Goal: Task Accomplishment & Management: Manage account settings

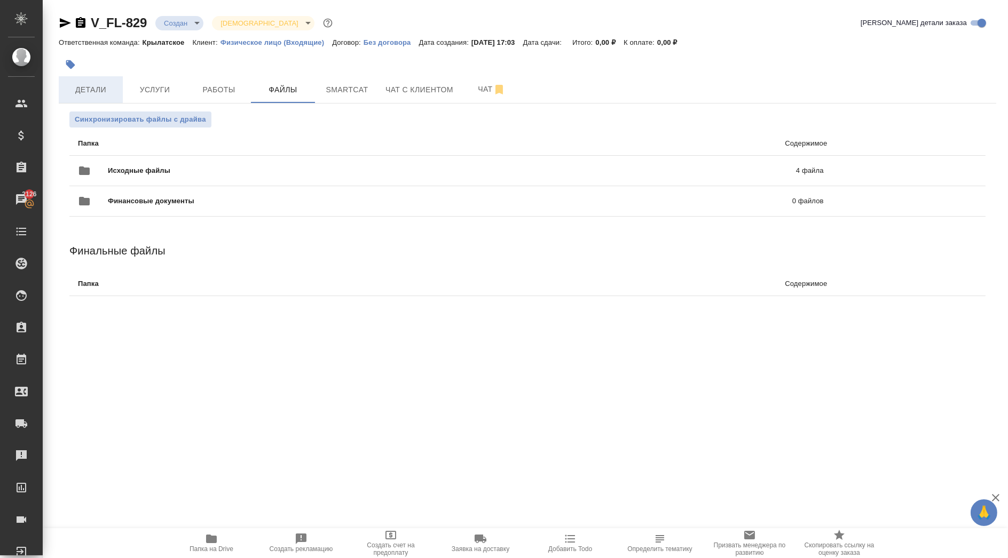
click at [81, 97] on button "Детали" at bounding box center [91, 89] width 64 height 27
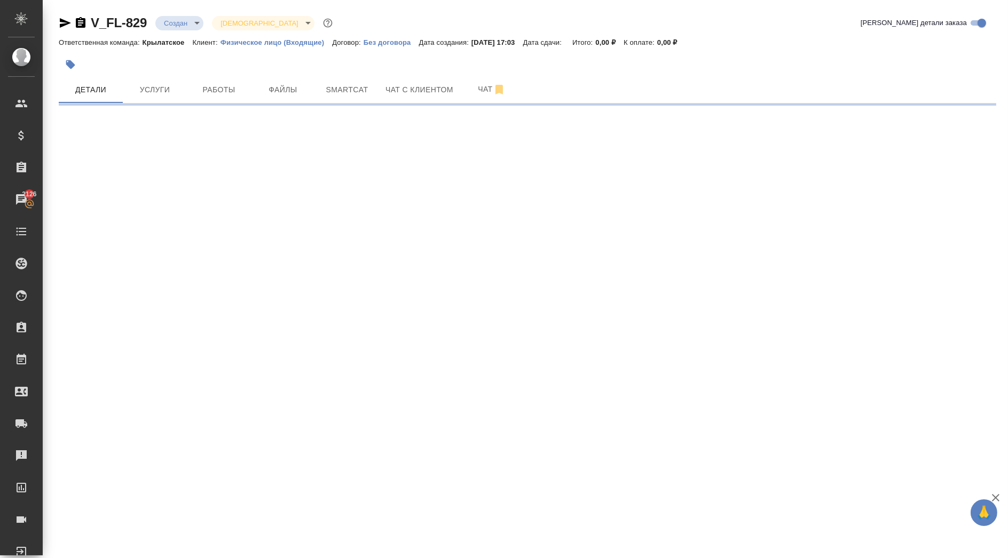
select select "RU"
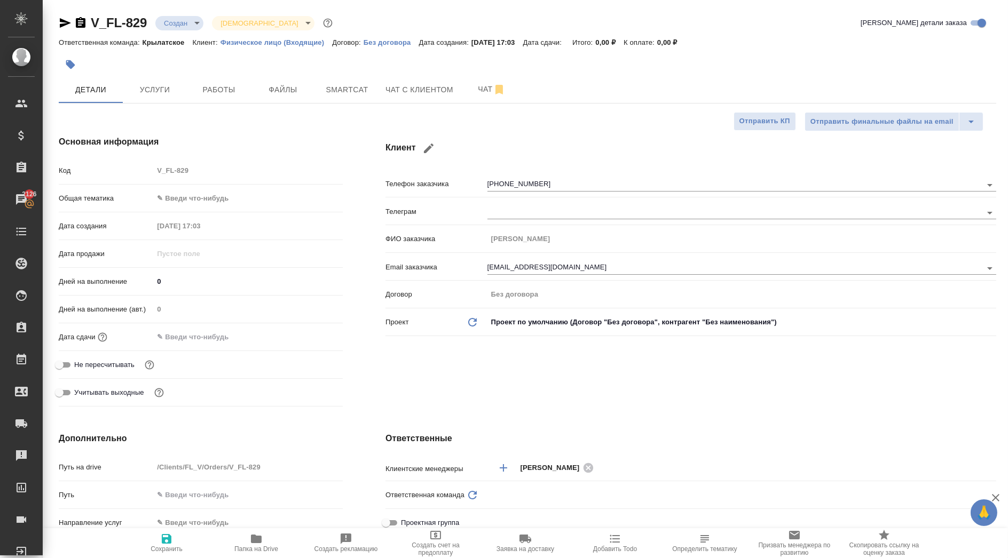
type textarea "x"
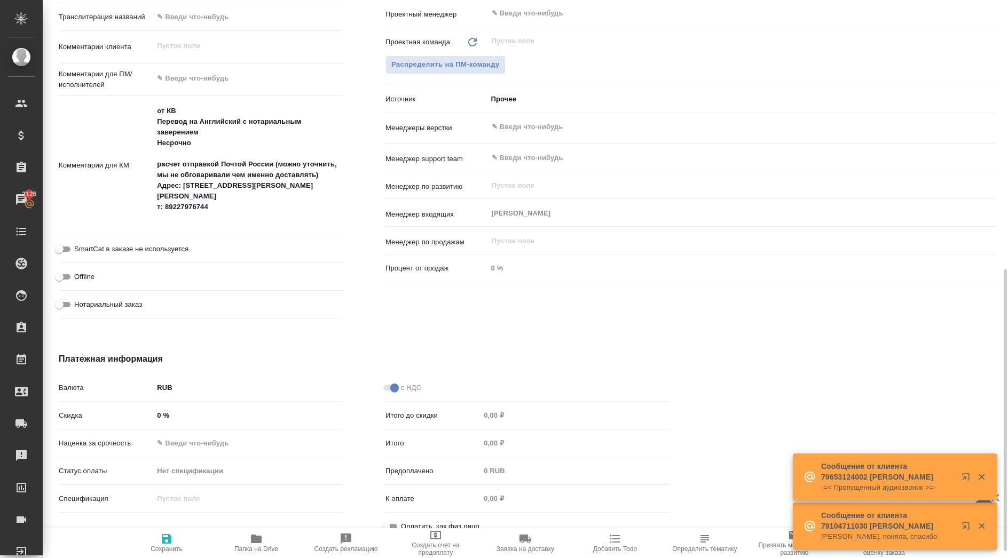
scroll to position [547, 0]
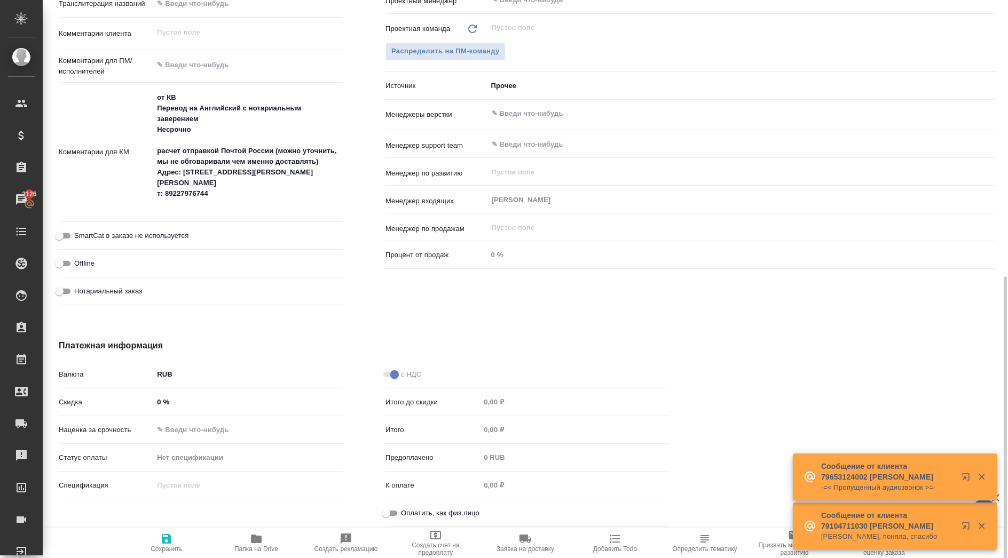
click at [380, 512] on input "Оплатить, как физ.лицо" at bounding box center [386, 513] width 38 height 13
checkbox input "true"
type textarea "x"
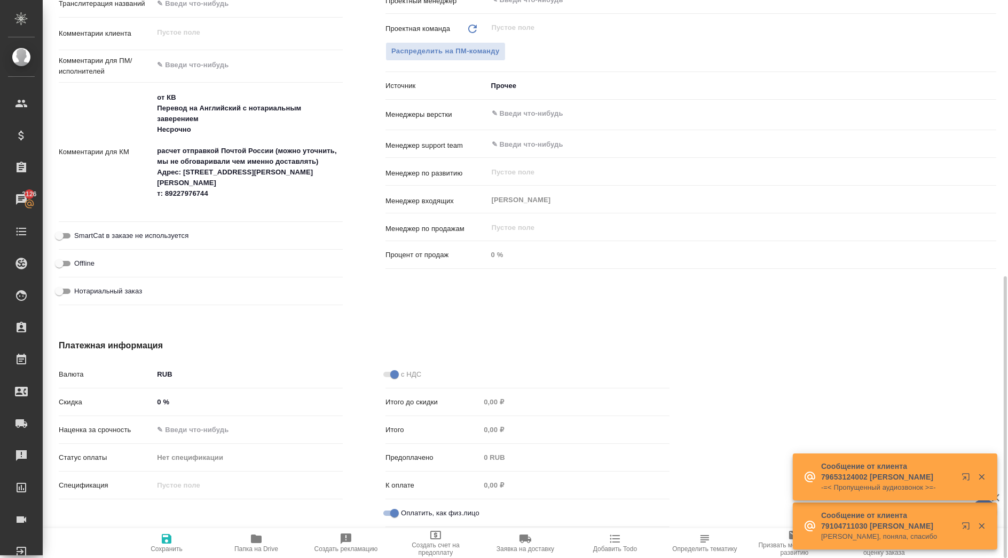
click at [109, 296] on label "Нотариальный заказ" at bounding box center [97, 291] width 89 height 13
click at [78, 296] on input "Нотариальный заказ" at bounding box center [59, 291] width 38 height 13
checkbox input "true"
type textarea "x"
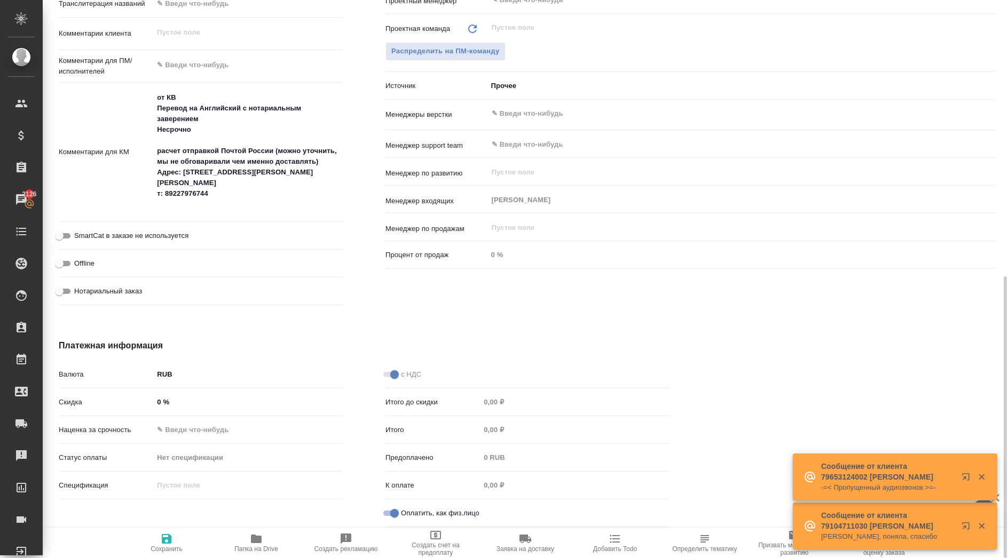
type textarea "x"
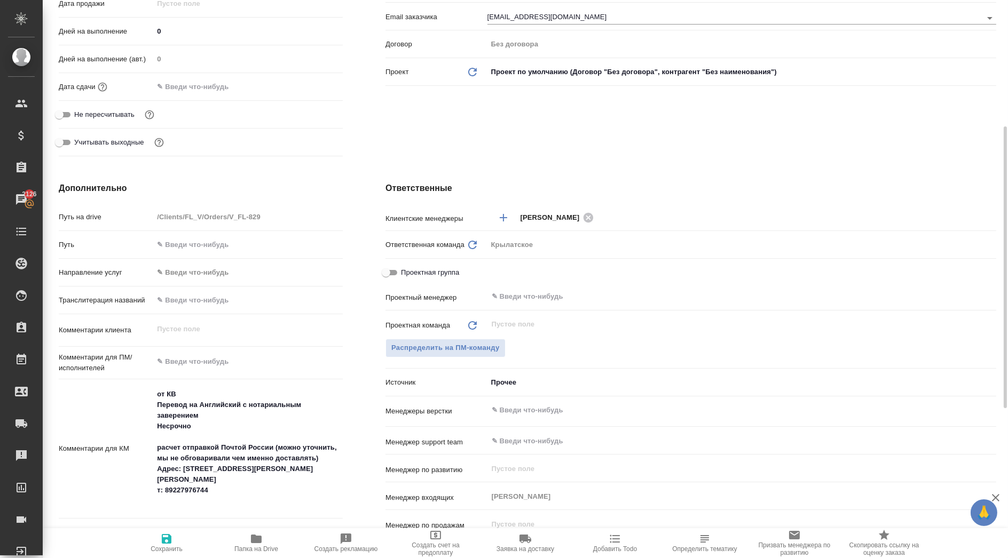
scroll to position [0, 0]
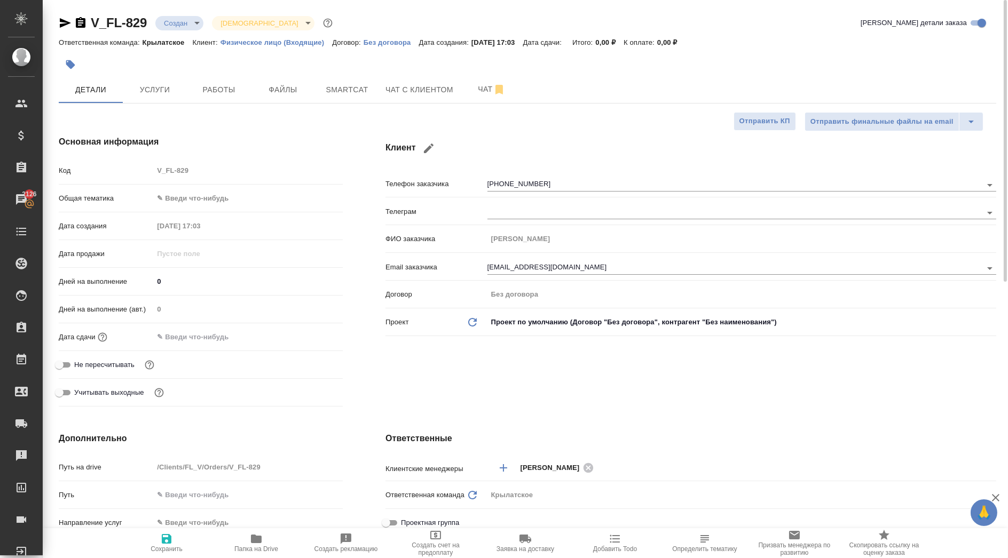
click at [173, 535] on span "Сохранить" at bounding box center [166, 543] width 77 height 20
type textarea "x"
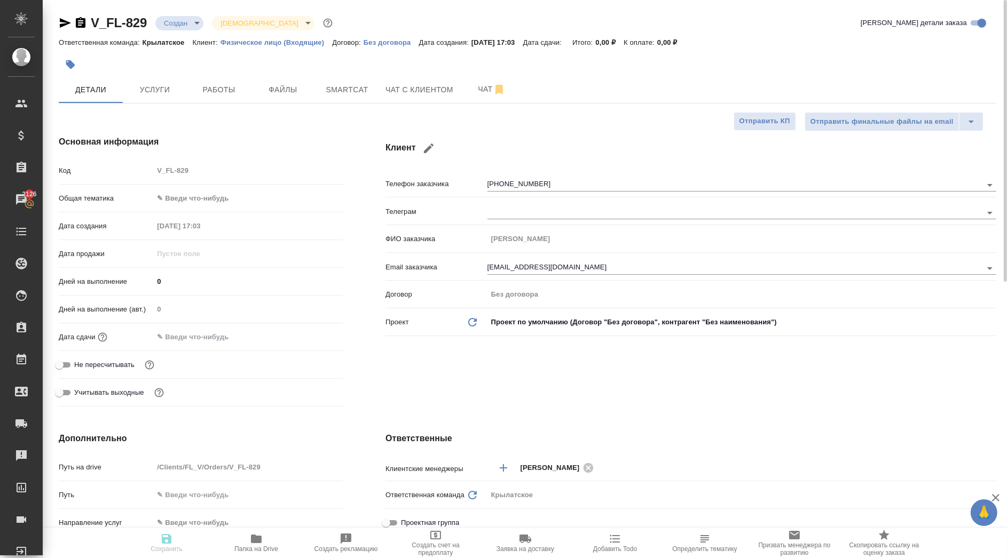
type textarea "x"
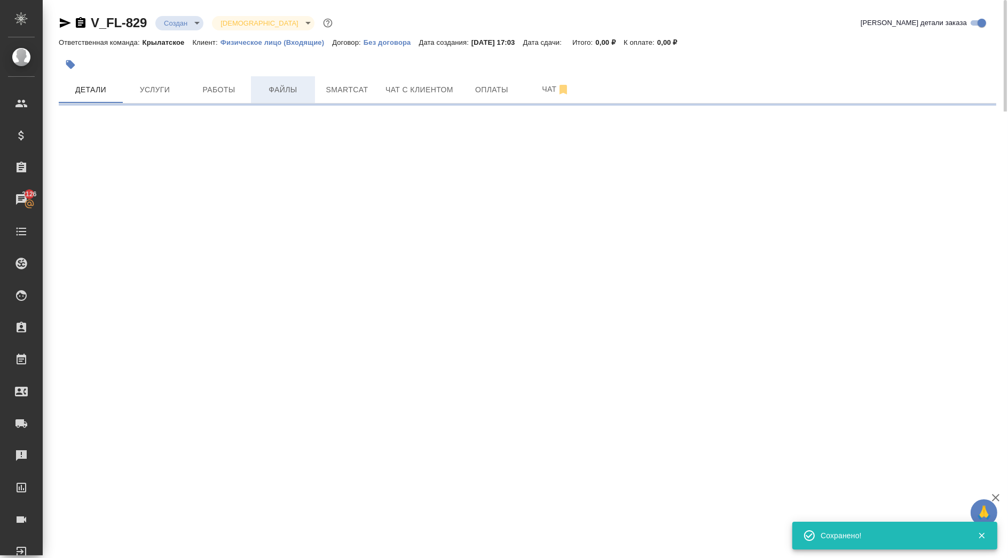
select select "RU"
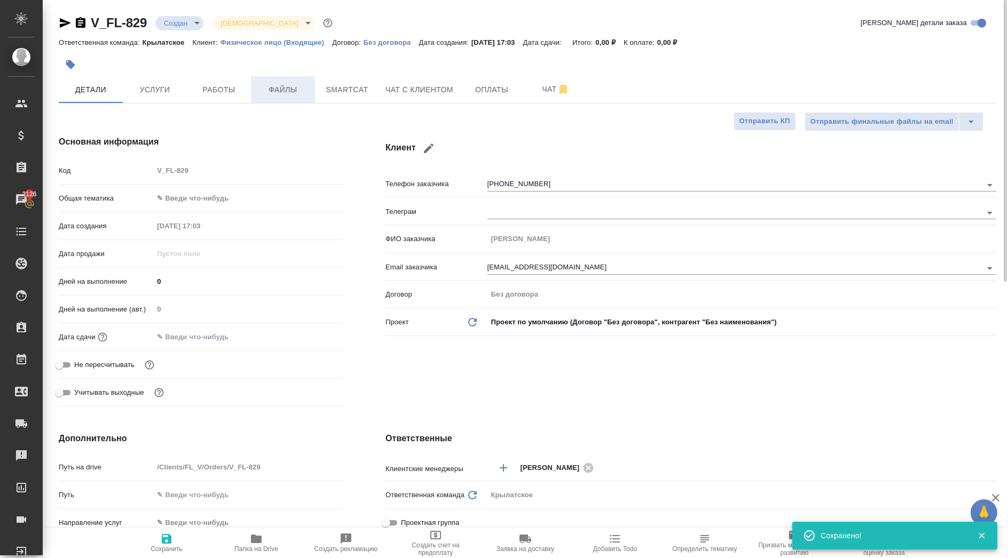
type textarea "x"
click at [286, 86] on span "Файлы" at bounding box center [282, 89] width 51 height 13
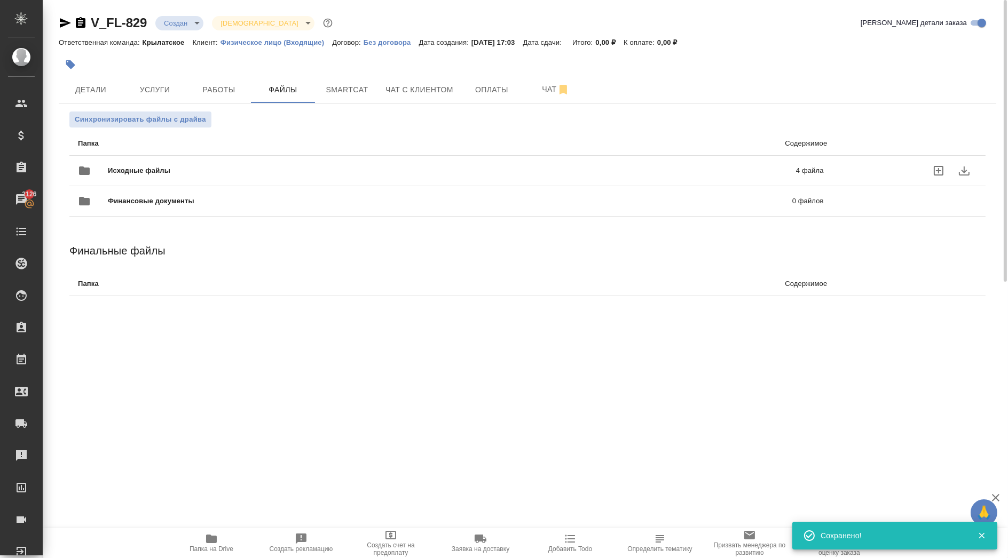
click at [242, 168] on span "Исходные файлы" at bounding box center [295, 170] width 375 height 11
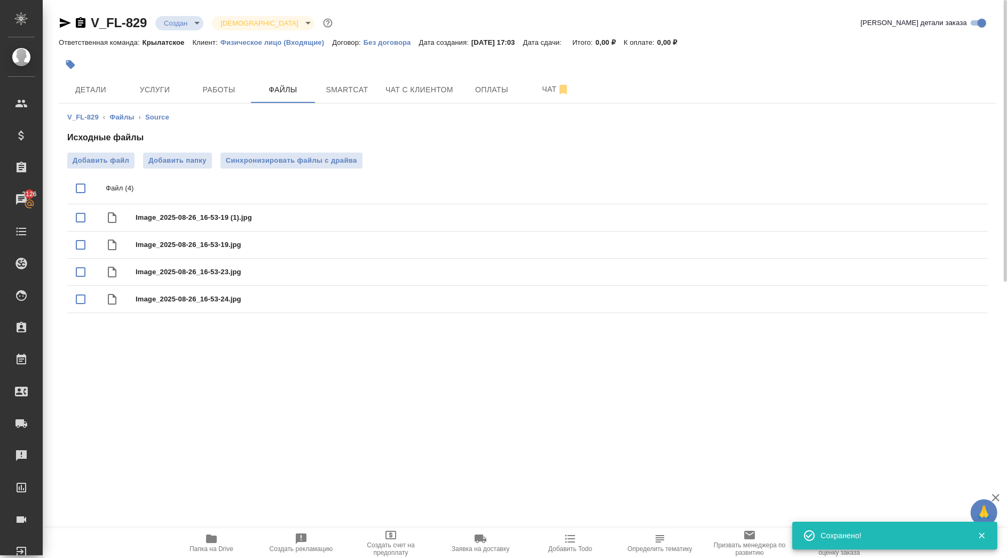
click at [221, 536] on span "Папка на Drive" at bounding box center [211, 543] width 77 height 20
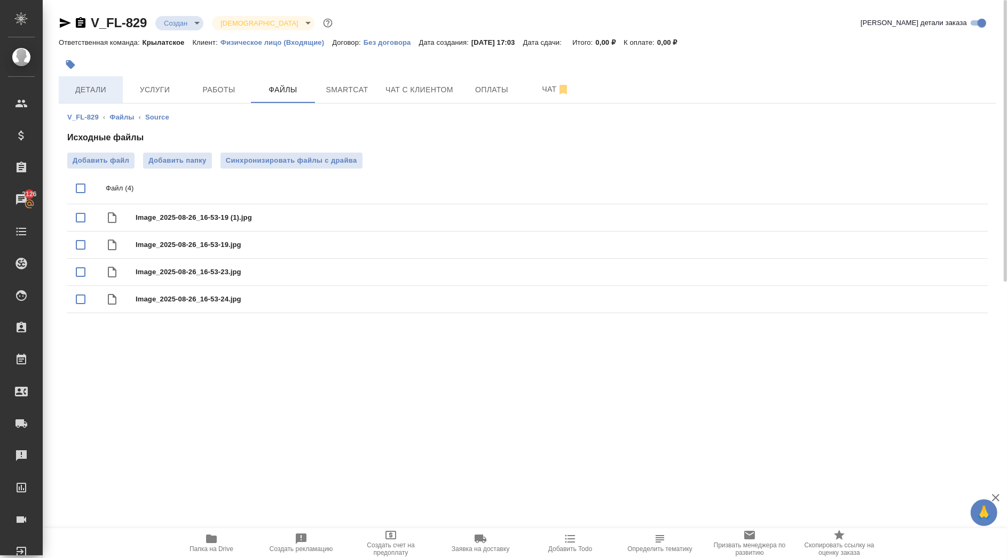
click at [102, 90] on span "Детали" at bounding box center [90, 89] width 51 height 13
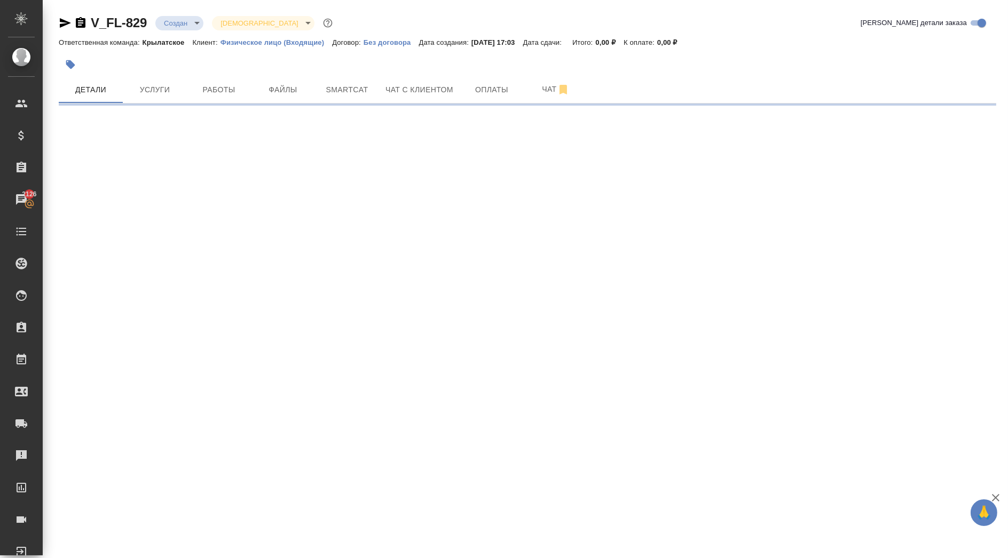
select select "RU"
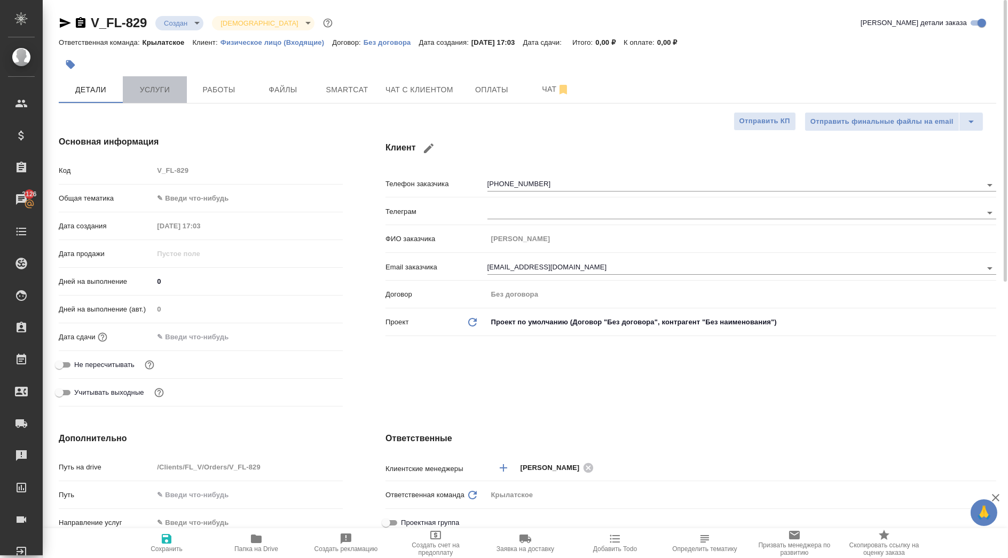
click at [161, 77] on button "Услуги" at bounding box center [155, 89] width 64 height 27
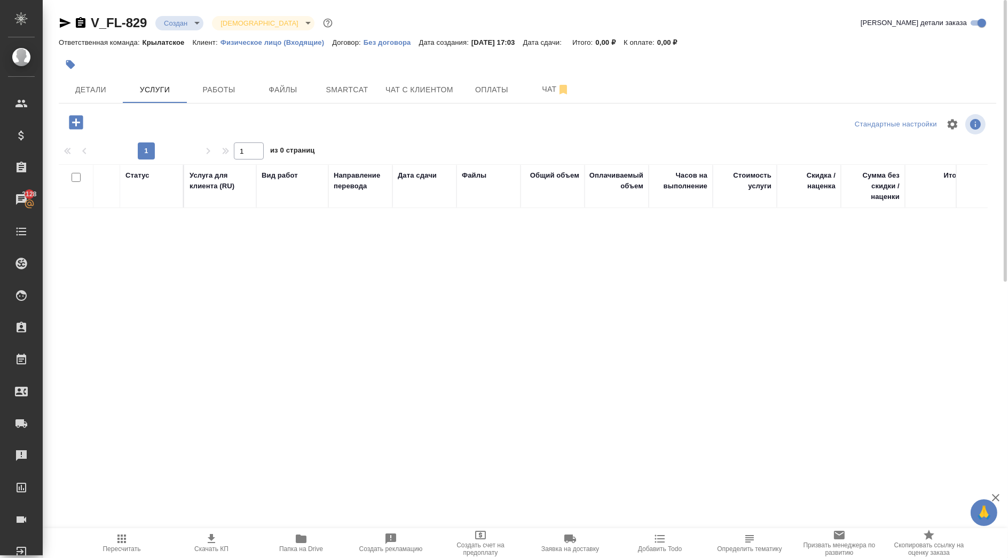
click at [82, 114] on div "V_FL-829 Создан new Святая троица holyTrinity Кратко детали заказа Ответственна…" at bounding box center [527, 210] width 949 height 421
click at [79, 123] on icon "button" at bounding box center [76, 122] width 14 height 14
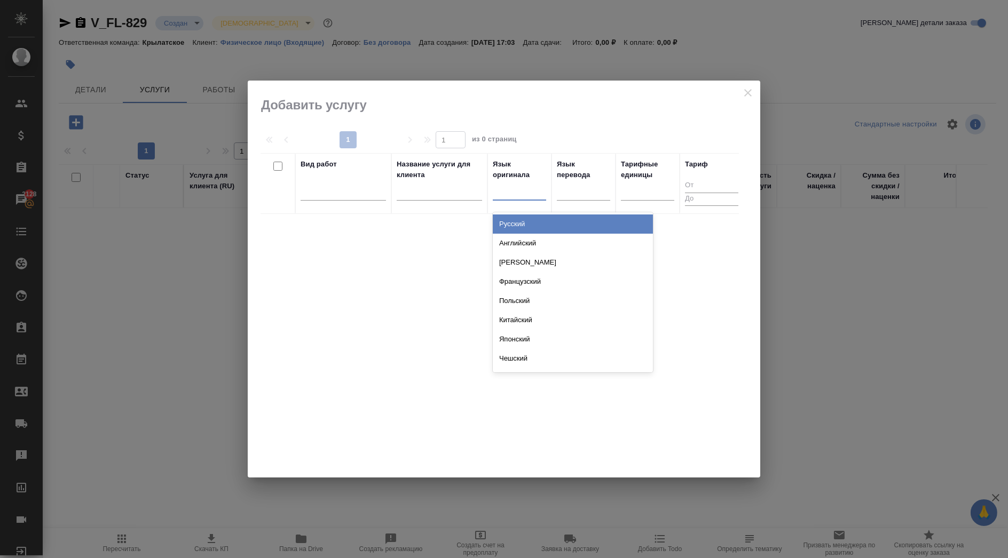
click at [505, 189] on div at bounding box center [519, 189] width 53 height 15
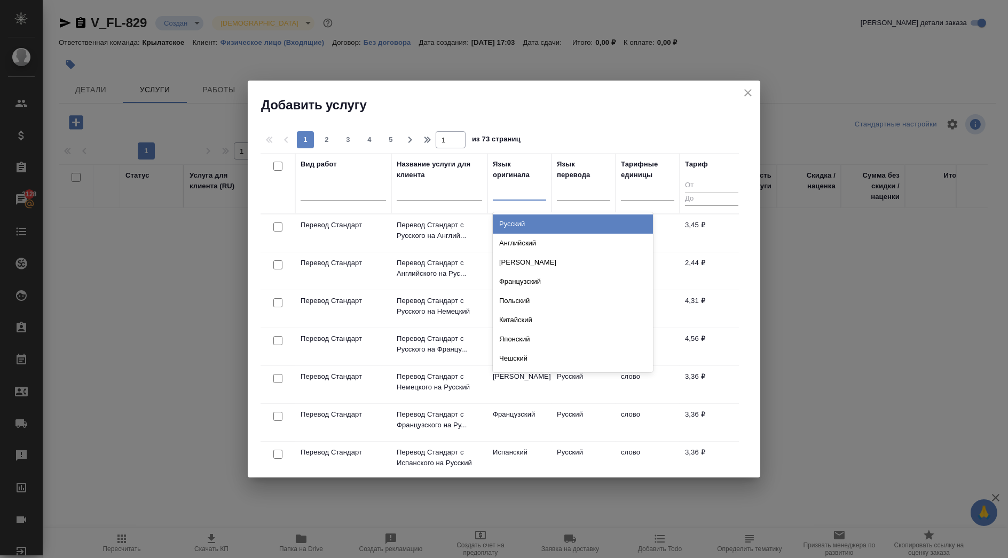
click at [506, 224] on div "Русский" at bounding box center [573, 224] width 160 height 19
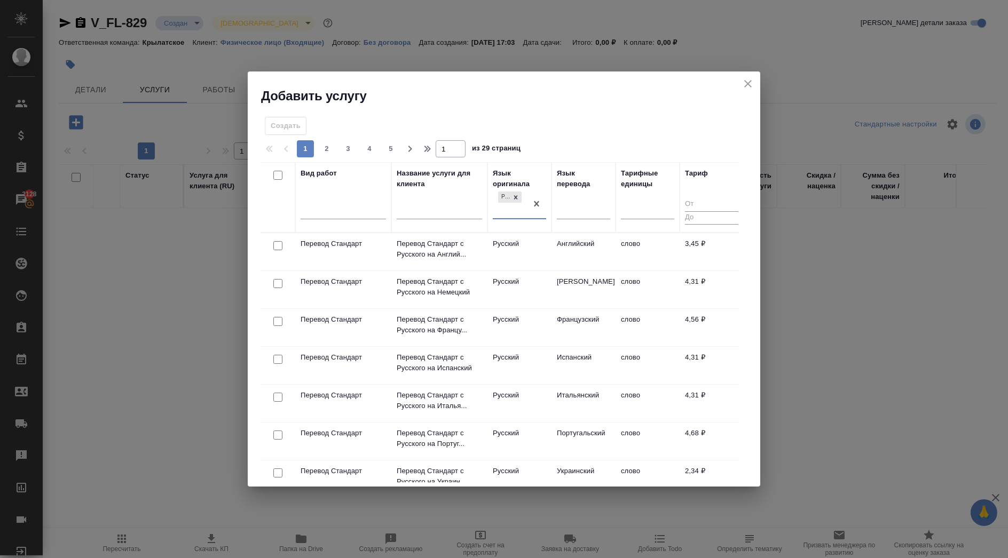
click at [589, 194] on div "Язык перевода" at bounding box center [583, 197] width 53 height 59
click at [587, 207] on div at bounding box center [583, 208] width 53 height 15
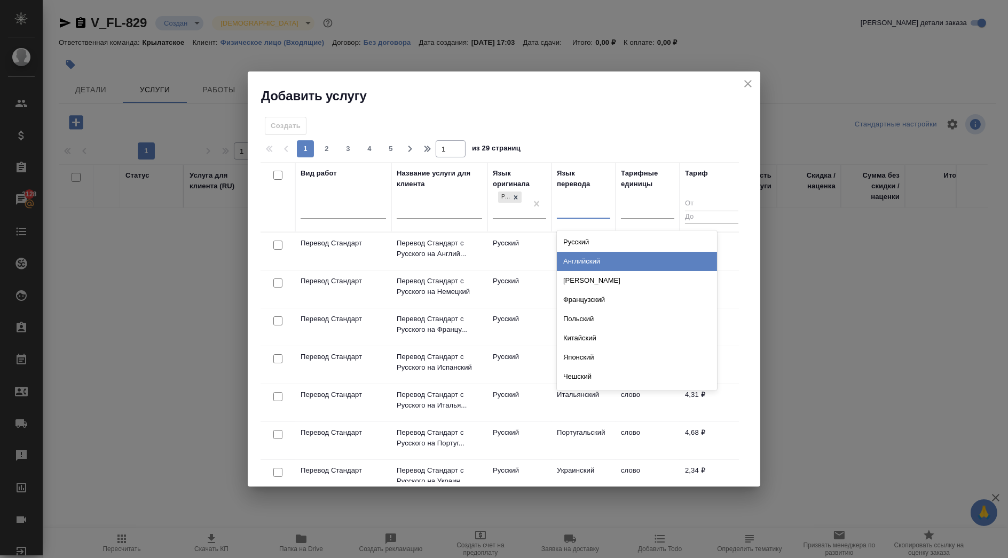
click at [589, 258] on div "Английский" at bounding box center [637, 261] width 160 height 19
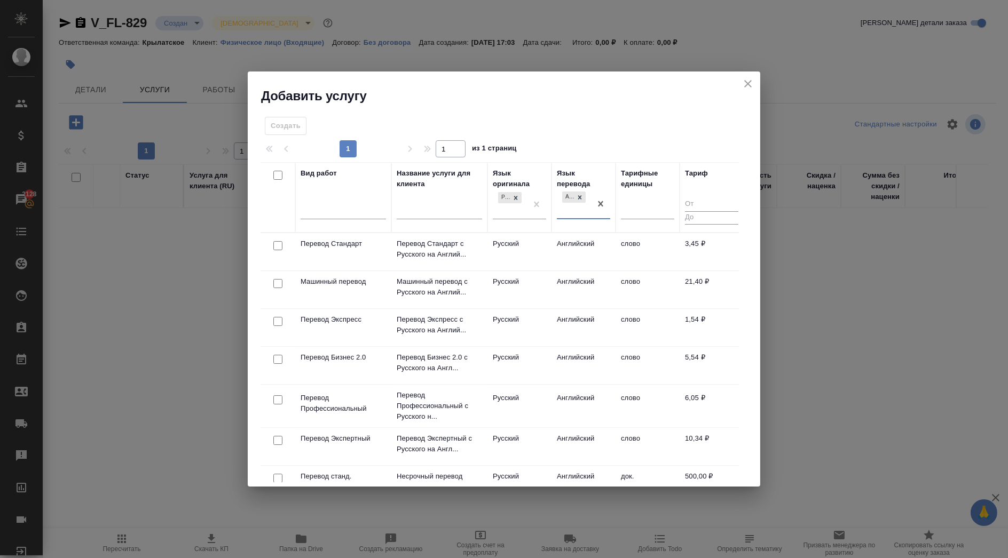
click at [529, 244] on td "Русский" at bounding box center [519, 251] width 64 height 37
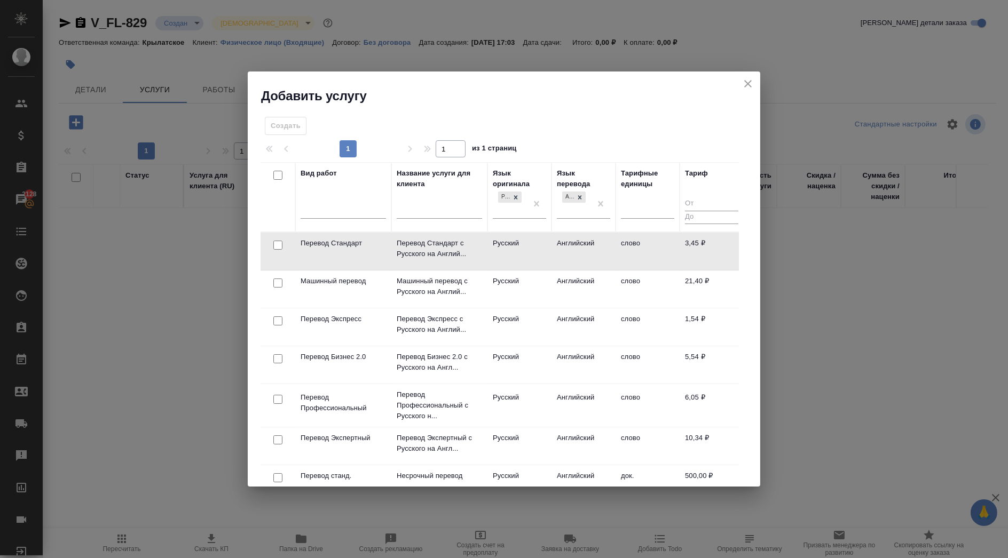
click at [529, 244] on td "Русский" at bounding box center [519, 251] width 64 height 37
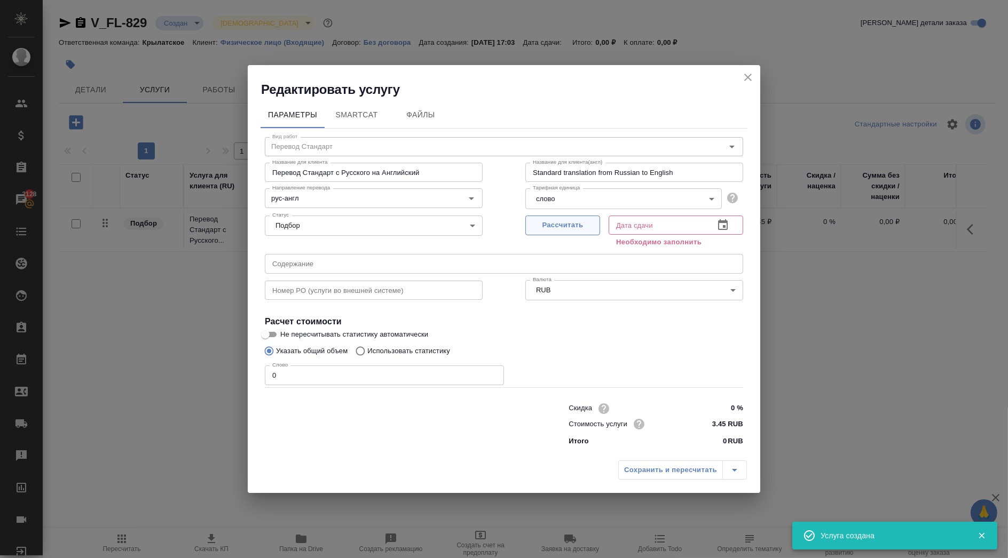
click at [585, 227] on span "Рассчитать" at bounding box center [562, 225] width 63 height 12
type input "26.08.2025 17:11"
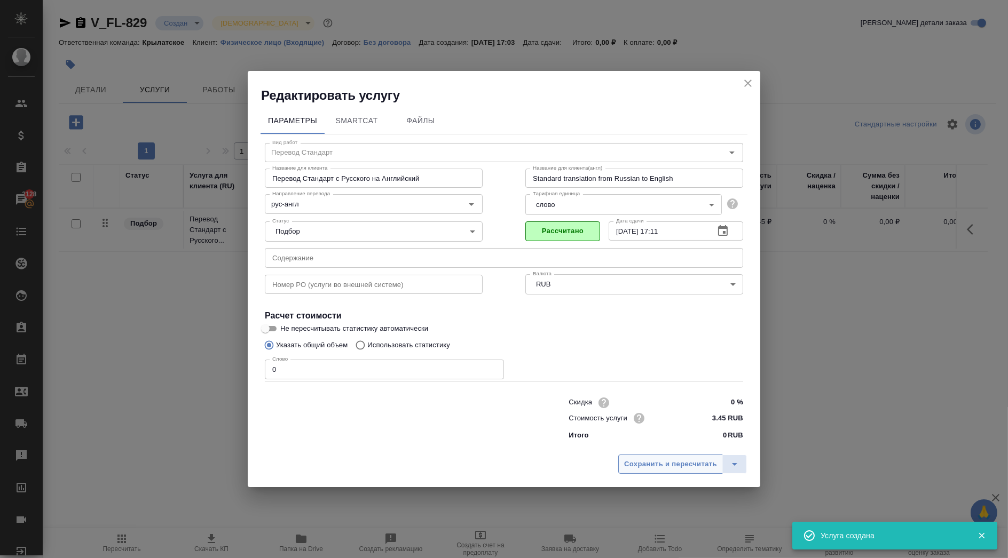
click at [628, 465] on span "Сохранить и пересчитать" at bounding box center [670, 464] width 93 height 12
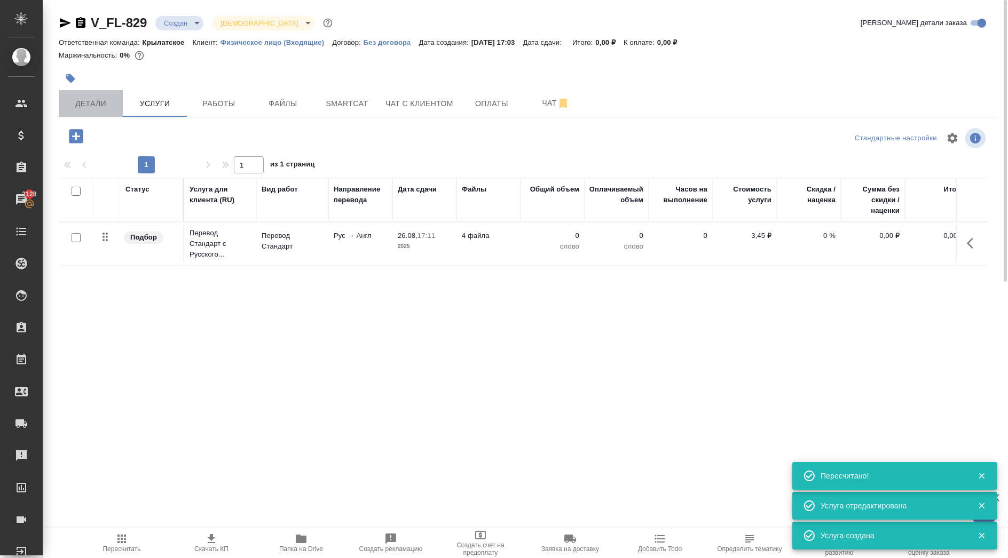
click at [92, 96] on button "Детали" at bounding box center [91, 103] width 64 height 27
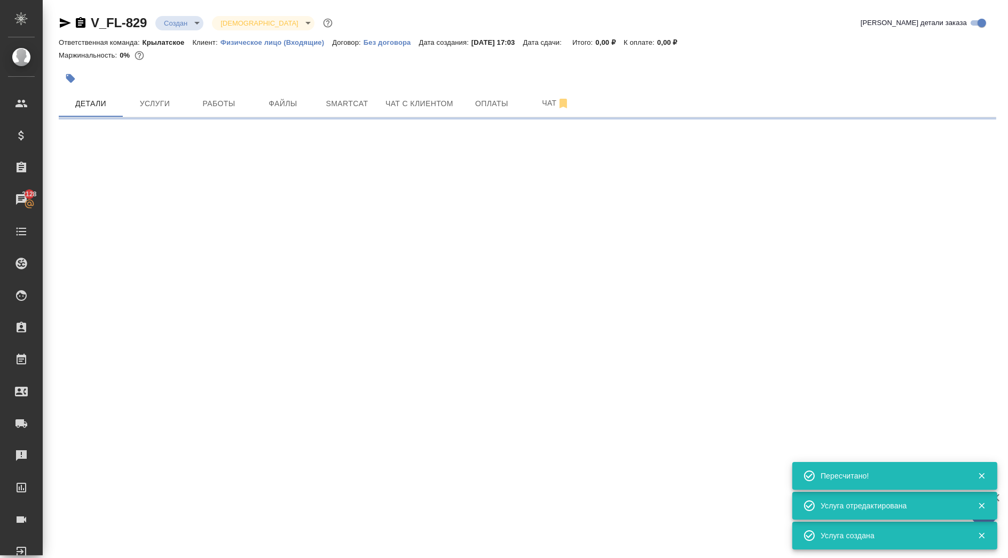
select select "RU"
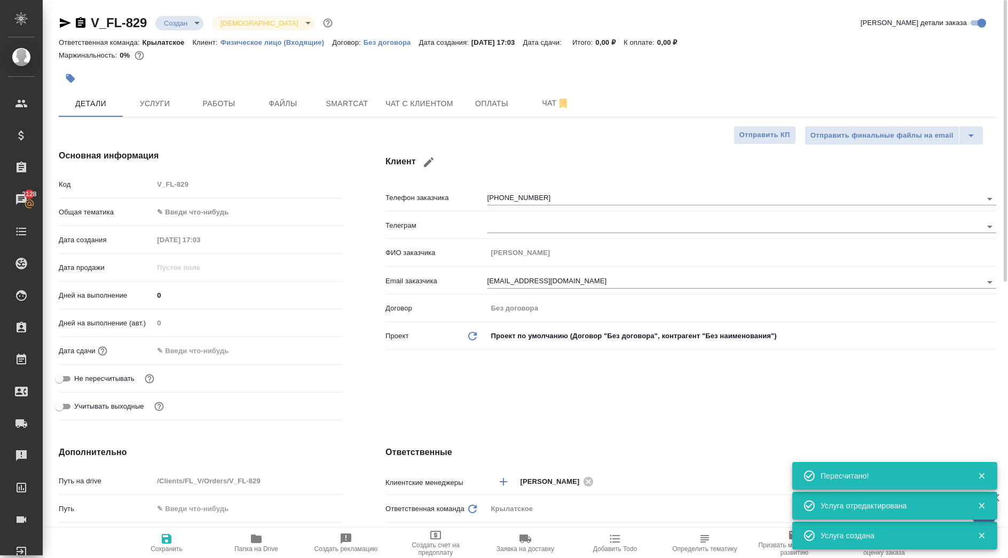
type textarea "x"
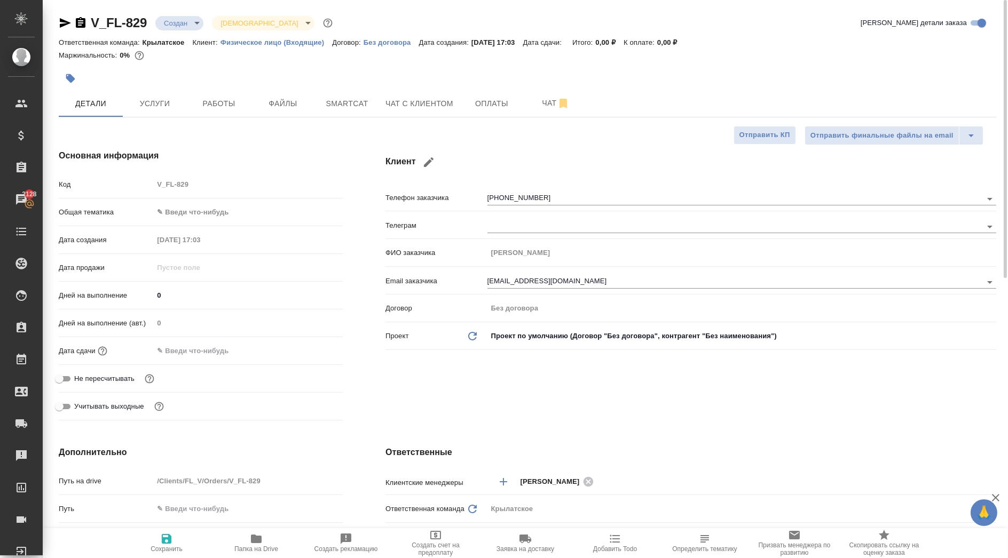
click at [171, 88] on div at bounding box center [371, 78] width 625 height 23
click at [165, 100] on span "Услуги" at bounding box center [154, 103] width 51 height 13
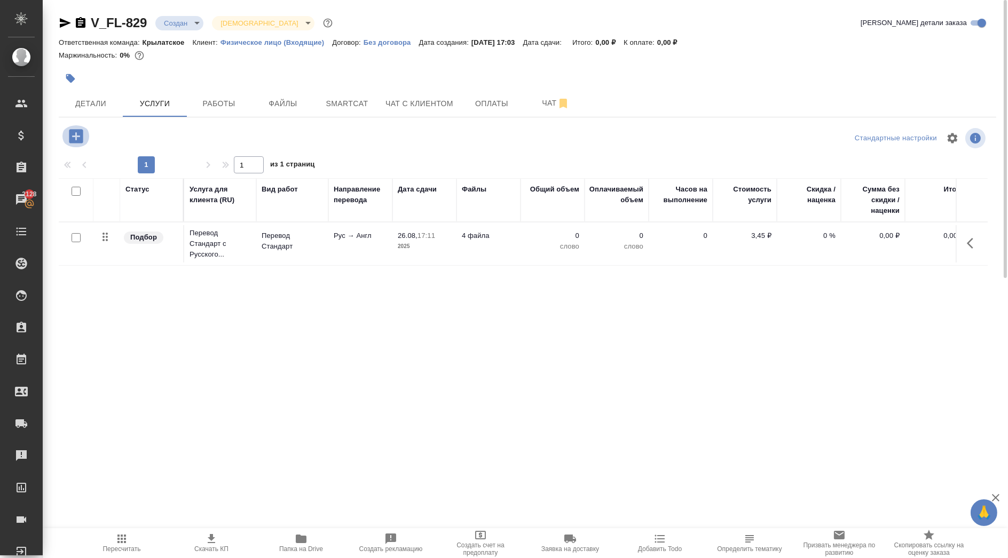
click at [78, 136] on icon "button" at bounding box center [76, 136] width 19 height 19
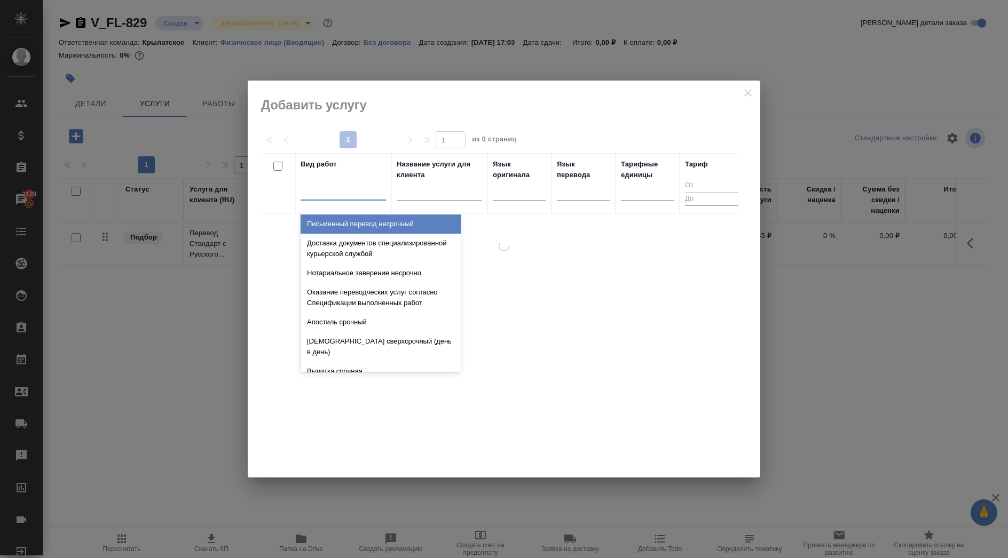
click at [353, 192] on div at bounding box center [342, 189] width 85 height 15
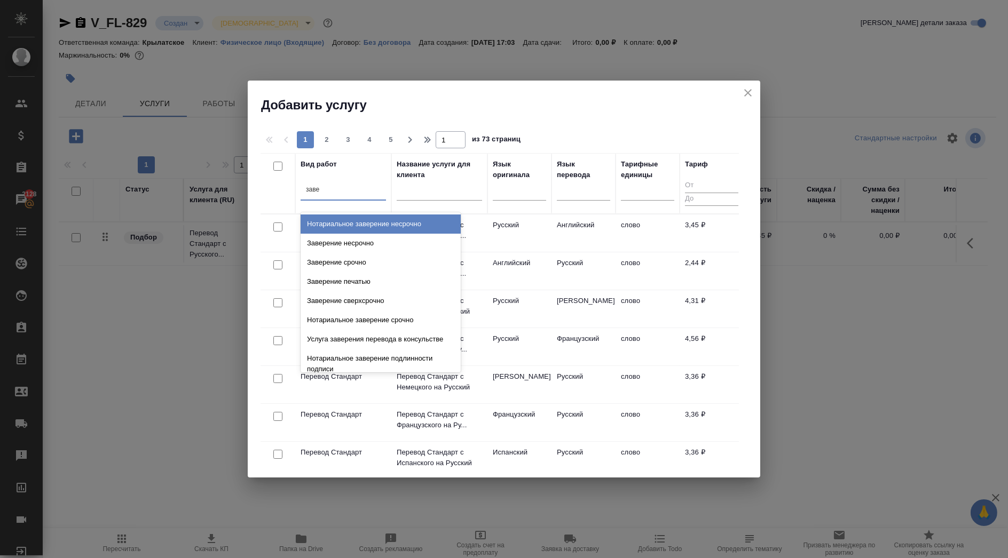
type input "завер"
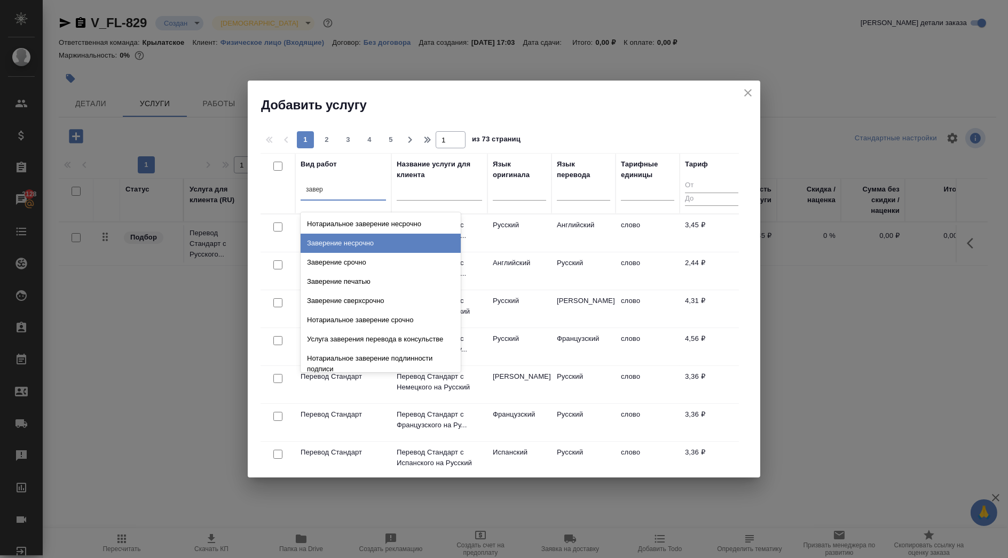
click at [395, 241] on div "Заверение несрочно" at bounding box center [380, 243] width 160 height 19
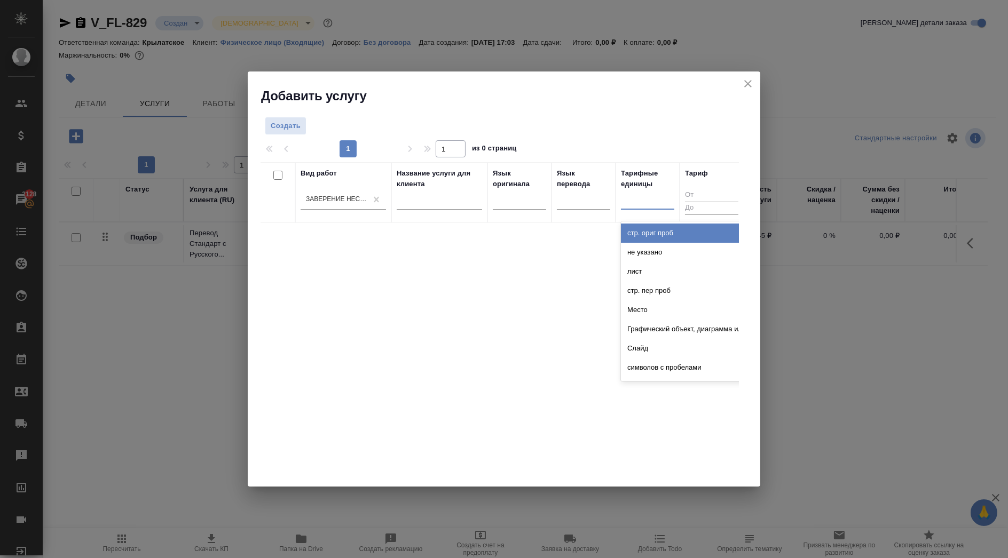
click at [631, 199] on div at bounding box center [647, 199] width 53 height 15
type input "до"
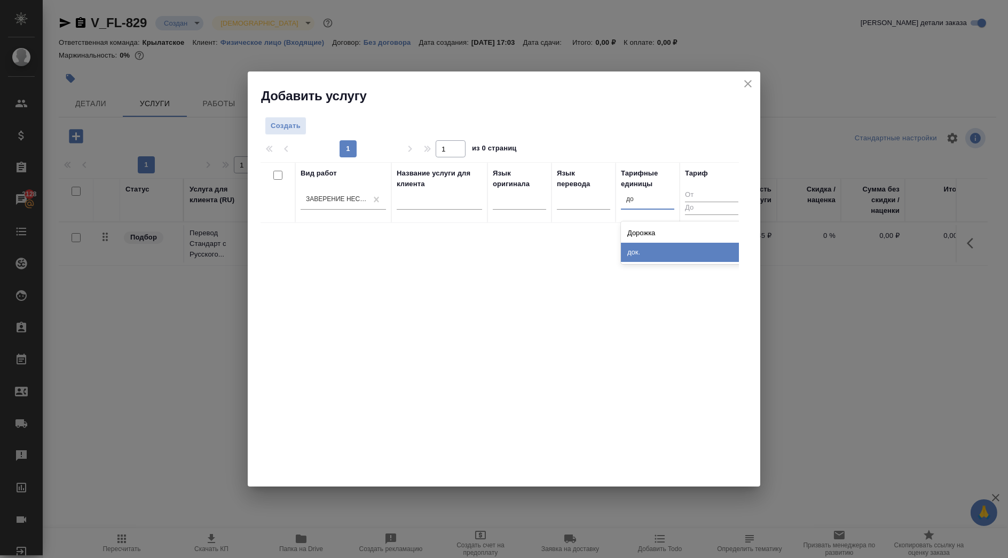
drag, startPoint x: 647, startPoint y: 250, endPoint x: 521, endPoint y: 228, distance: 127.2
click at [647, 251] on div "док." at bounding box center [701, 252] width 160 height 19
click at [295, 122] on span "Создать" at bounding box center [286, 126] width 30 height 12
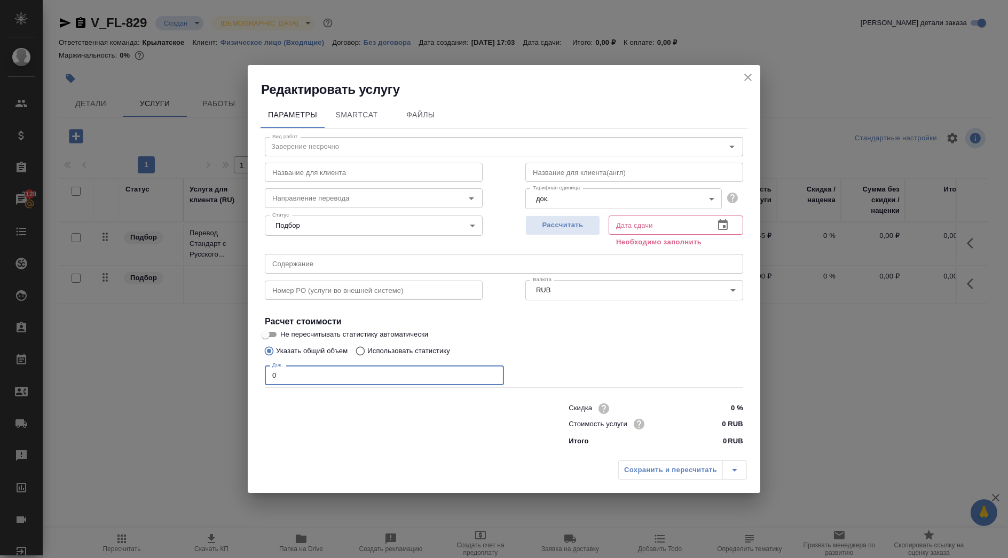
drag, startPoint x: 311, startPoint y: 374, endPoint x: 247, endPoint y: 361, distance: 65.2
click at [247, 361] on div "Редактировать услугу Параметры SmartCat Файлы Вид работ Заверение несрочно Вид …" at bounding box center [504, 279] width 1008 height 558
type input "1"
click at [535, 231] on span "Рассчитать" at bounding box center [562, 225] width 63 height 12
type input "26.08.2025 17:24"
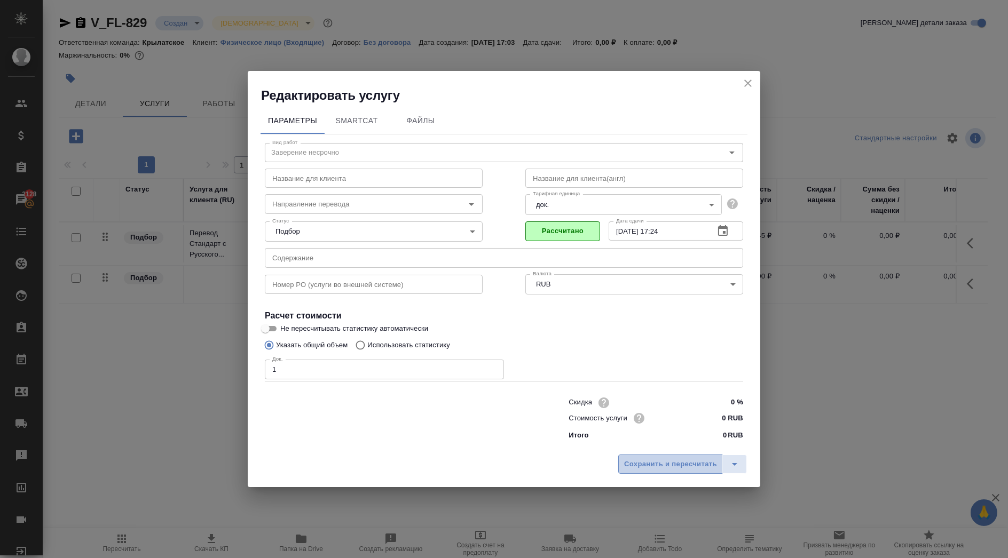
click at [633, 463] on span "Сохранить и пересчитать" at bounding box center [670, 464] width 93 height 12
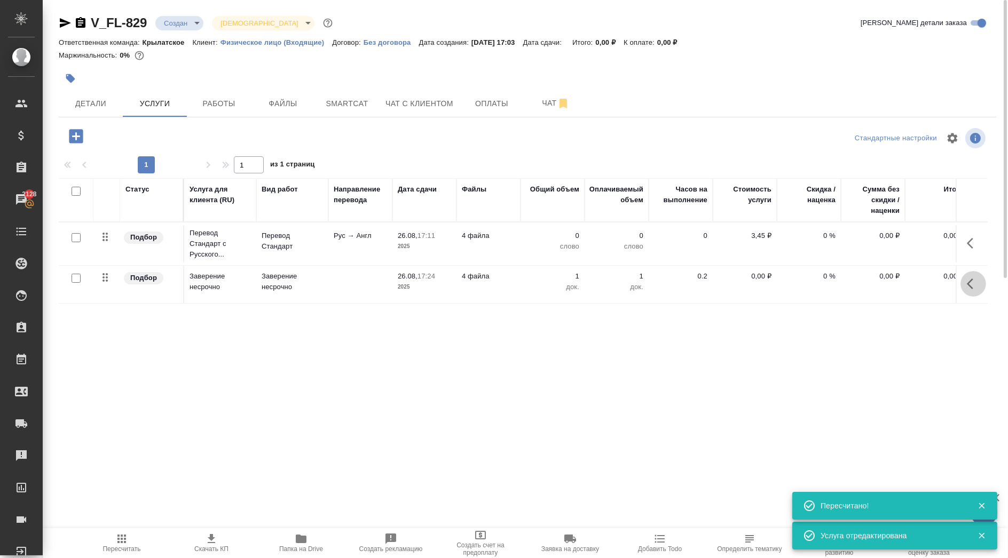
click at [976, 285] on icon "button" at bounding box center [973, 284] width 13 height 13
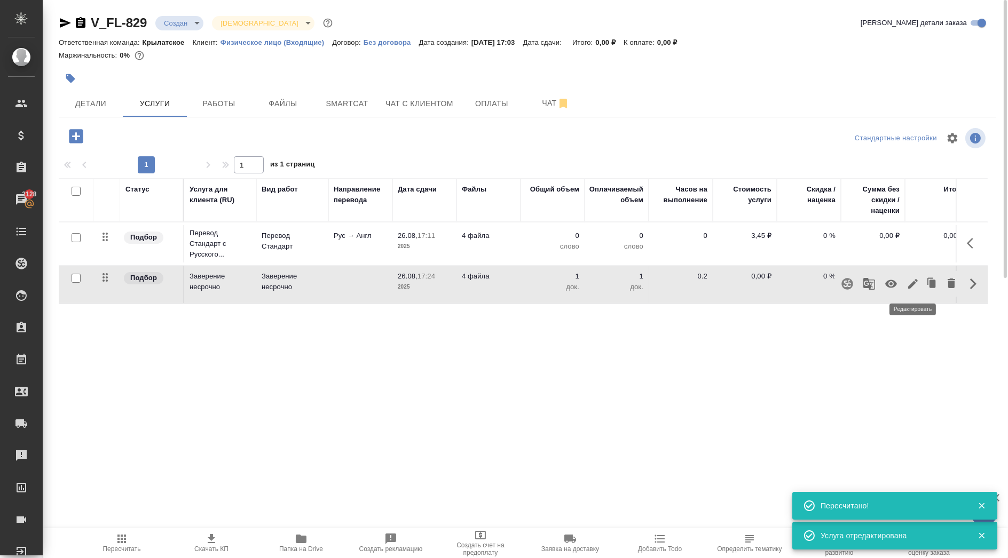
click at [914, 282] on icon "button" at bounding box center [913, 284] width 10 height 10
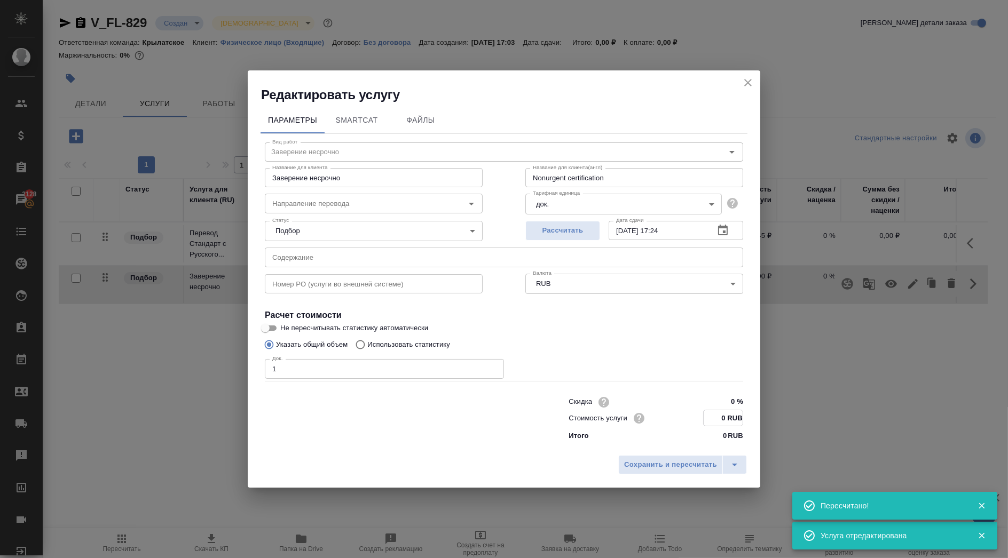
drag, startPoint x: 716, startPoint y: 424, endPoint x: 741, endPoint y: 419, distance: 25.0
click at [741, 419] on input "0 RUB" at bounding box center [722, 417] width 39 height 15
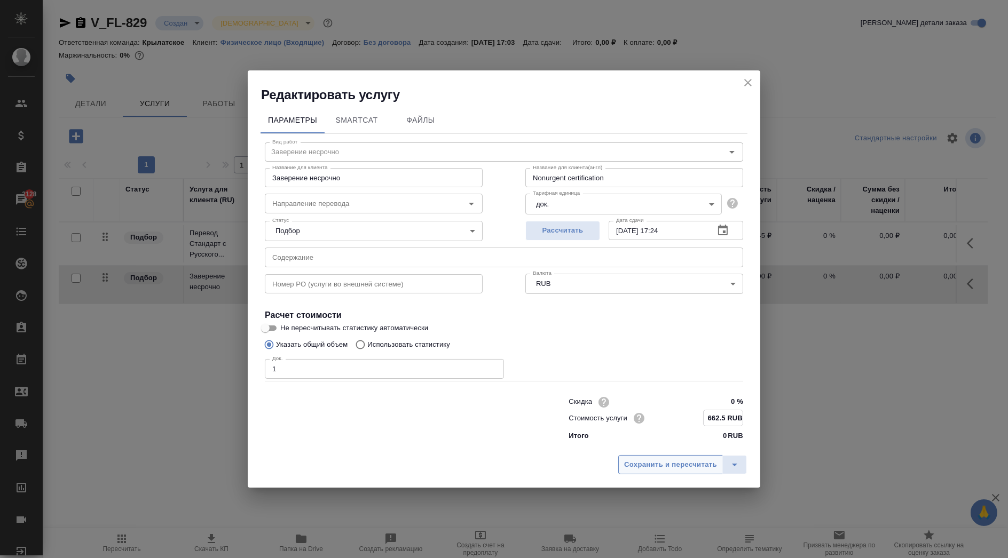
type input "662.5 RUB"
click at [709, 463] on span "Сохранить и пересчитать" at bounding box center [670, 465] width 93 height 12
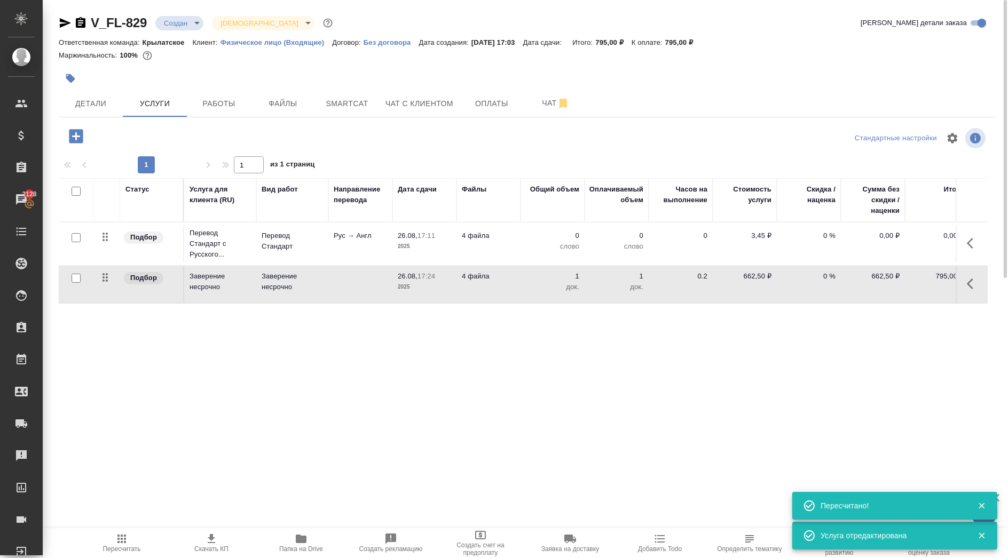
click at [969, 245] on icon "button" at bounding box center [970, 243] width 6 height 11
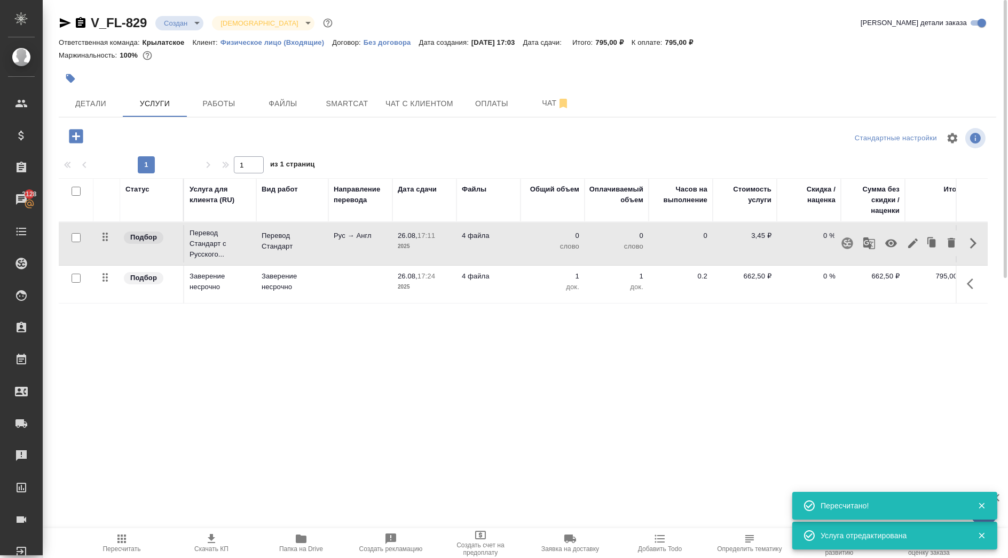
click at [910, 243] on icon "button" at bounding box center [912, 243] width 13 height 13
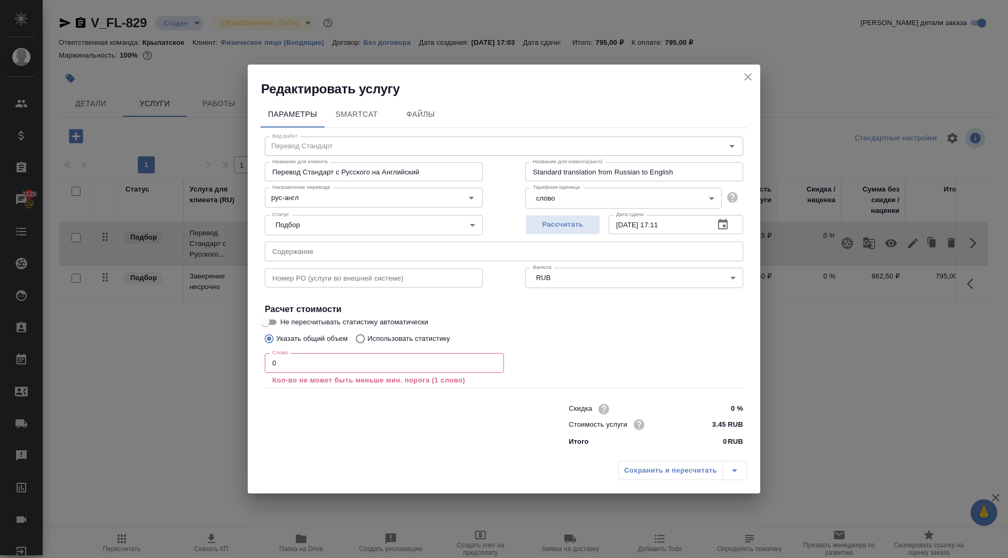
drag, startPoint x: 302, startPoint y: 372, endPoint x: 221, endPoint y: 359, distance: 81.6
click at [221, 359] on div "Редактировать услугу Параметры SmartCat Файлы Вид работ Перевод Стандарт Вид ра…" at bounding box center [504, 279] width 1008 height 558
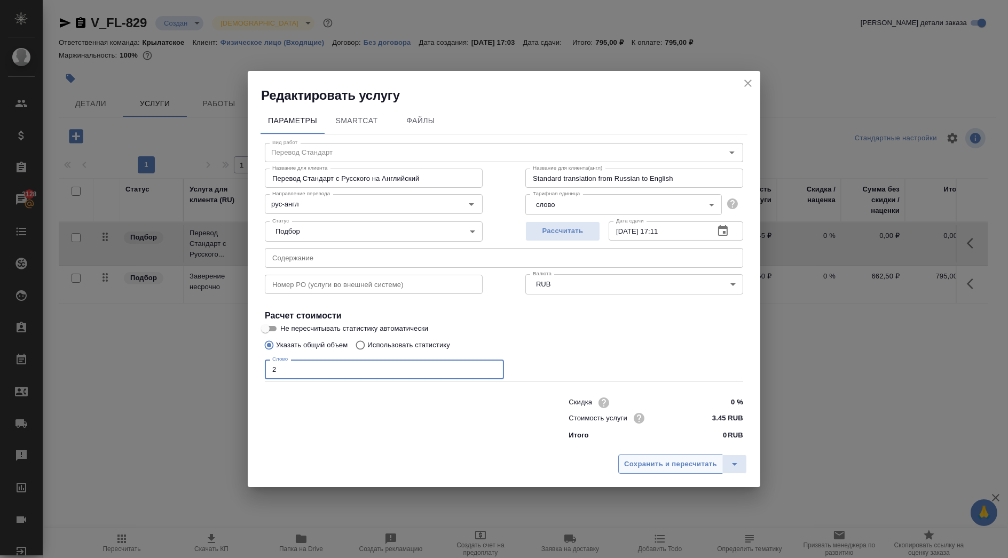
type input "2"
click at [663, 462] on span "Сохранить и пересчитать" at bounding box center [670, 464] width 93 height 12
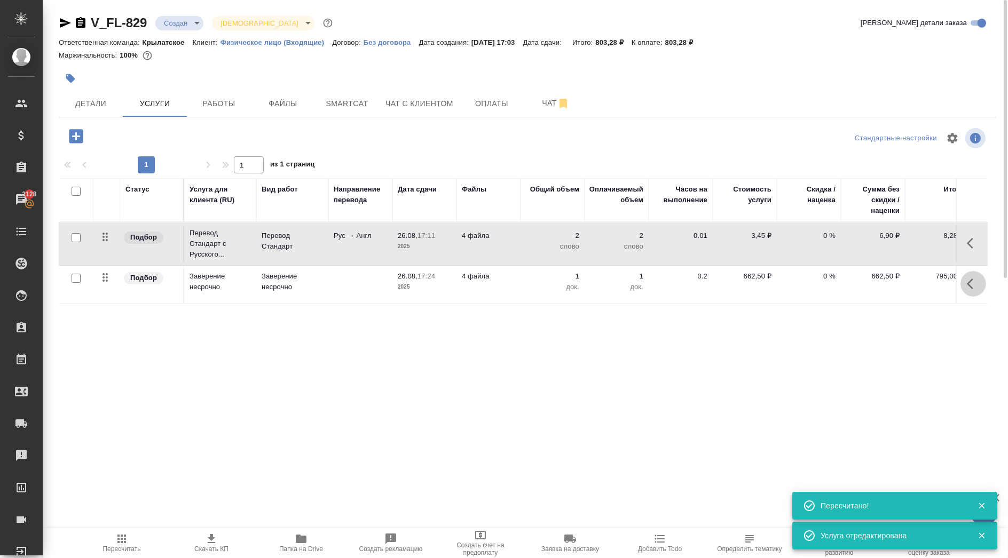
click at [978, 276] on button "button" at bounding box center [973, 284] width 26 height 26
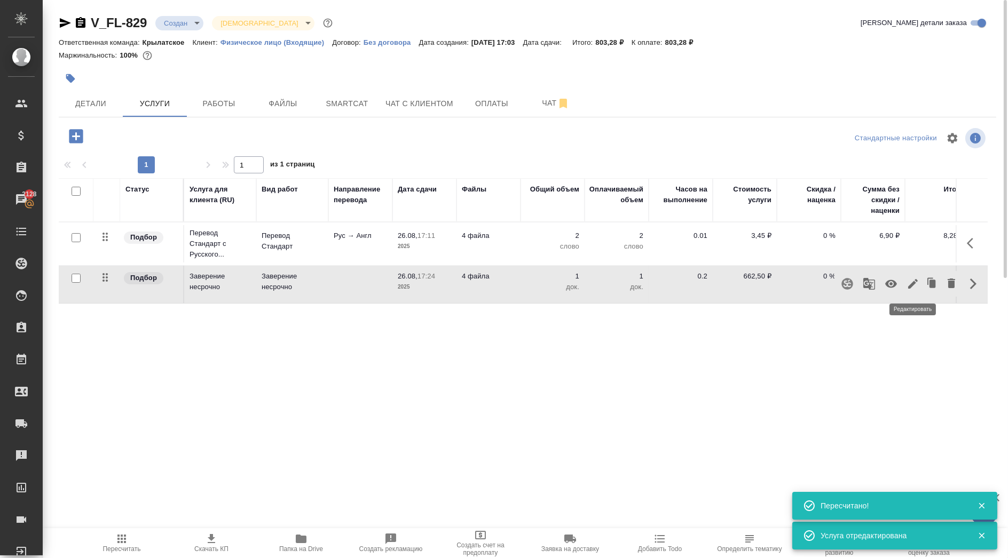
click at [914, 282] on icon "button" at bounding box center [913, 284] width 10 height 10
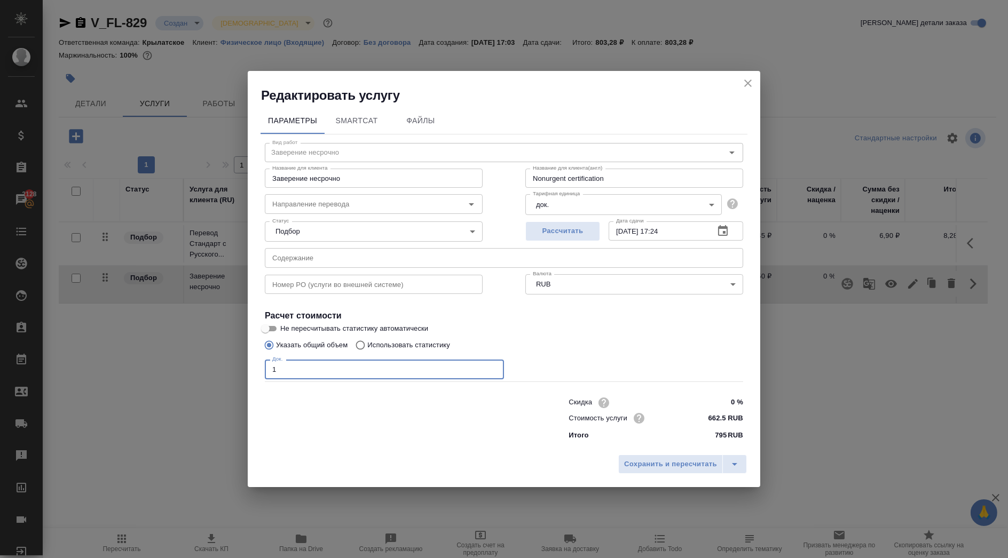
drag, startPoint x: 296, startPoint y: 373, endPoint x: 229, endPoint y: 363, distance: 67.9
click at [229, 363] on div "Редактировать услугу Параметры SmartCat Файлы Вид работ Заверение несрочно Вид …" at bounding box center [504, 279] width 1008 height 558
type input "2"
drag, startPoint x: 653, startPoint y: 462, endPoint x: 646, endPoint y: 461, distance: 6.5
click at [653, 462] on span "Сохранить и пересчитать" at bounding box center [670, 464] width 93 height 12
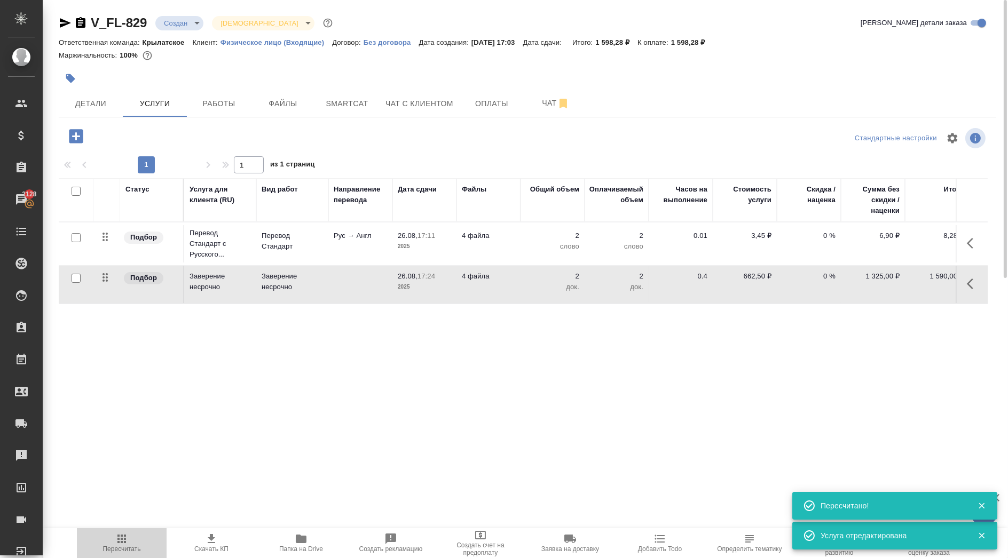
click at [126, 552] on span "Пересчитать" at bounding box center [122, 548] width 38 height 7
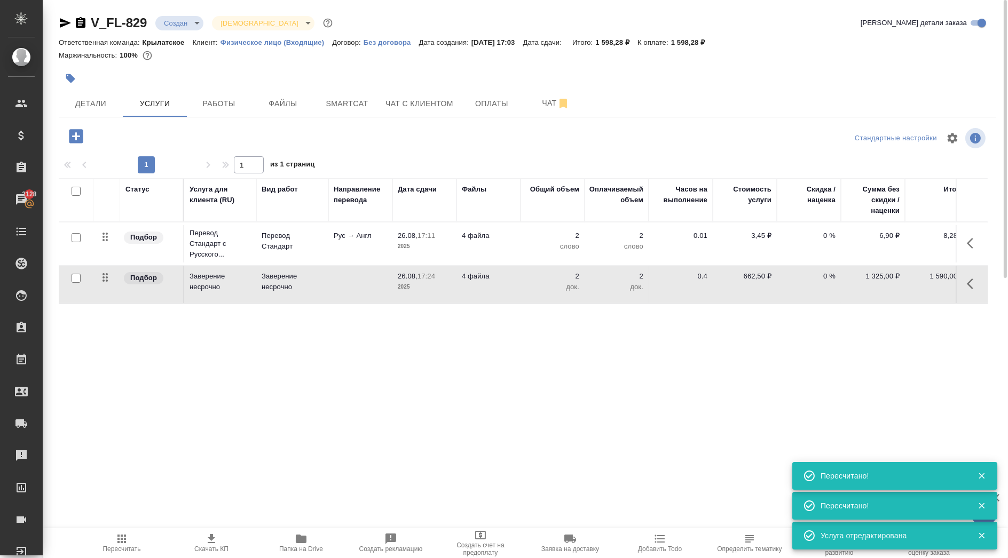
click at [983, 242] on button "button" at bounding box center [973, 244] width 26 height 26
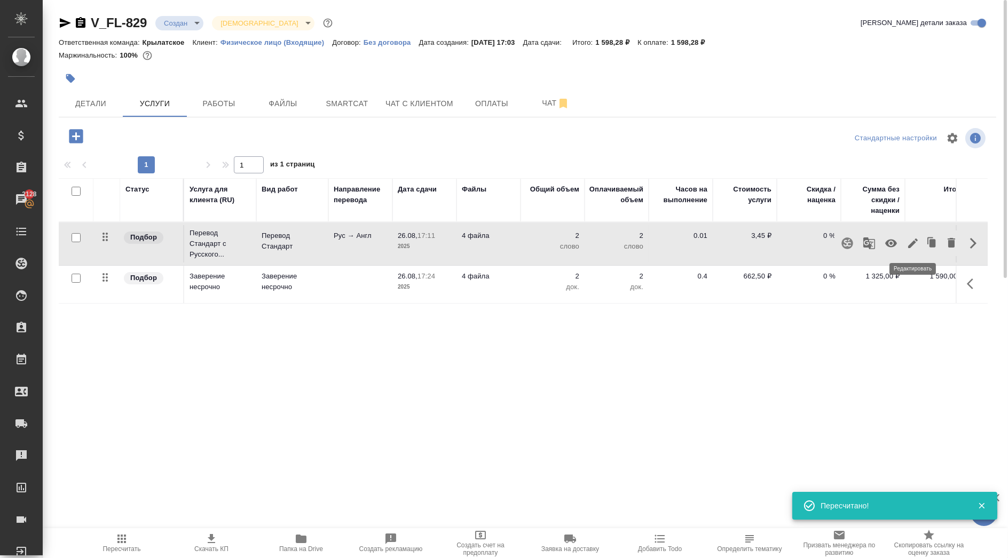
click at [913, 246] on icon "button" at bounding box center [912, 243] width 13 height 13
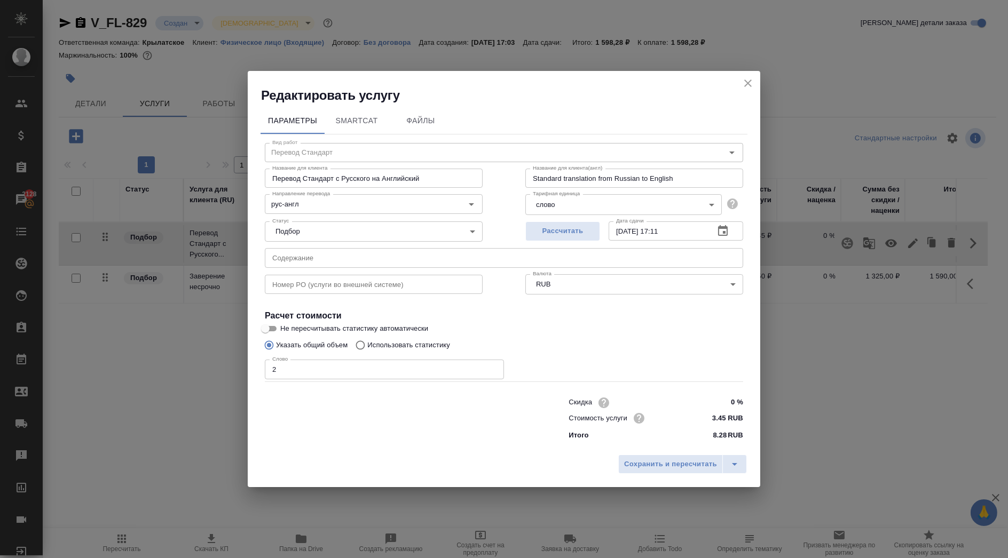
click at [742, 81] on icon "close" at bounding box center [747, 83] width 13 height 13
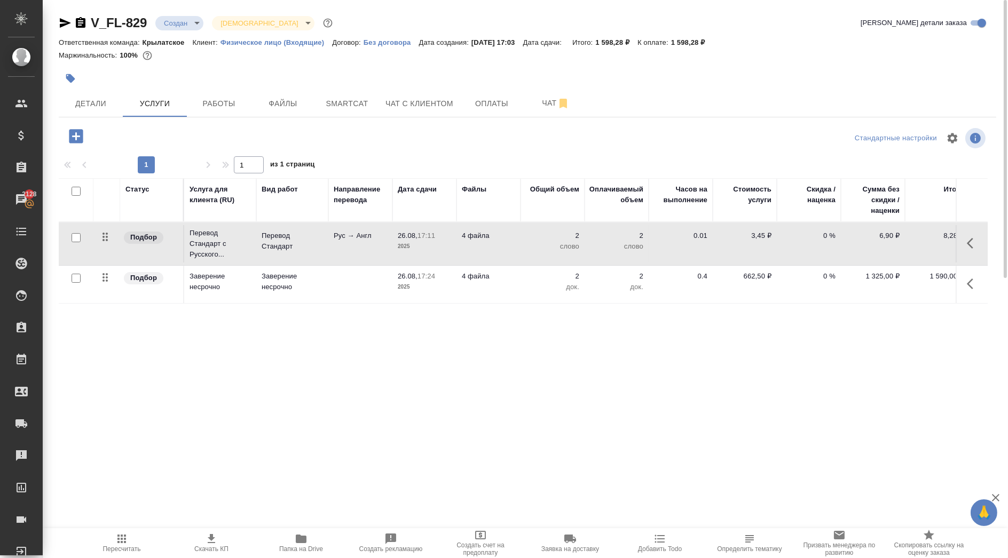
click at [971, 234] on button "button" at bounding box center [973, 244] width 26 height 26
click at [951, 245] on icon "button" at bounding box center [950, 243] width 7 height 10
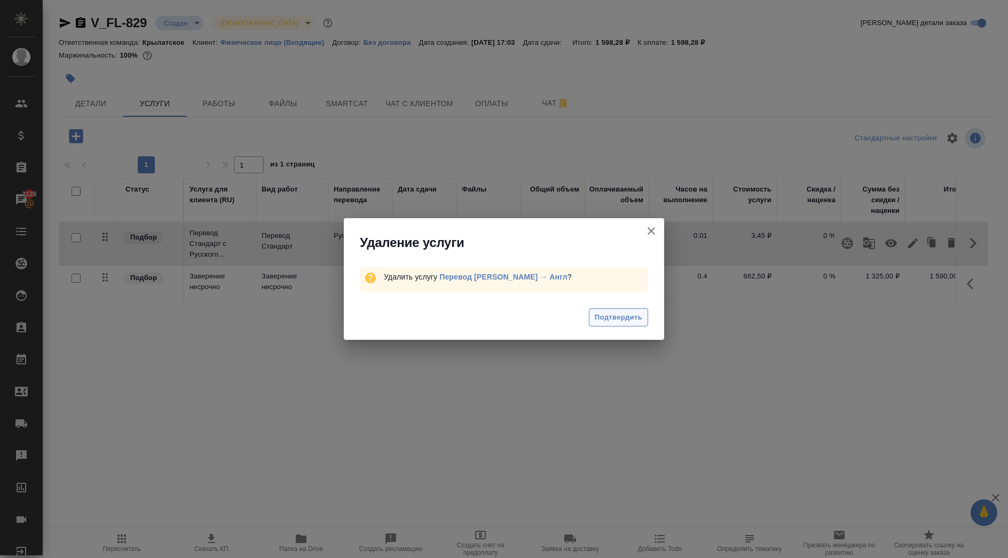
click at [628, 317] on span "Подтвердить" at bounding box center [618, 318] width 47 height 12
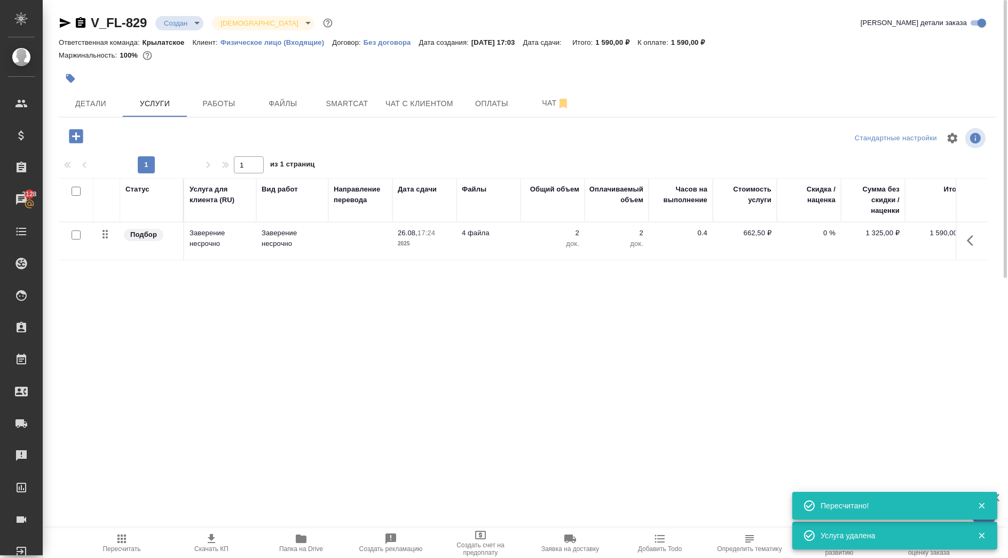
click at [76, 142] on icon "button" at bounding box center [76, 136] width 14 height 14
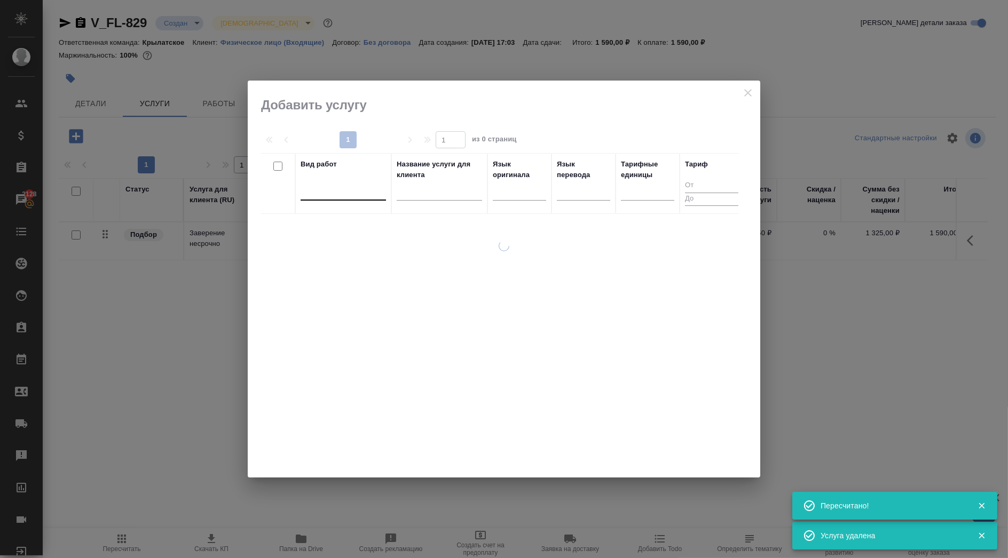
click at [372, 198] on div at bounding box center [342, 190] width 85 height 20
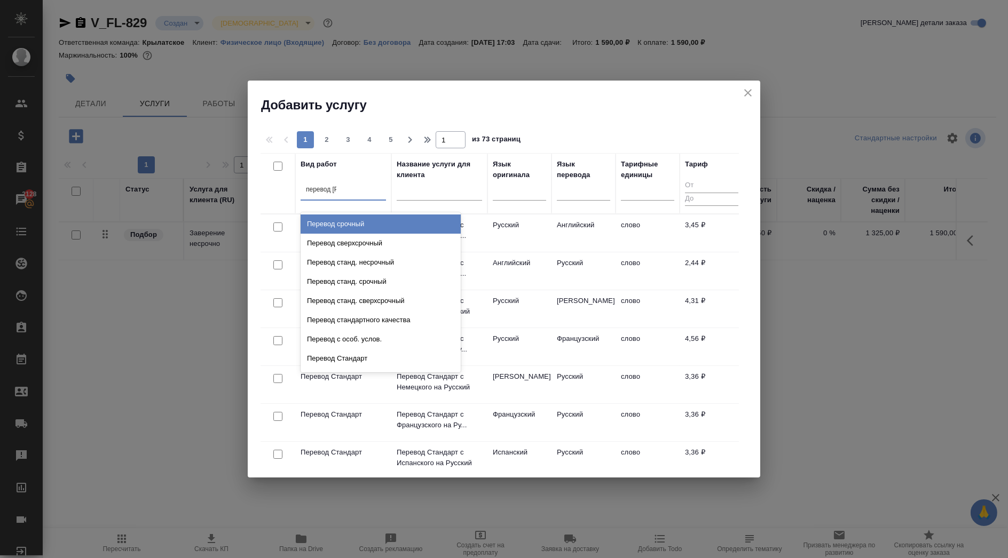
type input "перевод ст"
click at [386, 223] on div "Перевод станд. несрочный" at bounding box center [380, 224] width 160 height 19
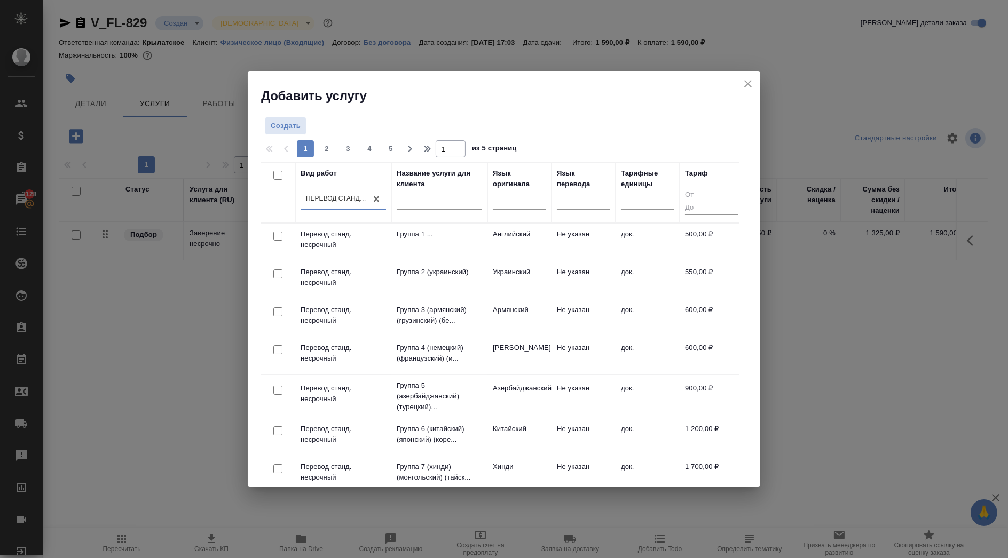
drag, startPoint x: 512, startPoint y: 192, endPoint x: 526, endPoint y: 217, distance: 29.4
click at [513, 192] on div at bounding box center [519, 199] width 53 height 15
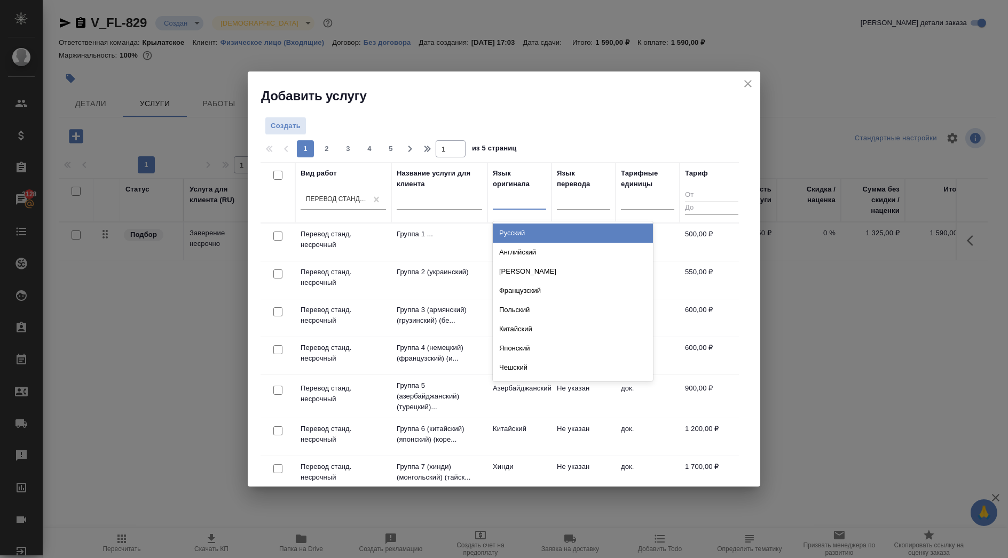
click at [526, 230] on div "Русский" at bounding box center [573, 233] width 160 height 19
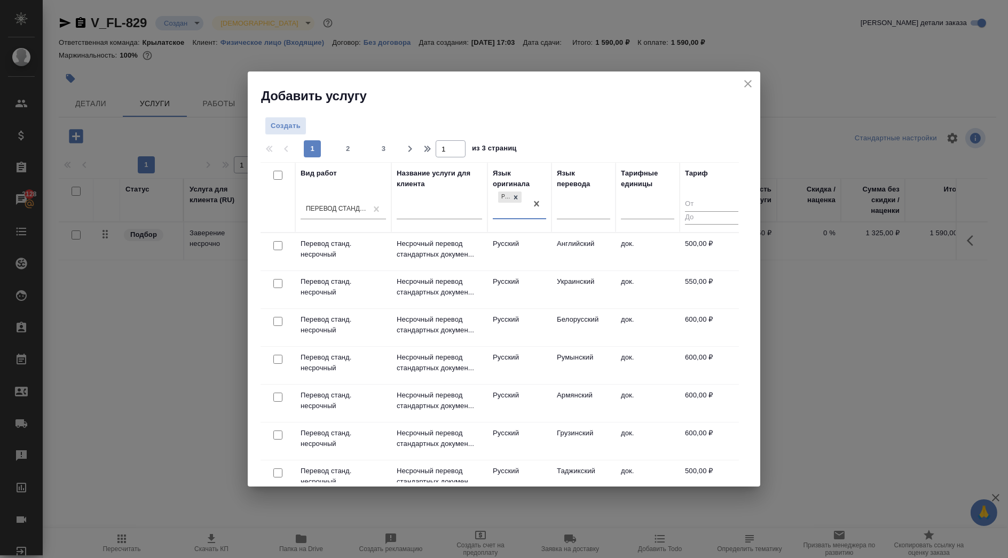
drag, startPoint x: 583, startPoint y: 213, endPoint x: 589, endPoint y: 224, distance: 11.5
click at [584, 213] on div at bounding box center [583, 208] width 53 height 15
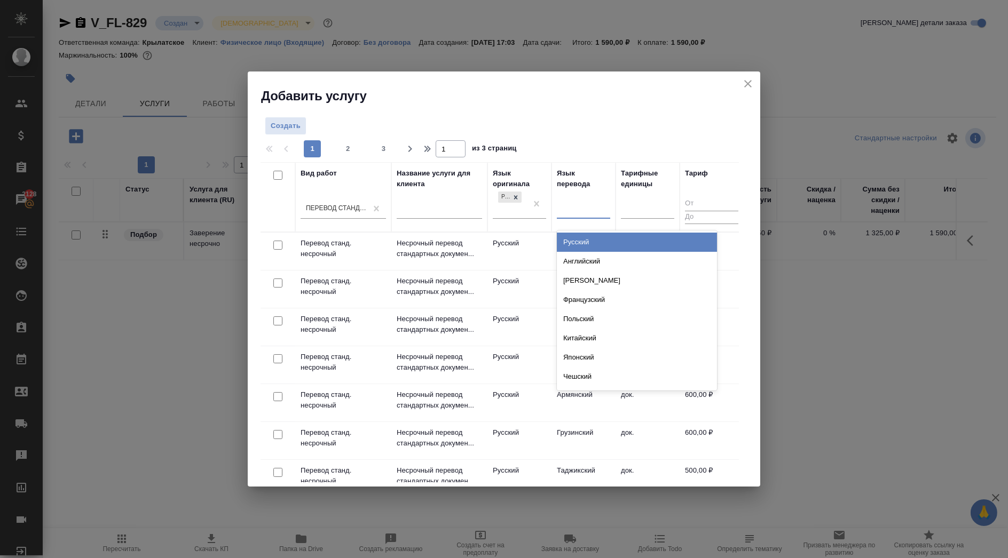
click at [595, 256] on div "Английский" at bounding box center [637, 261] width 160 height 19
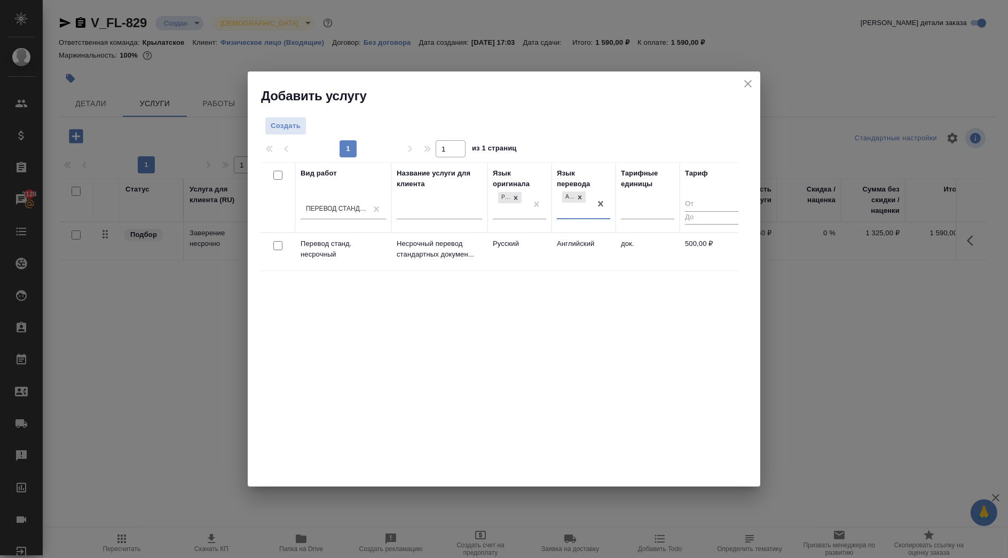
click at [561, 250] on td "Английский" at bounding box center [583, 251] width 64 height 37
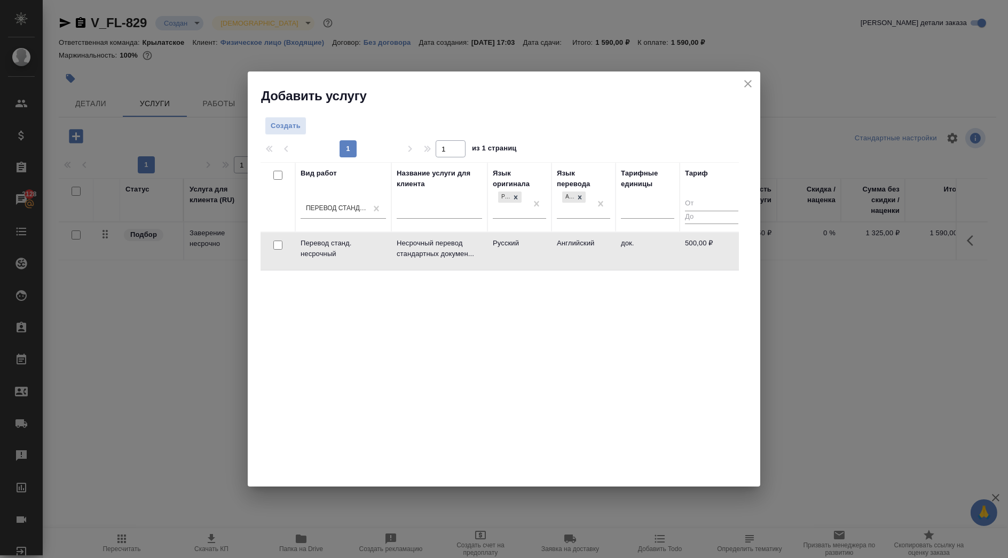
click at [561, 250] on td "Английский" at bounding box center [583, 251] width 64 height 37
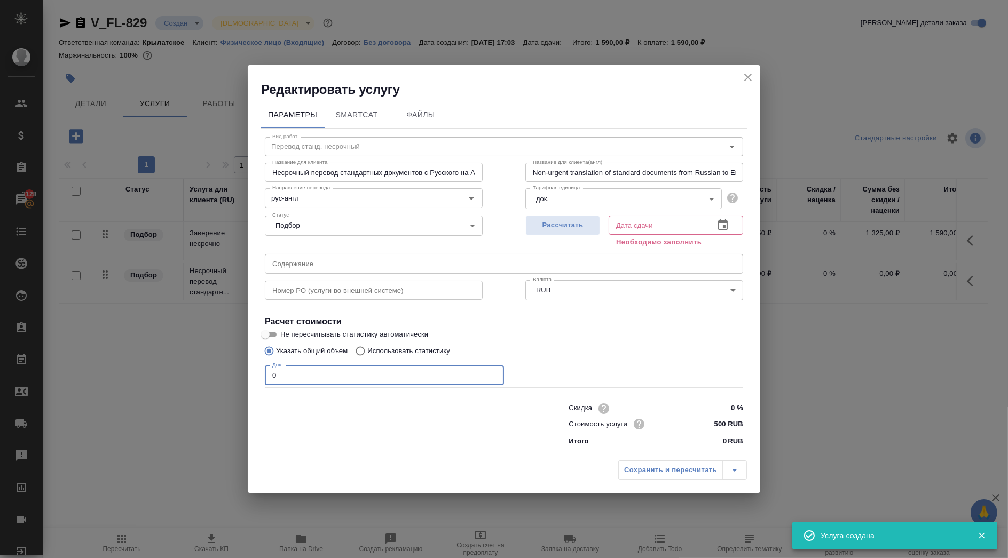
drag, startPoint x: 312, startPoint y: 370, endPoint x: 236, endPoint y: 366, distance: 75.9
click at [236, 366] on div "Редактировать услугу Параметры SmartCat Файлы Вид работ Перевод станд. несрочны…" at bounding box center [504, 279] width 1008 height 558
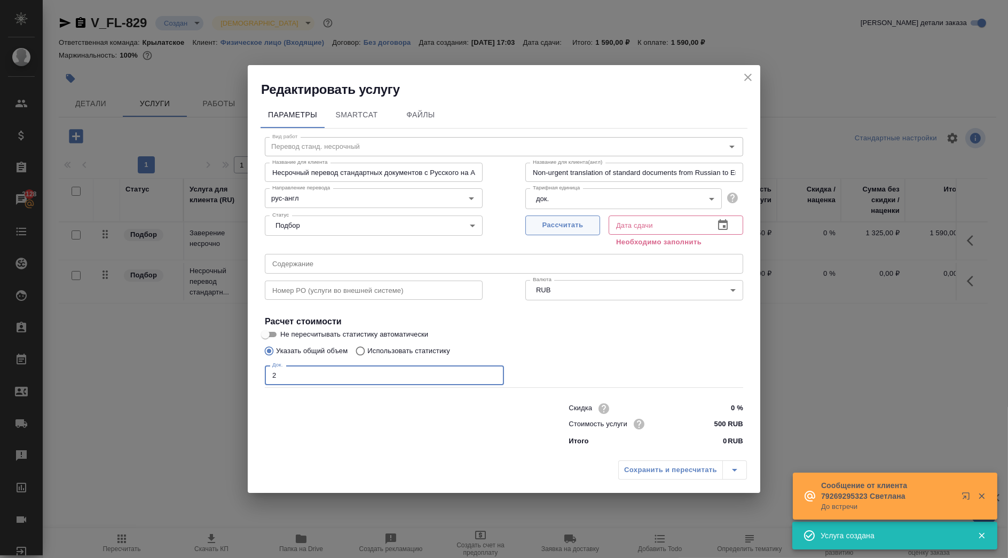
type input "2"
click at [590, 232] on button "Рассчитать" at bounding box center [562, 226] width 75 height 20
type input "26.08.2025 17:13"
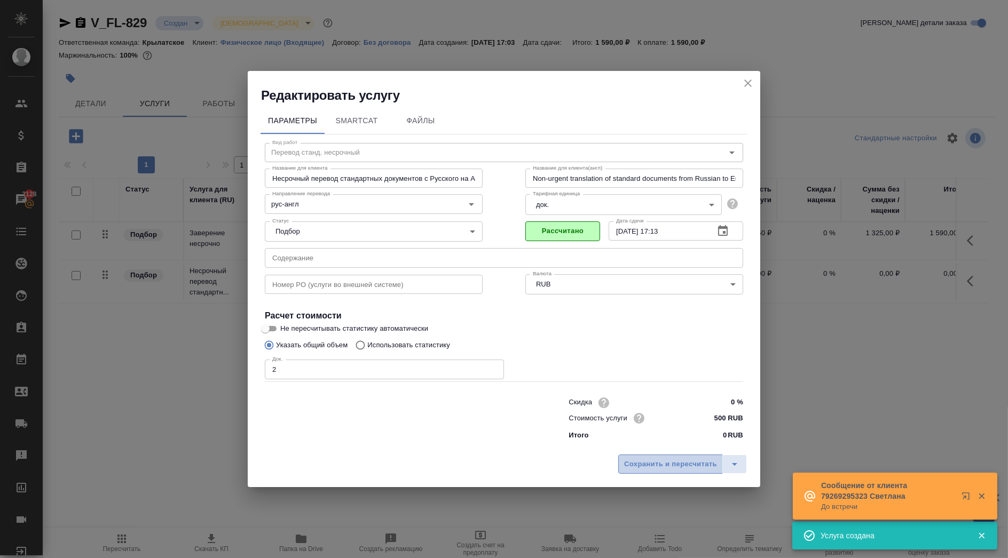
click at [658, 462] on span "Сохранить и пересчитать" at bounding box center [670, 464] width 93 height 12
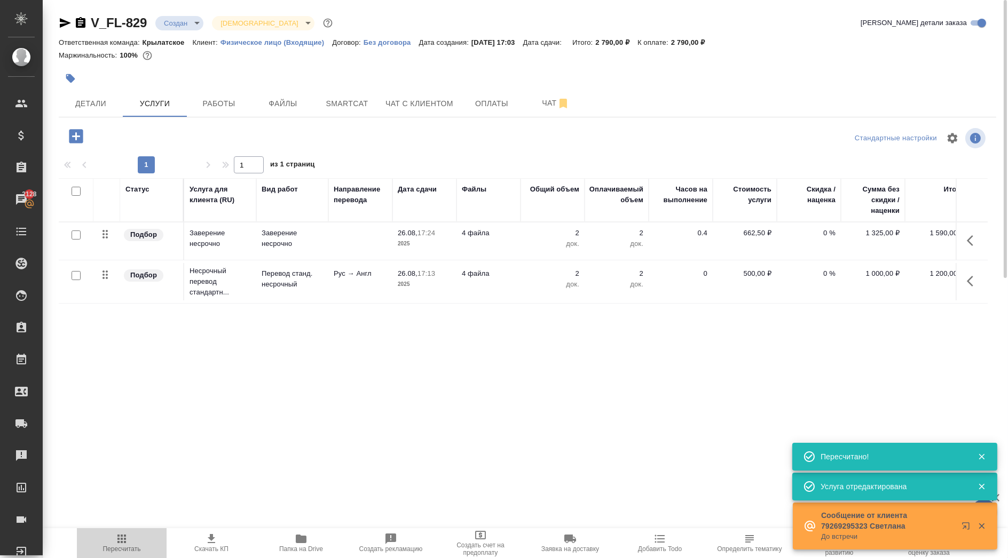
click at [135, 539] on span "Пересчитать" at bounding box center [121, 543] width 77 height 20
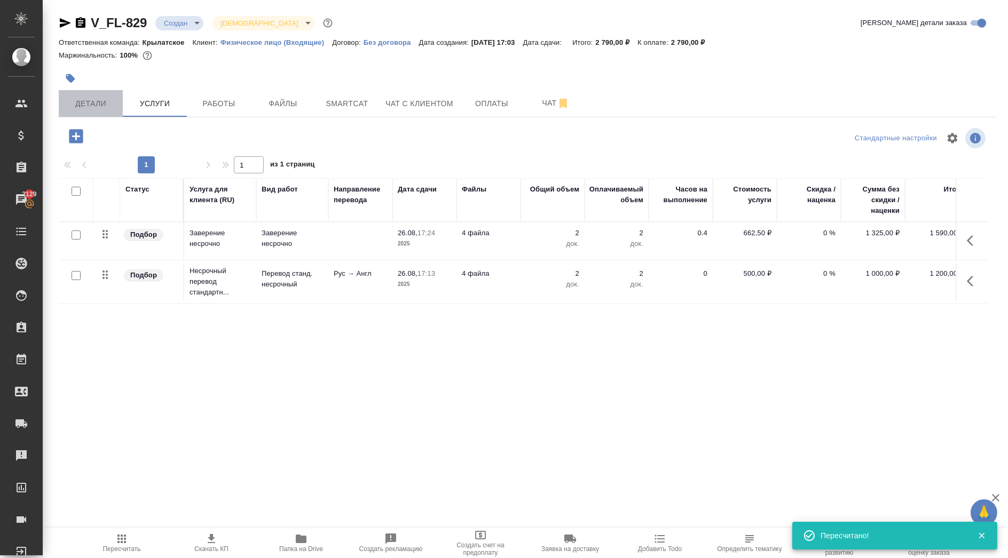
click at [101, 105] on span "Детали" at bounding box center [90, 103] width 51 height 13
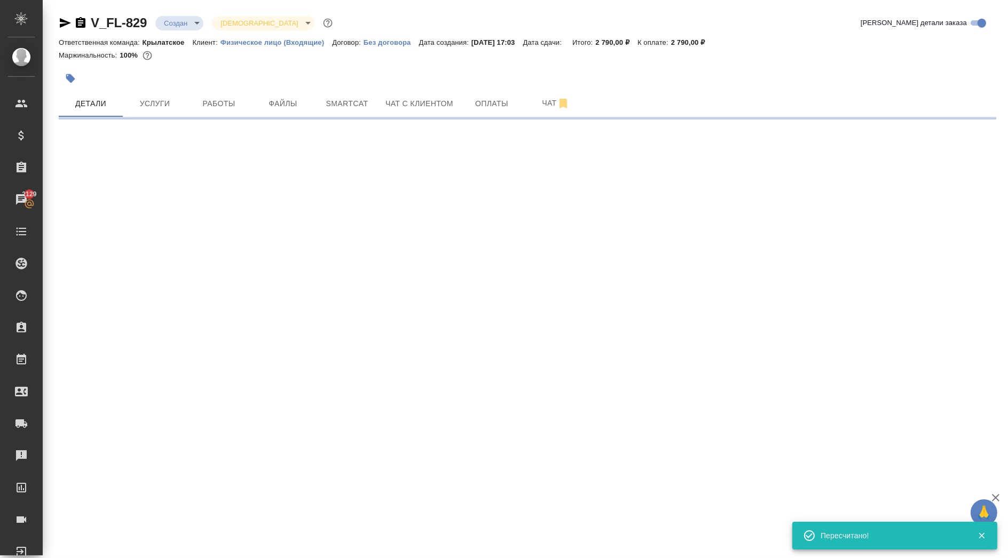
select select "RU"
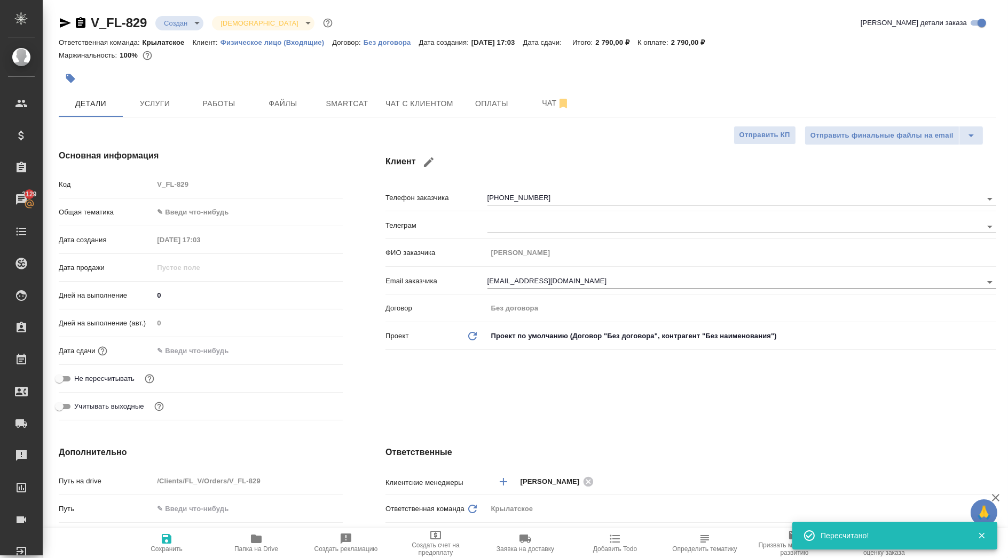
type textarea "x"
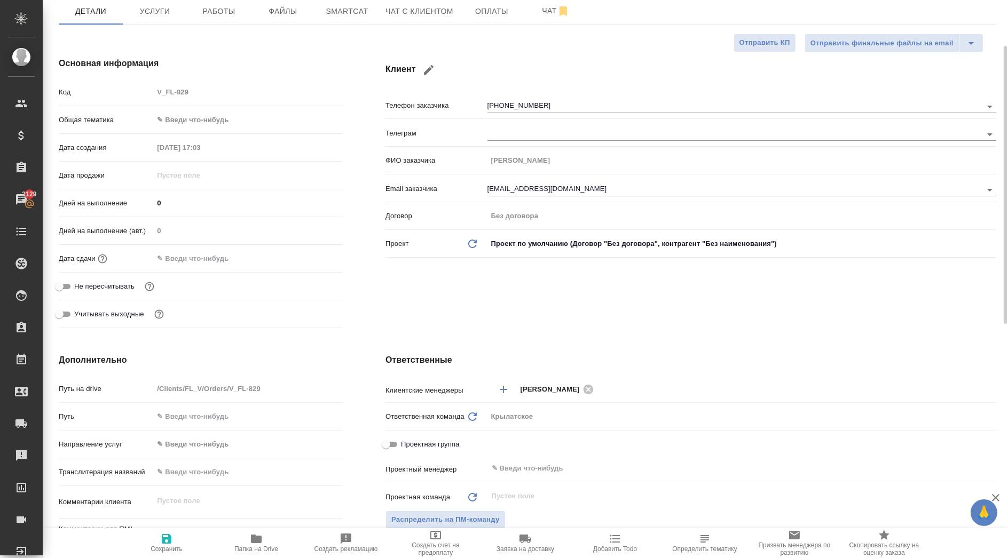
scroll to position [211, 0]
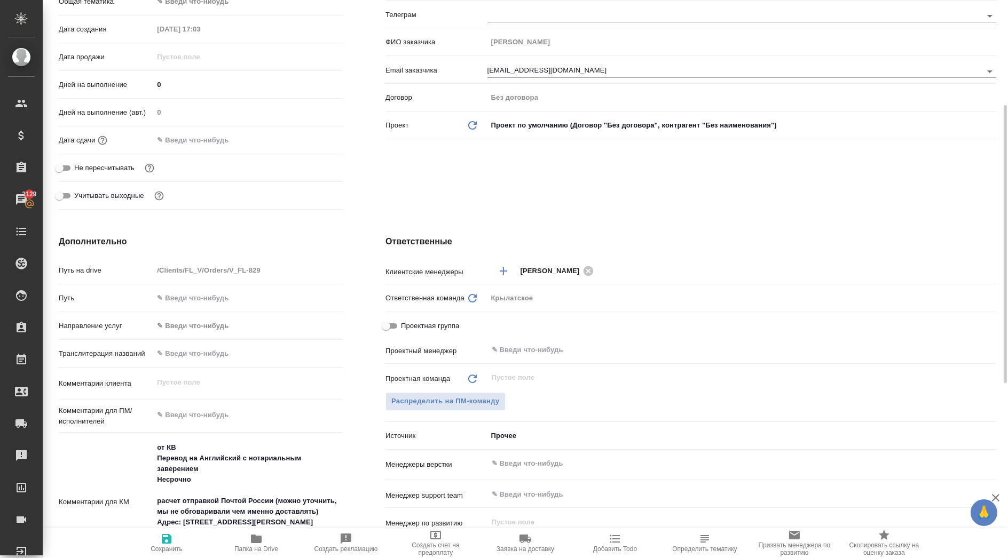
click at [184, 319] on body "🙏 .cls-1 fill:#fff; AWATERA Kasymov Timur Клиенты Спецификации Заказы 2129 Чаты…" at bounding box center [504, 279] width 1008 height 558
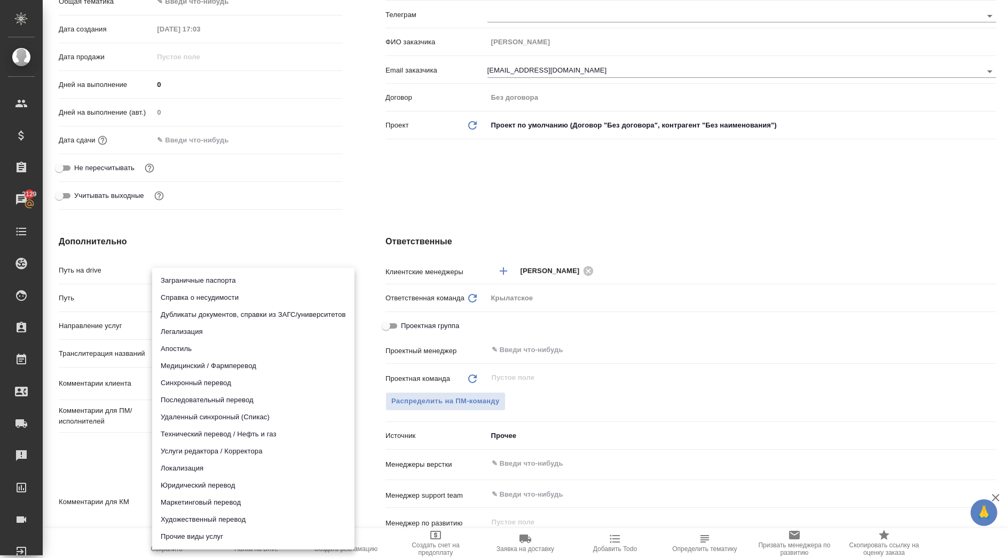
click at [176, 484] on li "Юридический перевод" at bounding box center [253, 485] width 202 height 17
type input "legalTranslation"
type textarea "x"
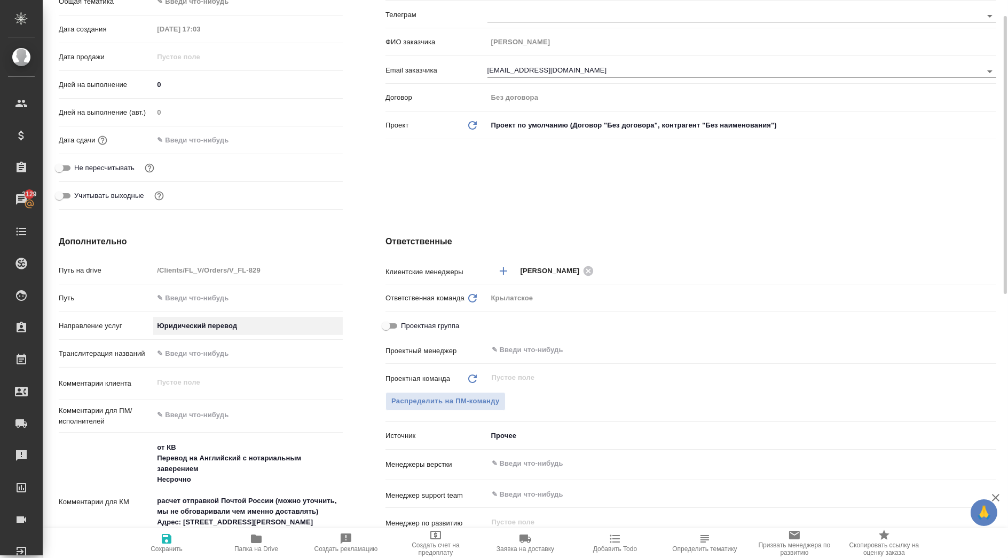
scroll to position [33, 0]
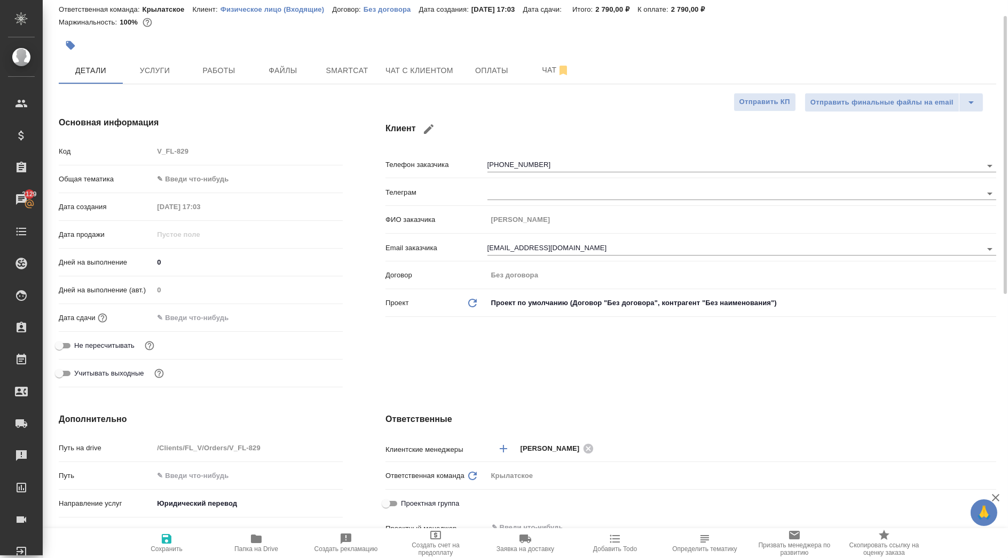
click at [209, 182] on body "🙏 .cls-1 fill:#fff; AWATERA Kasymov Timur Клиенты Спецификации Заказы 2129 Чаты…" at bounding box center [504, 279] width 1008 height 558
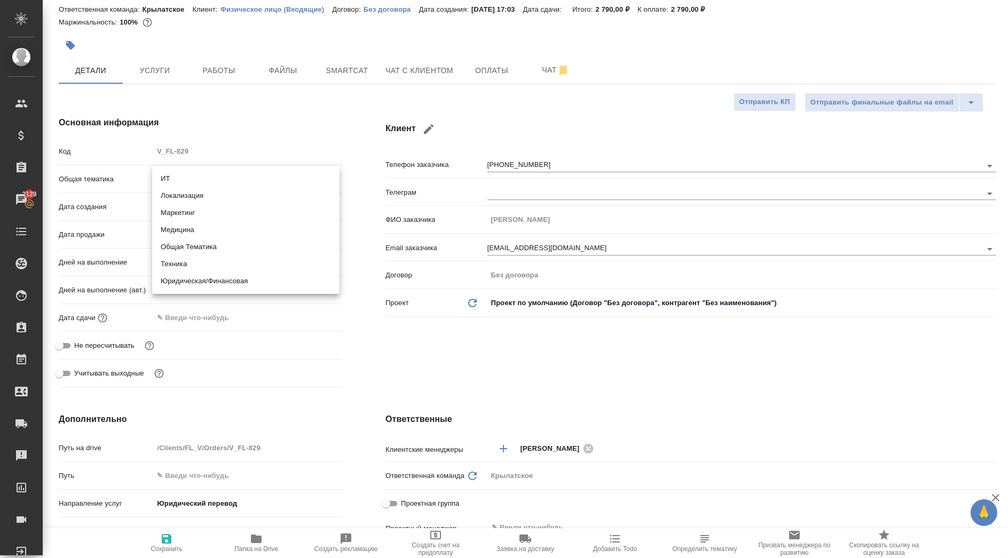
click at [207, 279] on li "Юридическая/Финансовая" at bounding box center [245, 281] width 187 height 17
type input "yr-fn"
type textarea "x"
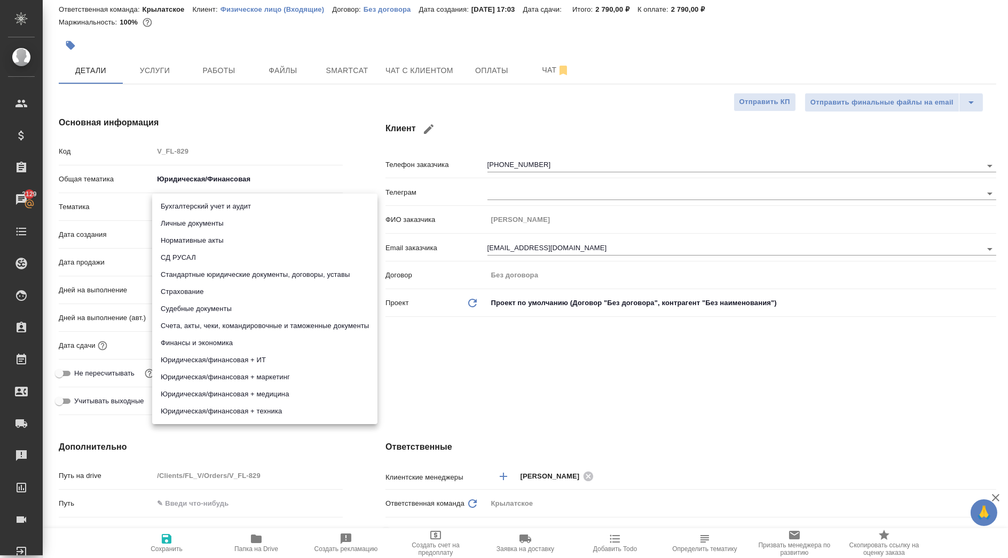
click at [186, 203] on body "🙏 .cls-1 fill:#fff; AWATERA Kasymov Timur Клиенты Спецификации Заказы 2129 Чаты…" at bounding box center [504, 279] width 1008 height 558
click at [180, 228] on li "Личные документы" at bounding box center [264, 223] width 225 height 17
type textarea "x"
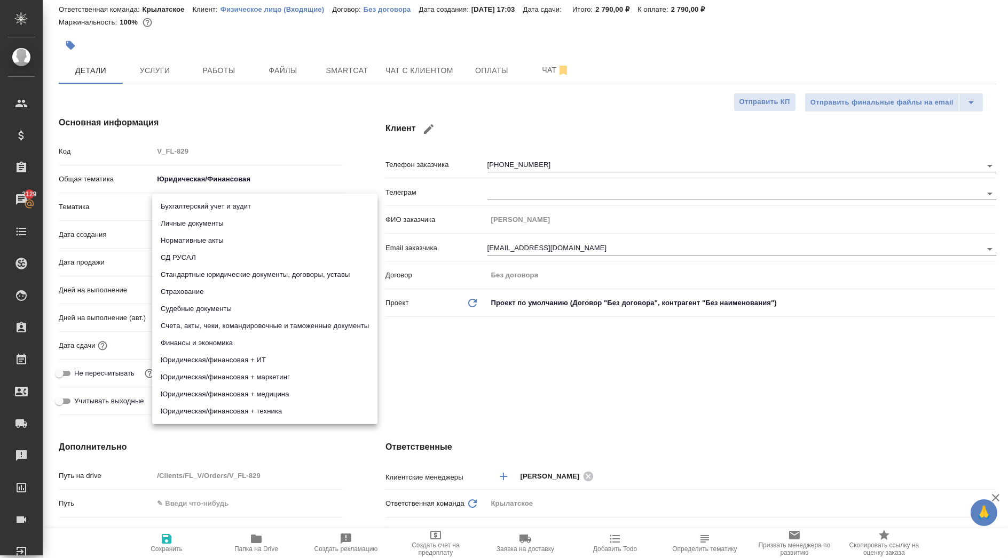
type input "5a8b8b956a9677013d343cfe"
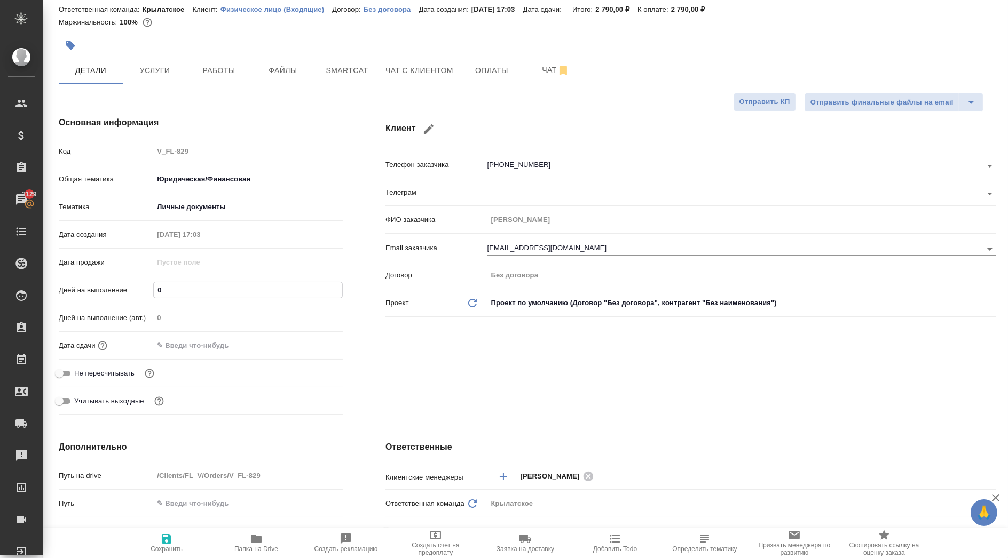
drag, startPoint x: 171, startPoint y: 294, endPoint x: 129, endPoint y: 289, distance: 41.9
click at [129, 289] on div "Дней на выполнение 0" at bounding box center [201, 290] width 284 height 19
type input "1"
type textarea "x"
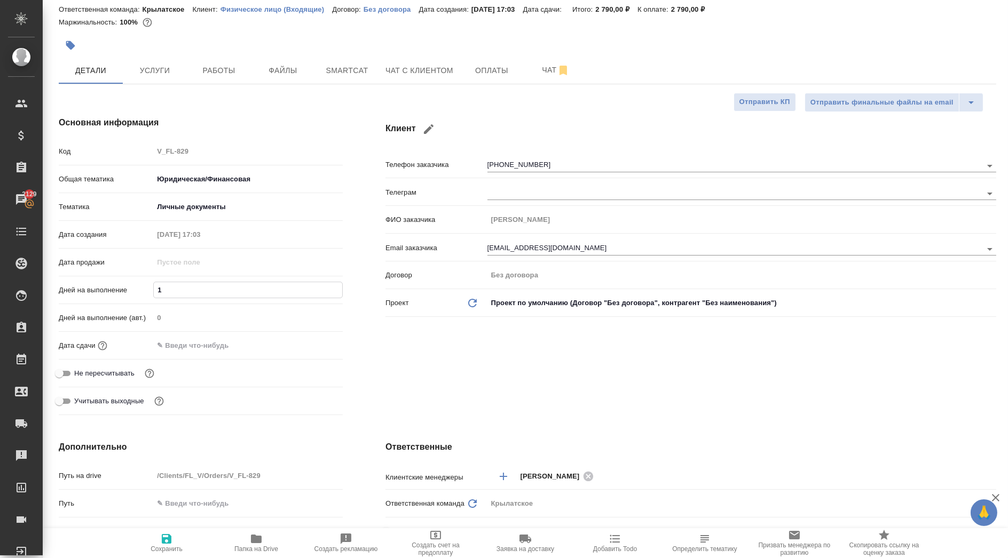
type textarea "x"
type input "1"
click at [195, 342] on input "text" at bounding box center [199, 345] width 93 height 15
click at [314, 345] on icon "button" at bounding box center [311, 344] width 13 height 13
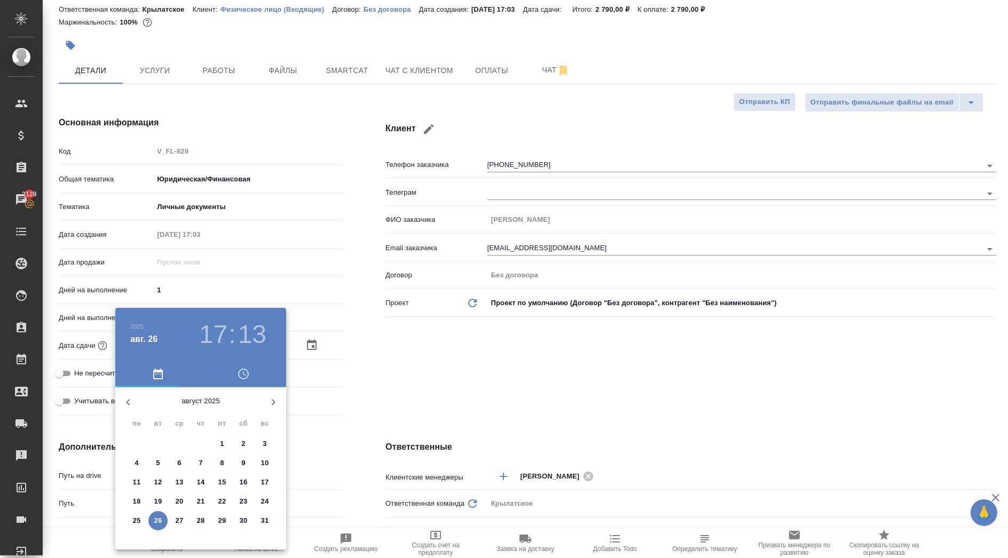
click at [177, 521] on p "27" at bounding box center [180, 521] width 8 height 11
type input "27.08.2025 17:13"
type textarea "x"
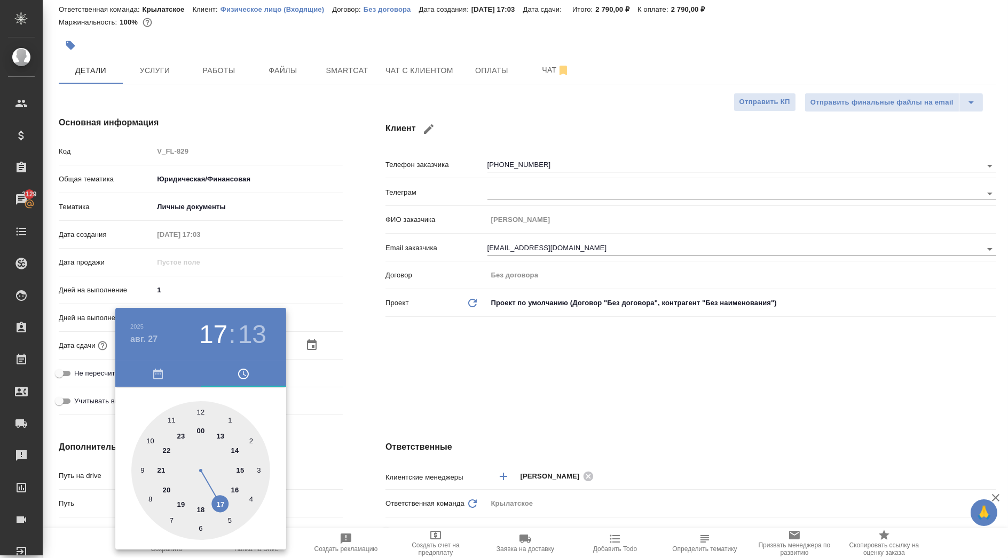
click at [197, 415] on div at bounding box center [200, 470] width 139 height 139
type input "27.08.2025 12:13"
type textarea "x"
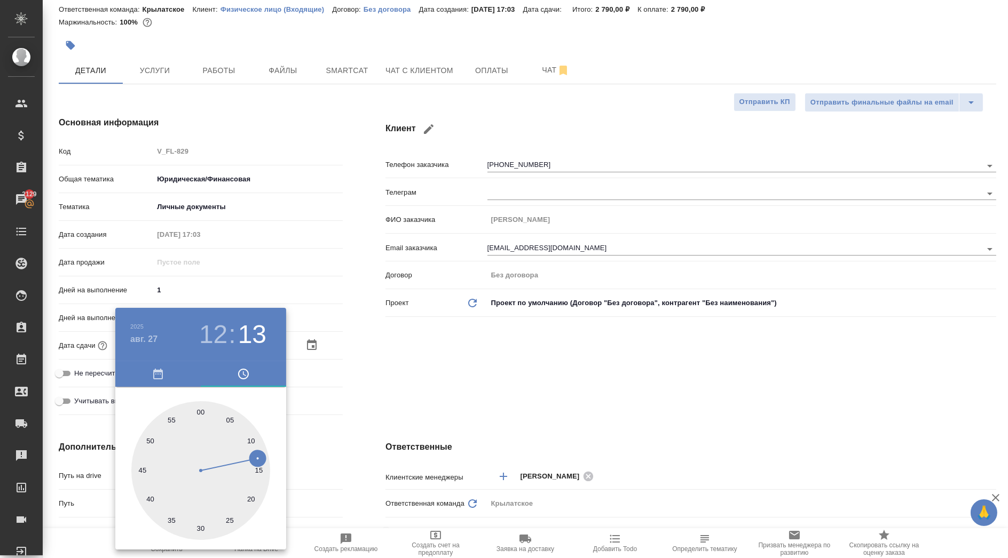
click at [200, 413] on div at bounding box center [200, 470] width 139 height 139
type input "27.08.2025 12:00"
type textarea "x"
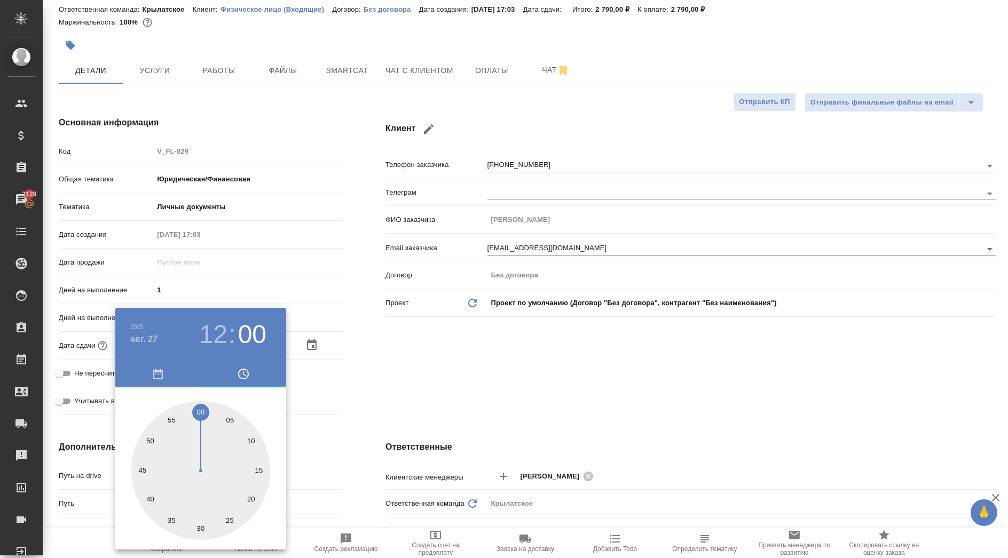
click at [386, 421] on div at bounding box center [504, 279] width 1008 height 558
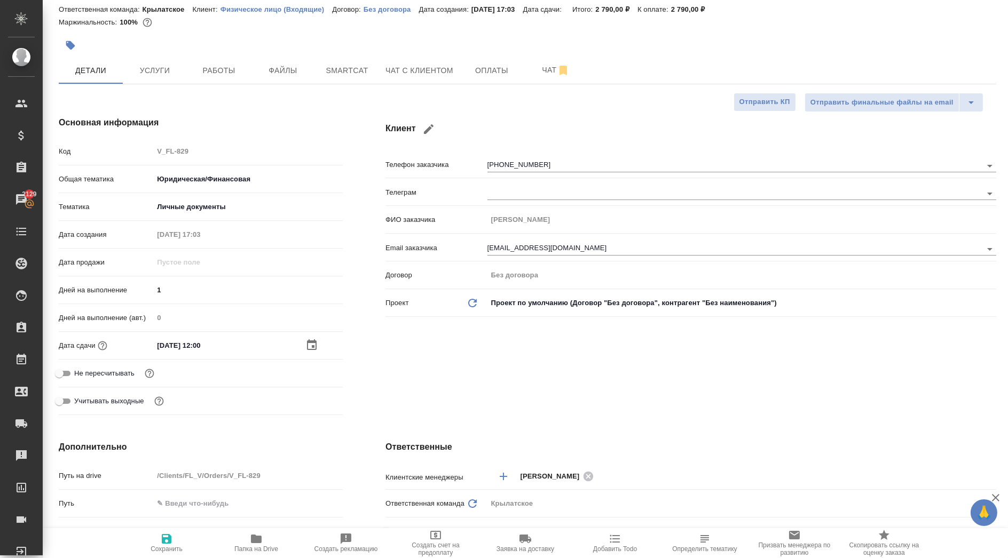
click at [180, 543] on span "Сохранить" at bounding box center [166, 543] width 77 height 20
type textarea "x"
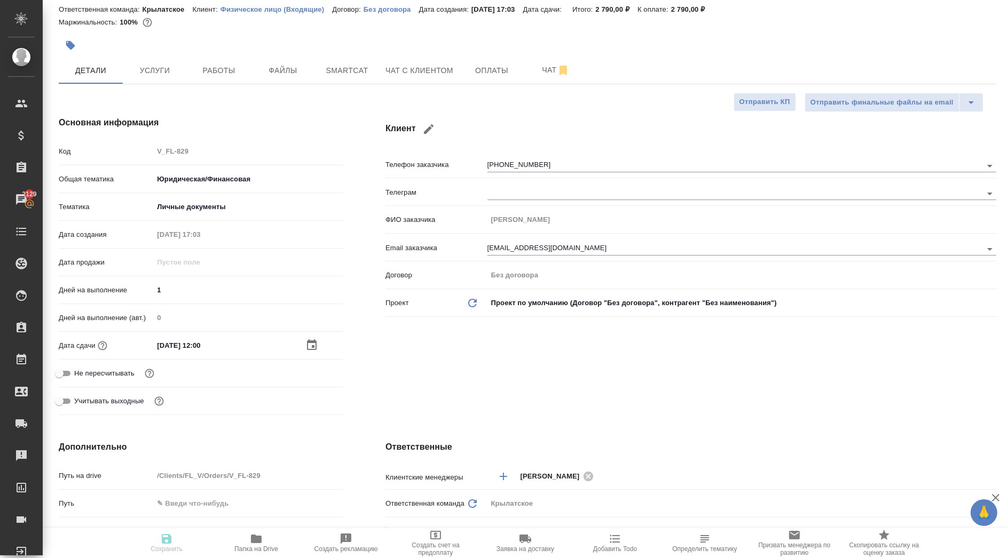
type textarea "x"
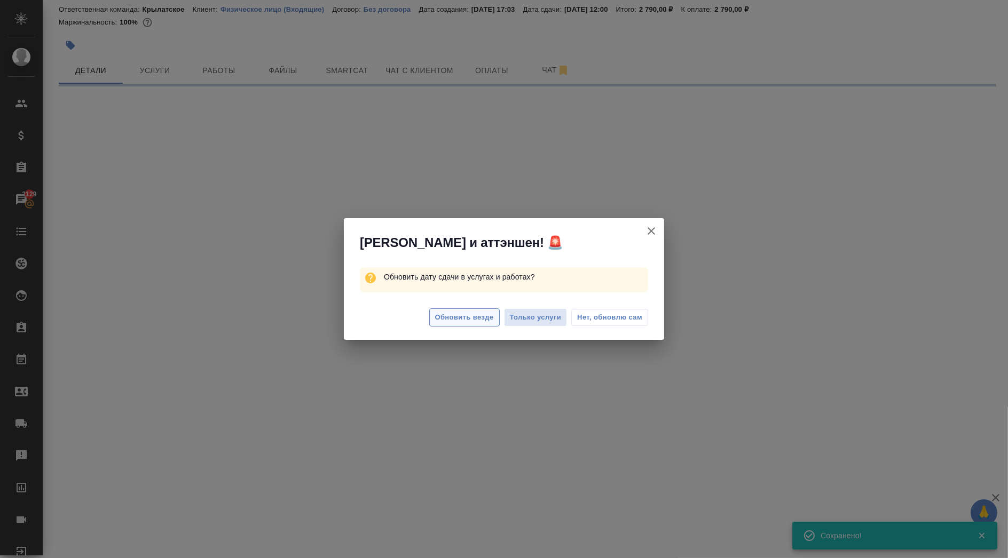
click at [437, 312] on span "Обновить везде" at bounding box center [464, 318] width 59 height 12
select select "RU"
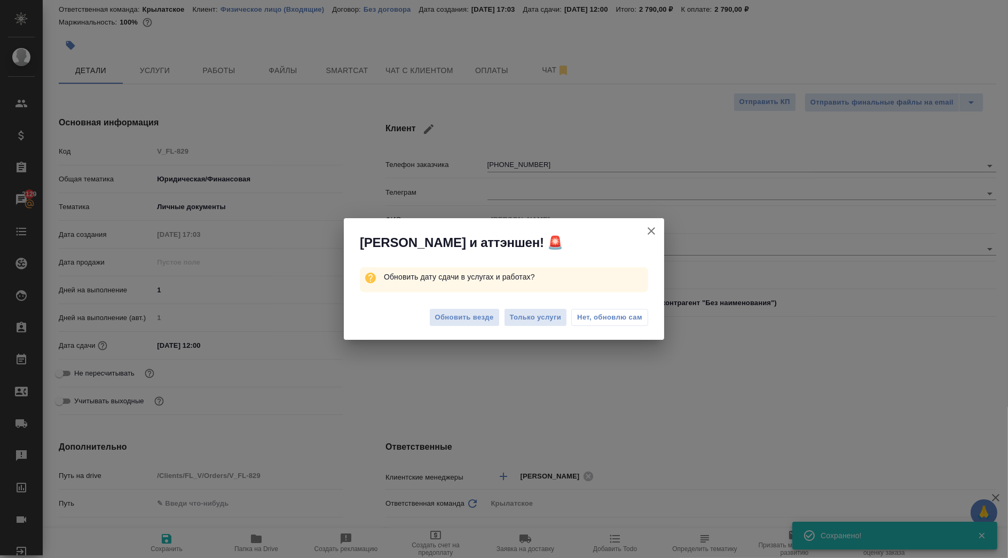
type textarea "x"
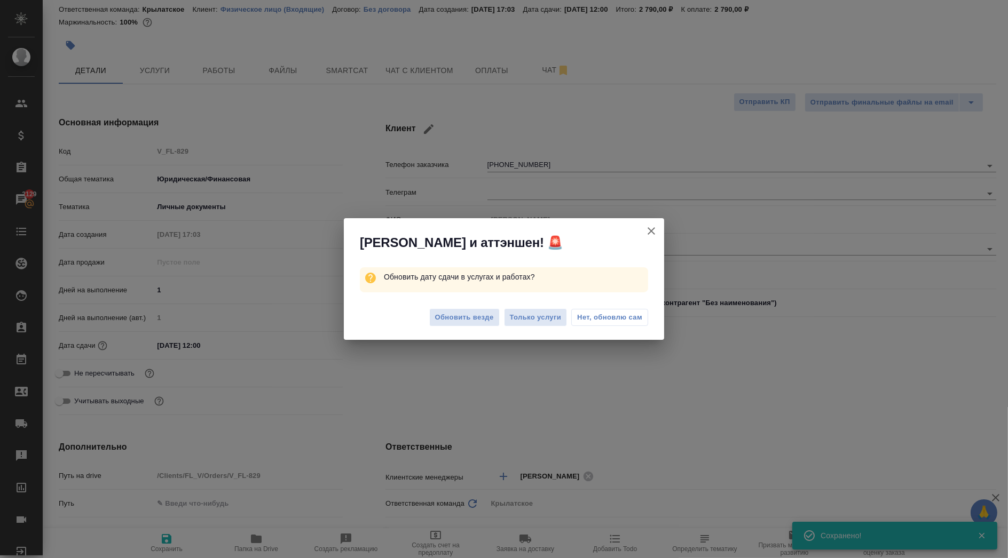
type textarea "x"
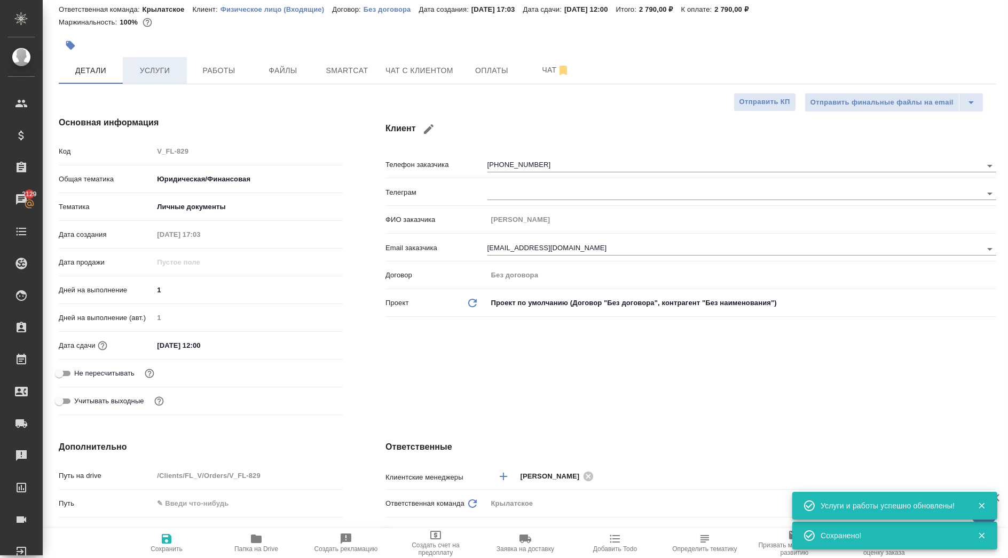
click at [132, 72] on span "Услуги" at bounding box center [154, 70] width 51 height 13
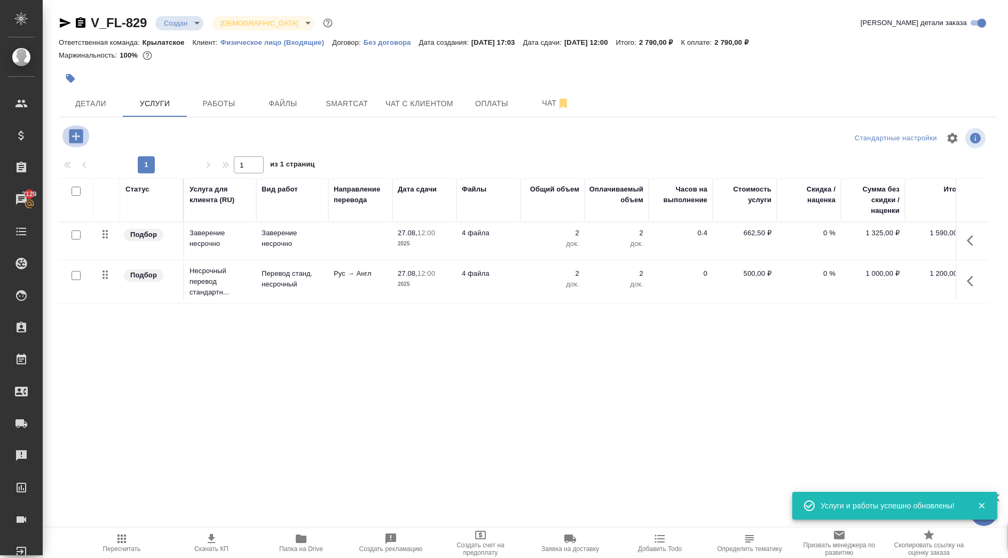
click at [79, 139] on icon "button" at bounding box center [76, 136] width 14 height 14
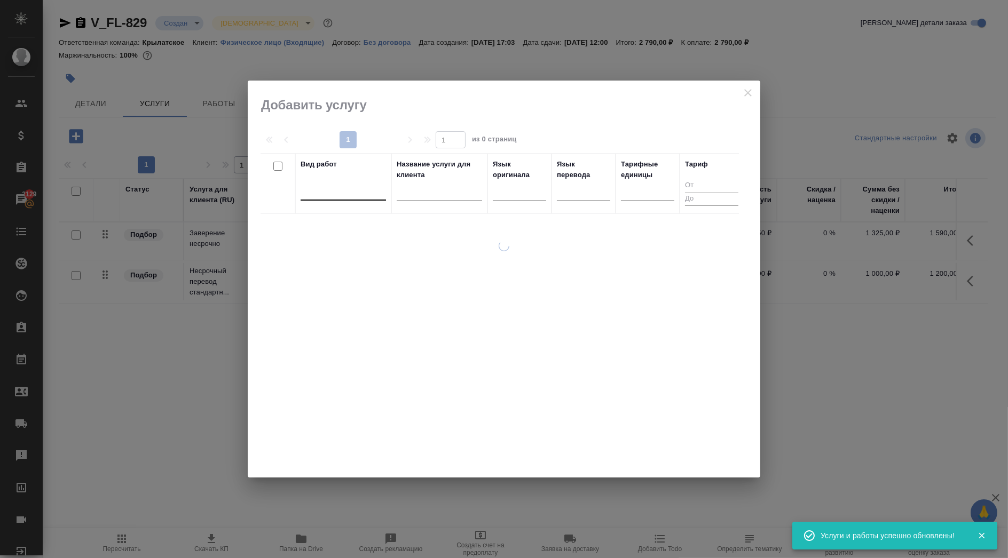
click at [372, 188] on div at bounding box center [342, 189] width 85 height 15
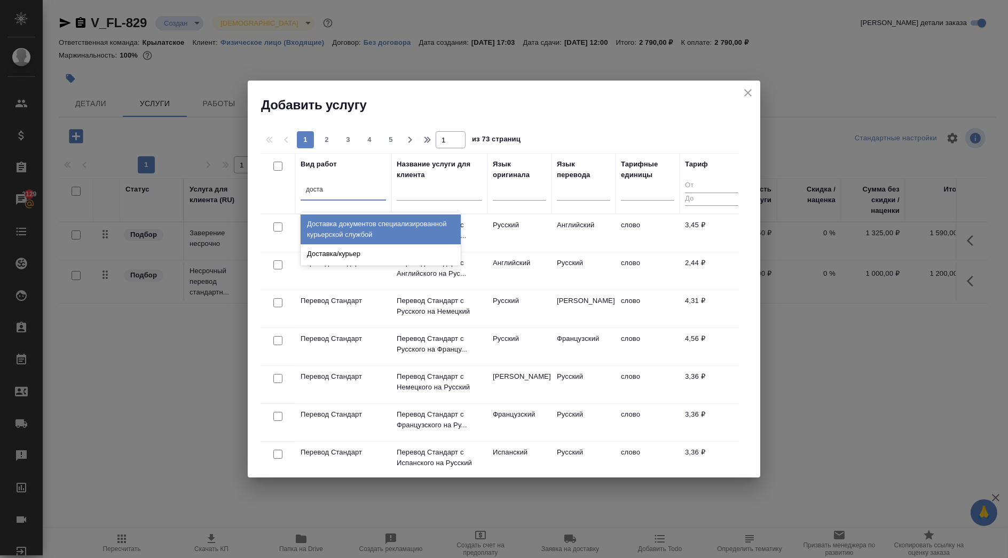
type input "достав"
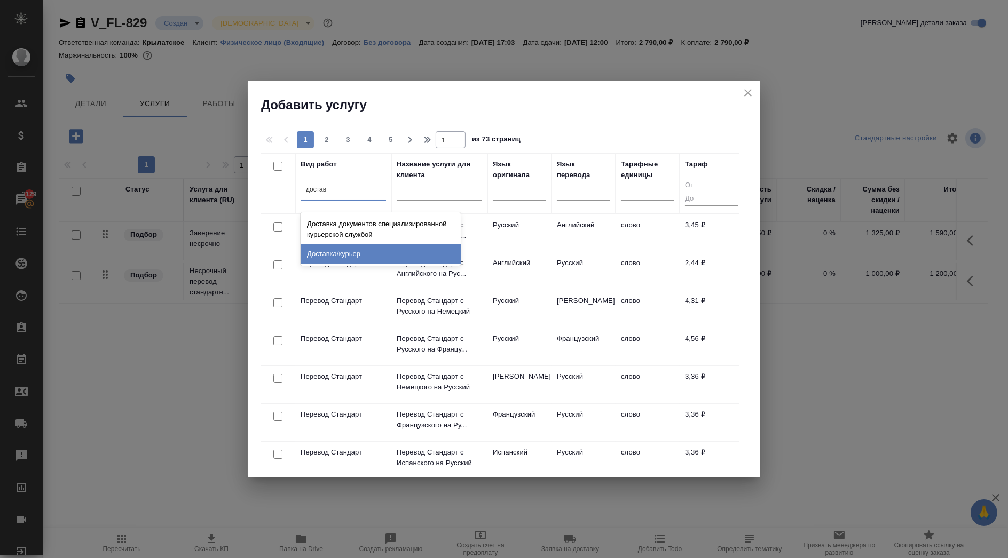
drag, startPoint x: 390, startPoint y: 228, endPoint x: 388, endPoint y: 248, distance: 19.8
click at [388, 248] on div "Доставка документов специализированной курьерской службой Доставка/курьер" at bounding box center [380, 238] width 160 height 53
click at [388, 248] on div "Доставка/курьер" at bounding box center [380, 253] width 160 height 19
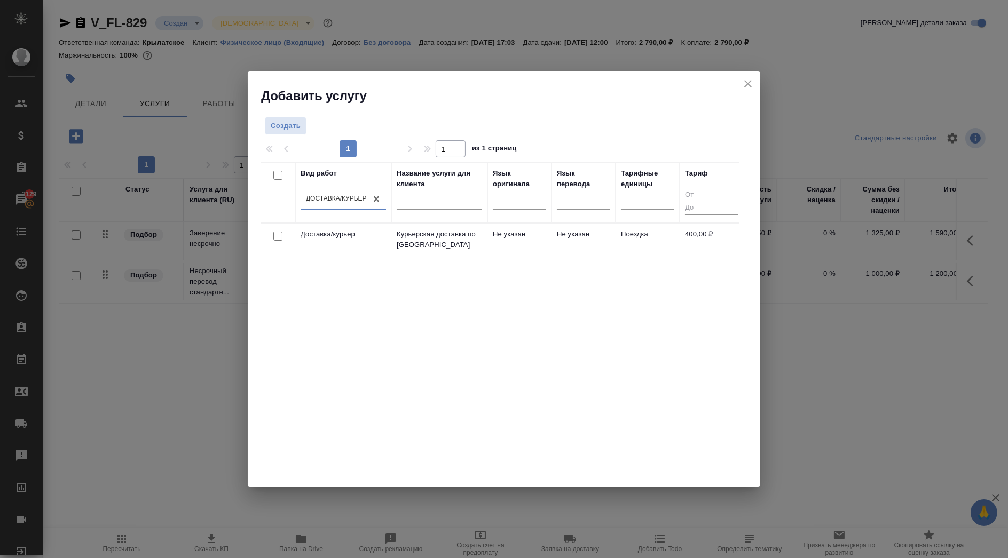
click at [424, 249] on p "Курьерская доставка по Москве" at bounding box center [439, 239] width 85 height 21
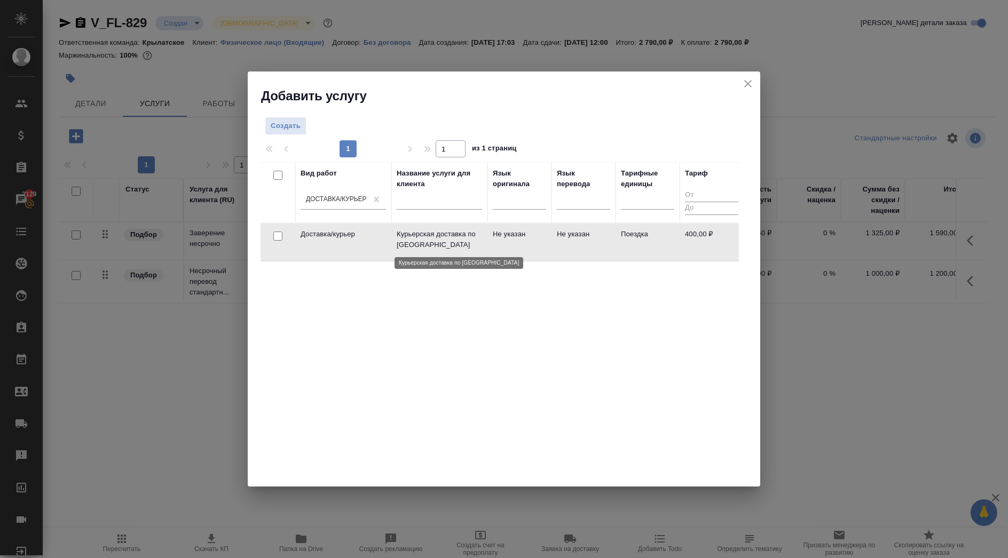
click at [424, 249] on p "Курьерская доставка по Москве" at bounding box center [439, 239] width 85 height 21
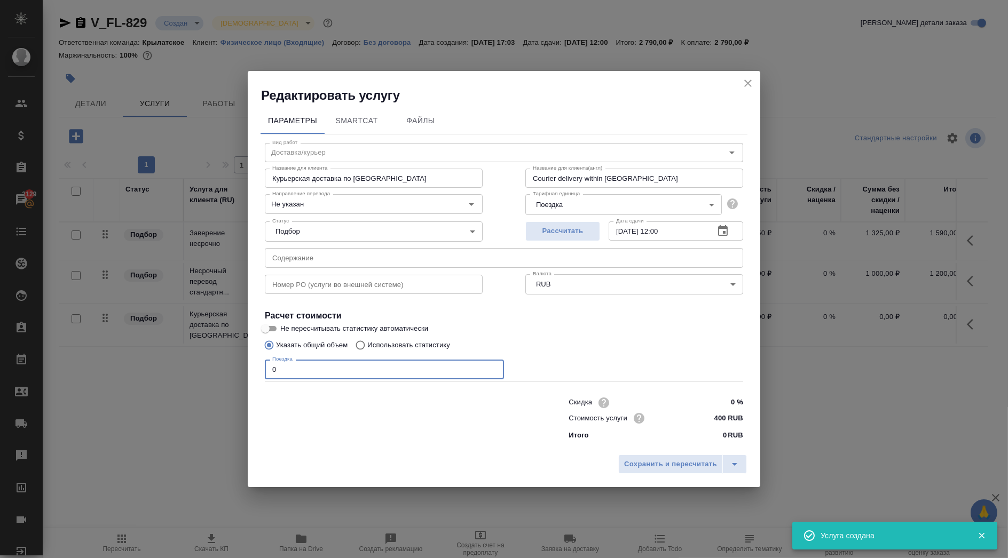
drag, startPoint x: 363, startPoint y: 364, endPoint x: 274, endPoint y: 354, distance: 89.2
click at [274, 354] on div "Вид работ Доставка/курьер Вид работ Название для клиента Курьерская доставка по…" at bounding box center [503, 289] width 487 height 311
drag, startPoint x: 278, startPoint y: 370, endPoint x: 251, endPoint y: 369, distance: 26.7
click at [251, 369] on div "Параметры SmartCat Файлы Вид работ Доставка/курьер Вид работ Название для клиен…" at bounding box center [504, 277] width 512 height 346
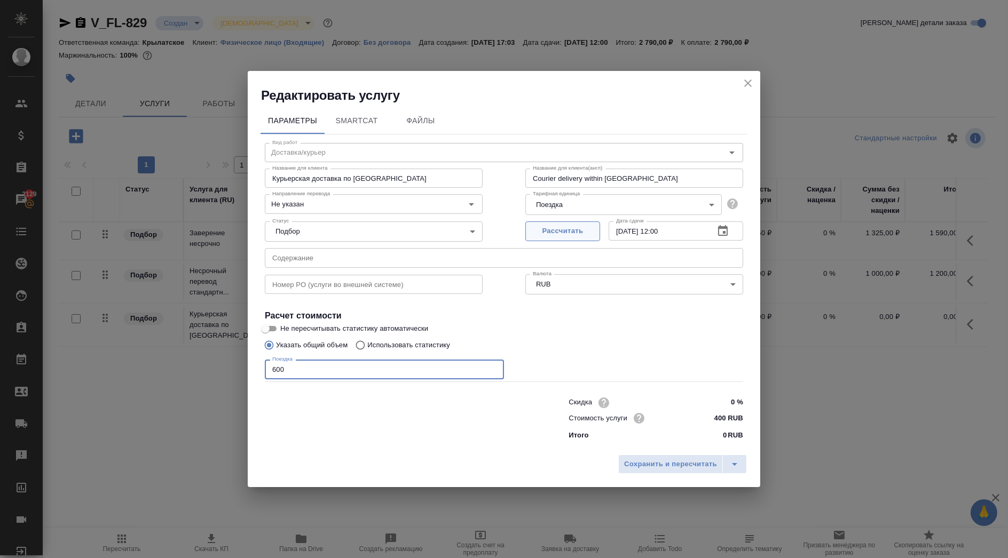
type input "600"
click at [555, 237] on span "Рассчитать" at bounding box center [562, 231] width 63 height 12
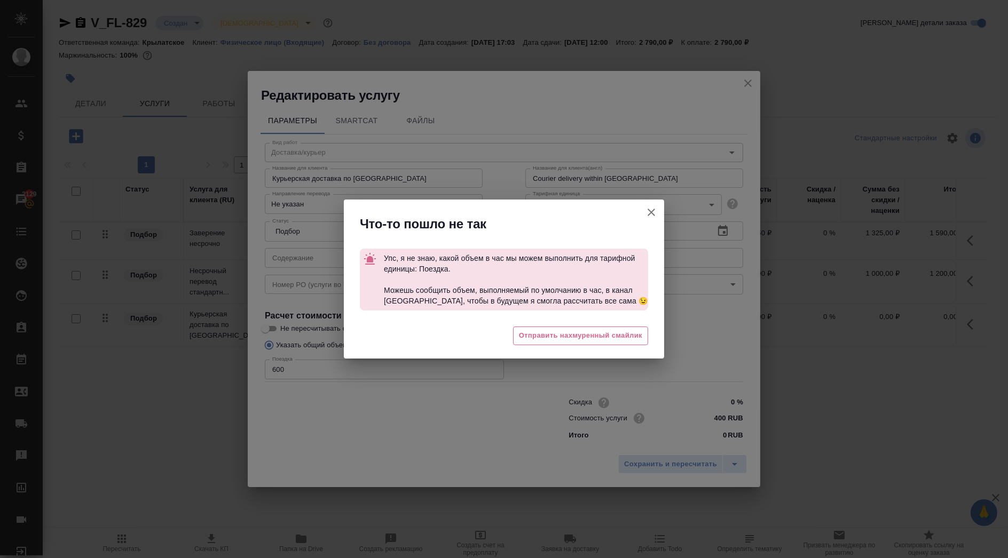
click at [650, 207] on icon "button" at bounding box center [651, 212] width 13 height 13
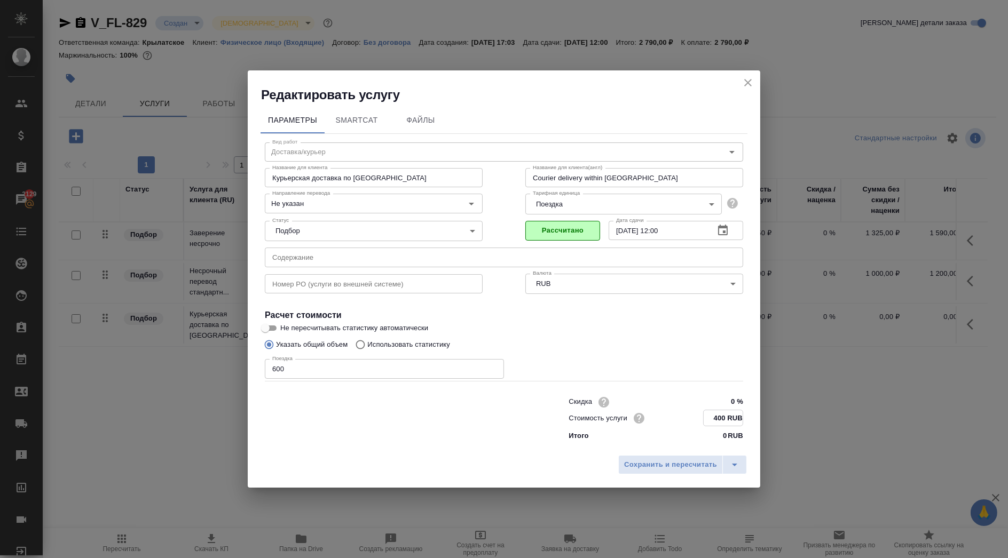
click at [721, 419] on input "400 RUB" at bounding box center [722, 417] width 39 height 15
type input "600 RUB"
drag, startPoint x: 303, startPoint y: 360, endPoint x: 213, endPoint y: 342, distance: 92.0
click at [213, 342] on div "Редактировать услугу Параметры SmartCat Файлы Вид работ Доставка/курьер Вид раб…" at bounding box center [504, 279] width 1008 height 558
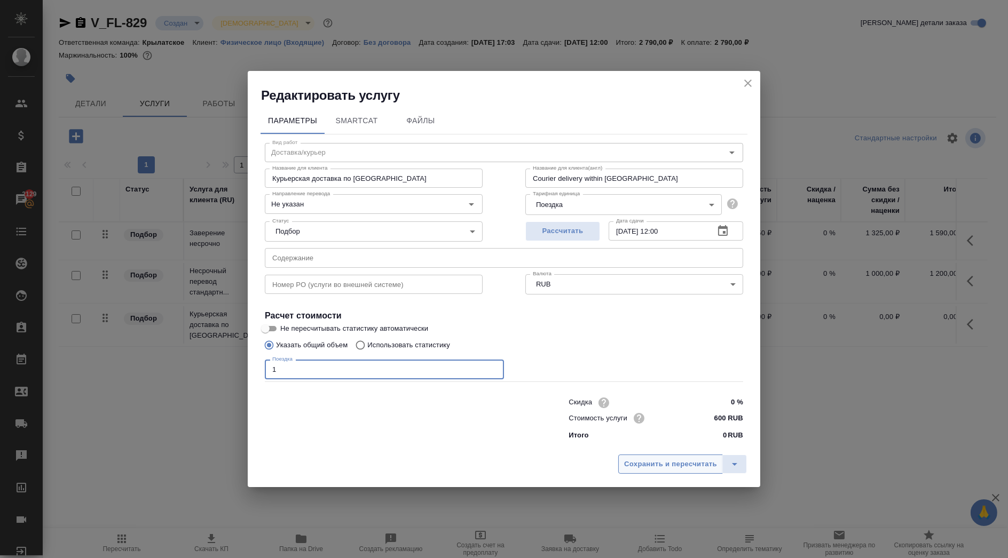
type input "1"
click at [679, 455] on button "Сохранить и пересчитать" at bounding box center [670, 464] width 105 height 19
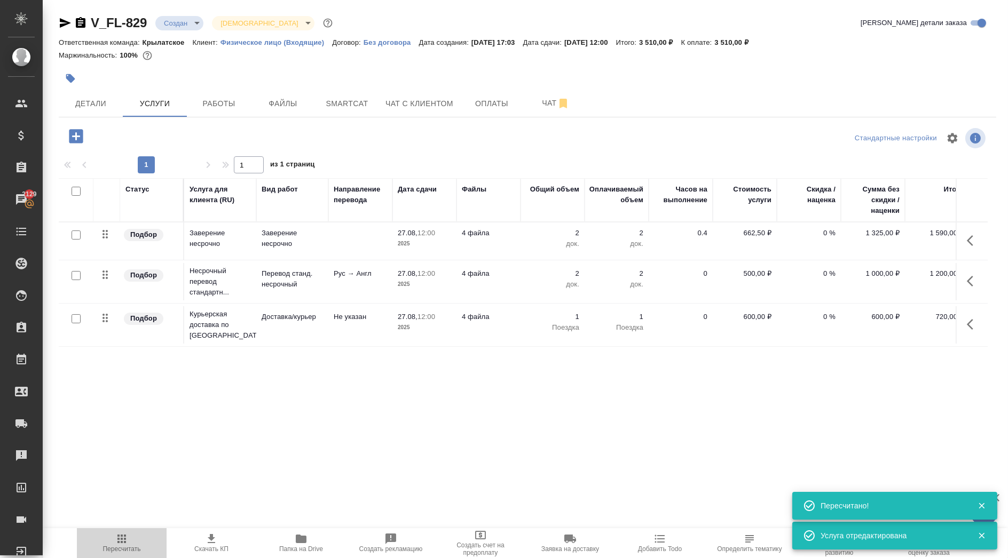
click at [119, 541] on icon "button" at bounding box center [121, 539] width 9 height 9
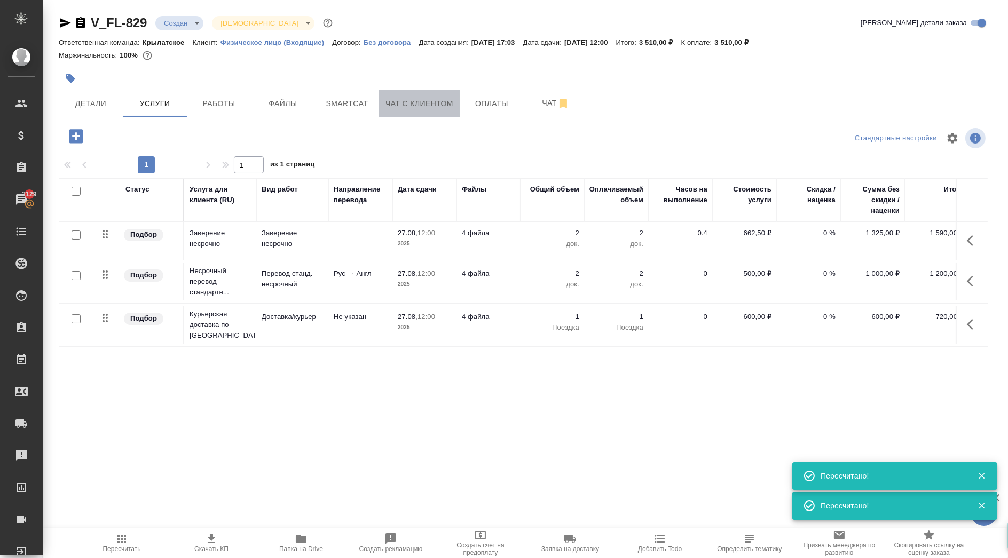
click at [403, 104] on span "Чат с клиентом" at bounding box center [419, 103] width 68 height 13
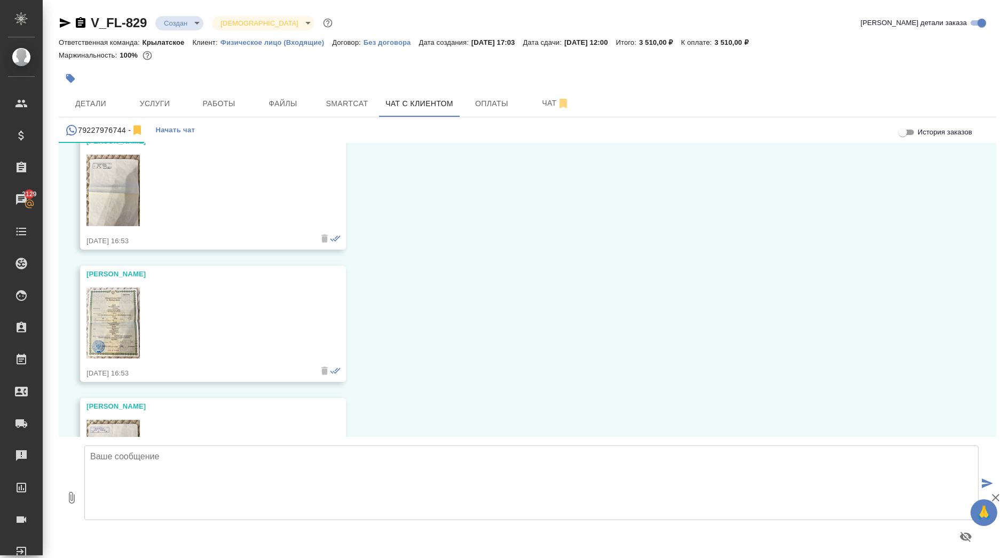
scroll to position [218, 0]
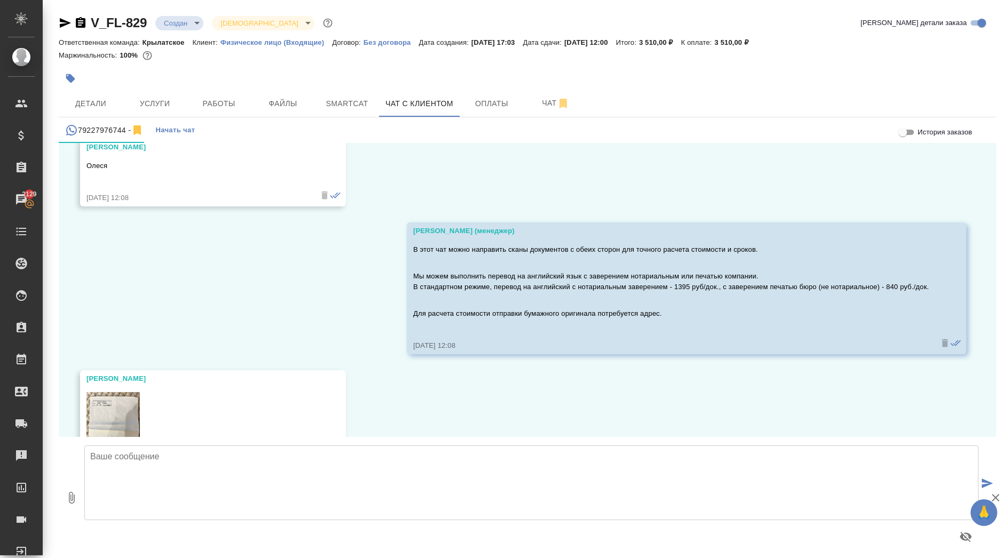
click at [159, 88] on div at bounding box center [371, 78] width 625 height 23
click at [161, 100] on span "Услуги" at bounding box center [154, 103] width 51 height 13
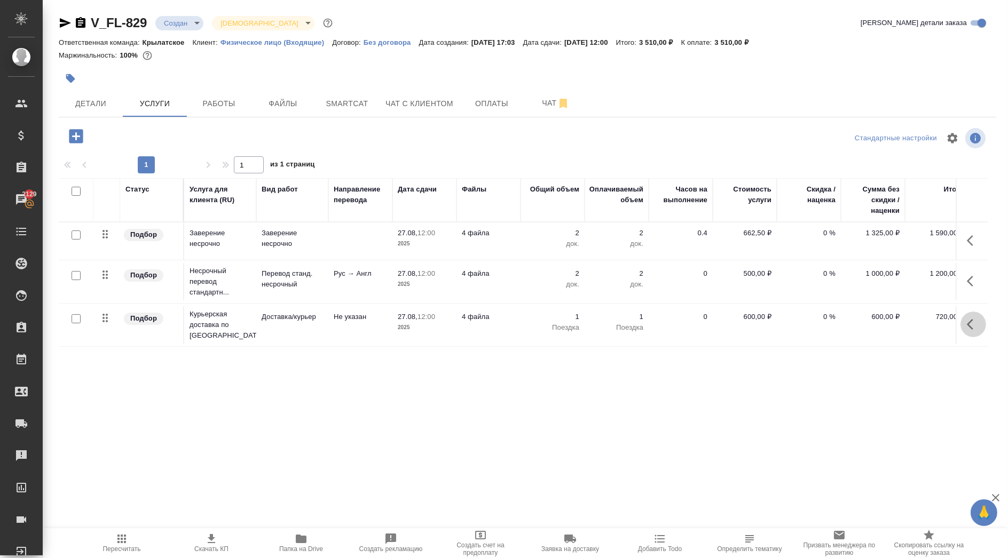
click at [965, 331] on button "button" at bounding box center [973, 325] width 26 height 26
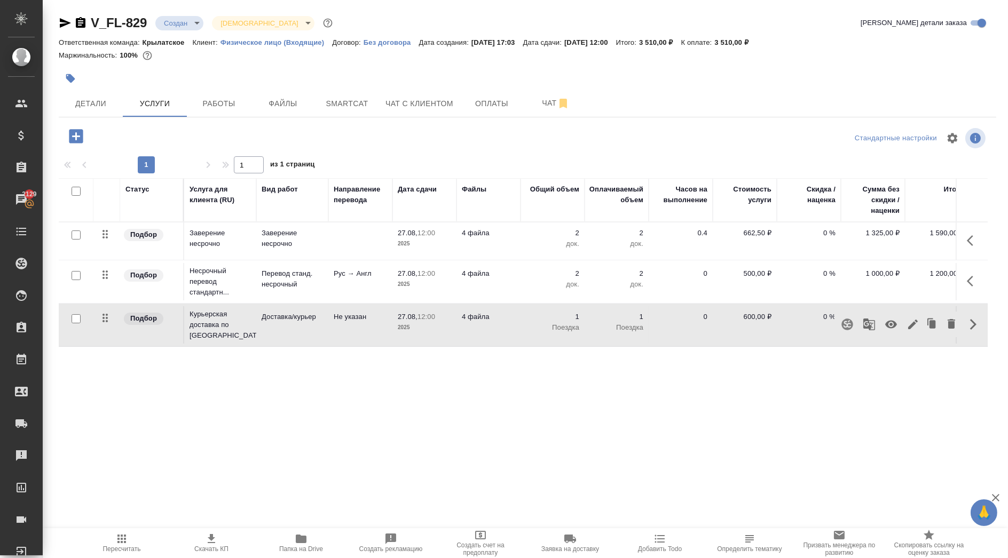
click at [908, 324] on icon "button" at bounding box center [913, 325] width 10 height 10
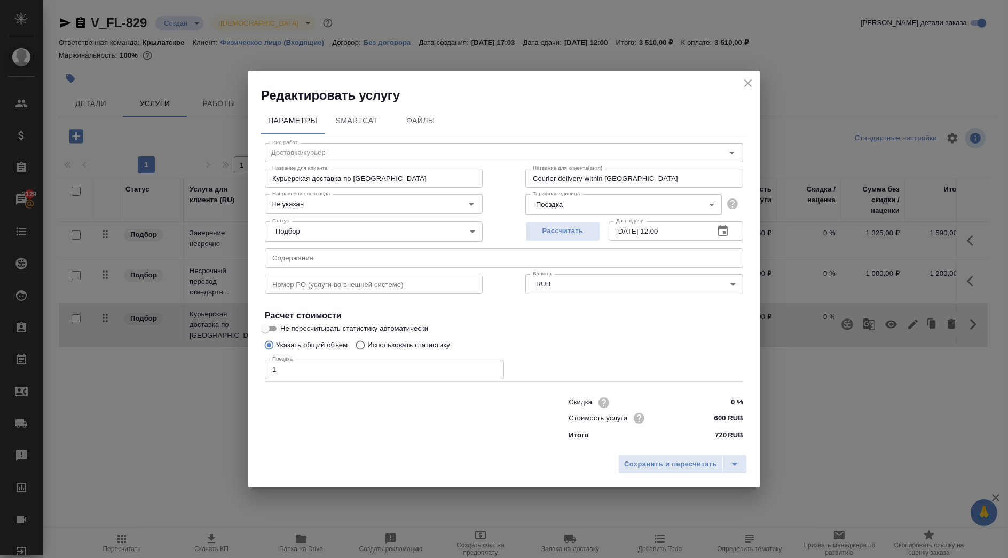
click at [720, 417] on input "600 RUB" at bounding box center [723, 417] width 40 height 15
click at [720, 417] on input "600 RUB" at bounding box center [722, 417] width 39 height 15
type input "450 RUB"
click at [707, 464] on span "Сохранить и пересчитать" at bounding box center [670, 465] width 93 height 12
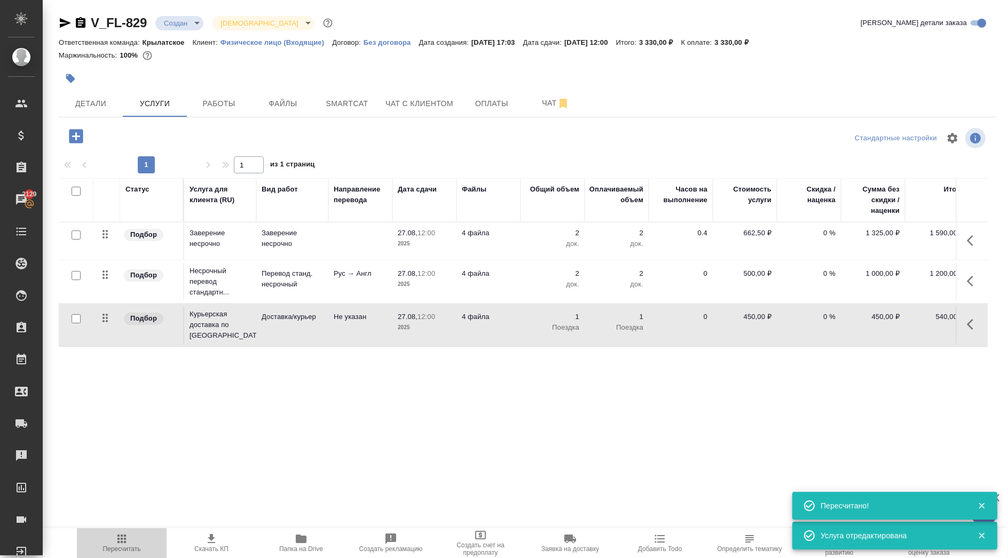
drag, startPoint x: 137, startPoint y: 541, endPoint x: 127, endPoint y: 543, distance: 10.4
click at [134, 541] on span "Пересчитать" at bounding box center [121, 543] width 77 height 20
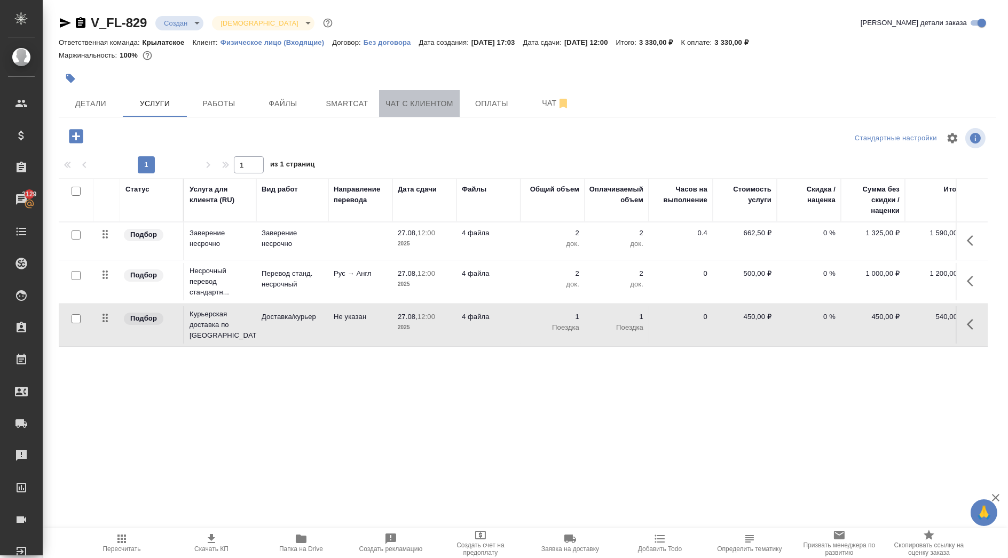
click at [446, 106] on span "Чат с клиентом" at bounding box center [419, 103] width 68 height 13
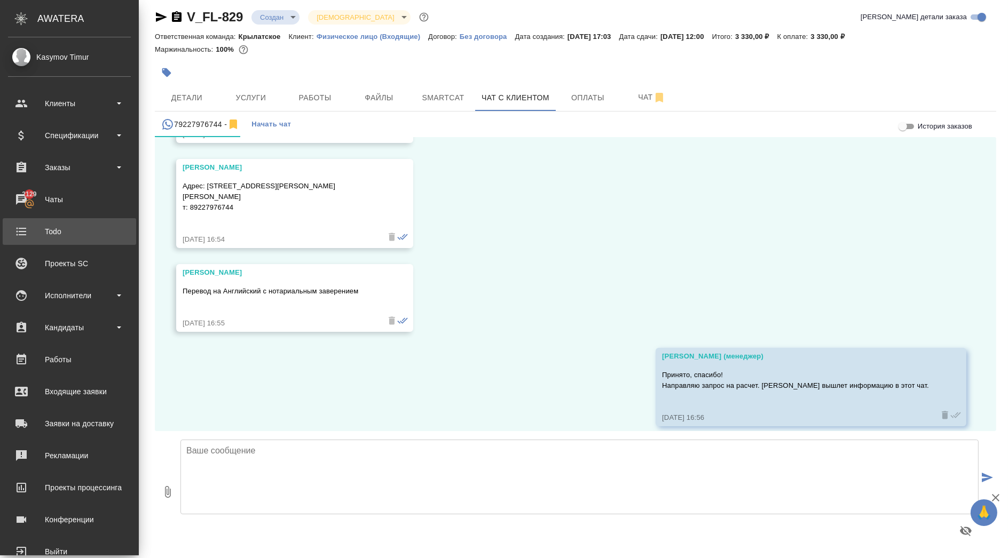
scroll to position [1059, 0]
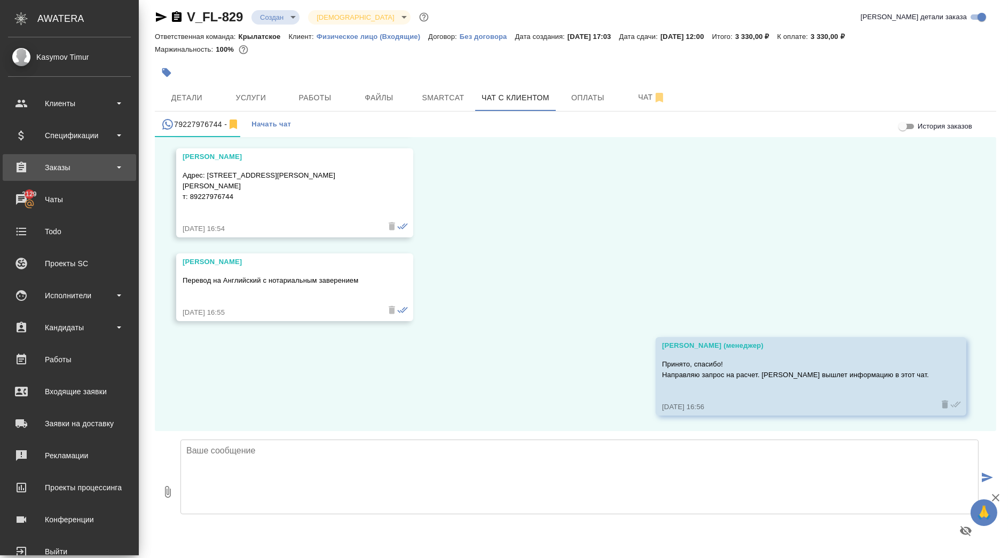
click at [114, 170] on div "Заказы" at bounding box center [69, 168] width 123 height 16
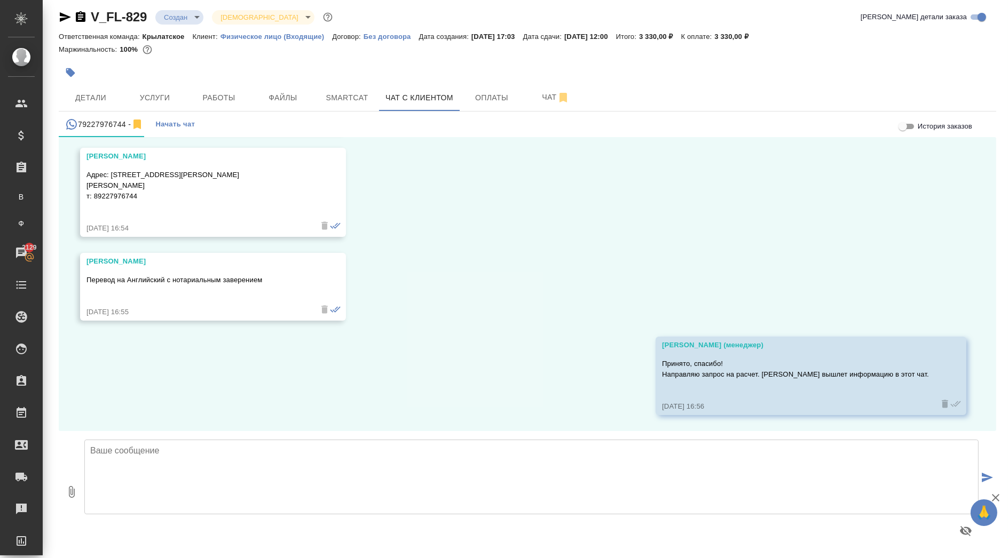
scroll to position [1049, 0]
click at [149, 470] on textarea at bounding box center [531, 477] width 894 height 75
paste textarea "Срок исполнения: 1 рабочий день. Стоимость заказа составит: 1 400 руб. (!) в ст…"
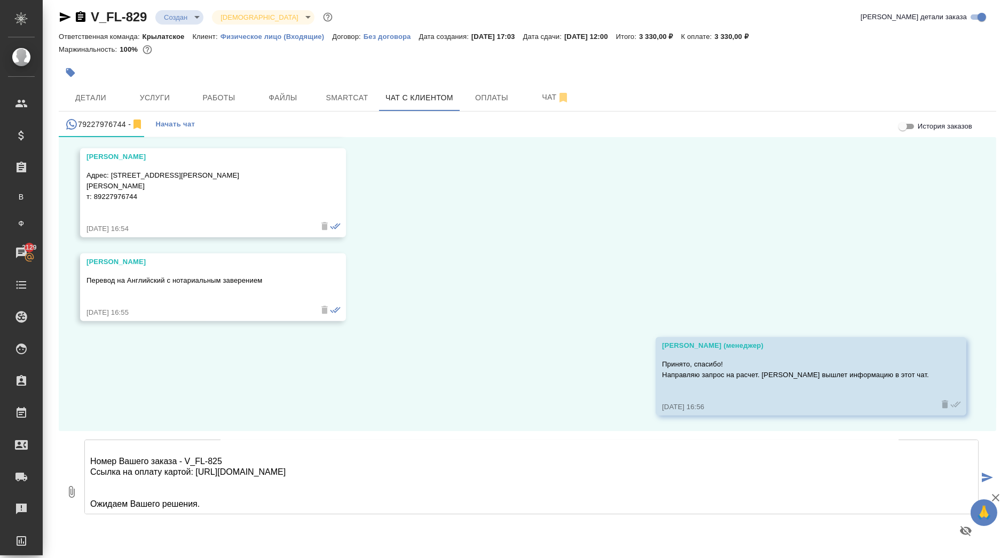
scroll to position [75, 0]
click at [258, 462] on textarea "Срок исполнения: 1 рабочий день. Стоимость заказа составит: 1 400 руб. (!) в ст…" at bounding box center [531, 477] width 894 height 75
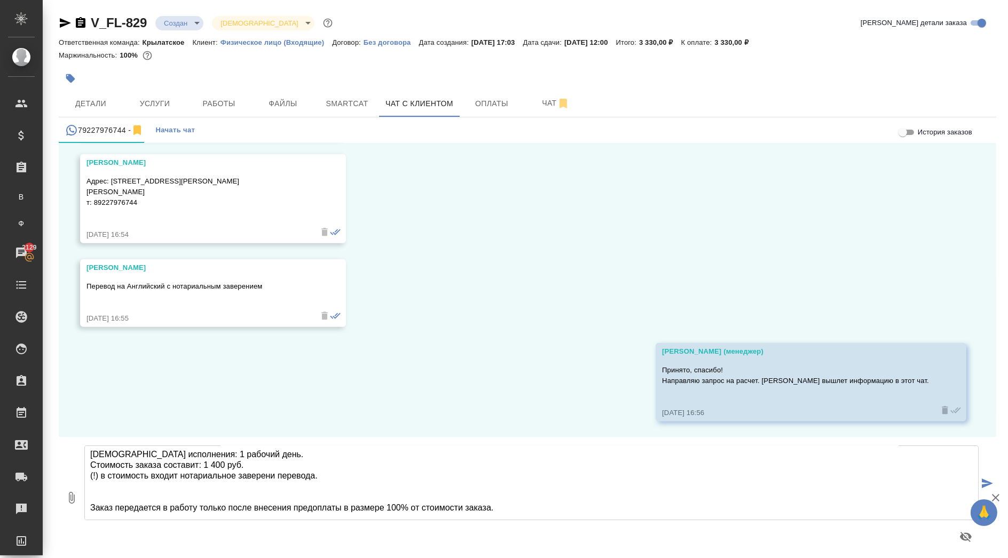
scroll to position [0, 0]
click at [342, 484] on textarea "Срок исполнения: 1 рабочий день. Стоимость заказа составит: 1 400 руб. (!) в ст…" at bounding box center [531, 483] width 894 height 75
click at [357, 476] on textarea "Срок исполнения: 1 рабочий день. Стоимость заказа составит: 1 400 руб. (!) в ст…" at bounding box center [531, 483] width 894 height 75
click at [168, 455] on textarea "Срок исполнения: 1 рабочий день. Стоимость заказа составит: 1 400 руб. (!) в ст…" at bounding box center [531, 483] width 894 height 75
click at [205, 460] on textarea "Срок исполнения: 2 рабочий день. Стоимость заказа составит: 1 400 руб. (!) в ст…" at bounding box center [531, 483] width 894 height 75
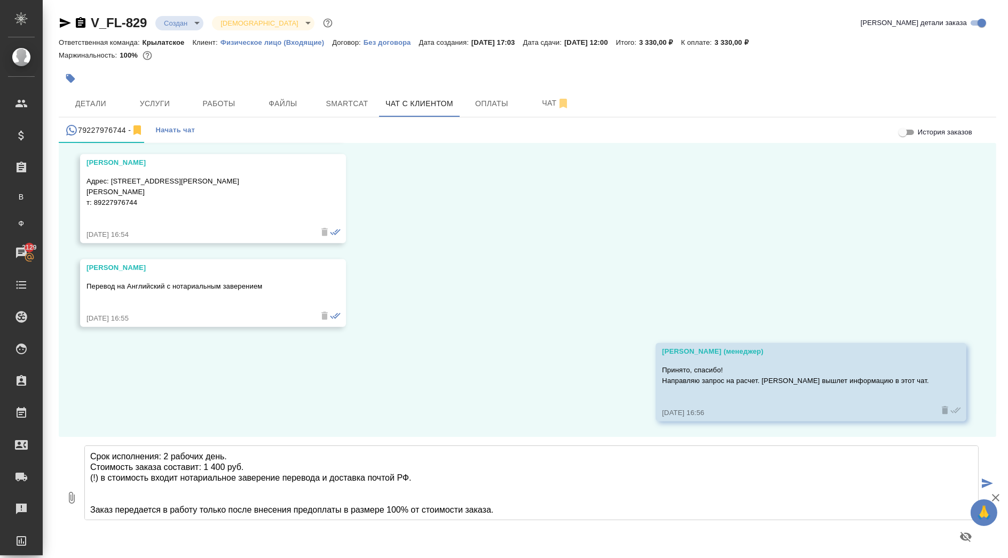
click at [248, 448] on textarea "Срок исполнения: 2 рабочих день. Стоимость заказа составит: 1 400 руб. (!) в ст…" at bounding box center [531, 483] width 894 height 75
click at [225, 468] on textarea "Срок исполнения: 2 рабочих дня. Стоимость заказа составит: 1 400 руб. (!) в сто…" at bounding box center [531, 483] width 894 height 75
click at [254, 451] on textarea "Срок исполнения: 2 рабочих дня. Стоимость заказа составит: 3 330 руб. (!) в сто…" at bounding box center [531, 483] width 894 height 75
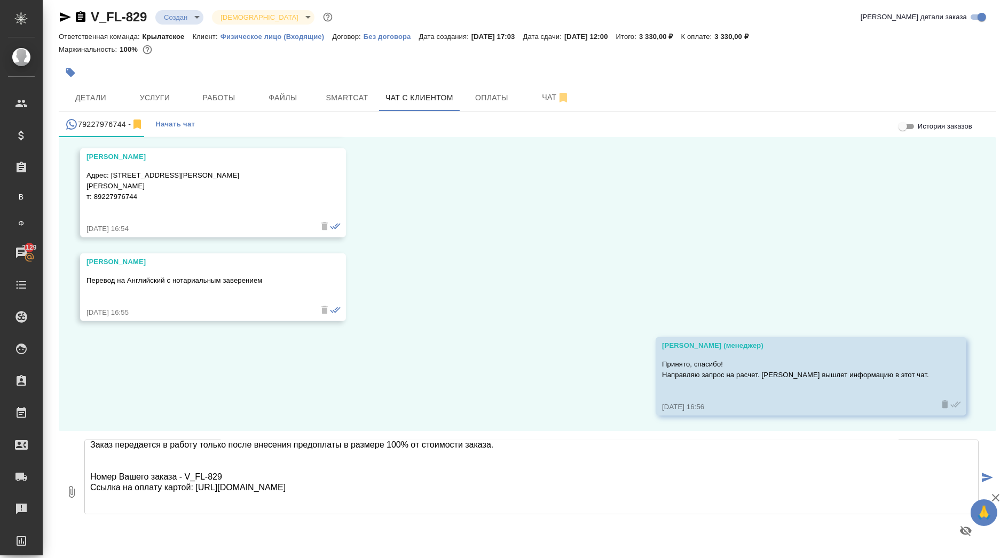
scroll to position [75, 0]
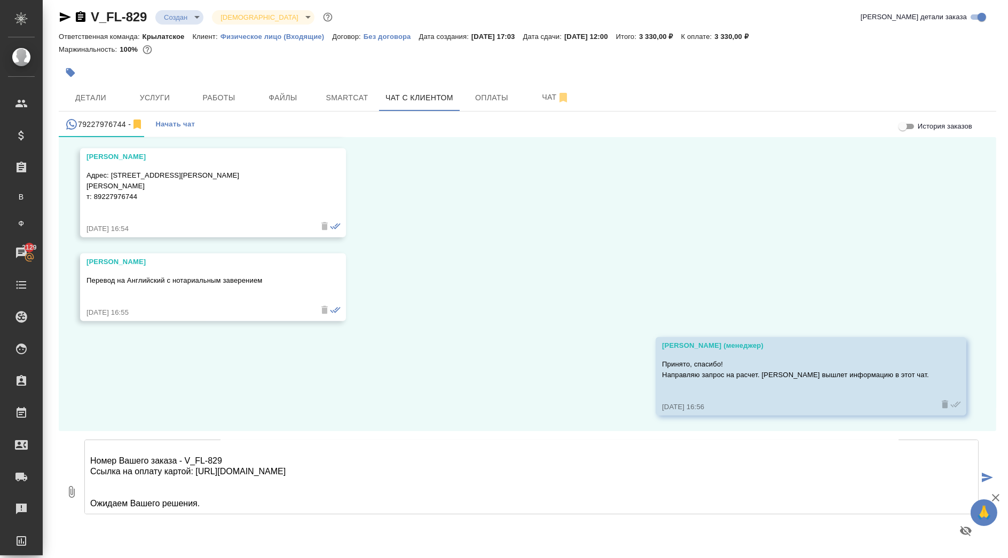
drag, startPoint x: 90, startPoint y: 457, endPoint x: 337, endPoint y: 504, distance: 252.0
click at [340, 503] on textarea "Срок исполнения: 2 рабочих дня. (без учета доставки) Стоимость заказа составит:…" at bounding box center [531, 477] width 894 height 75
type textarea "Срок исполнения: 2 рабочих дня. (без учета доставки) Стоимость заказа составит:…"
click at [147, 90] on button "Услуги" at bounding box center [155, 97] width 64 height 27
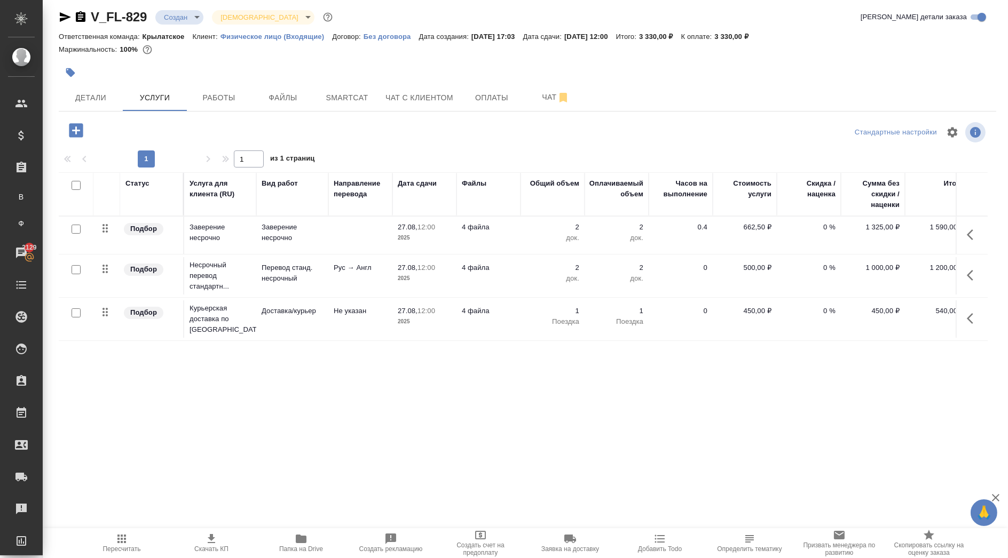
click at [124, 549] on span "Пересчитать" at bounding box center [122, 548] width 38 height 7
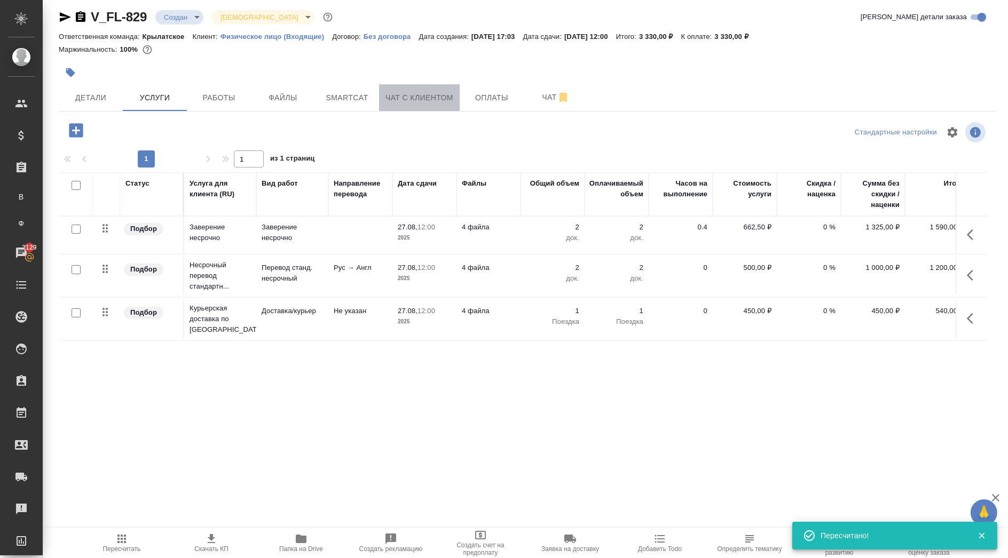
click at [434, 89] on button "Чат с клиентом" at bounding box center [419, 97] width 81 height 27
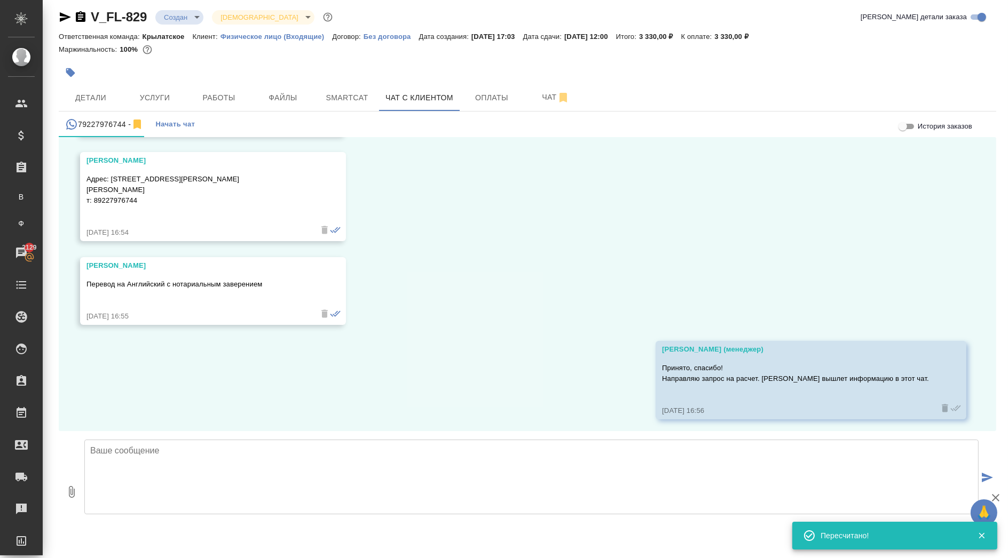
scroll to position [1049, 0]
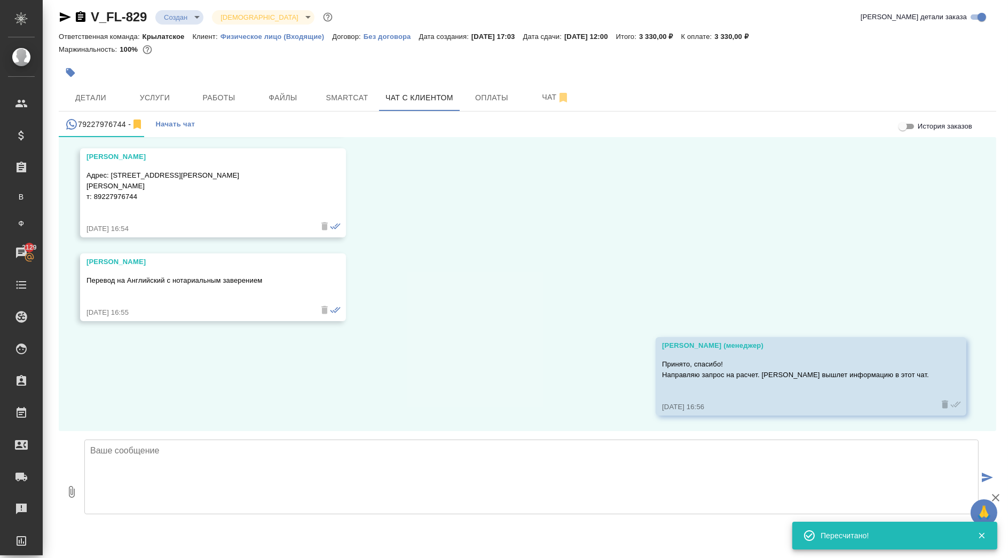
click at [137, 460] on textarea at bounding box center [531, 477] width 894 height 75
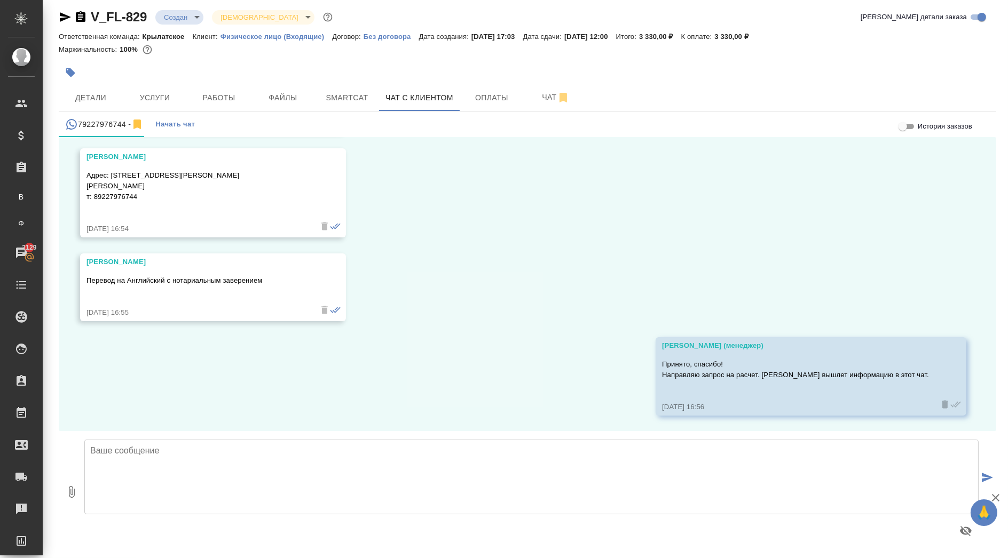
paste textarea "Срок исполнения: 2 рабочих дня. (без учета доставки) Стоимость заказа составит:…"
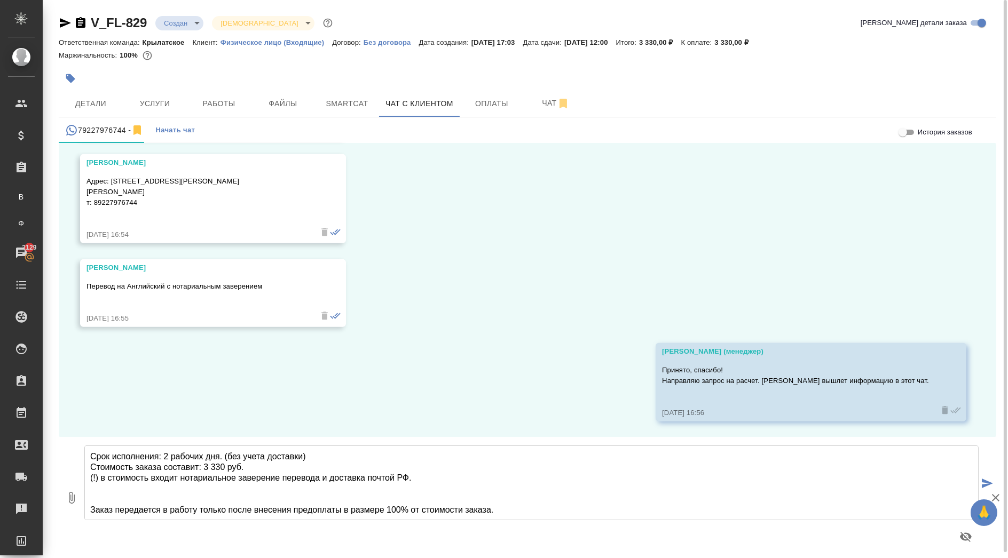
scroll to position [0, 0]
click at [559, 463] on textarea "Срок исполнения: 2 рабочих дня. (без учета доставки) Стоимость заказа составит:…" at bounding box center [531, 483] width 894 height 75
type textarea "Срок исполнения: 2 рабочих дня. (без учета доставки) Стоимость заказа составит:…"
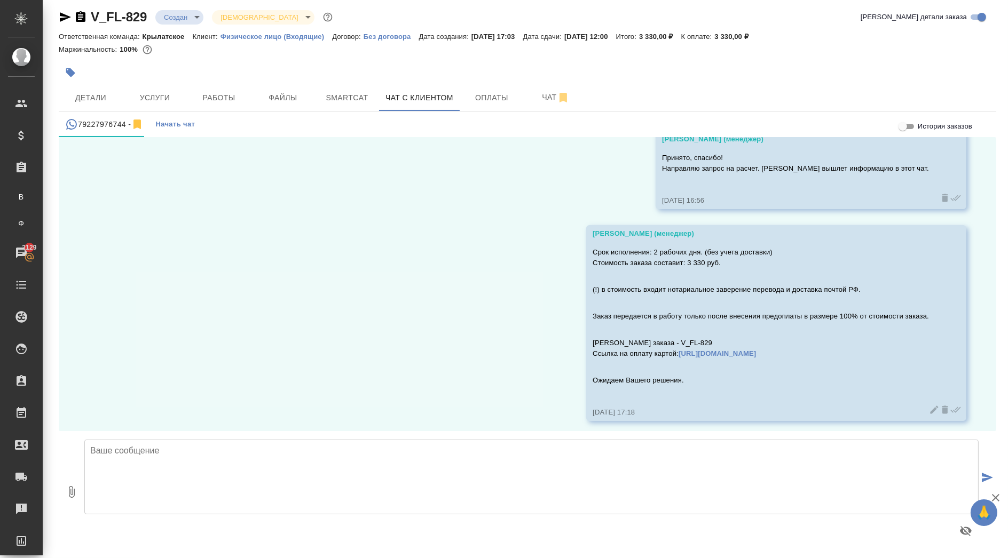
scroll to position [1260, 0]
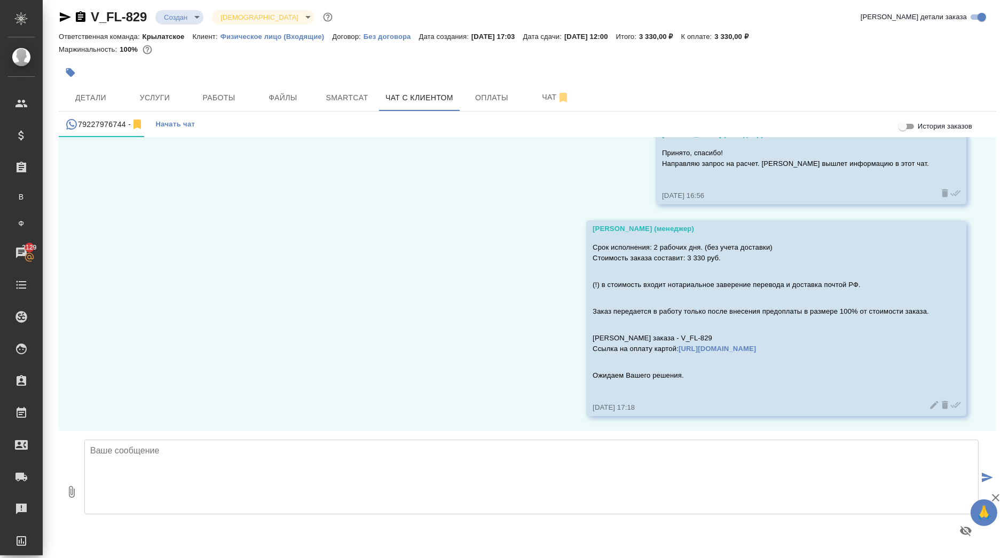
click at [168, 13] on body "🙏 .cls-1 fill:#fff; AWATERA Kasymov Timur Клиенты Спецификации Заказы В Все зак…" at bounding box center [504, 279] width 1008 height 558
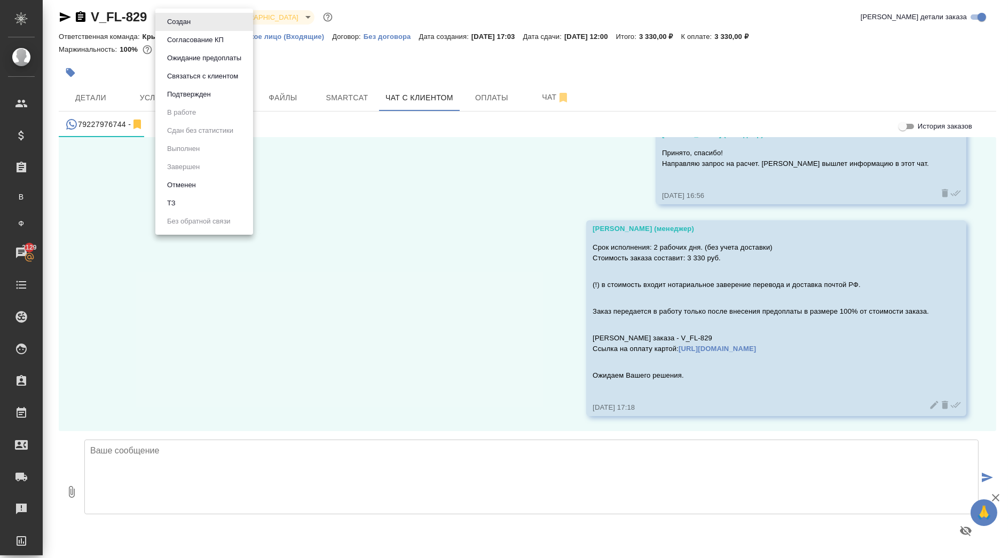
click at [200, 58] on button "Ожидание предоплаты" at bounding box center [204, 58] width 81 height 12
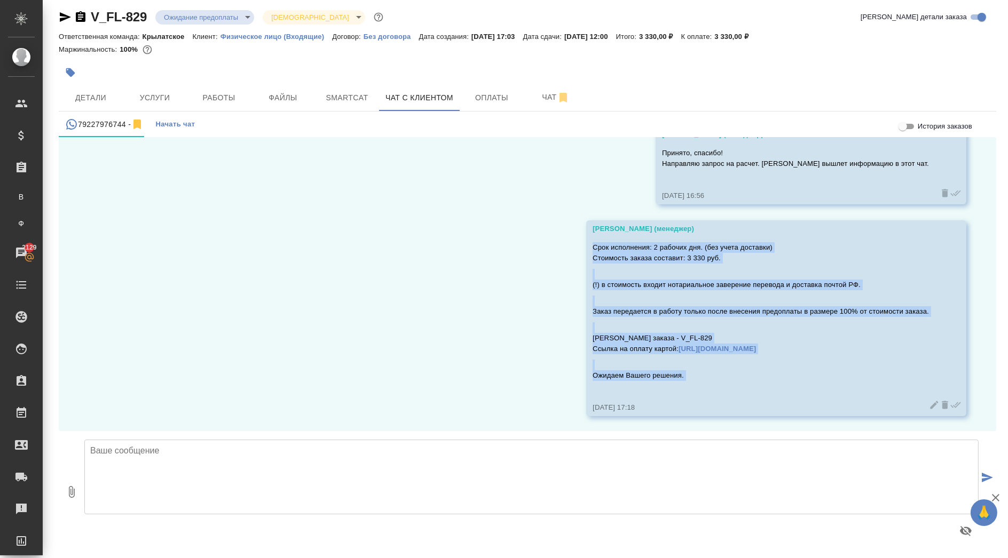
drag, startPoint x: 573, startPoint y: 244, endPoint x: 721, endPoint y: 390, distance: 207.9
click at [721, 390] on div "Касымов Тимур (менеджер) Срок исполнения: 2 рабочих дня. (без учета доставки) С…" at bounding box center [776, 318] width 380 height 196
copy div "Срок исполнения: 2 рабочих дня. (без учета доставки) Стоимость заказа составит:…"
click at [457, 245] on div "26.08, вторник Касаткина Александра (менеджер) Добрый день! Как можно к Вам обр…" at bounding box center [527, 284] width 937 height 294
click at [679, 267] on div "Срок исполнения: 2 рабочих дня. (без учета доставки) Стоимость заказа составит:…" at bounding box center [760, 318] width 336 height 157
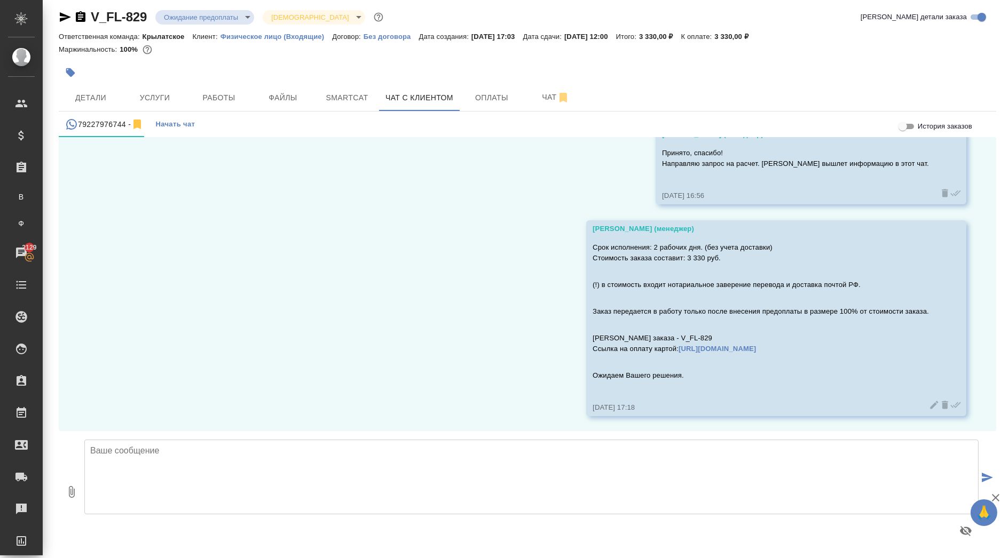
click at [624, 232] on div "Касымов Тимур (менеджер)" at bounding box center [760, 229] width 336 height 11
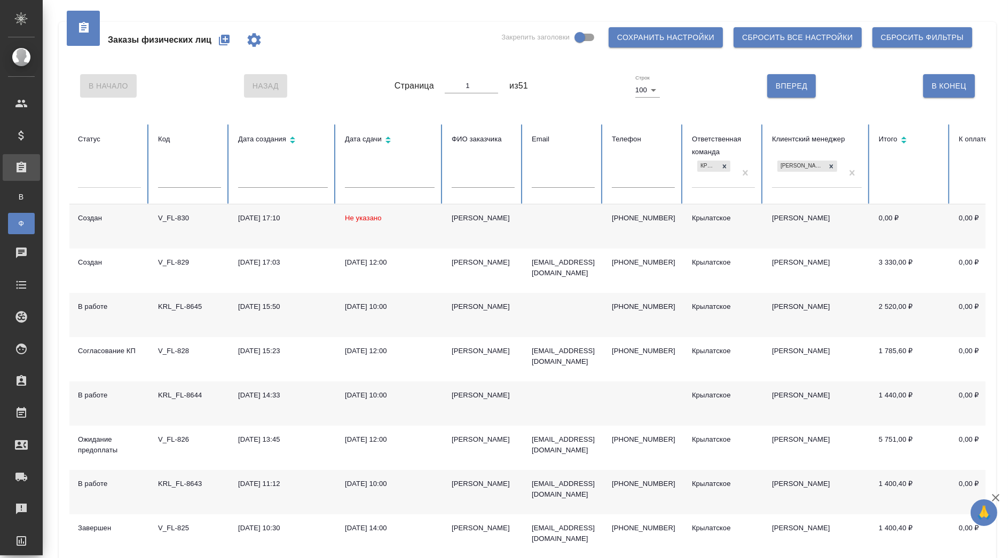
click at [466, 306] on div "Ксения" at bounding box center [483, 307] width 63 height 11
click at [627, 309] on p "+79651306387" at bounding box center [643, 307] width 63 height 11
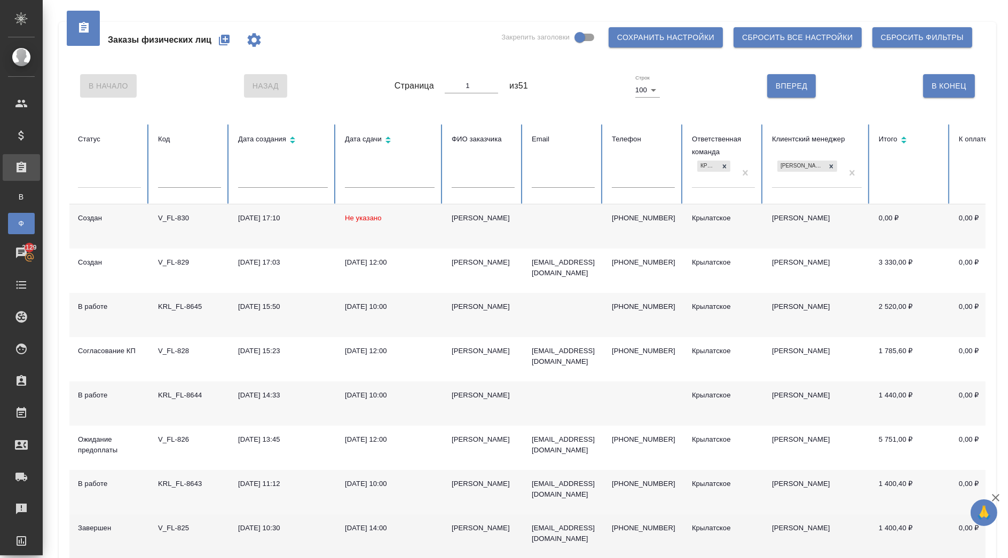
click at [479, 527] on div "Тян Ксения" at bounding box center [483, 528] width 63 height 11
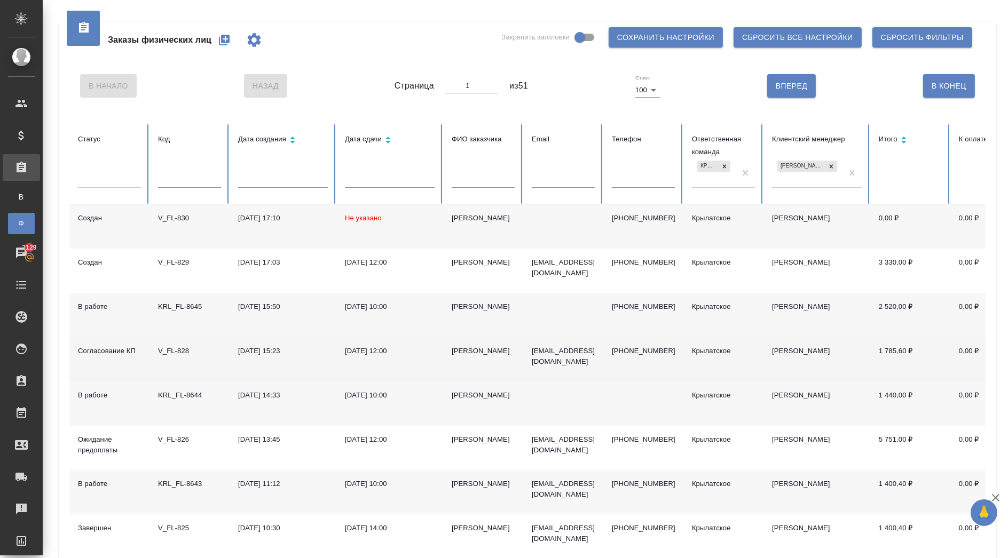
click at [175, 343] on td "V_FL-828" at bounding box center [189, 359] width 80 height 44
click at [469, 353] on div "Ruslan Efimov" at bounding box center [483, 351] width 63 height 11
click at [469, 353] on div "[PERSON_NAME]" at bounding box center [483, 351] width 63 height 11
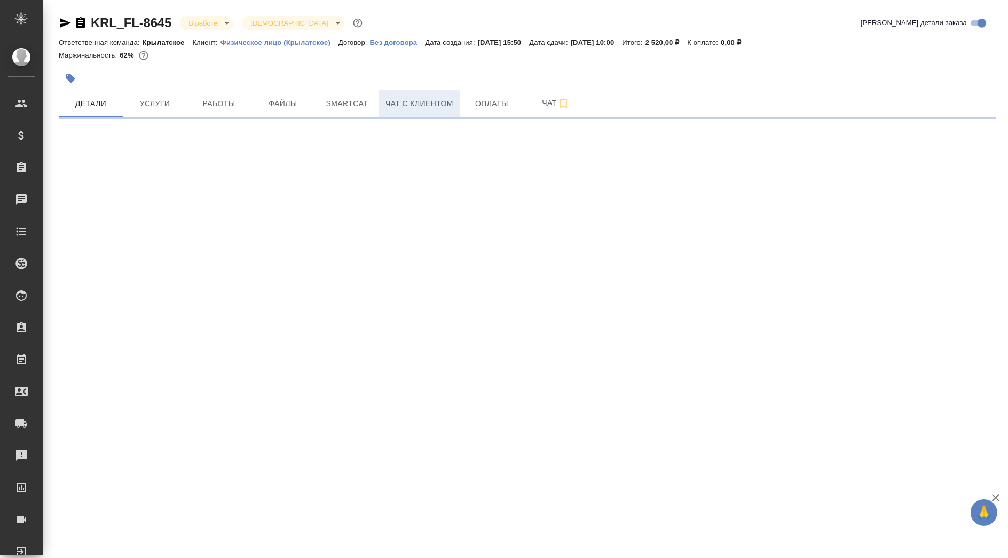
click at [427, 92] on button "Чат с клиентом" at bounding box center [419, 103] width 81 height 27
click at [443, 115] on button "Чат с клиентом" at bounding box center [419, 103] width 81 height 27
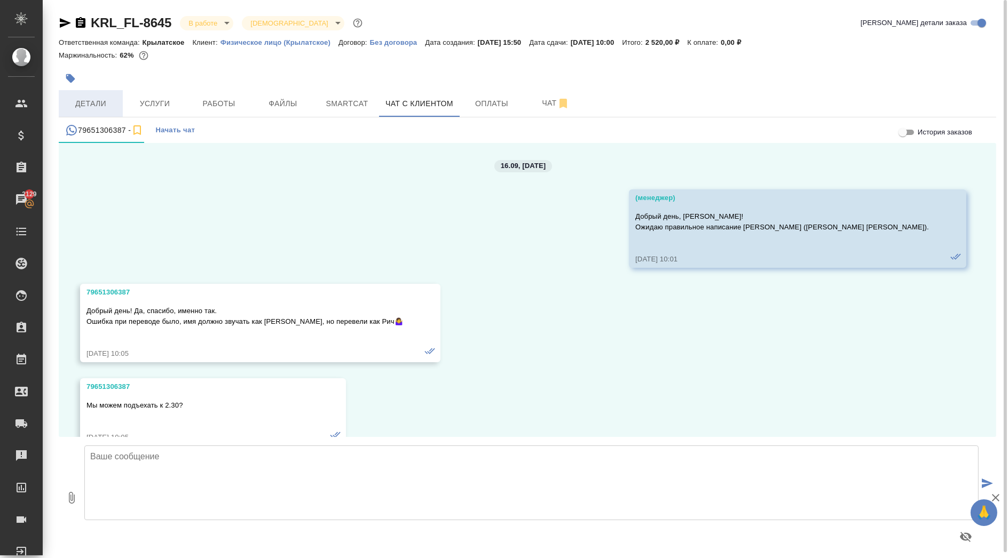
click at [98, 107] on span "Детали" at bounding box center [90, 103] width 51 height 13
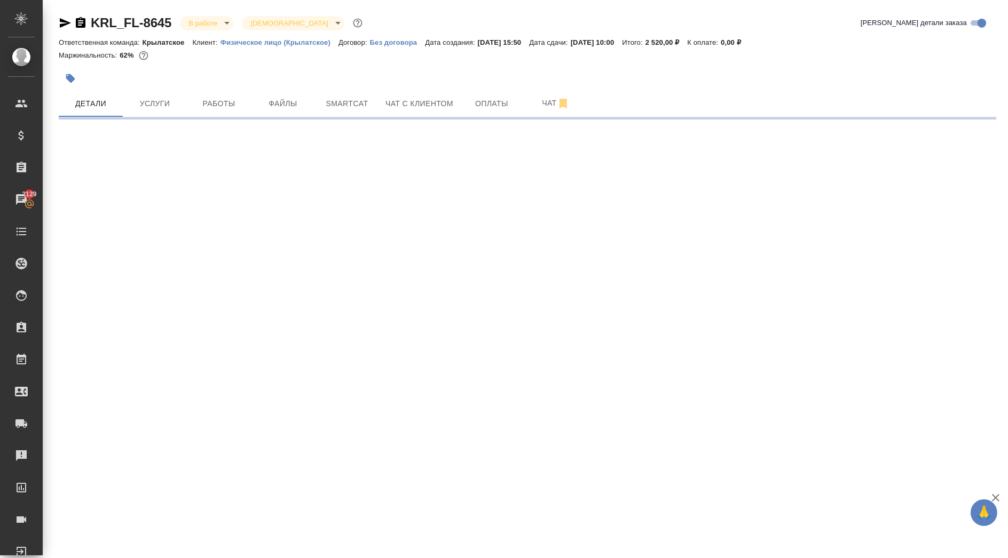
select select "RU"
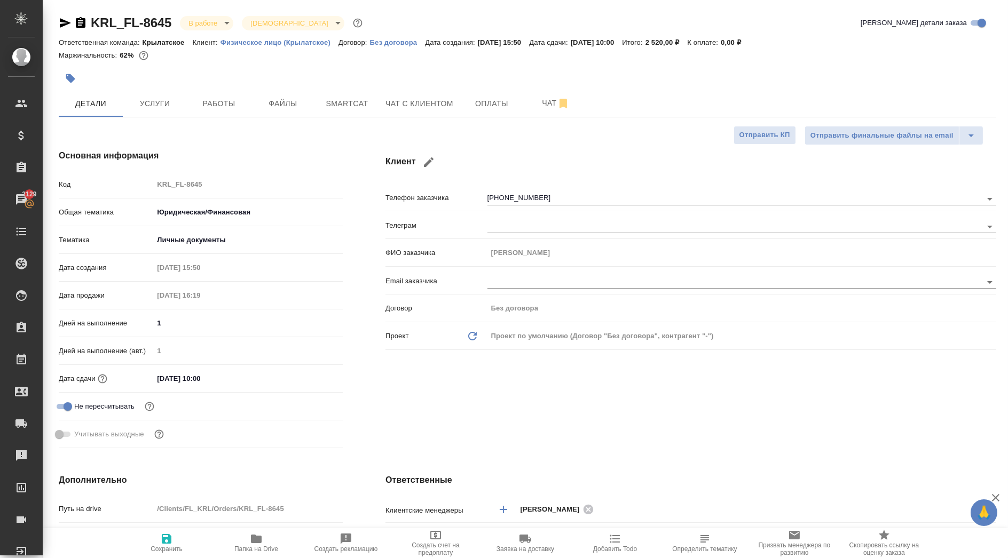
type textarea "x"
click at [421, 163] on button "button" at bounding box center [429, 162] width 26 height 26
type input "[PERSON_NAME]"
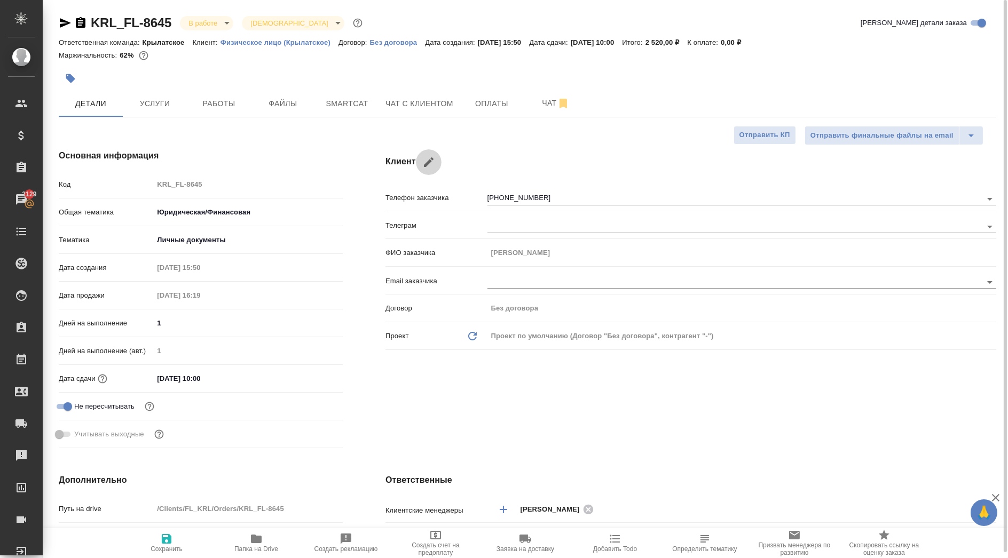
type input "+7 965 130 63 87"
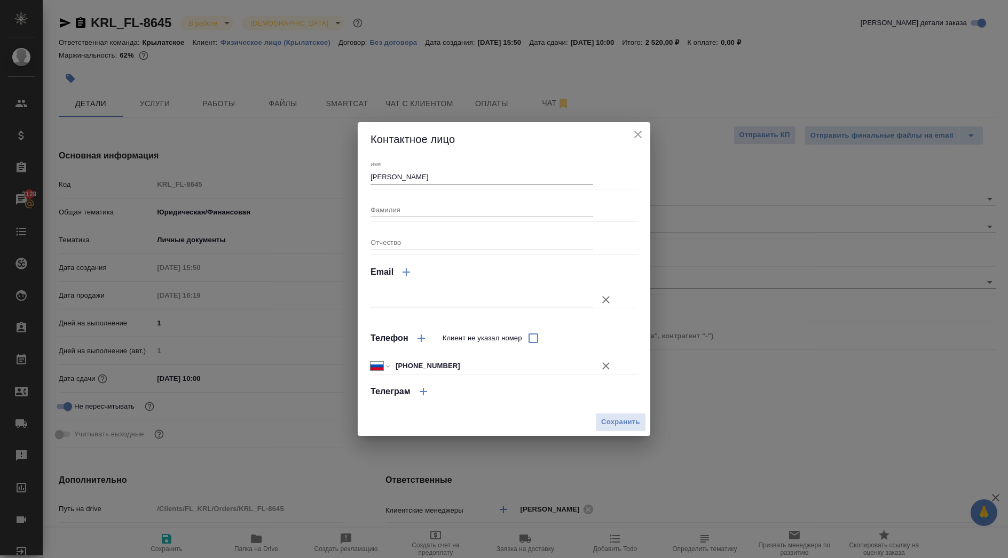
click at [613, 367] on button "Клиент не указал номер" at bounding box center [606, 366] width 26 height 26
type textarea "x"
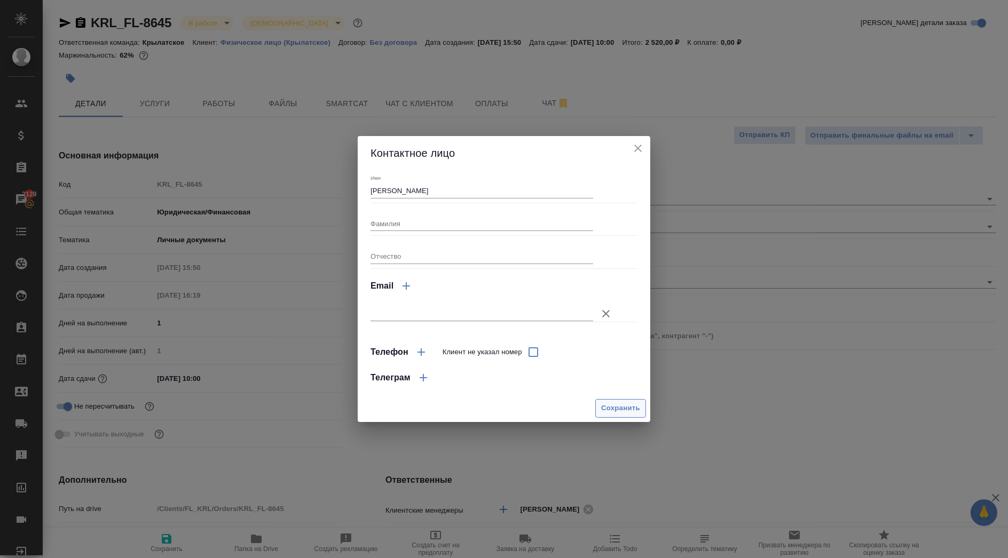
click at [616, 403] on span "Сохранить" at bounding box center [620, 408] width 39 height 12
type textarea "x"
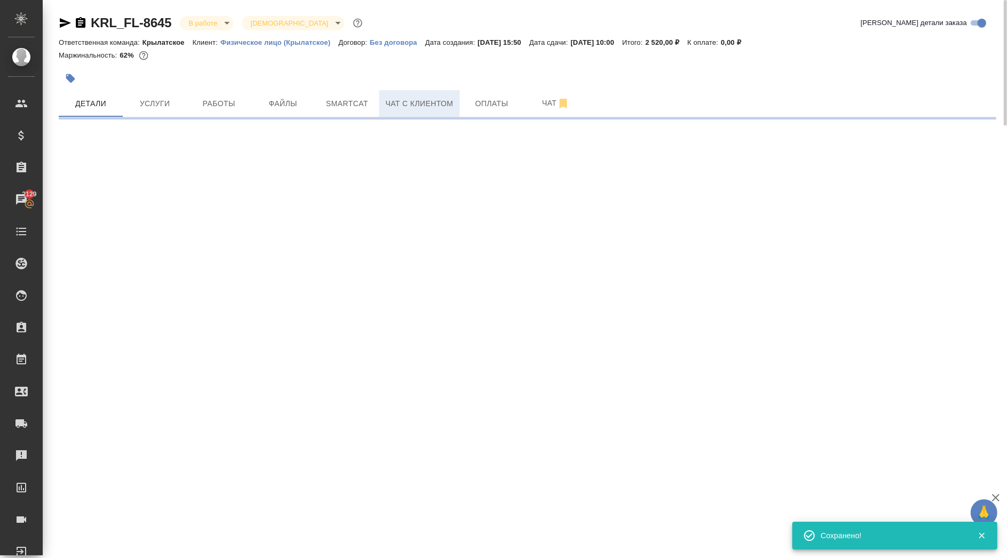
select select "RU"
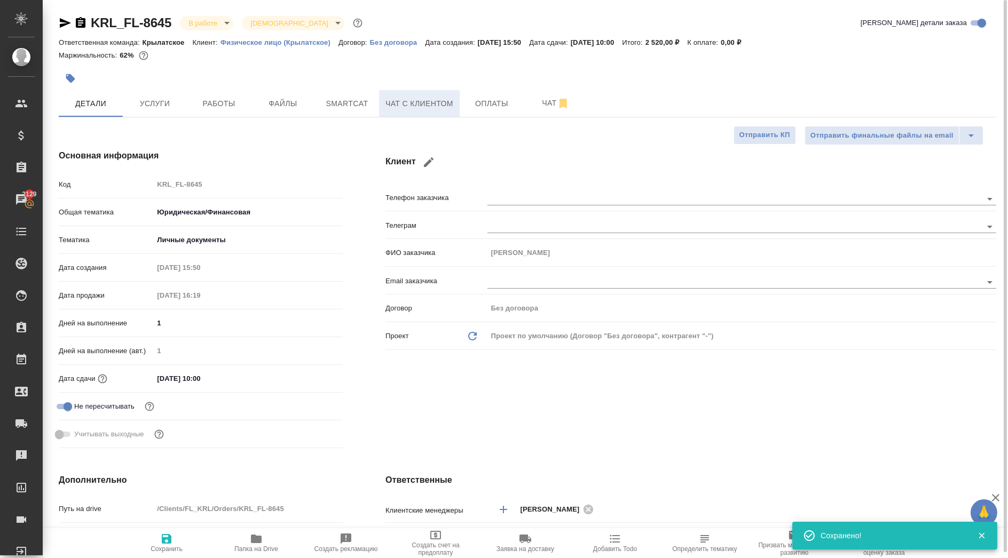
type textarea "x"
click at [435, 109] on span "Чат с клиентом" at bounding box center [419, 103] width 68 height 13
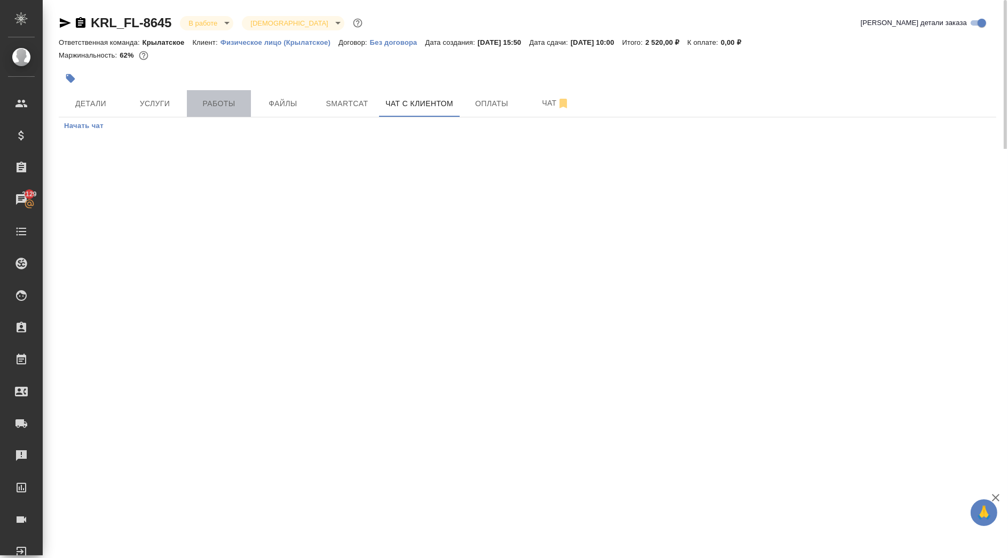
click at [250, 97] on button "Работы" at bounding box center [219, 103] width 64 height 27
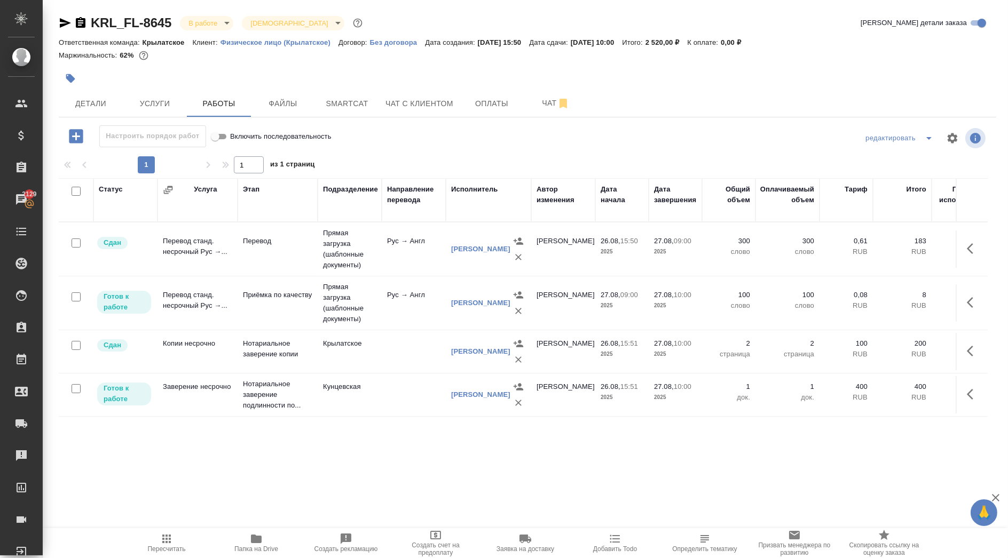
click at [149, 529] on button "Пересчитать" at bounding box center [167, 543] width 90 height 30
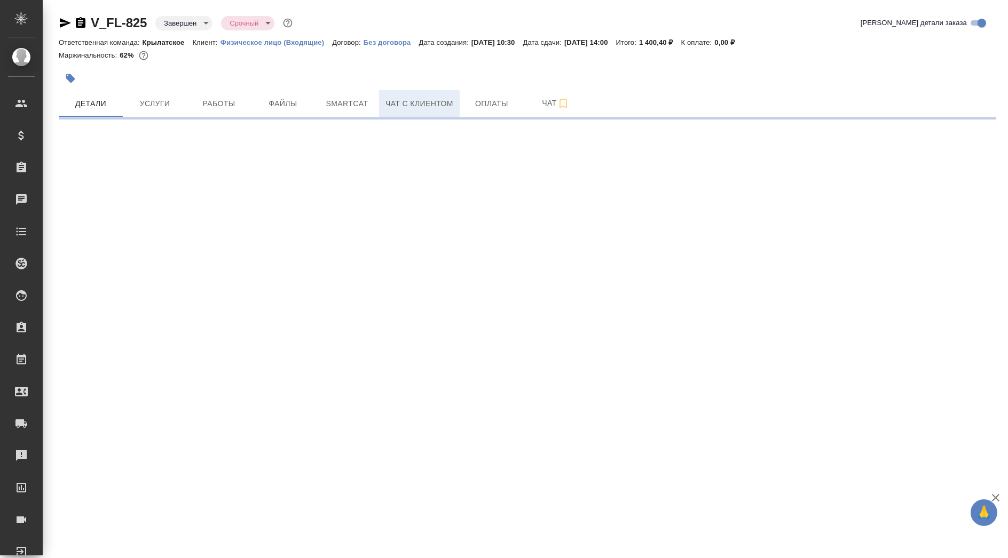
select select "RU"
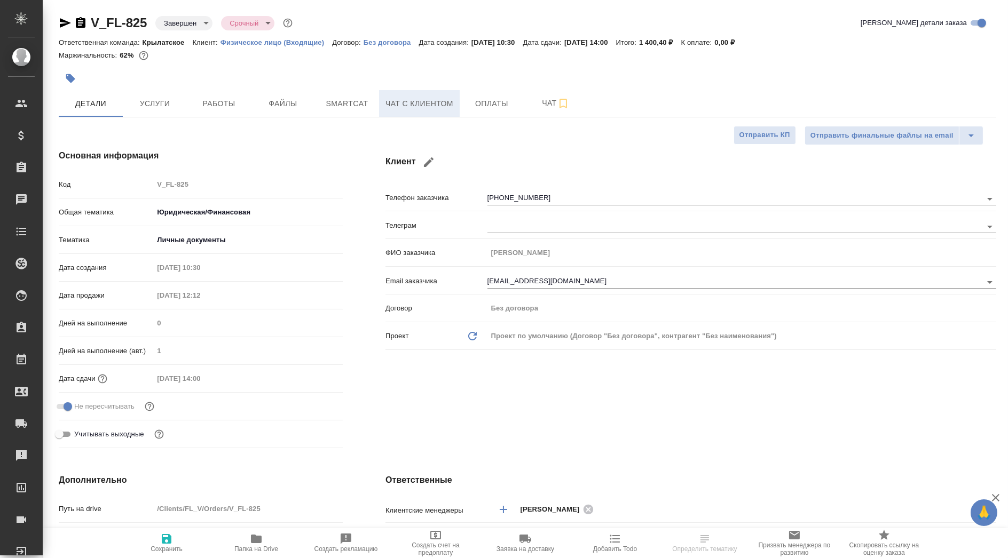
type textarea "x"
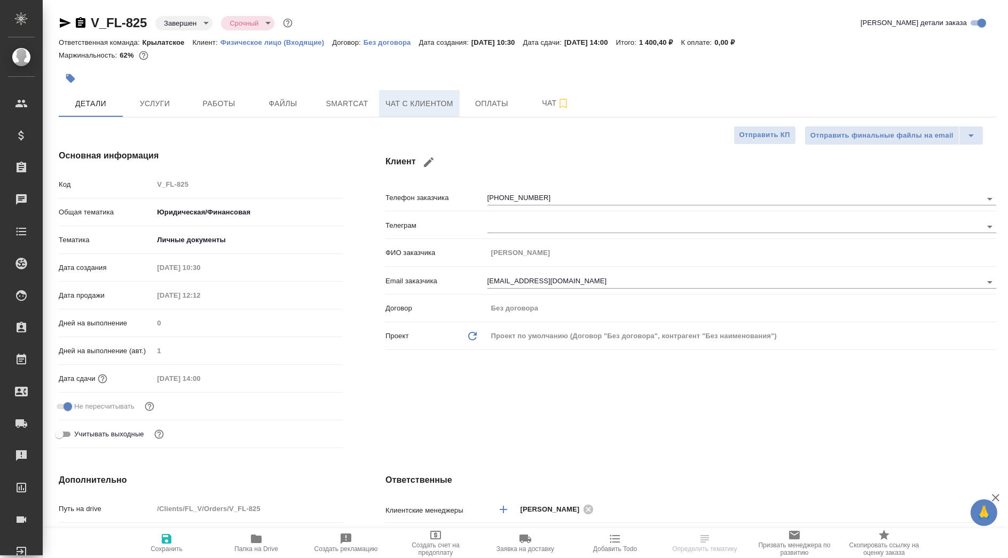
type textarea "x"
click at [442, 106] on span "Чат с клиентом" at bounding box center [419, 103] width 68 height 13
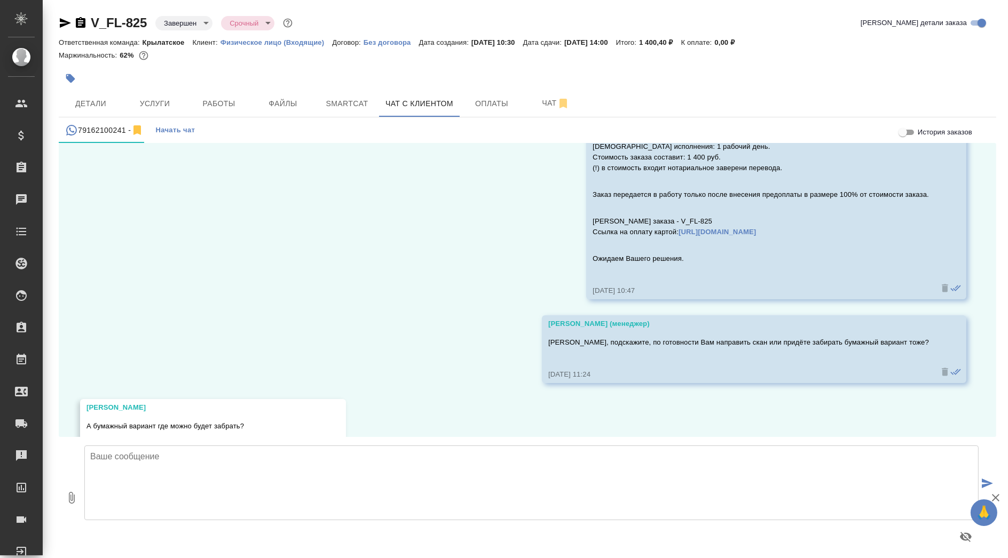
scroll to position [270, 0]
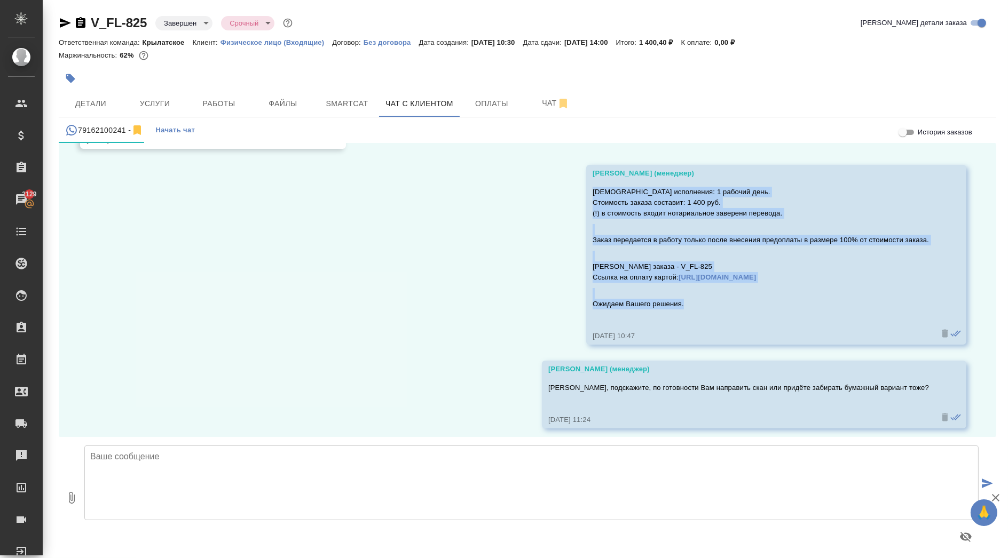
drag, startPoint x: 678, startPoint y: 304, endPoint x: 585, endPoint y: 192, distance: 145.5
click at [592, 192] on div "[DEMOGRAPHIC_DATA] исполнения: 1 рабочий день. Стоимость заказа составит: 1 400…" at bounding box center [760, 254] width 336 height 141
copy div "[DEMOGRAPHIC_DATA] исполнения: 1 рабочий день. Стоимость заказа составит: 1 400…"
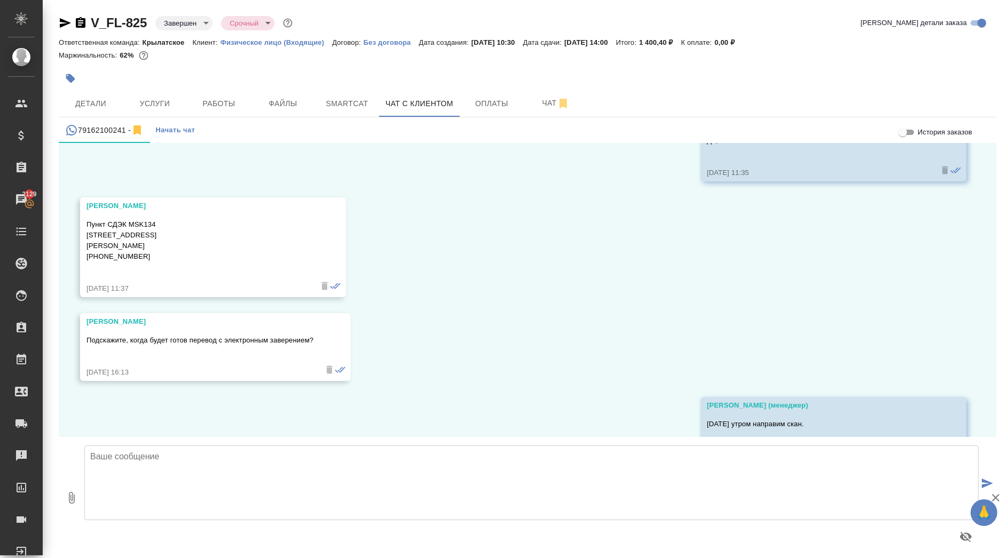
scroll to position [989, 0]
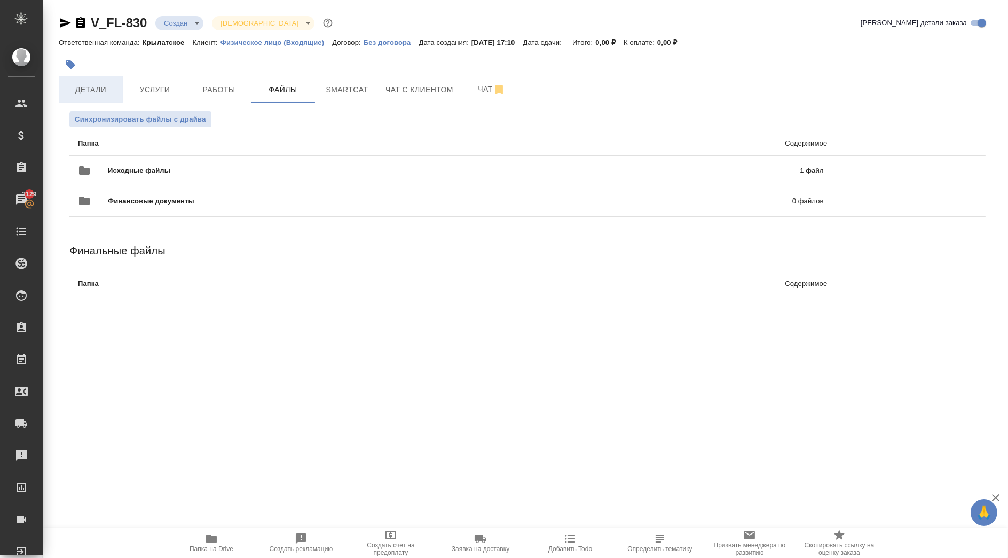
click at [82, 98] on button "Детали" at bounding box center [91, 89] width 64 height 27
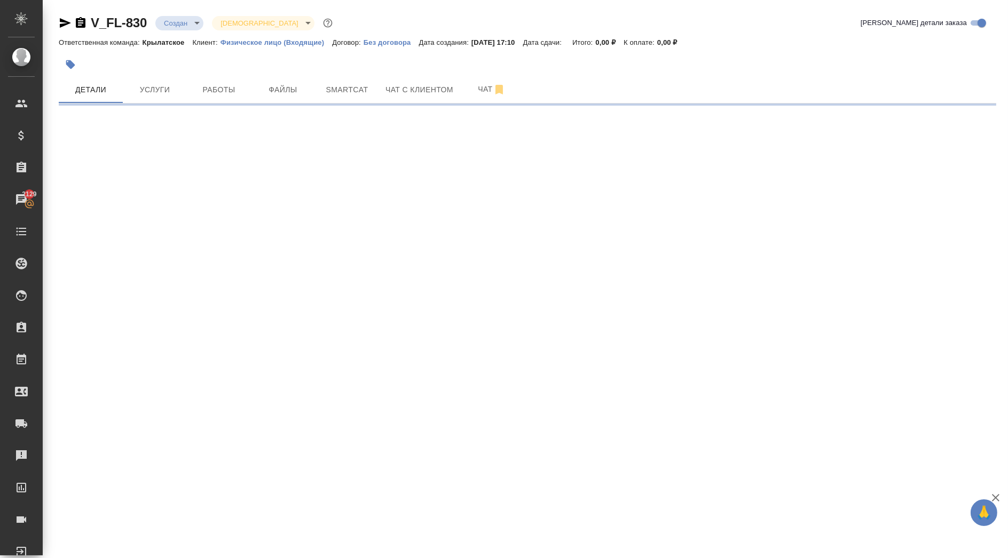
select select "RU"
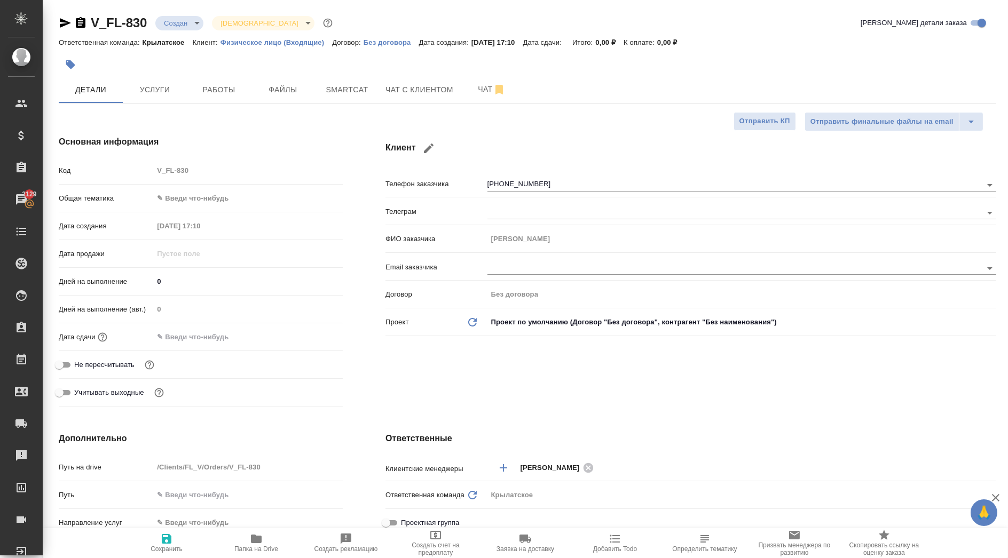
type textarea "x"
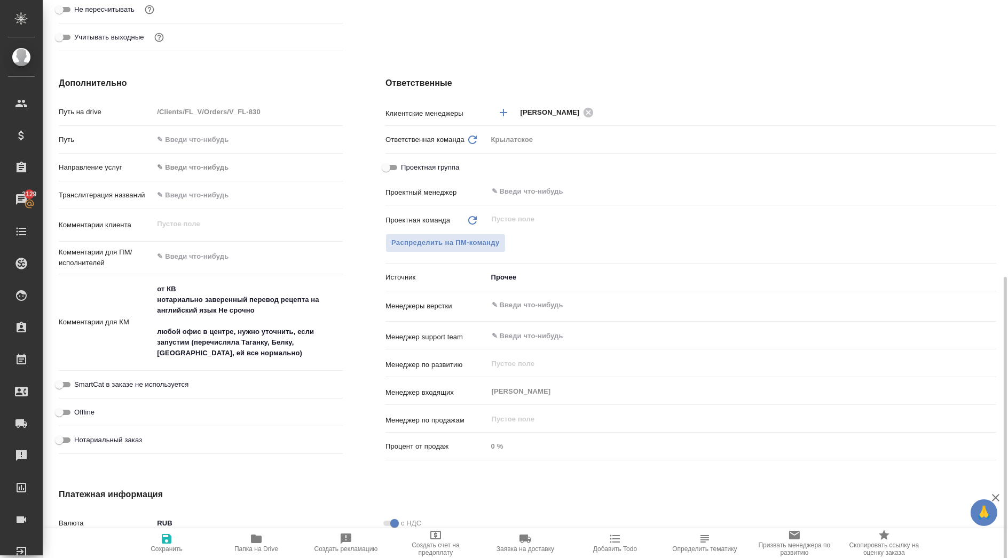
scroll to position [504, 0]
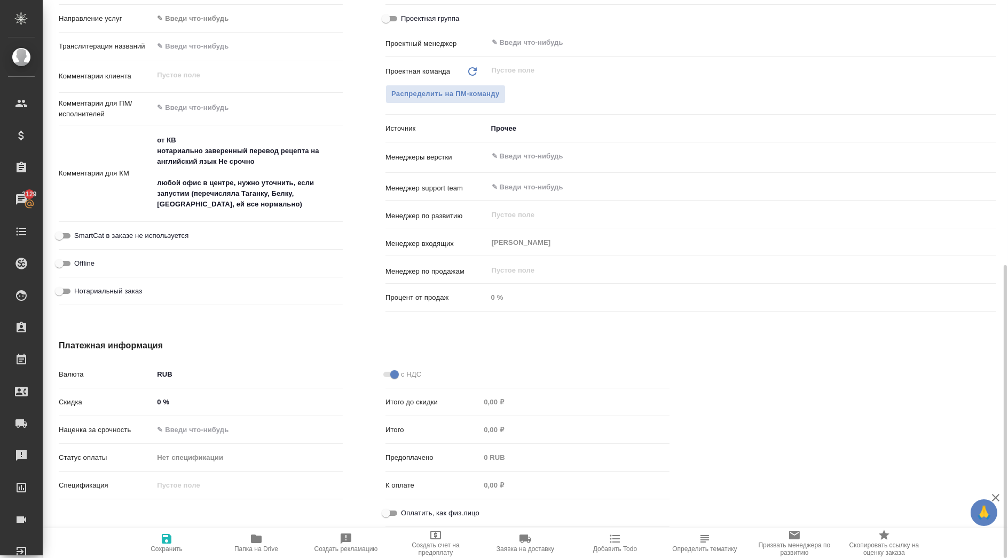
click at [138, 291] on span "Нотариальный заказ" at bounding box center [108, 291] width 68 height 11
click at [78, 291] on input "Нотариальный заказ" at bounding box center [59, 291] width 38 height 13
checkbox input "true"
type textarea "x"
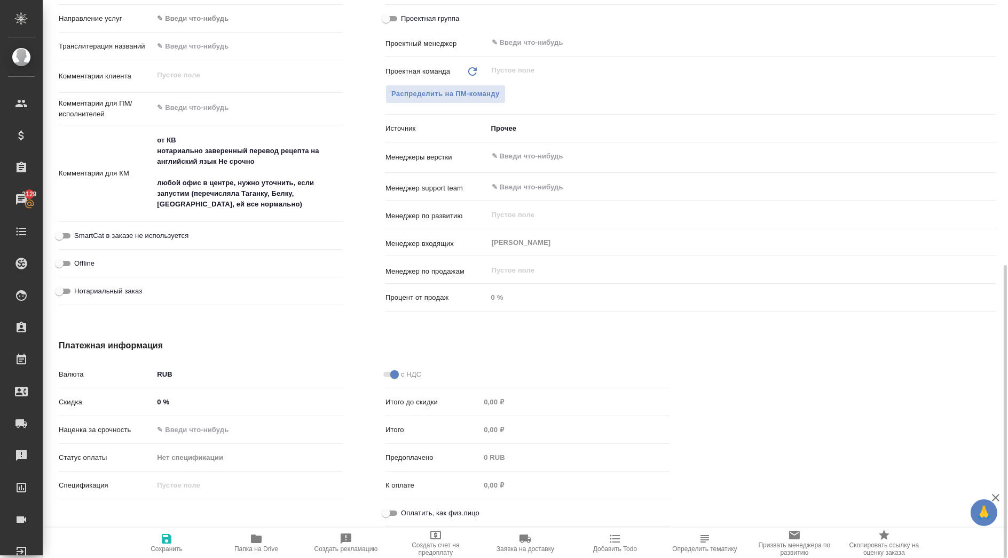
type textarea "x"
click at [425, 511] on span "Оплатить, как физ.лицо" at bounding box center [440, 513] width 78 height 11
click at [405, 511] on input "Оплатить, как физ.лицо" at bounding box center [386, 513] width 38 height 13
checkbox input "true"
type textarea "x"
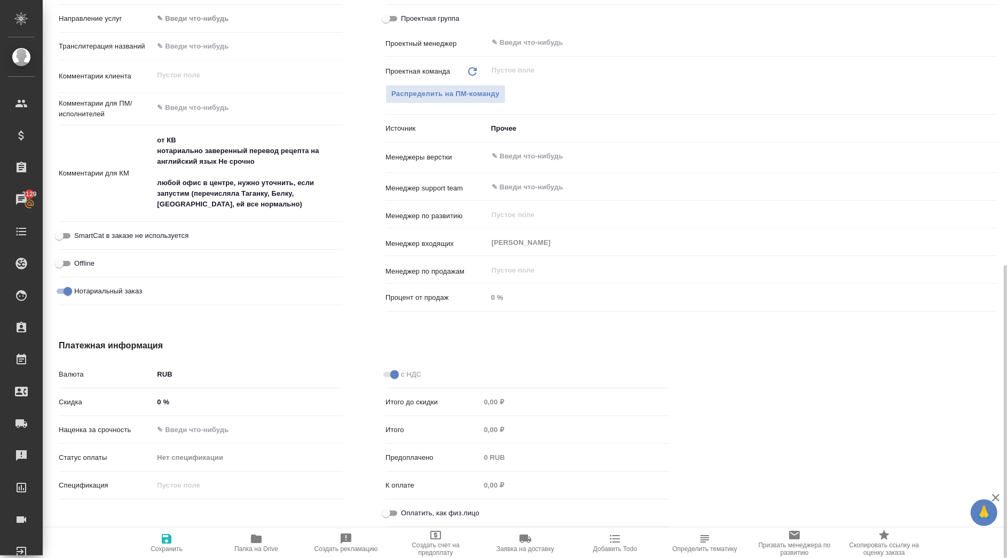
type textarea "x"
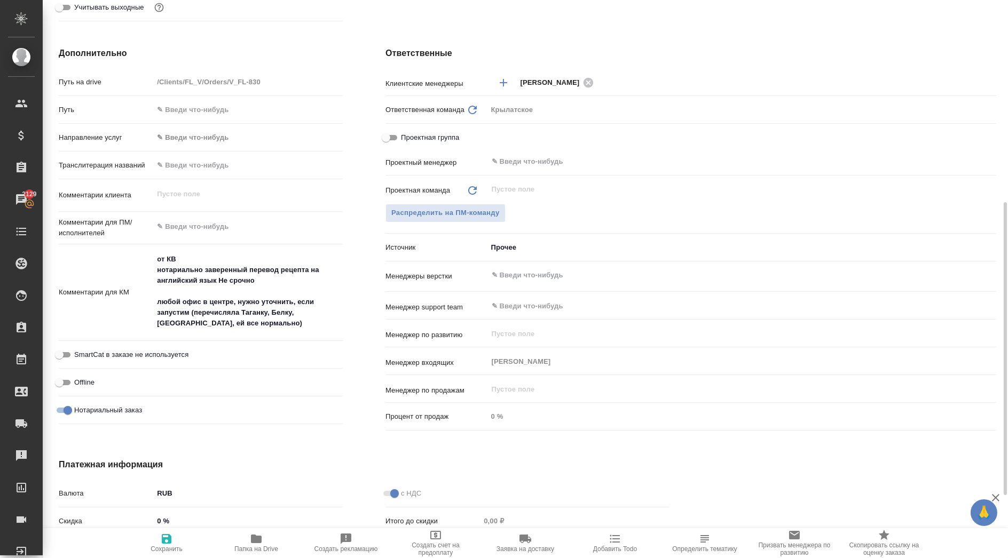
click at [162, 533] on icon "button" at bounding box center [166, 539] width 13 height 13
type textarea "x"
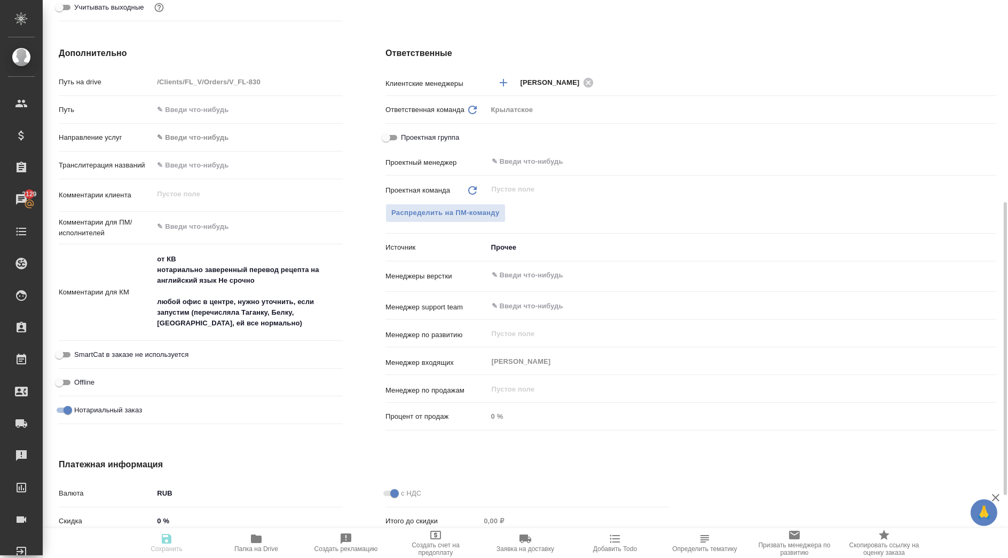
type textarea "x"
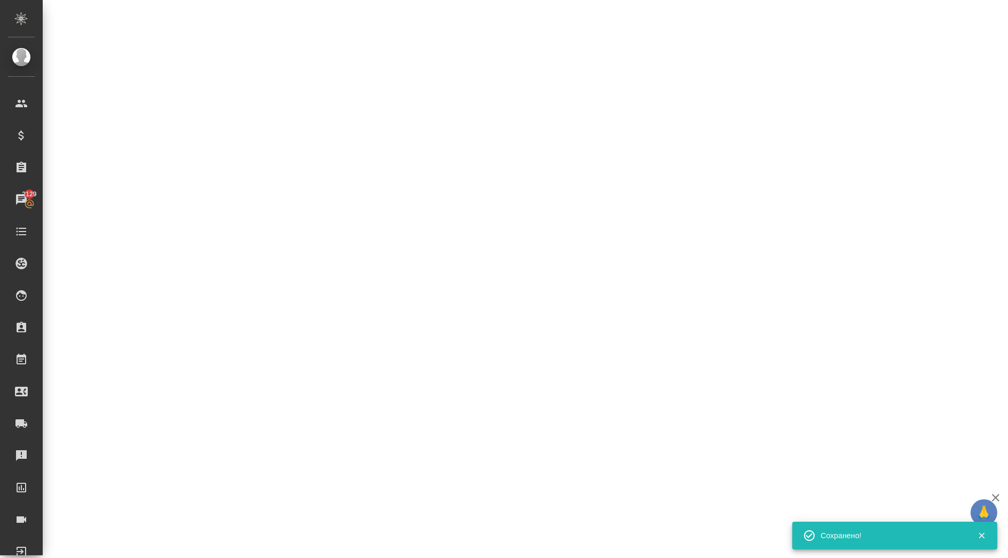
select select "RU"
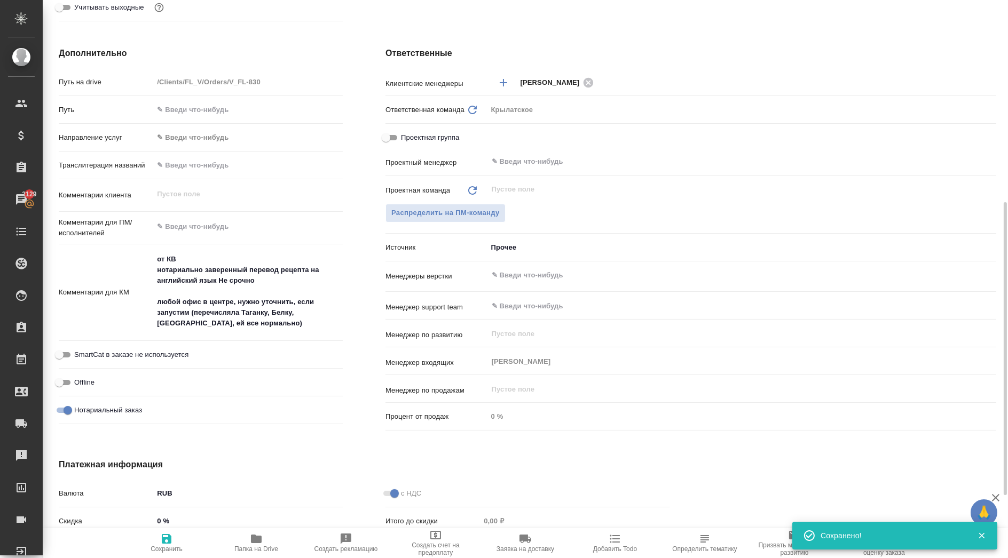
type textarea "x"
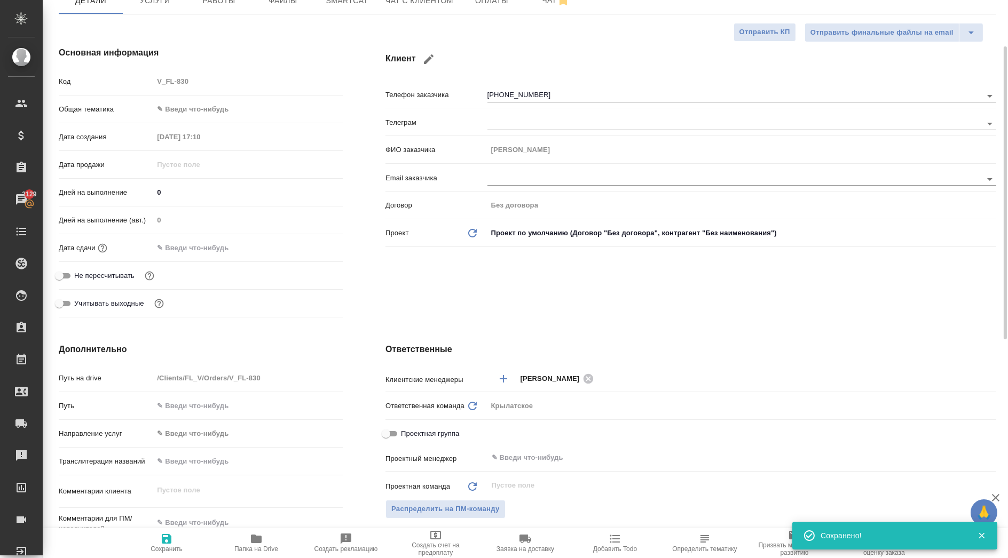
scroll to position [0, 0]
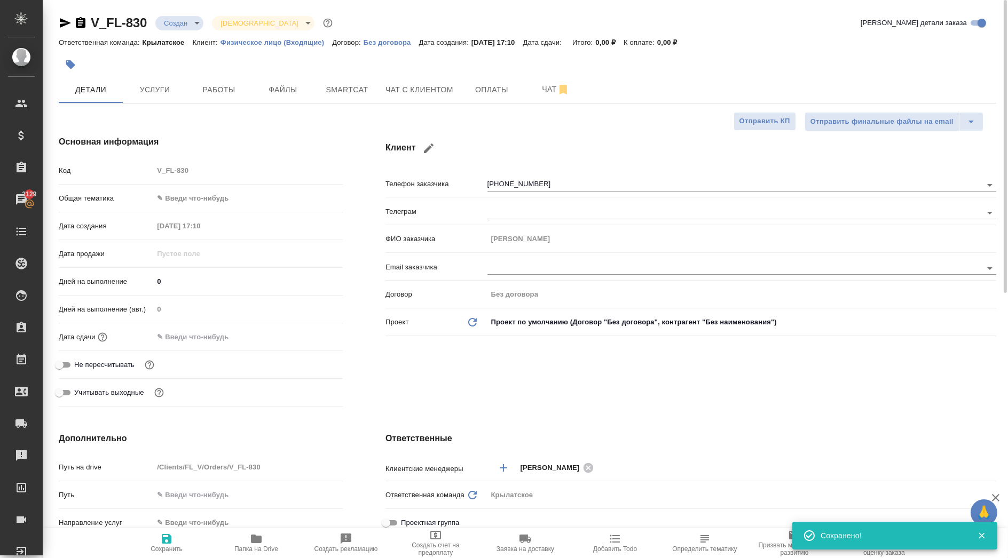
click at [216, 194] on body "🙏 .cls-1 fill:#fff; AWATERA Kasymov Timur Клиенты Спецификации Заказы 2129 Чаты…" at bounding box center [504, 279] width 1008 height 558
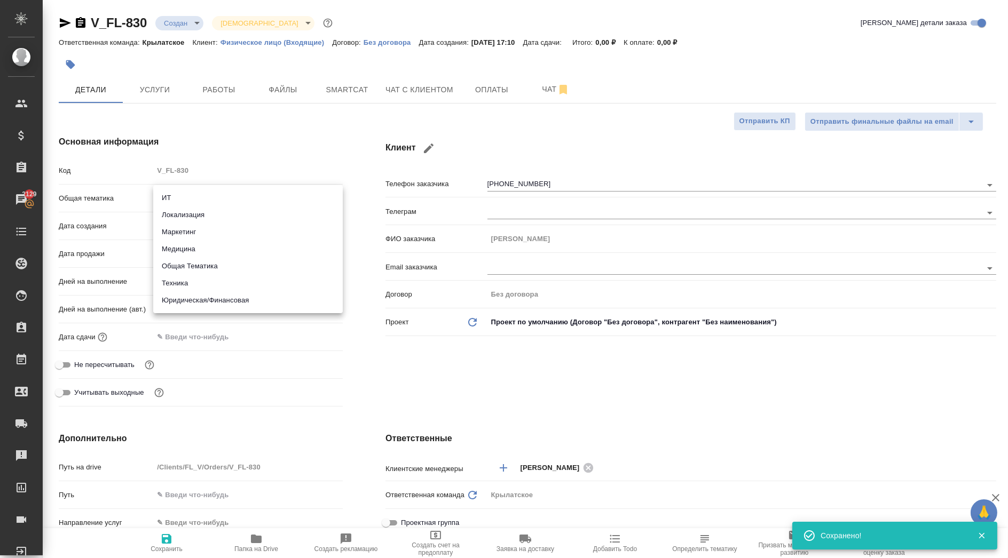
click at [199, 245] on li "Медицина" at bounding box center [247, 249] width 189 height 17
type input "med"
type textarea "x"
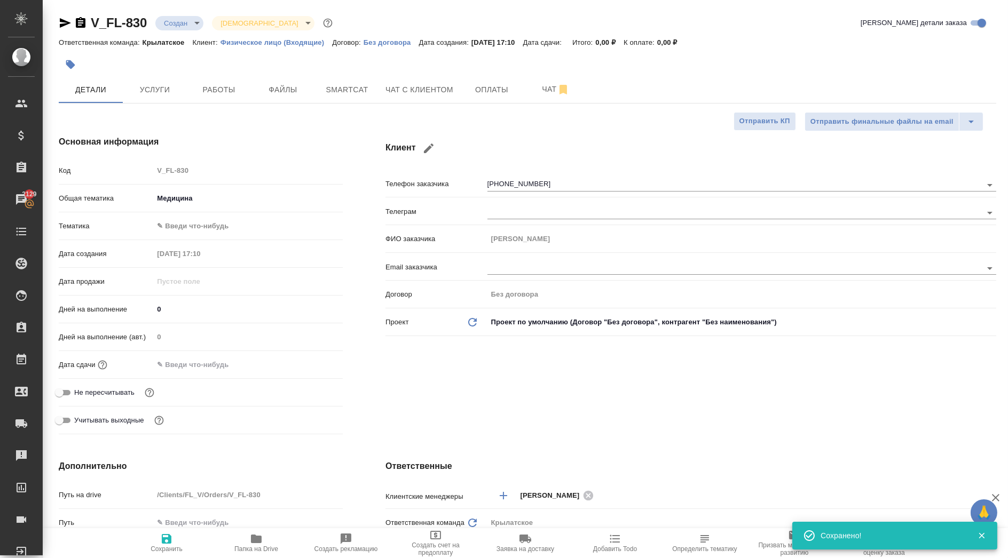
click at [193, 228] on body "🙏 .cls-1 fill:#fff; AWATERA Kasymov Timur Клиенты Спецификации Заказы 2129 Чаты…" at bounding box center [504, 279] width 1008 height 558
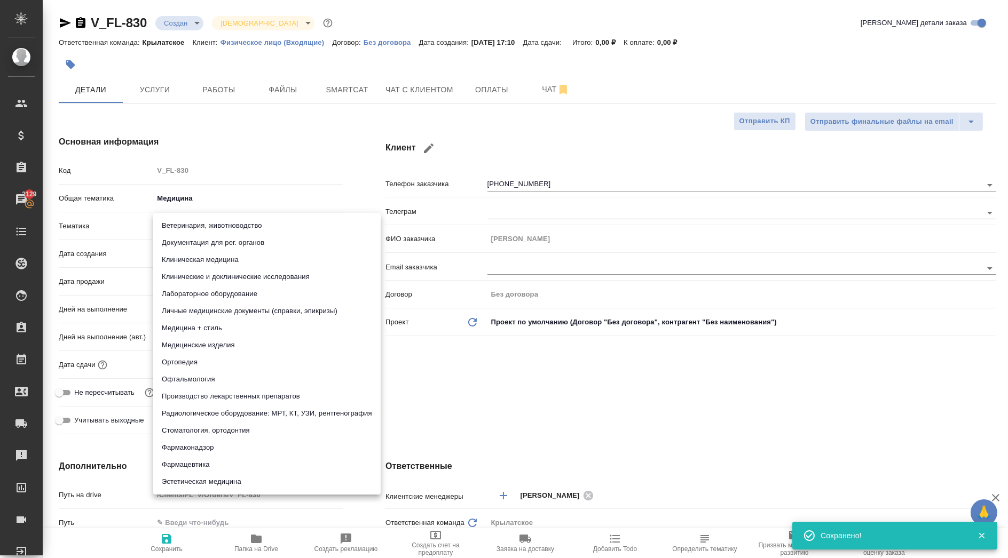
click at [310, 310] on li "Личные медицинские документы (справки, эпикризы)" at bounding box center [266, 311] width 227 height 17
type textarea "x"
type input "5a8b8b956a9677013d343e74"
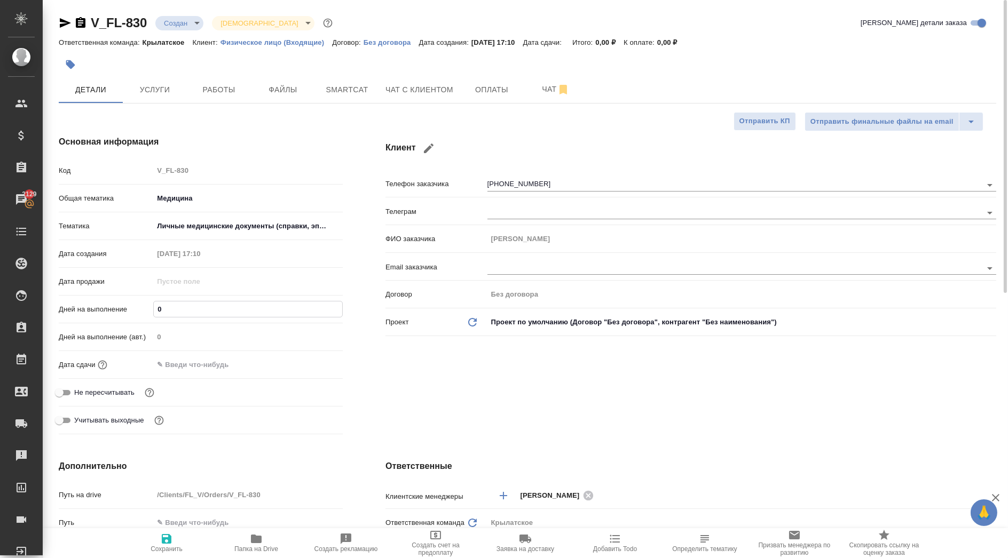
drag, startPoint x: 151, startPoint y: 309, endPoint x: 121, endPoint y: 308, distance: 29.9
click at [121, 308] on div "Дней на выполнение 0" at bounding box center [201, 309] width 284 height 19
type input "1"
type textarea "x"
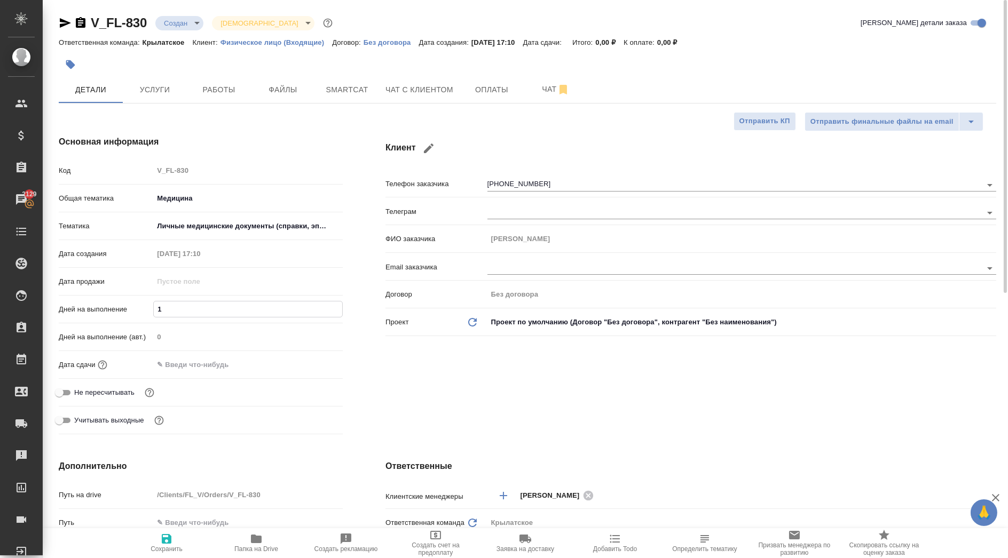
type textarea "x"
type input "1"
click at [216, 227] on body "🙏 .cls-1 fill:#fff; AWATERA Kasymov Timur Клиенты Спецификации Заказы 2129 Чаты…" at bounding box center [504, 279] width 1008 height 558
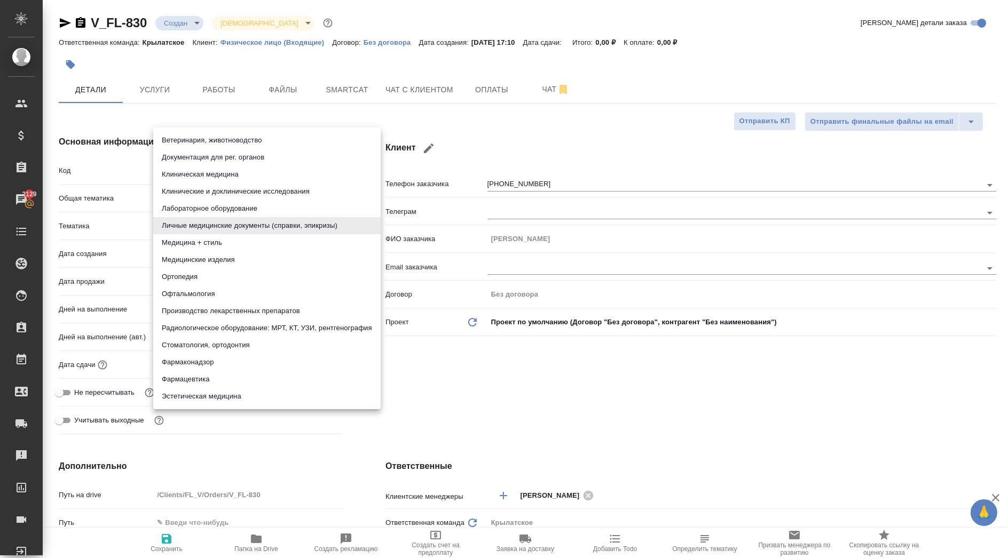
click at [442, 354] on div at bounding box center [504, 279] width 1008 height 558
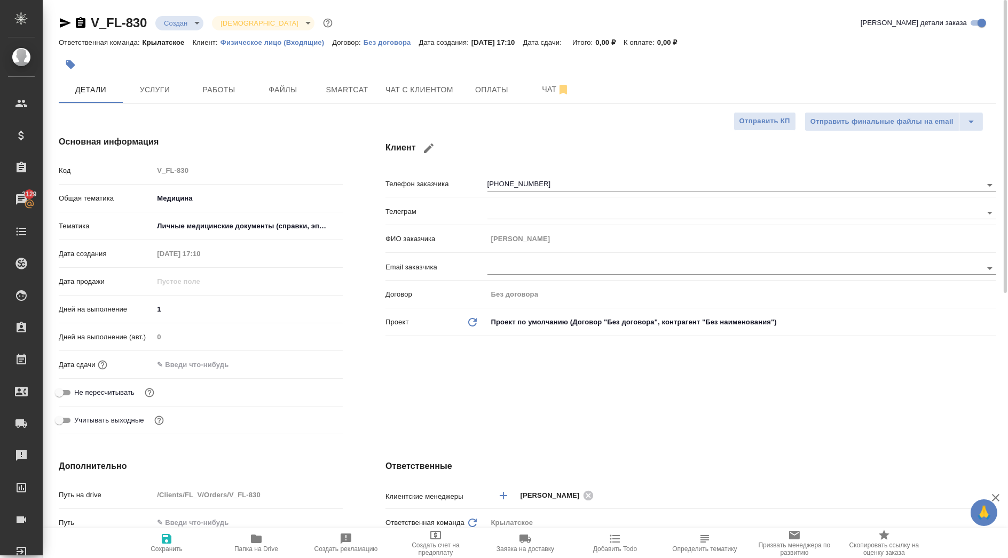
click at [186, 352] on div "Дней на выполнение (авт.) 0" at bounding box center [201, 342] width 284 height 28
drag, startPoint x: 191, startPoint y: 357, endPoint x: 206, endPoint y: 362, distance: 15.9
click at [192, 358] on input "text" at bounding box center [199, 364] width 93 height 15
click at [312, 363] on icon "button" at bounding box center [311, 364] width 13 height 13
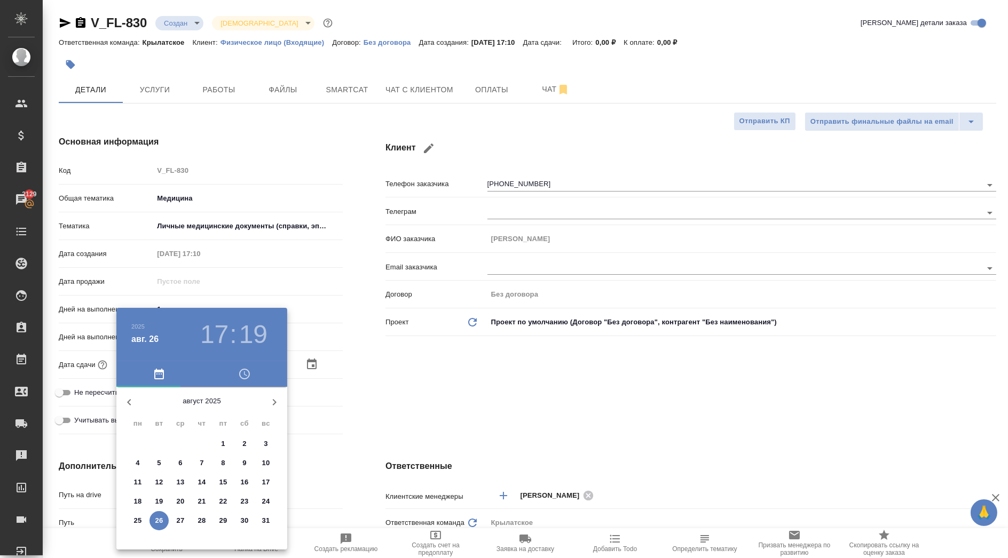
click at [177, 524] on p "27" at bounding box center [181, 521] width 8 height 11
type input "27.08.2025 17:19"
type textarea "x"
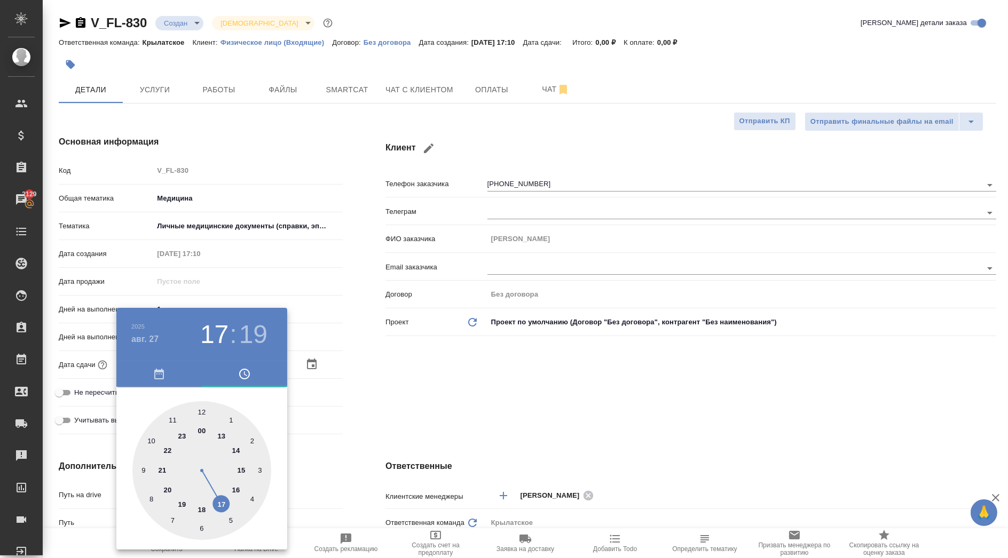
type input "27.08.2025 12:19"
type textarea "x"
click at [201, 411] on div at bounding box center [201, 470] width 139 height 139
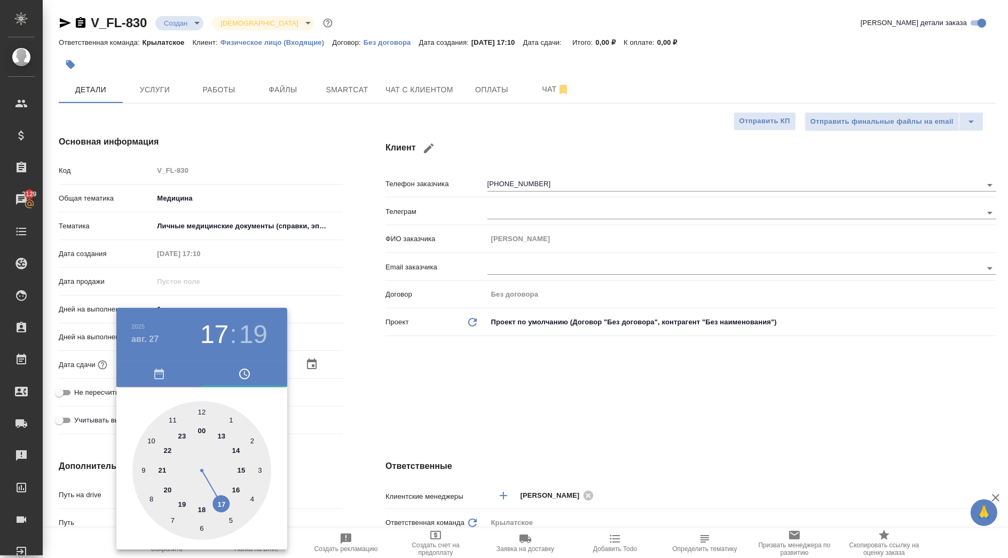
type textarea "x"
click at [203, 412] on div at bounding box center [201, 470] width 139 height 139
type input "27.08.2025 12:00"
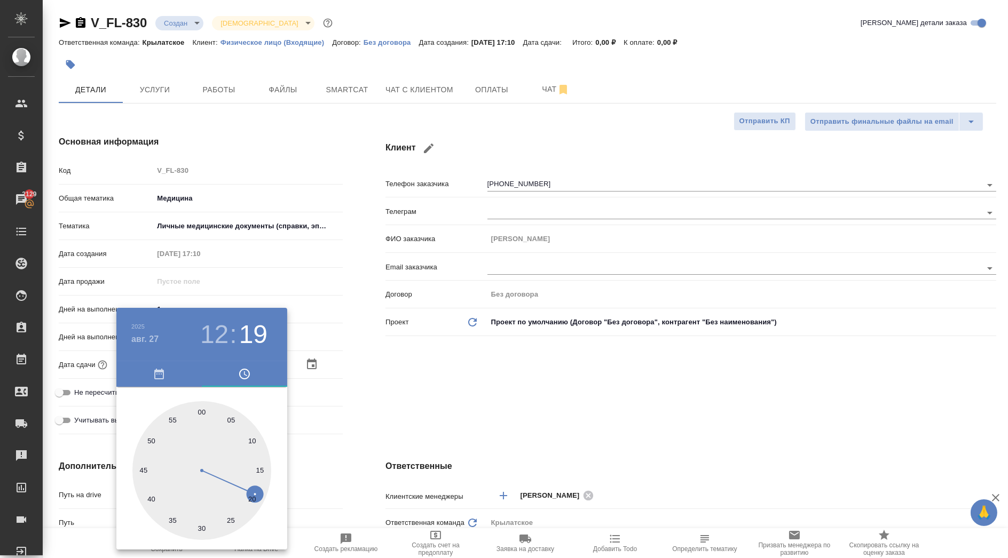
type textarea "x"
click at [449, 462] on div at bounding box center [504, 279] width 1008 height 558
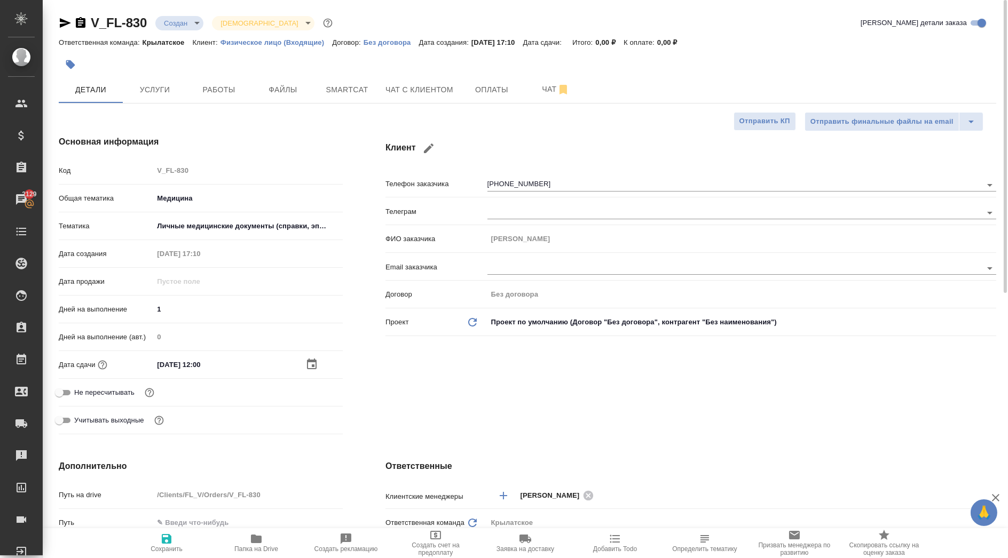
click at [177, 540] on span "Сохранить" at bounding box center [166, 543] width 77 height 20
type textarea "x"
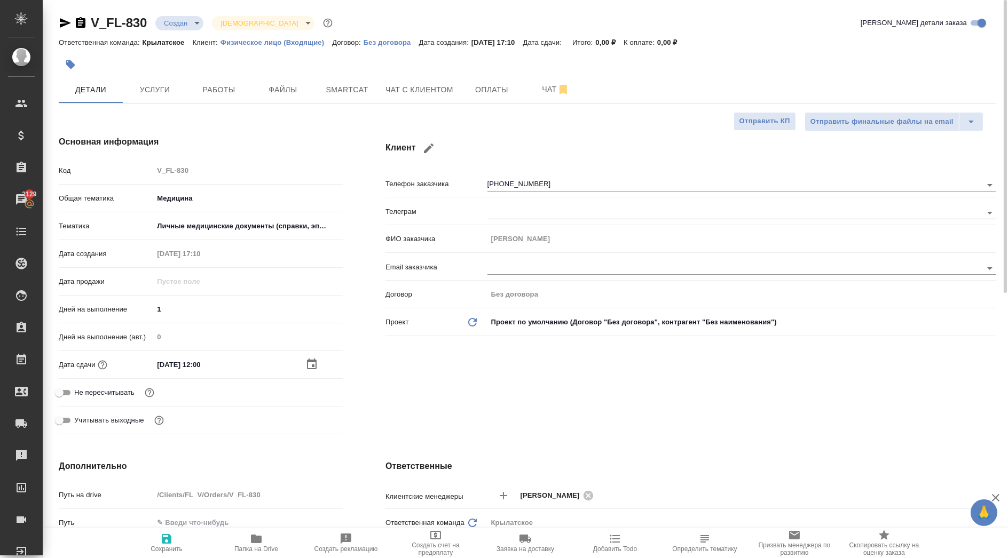
type textarea "x"
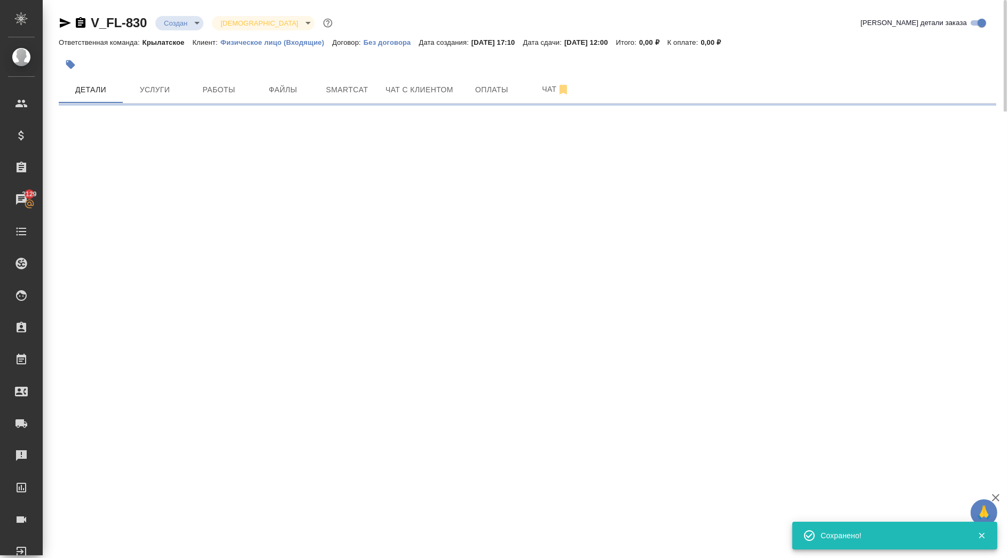
select select "RU"
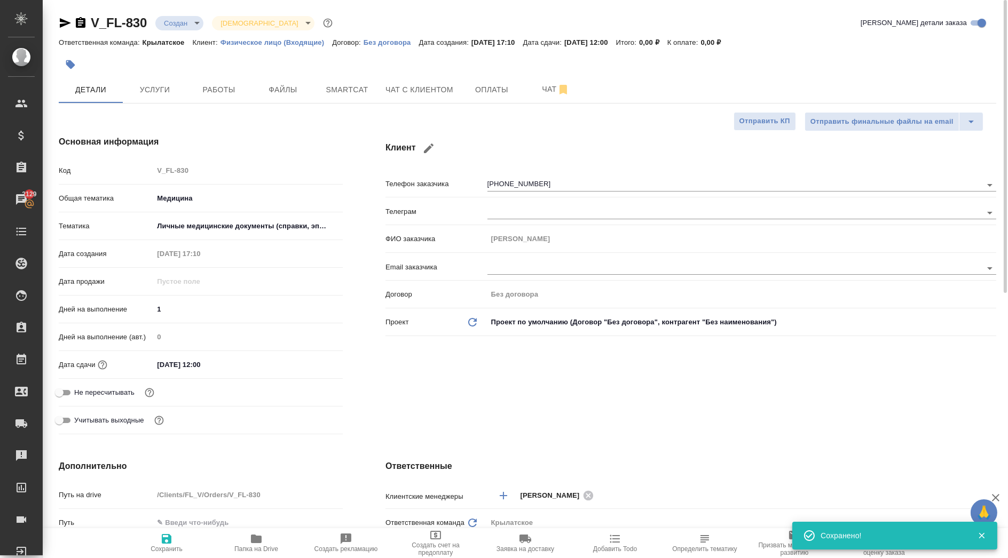
type textarea "x"
click at [148, 97] on button "Услуги" at bounding box center [155, 89] width 64 height 27
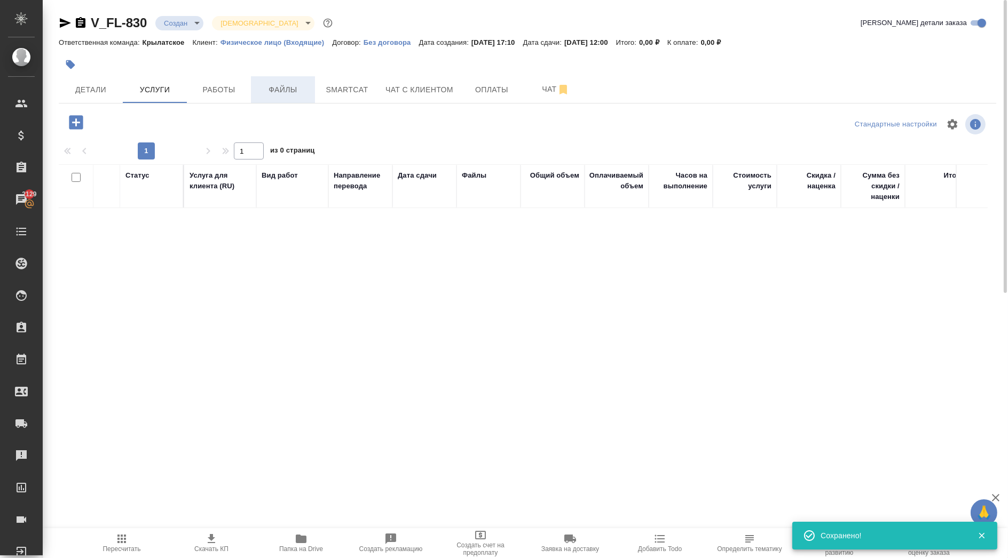
drag, startPoint x: 314, startPoint y: 84, endPoint x: 297, endPoint y: 85, distance: 16.6
click at [313, 84] on button "Файлы" at bounding box center [283, 89] width 64 height 27
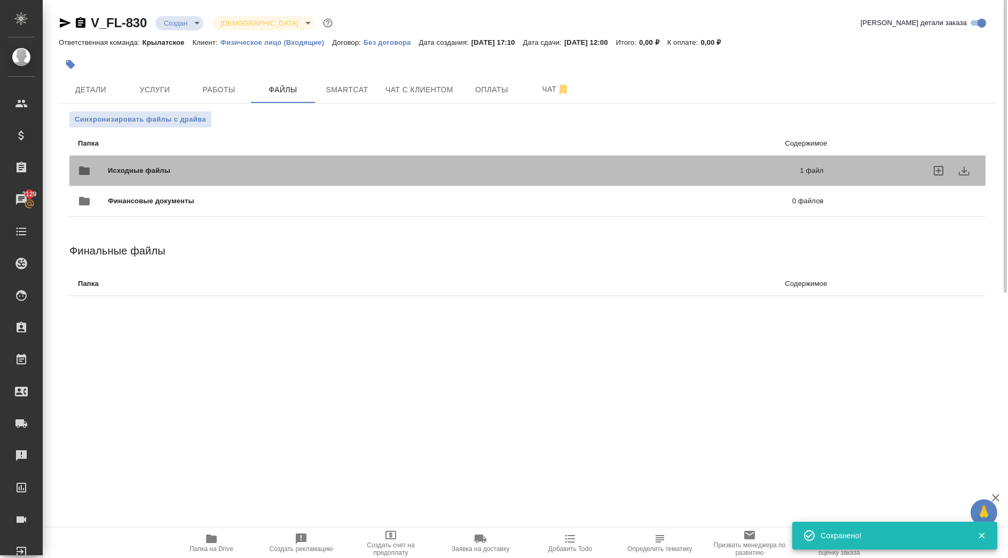
click at [141, 169] on span "Исходные файлы" at bounding box center [296, 170] width 377 height 11
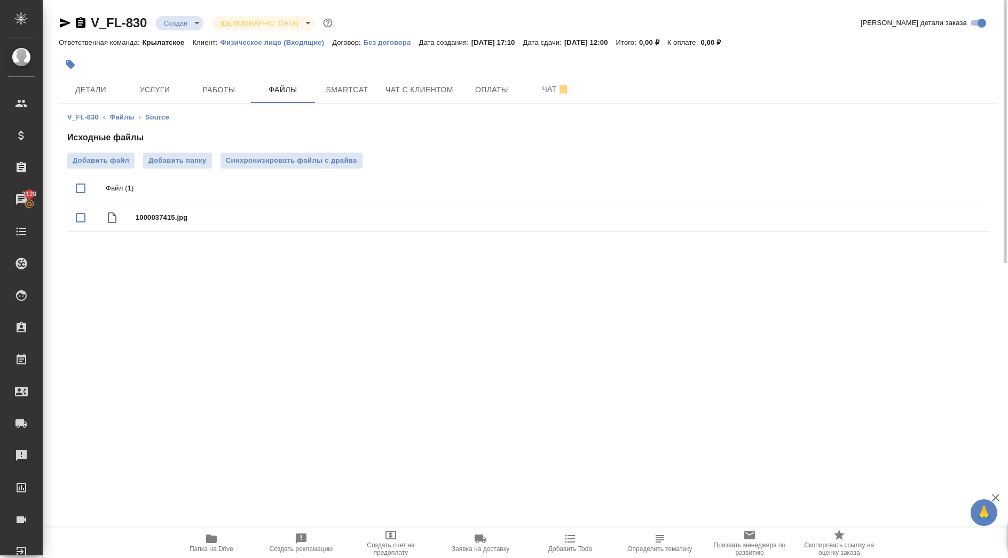
drag, startPoint x: 226, startPoint y: 519, endPoint x: 221, endPoint y: 531, distance: 12.9
click at [225, 520] on div ".cls-1 fill:#fff; AWATERA Kasymov Timur Клиенты Спецификации Заказы 2129 Чаты T…" at bounding box center [504, 279] width 1008 height 558
click at [219, 534] on span "Папка на Drive" at bounding box center [211, 543] width 77 height 20
click at [153, 84] on span "Услуги" at bounding box center [154, 89] width 51 height 13
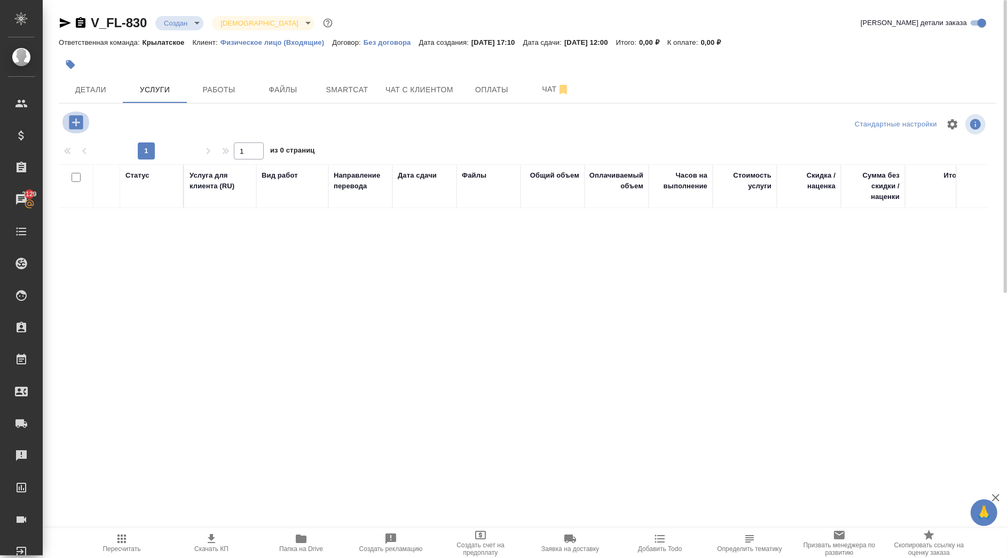
click at [70, 124] on icon "button" at bounding box center [76, 122] width 14 height 14
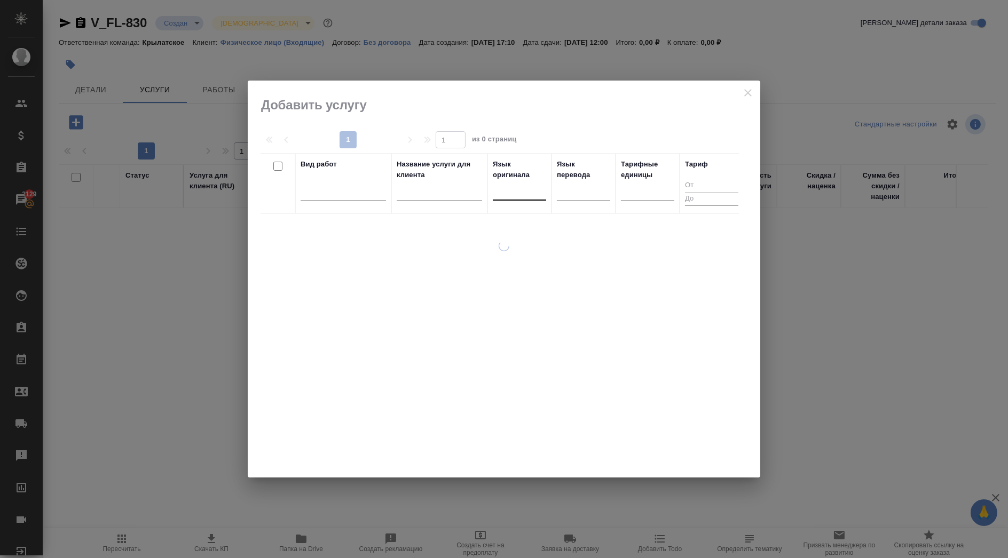
click at [506, 186] on div at bounding box center [519, 189] width 53 height 15
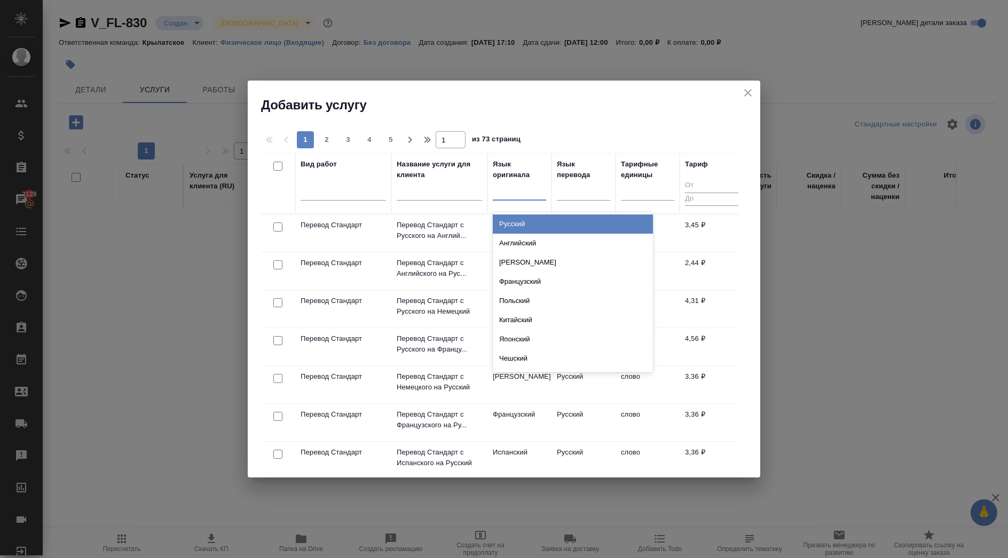
click at [522, 221] on div "Русский" at bounding box center [573, 224] width 160 height 19
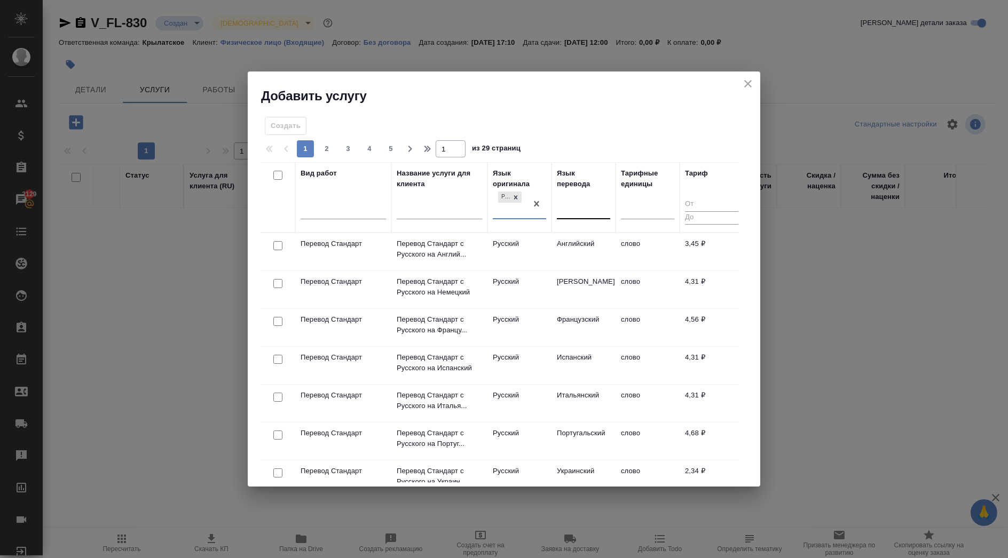
click at [585, 215] on div at bounding box center [583, 208] width 53 height 15
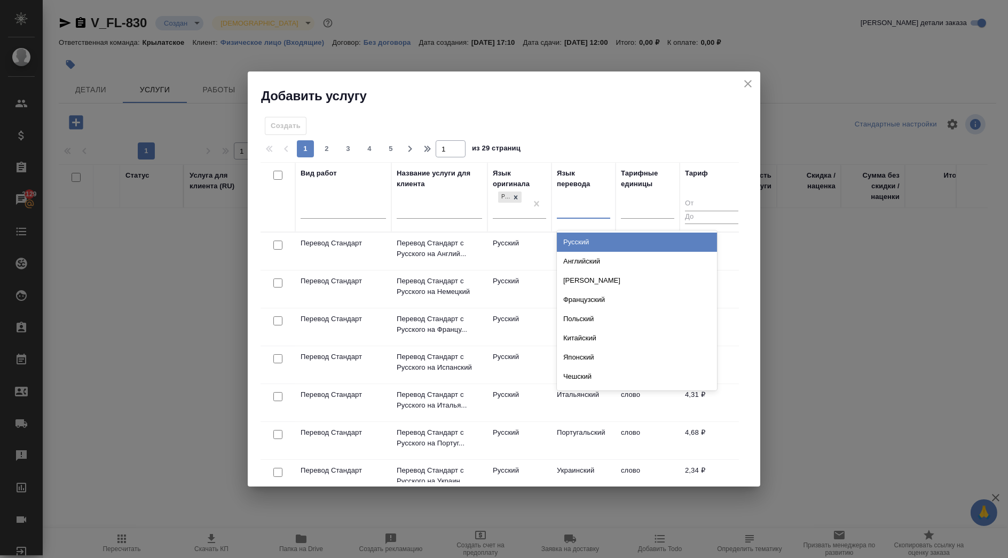
drag, startPoint x: 582, startPoint y: 251, endPoint x: 583, endPoint y: 261, distance: 10.2
click at [583, 261] on div "Русский Английский Немецкий Французский Польский Китайский Японский Чешский Сер…" at bounding box center [637, 311] width 160 height 160
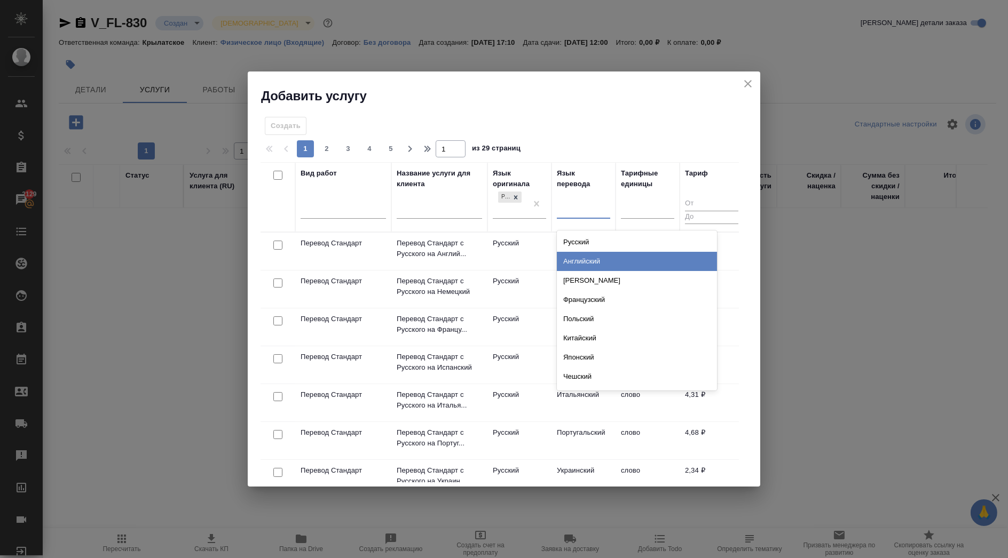
click at [583, 261] on div "Английский" at bounding box center [637, 261] width 160 height 19
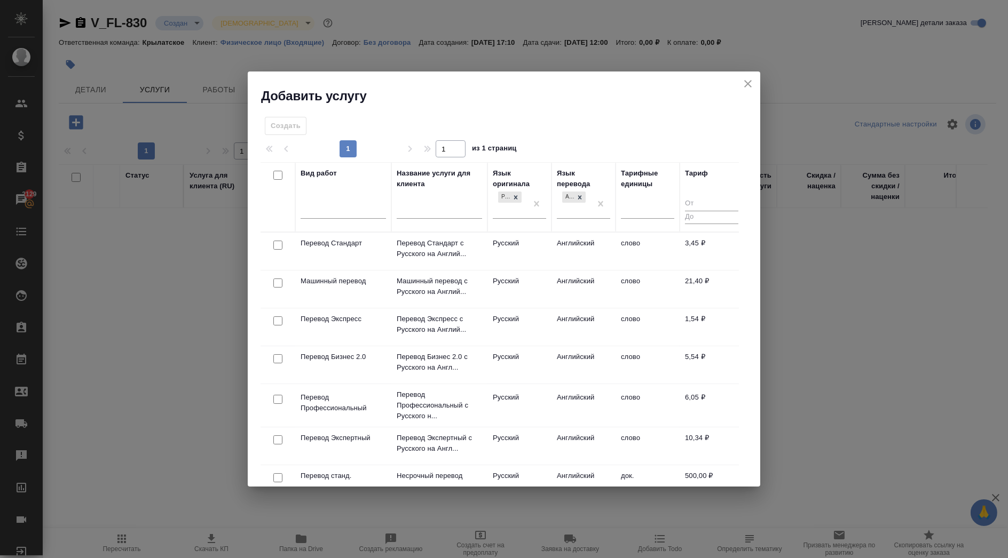
click at [544, 255] on td "Русский" at bounding box center [519, 251] width 64 height 37
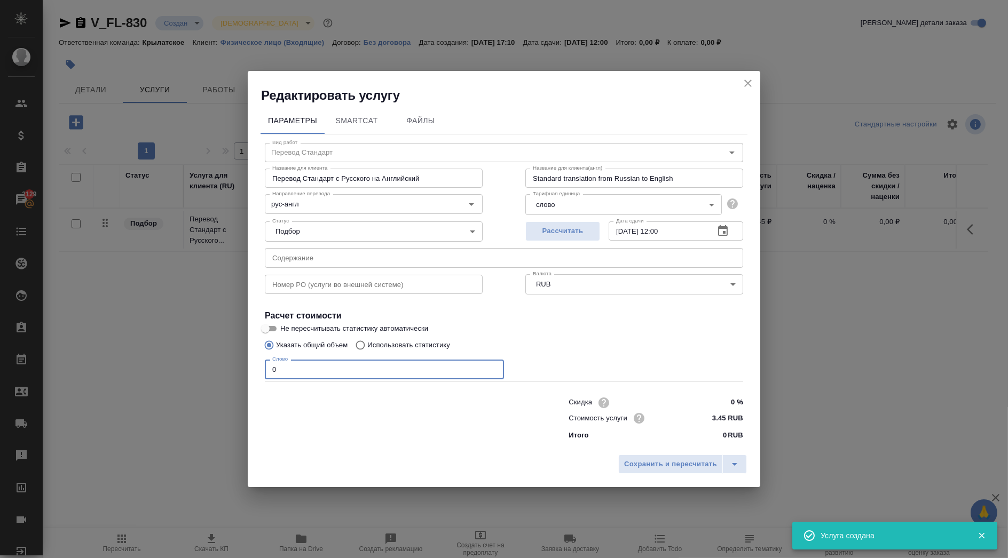
drag, startPoint x: 293, startPoint y: 366, endPoint x: 230, endPoint y: 364, distance: 63.0
click at [230, 364] on div "Редактировать услугу Параметры SmartCat Файлы Вид работ Перевод Стандарт Вид ра…" at bounding box center [504, 279] width 1008 height 558
type input "300"
click at [623, 465] on button "Сохранить и пересчитать" at bounding box center [670, 464] width 105 height 19
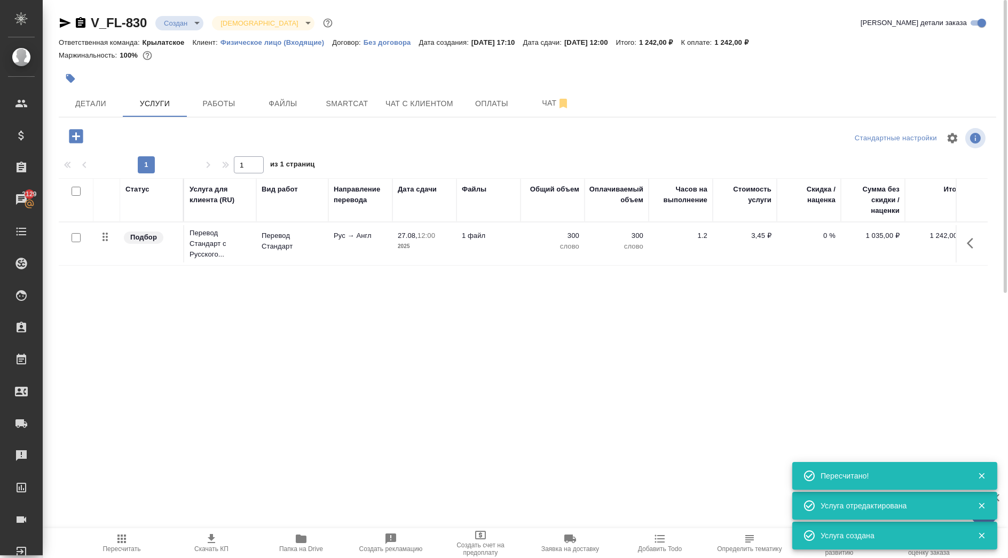
click at [73, 146] on button "button" at bounding box center [75, 136] width 29 height 22
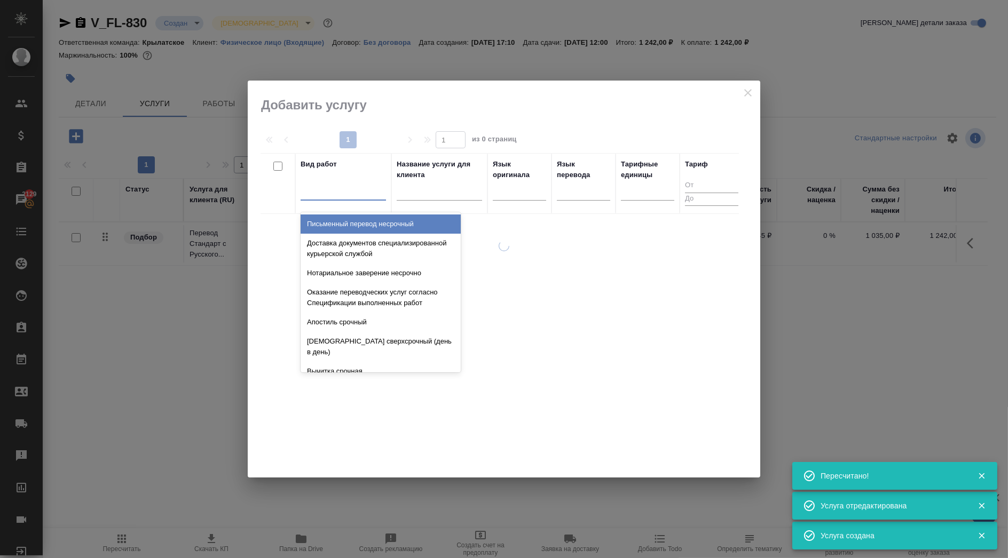
click at [312, 192] on div at bounding box center [342, 189] width 85 height 15
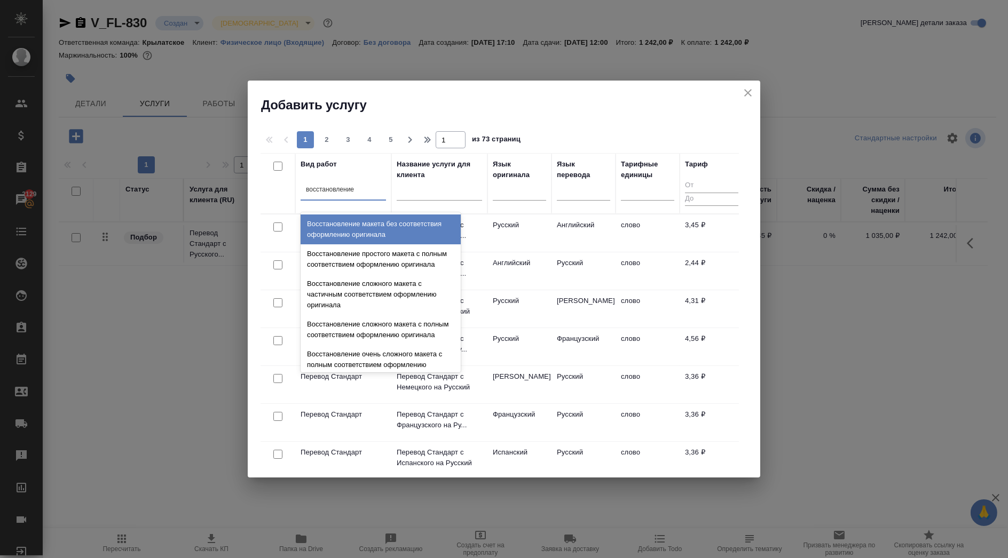
type input "восстановление м"
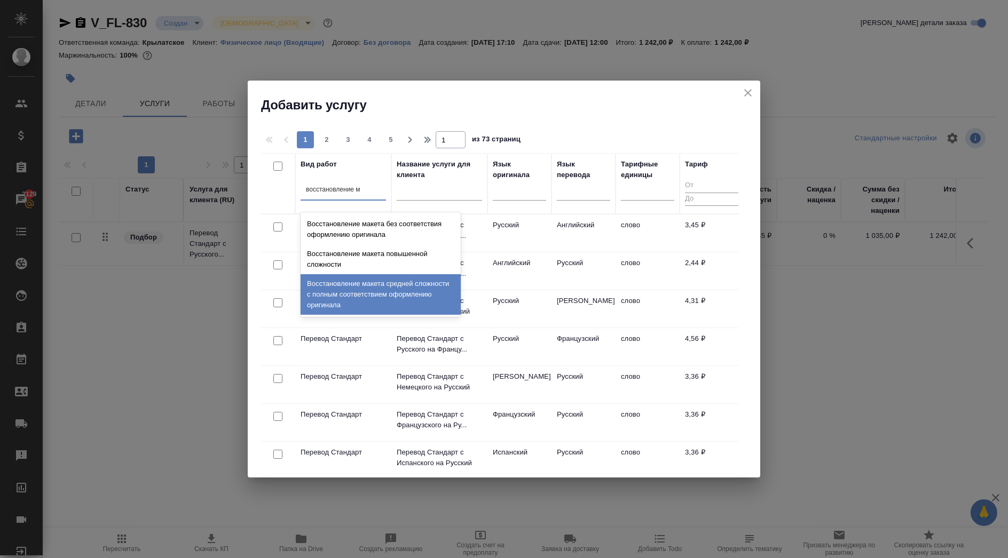
click at [433, 295] on div "Восстановление макета средней сложности с полным соответствием оформлению ориги…" at bounding box center [380, 294] width 160 height 41
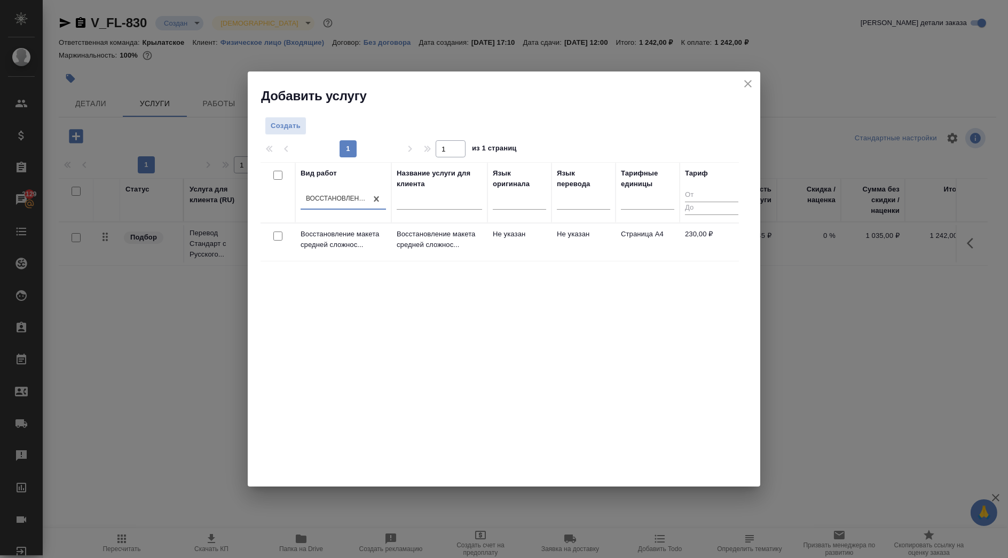
click at [587, 229] on td "Не указан" at bounding box center [583, 242] width 64 height 37
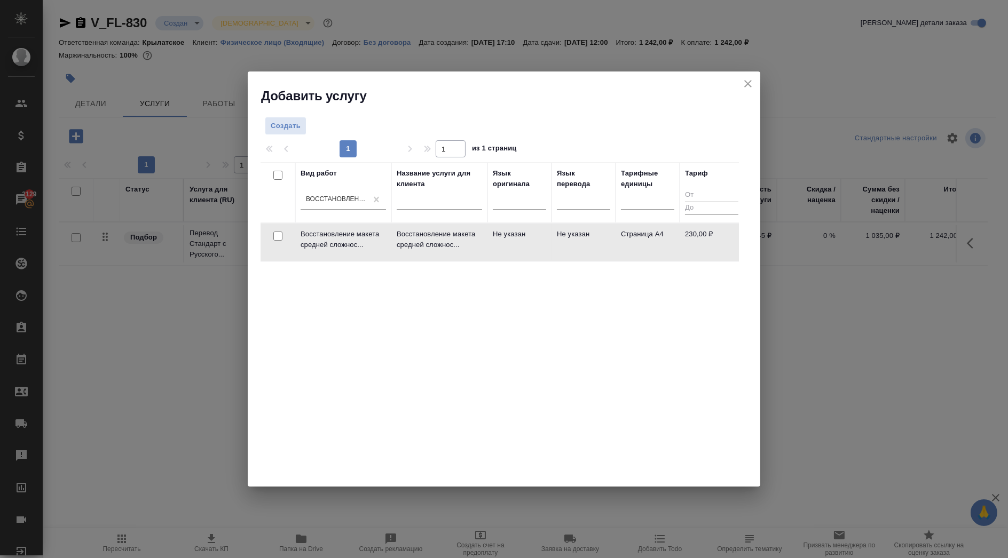
click at [587, 229] on td "Не указан" at bounding box center [583, 242] width 64 height 37
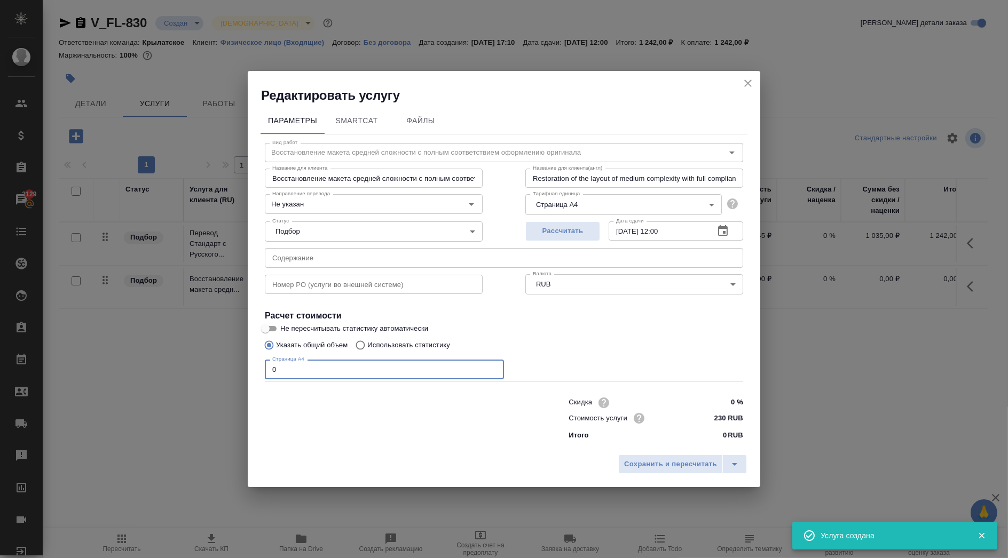
drag, startPoint x: 296, startPoint y: 367, endPoint x: 227, endPoint y: 360, distance: 69.3
click at [227, 360] on div "Редактировать услугу Параметры SmartCat Файлы Вид работ Восстановление макета с…" at bounding box center [504, 279] width 1008 height 558
type input "1"
click at [699, 460] on span "Сохранить и пересчитать" at bounding box center [670, 464] width 93 height 12
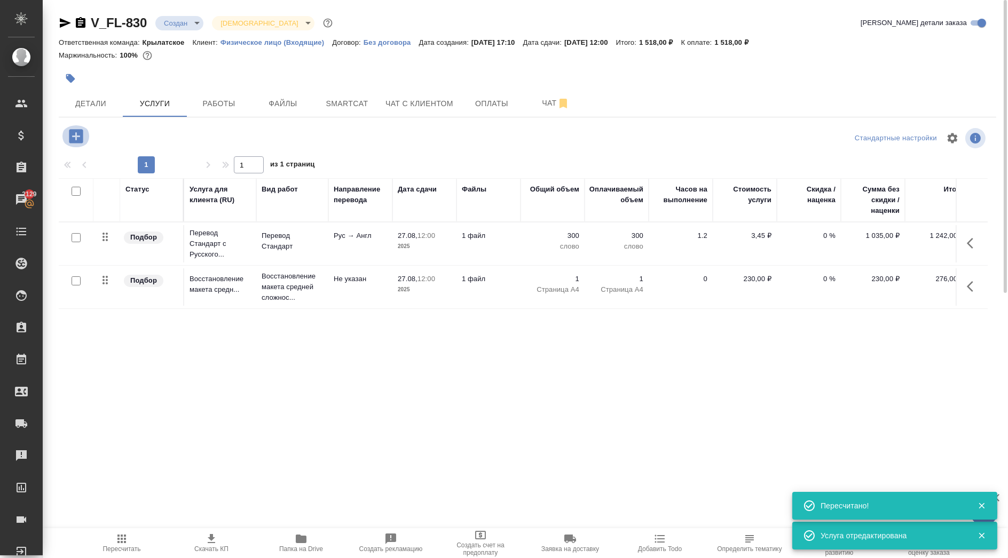
click at [75, 134] on icon "button" at bounding box center [76, 136] width 14 height 14
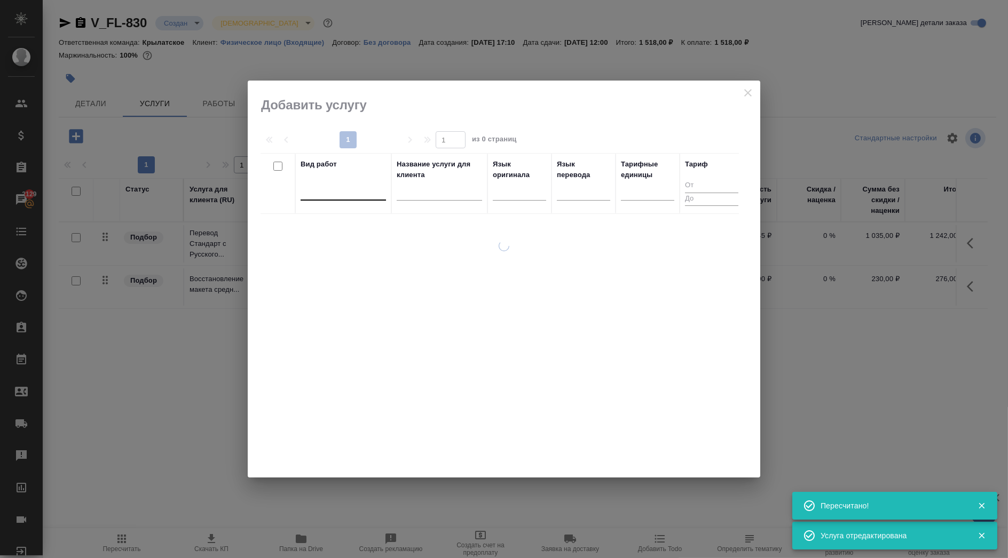
click at [342, 183] on div at bounding box center [342, 189] width 85 height 15
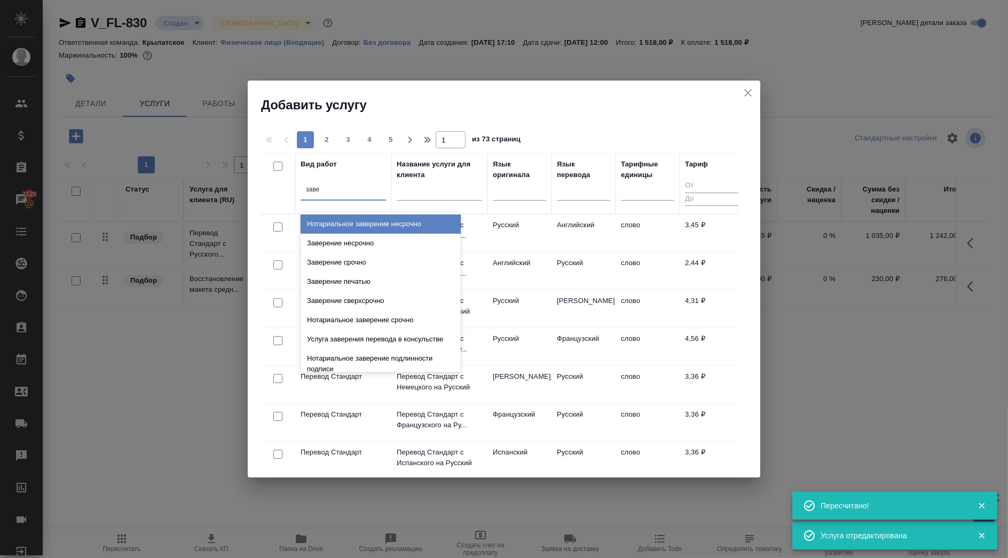
type input "завер"
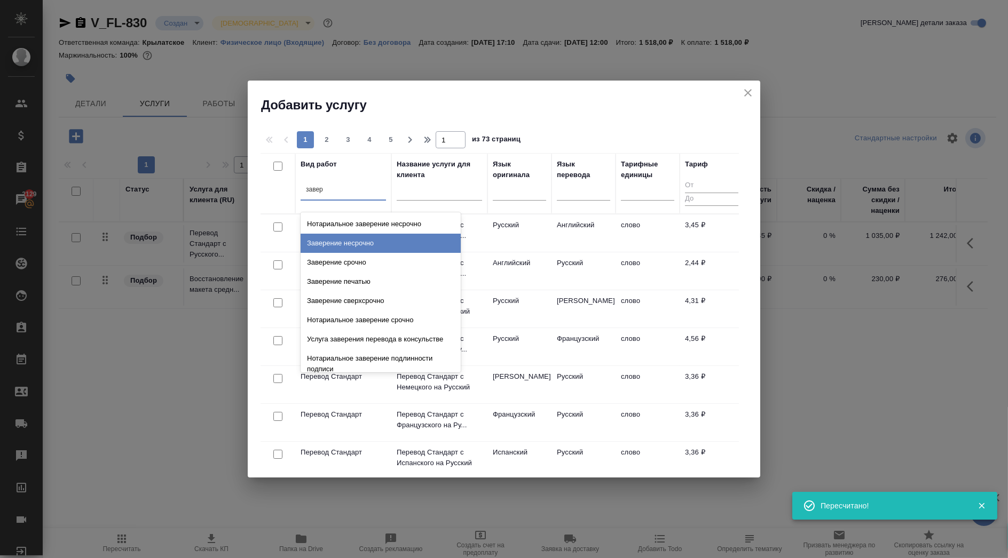
click at [368, 237] on div "Заверение несрочно" at bounding box center [380, 243] width 160 height 19
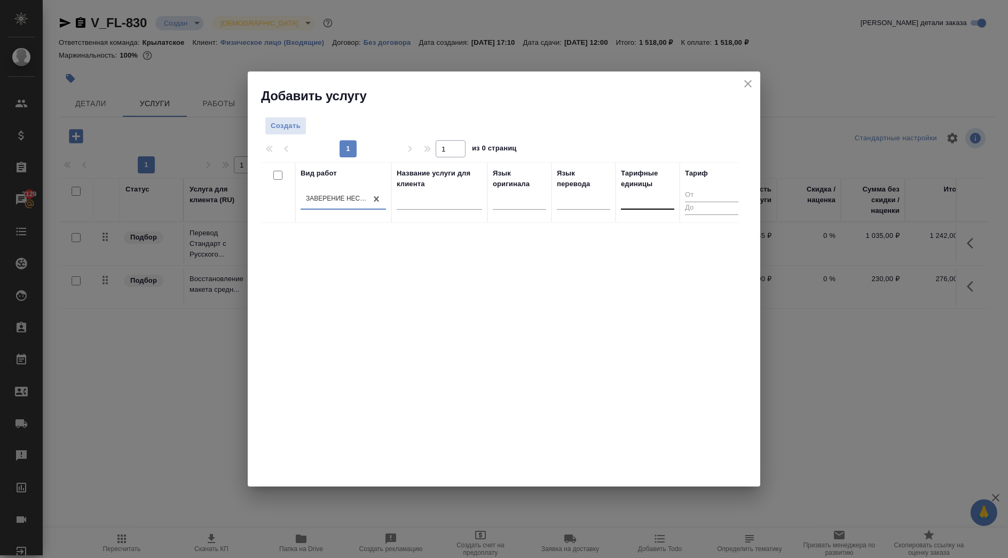
click at [663, 200] on div at bounding box center [647, 199] width 53 height 15
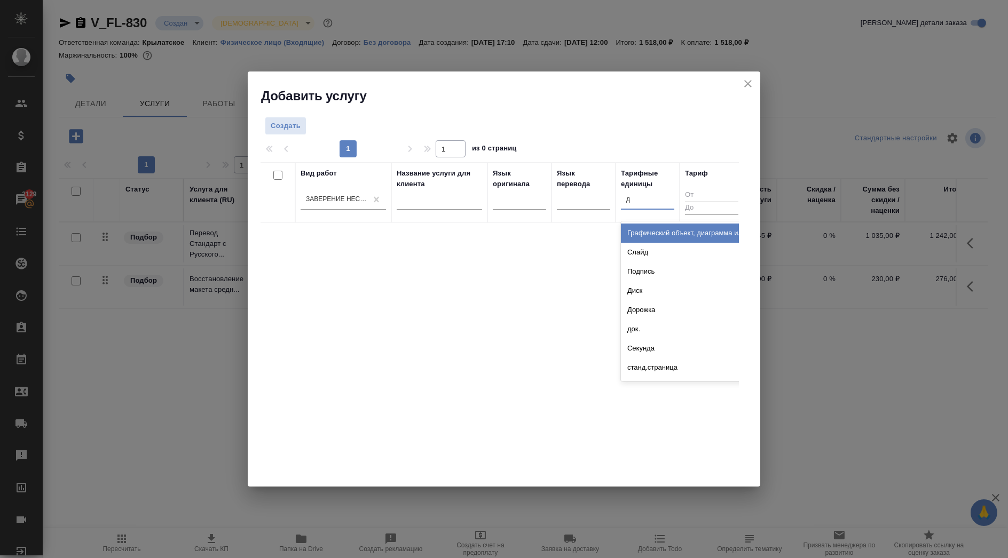
type input "до"
click at [656, 250] on div "док." at bounding box center [701, 252] width 160 height 19
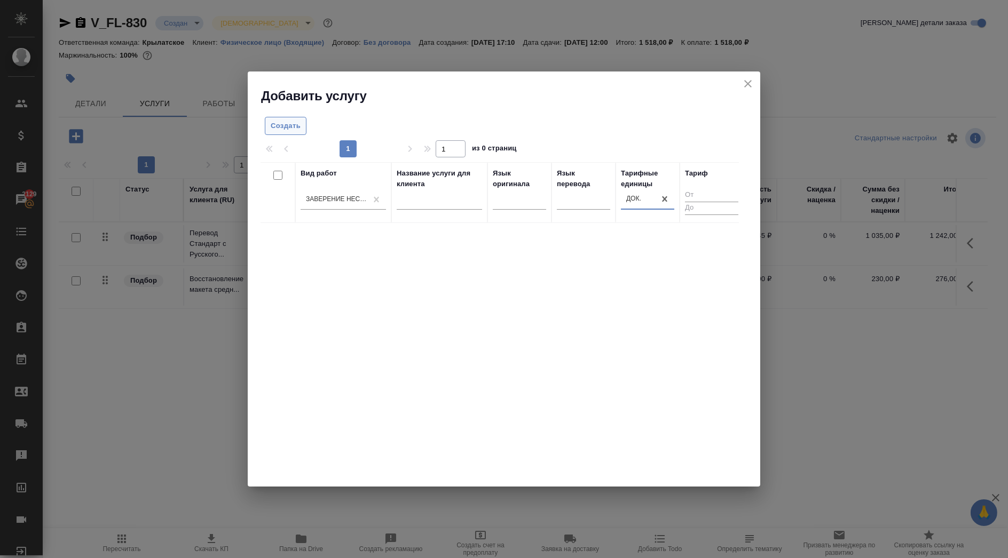
click at [293, 120] on span "Создать" at bounding box center [286, 126] width 30 height 12
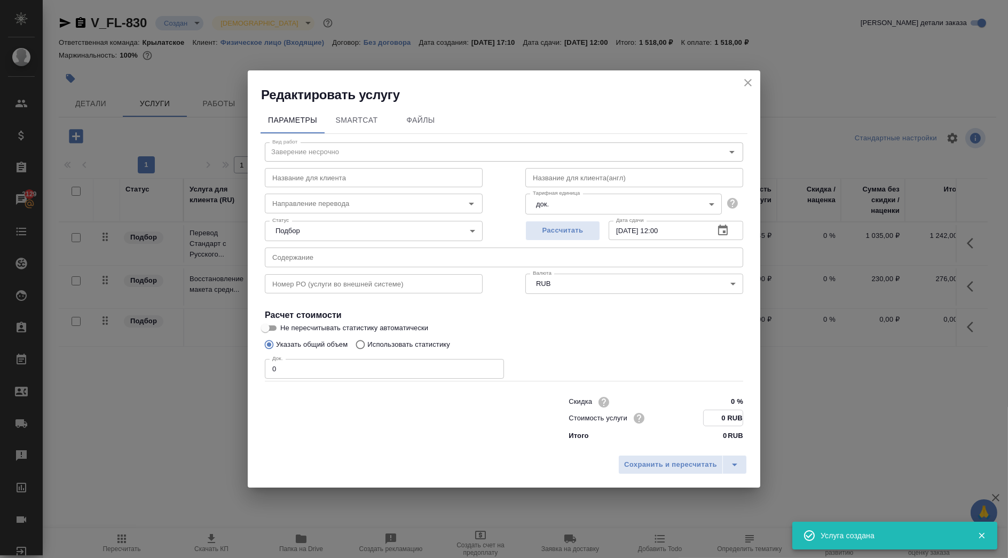
drag, startPoint x: 714, startPoint y: 415, endPoint x: 749, endPoint y: 421, distance: 36.2
click at [749, 421] on div "Параметры SmartCat Файлы Вид работ Заверение несрочно Вид работ Название для кл…" at bounding box center [504, 277] width 512 height 347
type input "662.5 RUB"
drag, startPoint x: 433, startPoint y: 369, endPoint x: 173, endPoint y: 357, distance: 260.7
click at [168, 355] on div "Редактировать услугу Параметры SmartCat Файлы Вид работ Заверение несрочно Вид …" at bounding box center [504, 279] width 1008 height 558
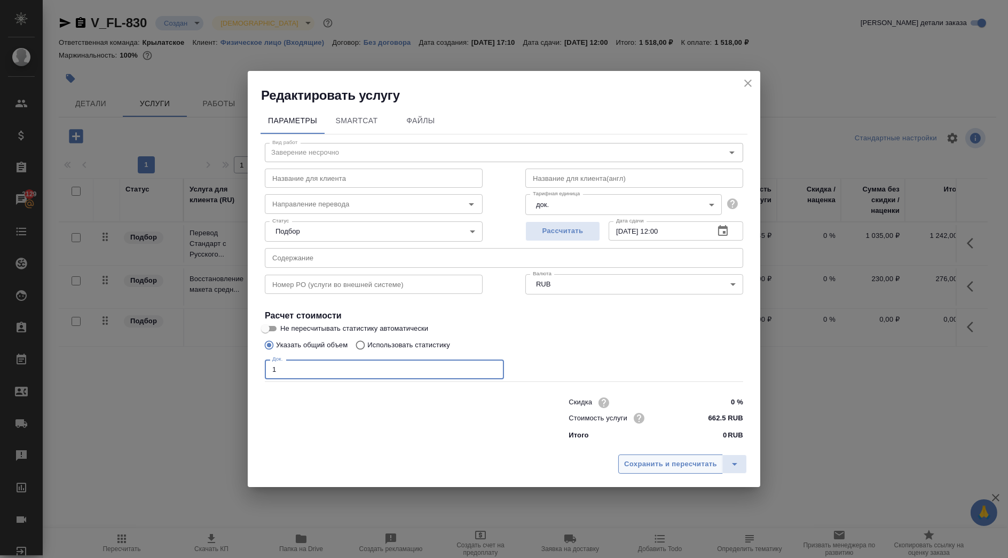
type input "1"
click at [664, 463] on span "Сохранить и пересчитать" at bounding box center [670, 464] width 93 height 12
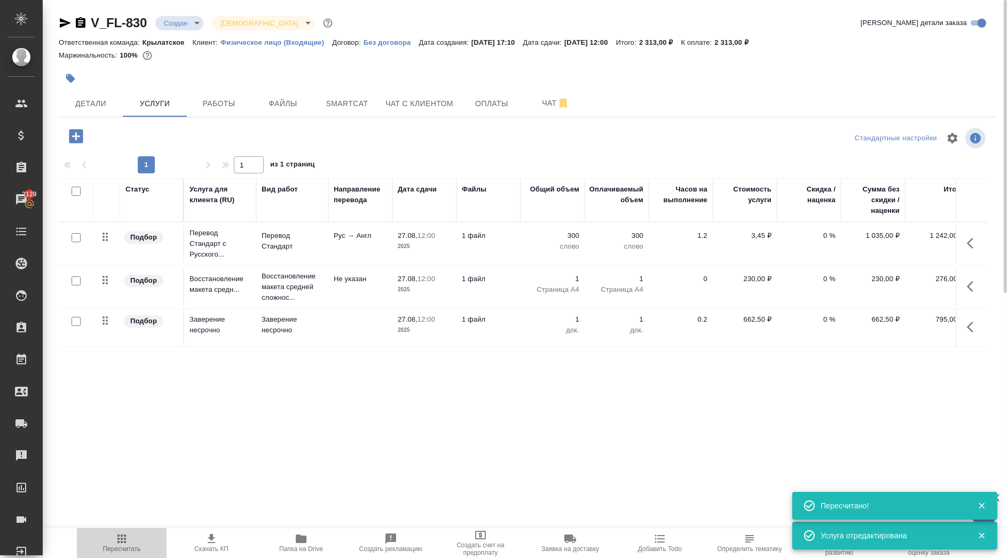
click at [120, 532] on button "Пересчитать" at bounding box center [122, 543] width 90 height 30
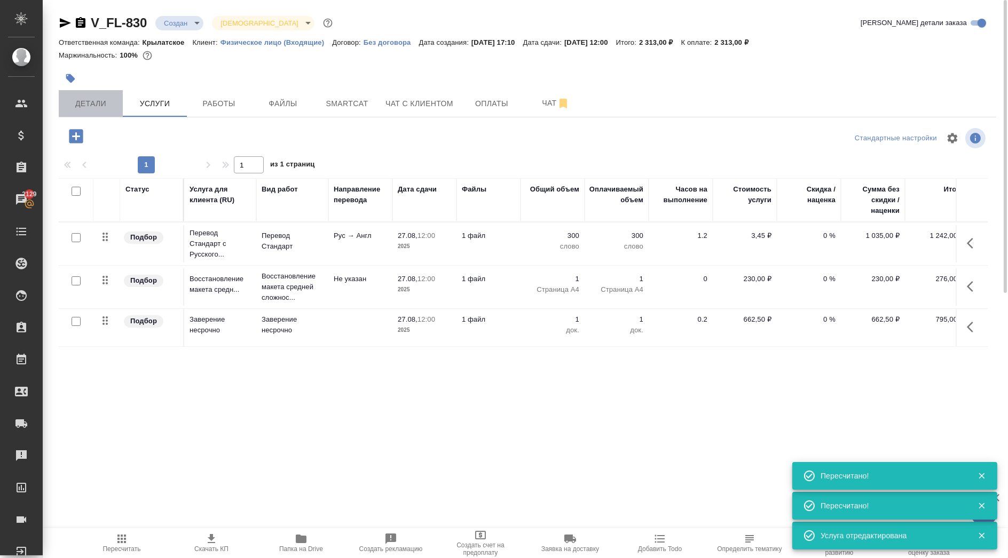
click at [117, 95] on button "Детали" at bounding box center [91, 103] width 64 height 27
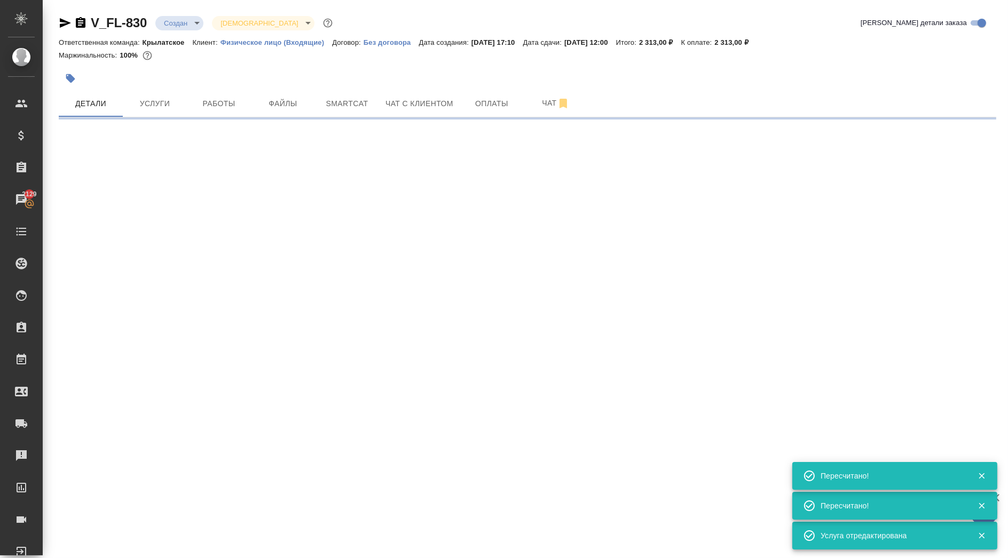
select select "RU"
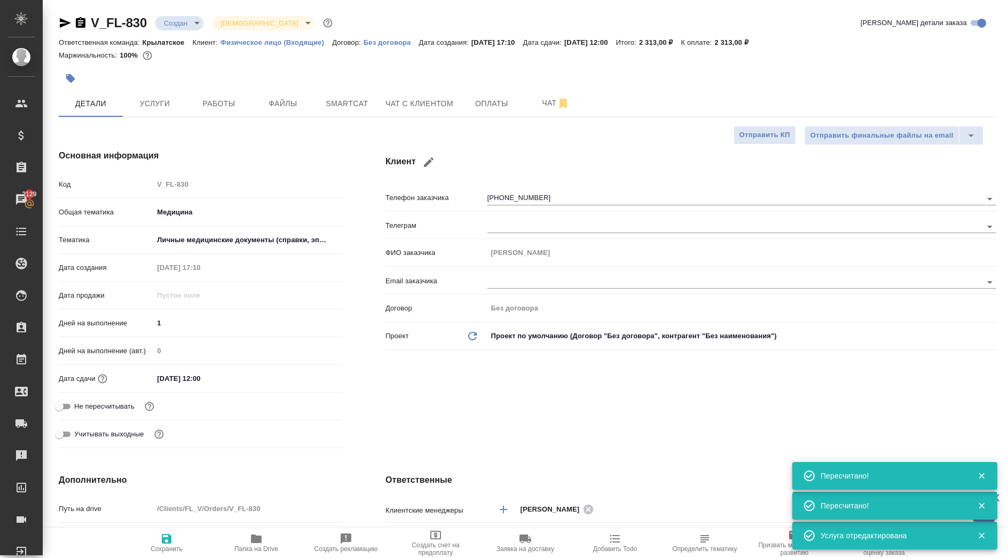
type textarea "x"
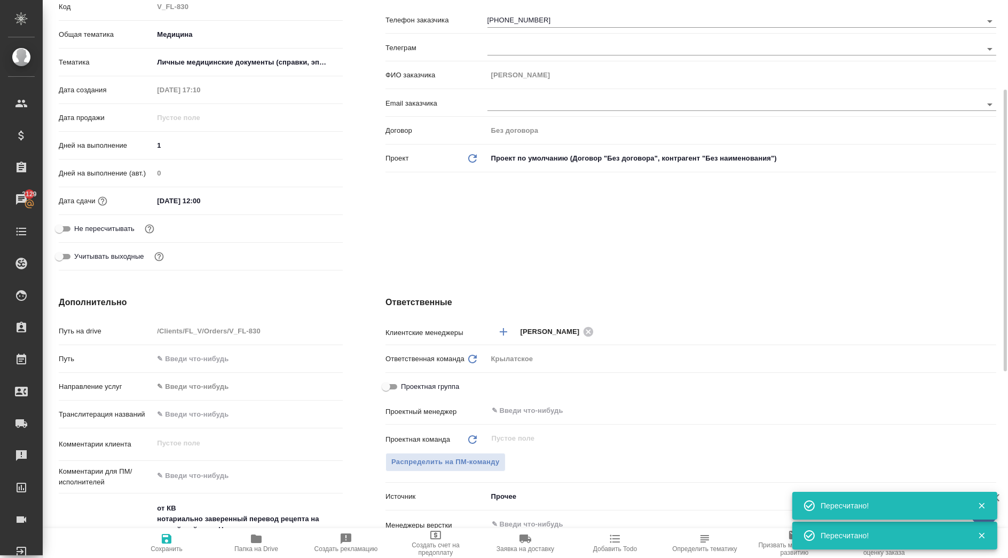
scroll to position [415, 0]
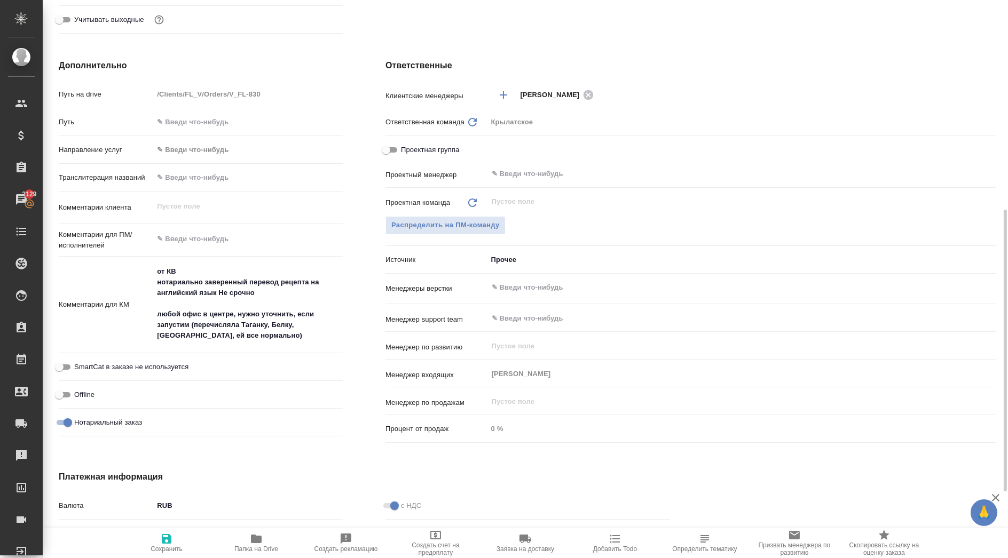
click at [186, 153] on body "🙏 .cls-1 fill:#fff; AWATERA Kasymov Timur Клиенты Спецификации Заказы 2129 Чаты…" at bounding box center [504, 279] width 1008 height 558
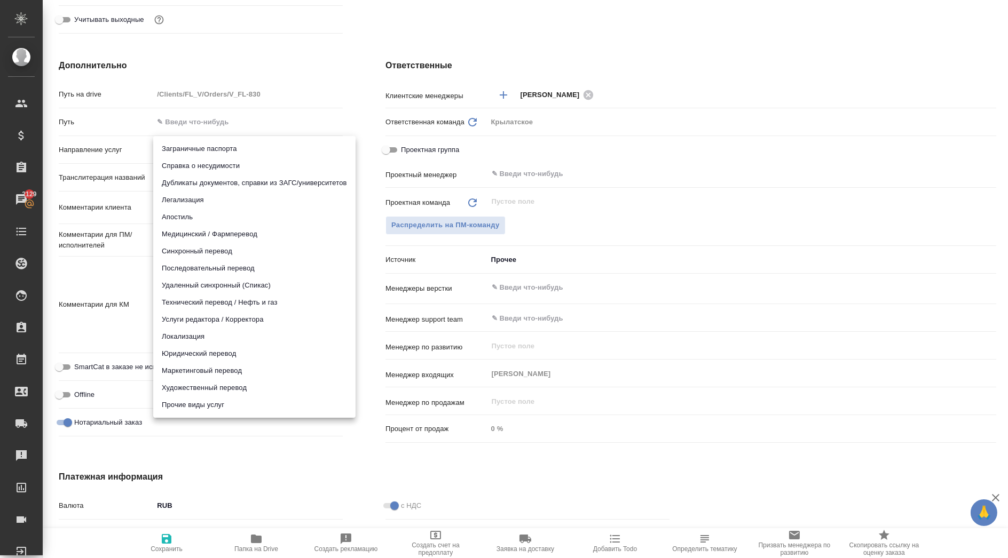
click at [194, 239] on li "Медицинский / Фармперевод" at bounding box center [254, 234] width 202 height 17
type input "medicalTranslation"
type textarea "x"
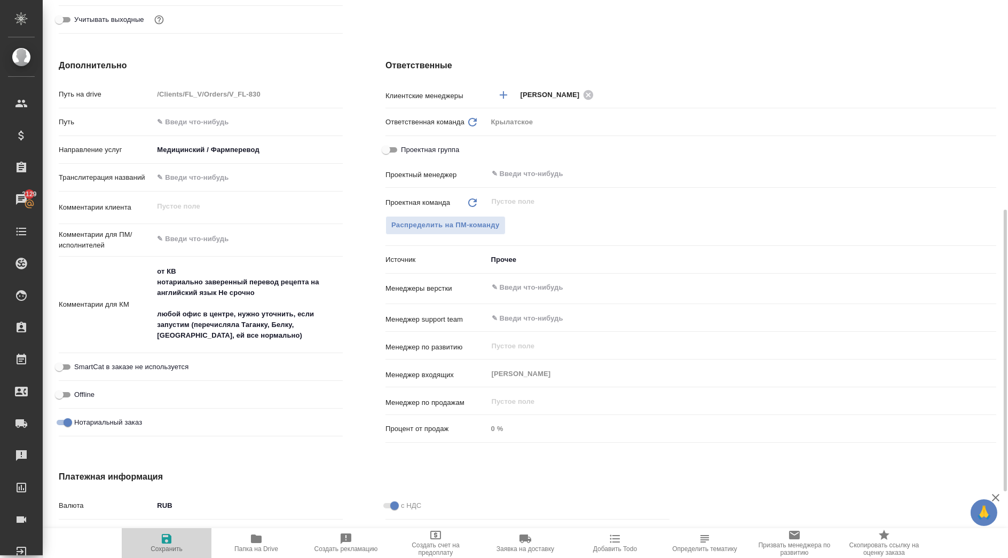
click at [152, 555] on button "Сохранить" at bounding box center [167, 543] width 90 height 30
type textarea "x"
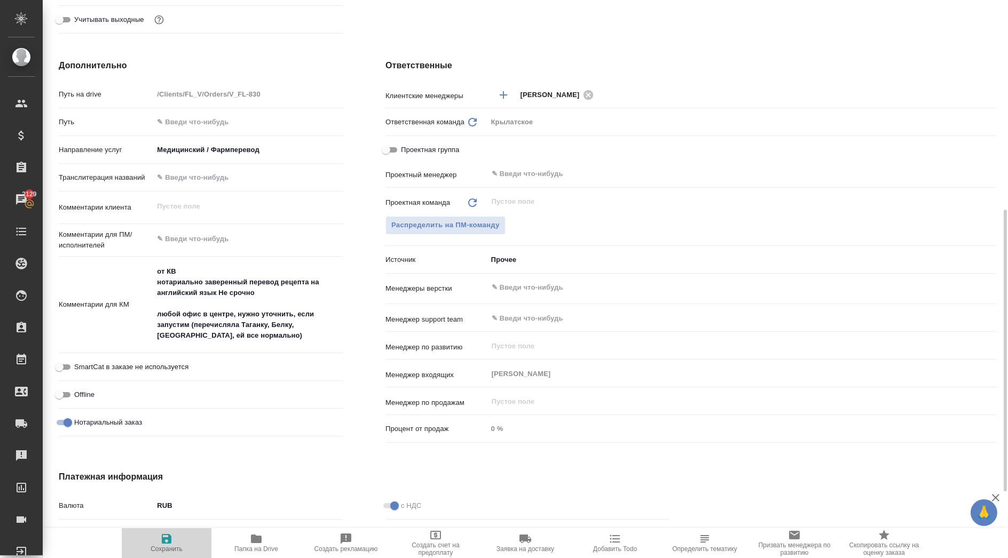
type textarea "x"
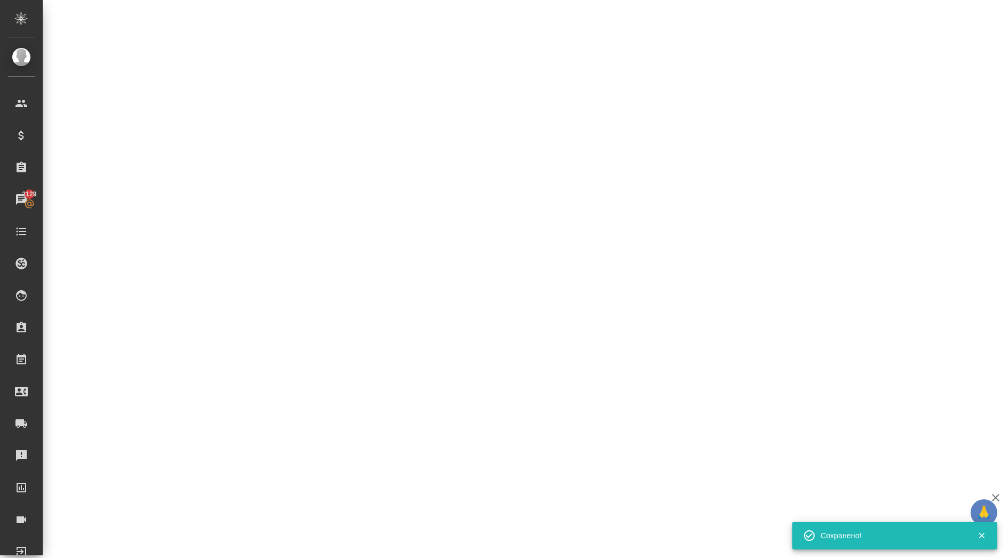
select select "RU"
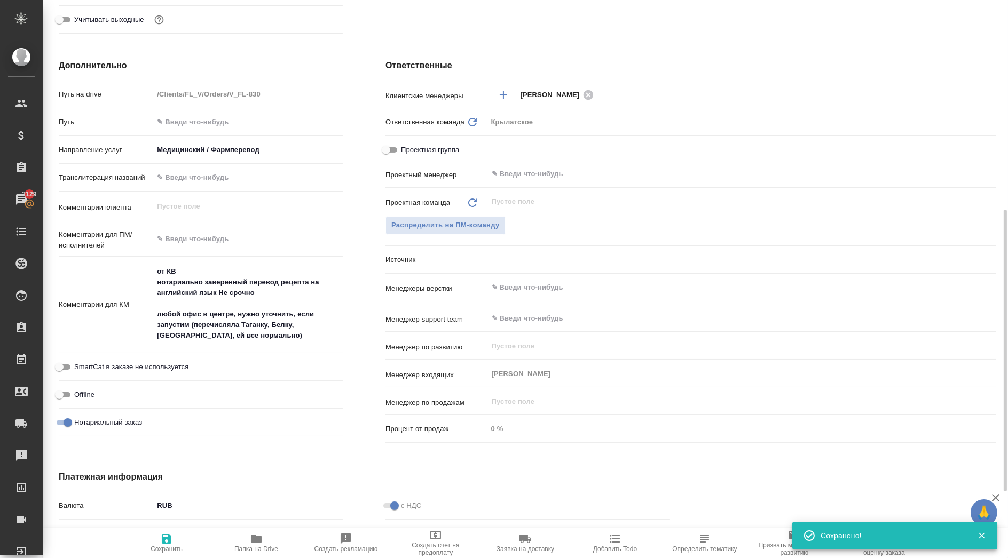
type textarea "x"
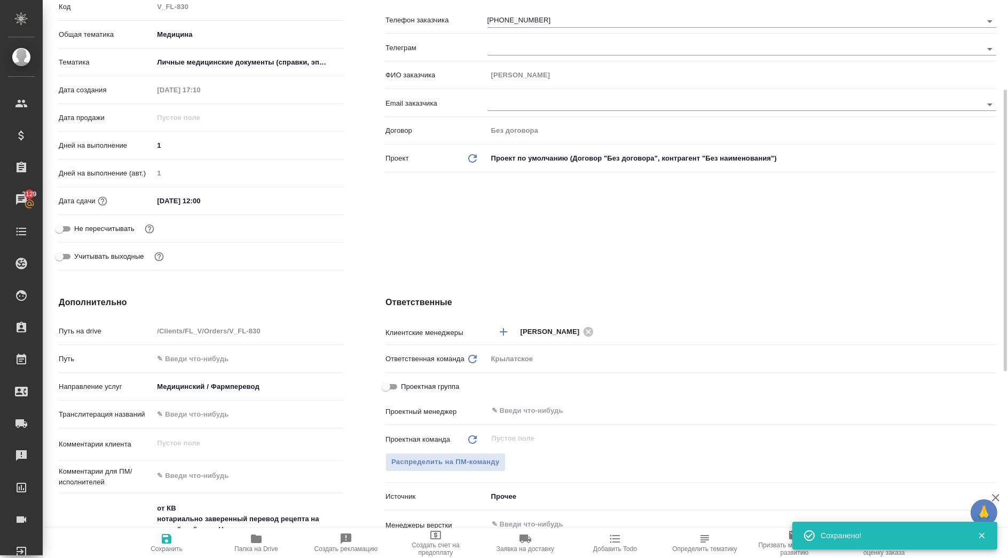
scroll to position [0, 0]
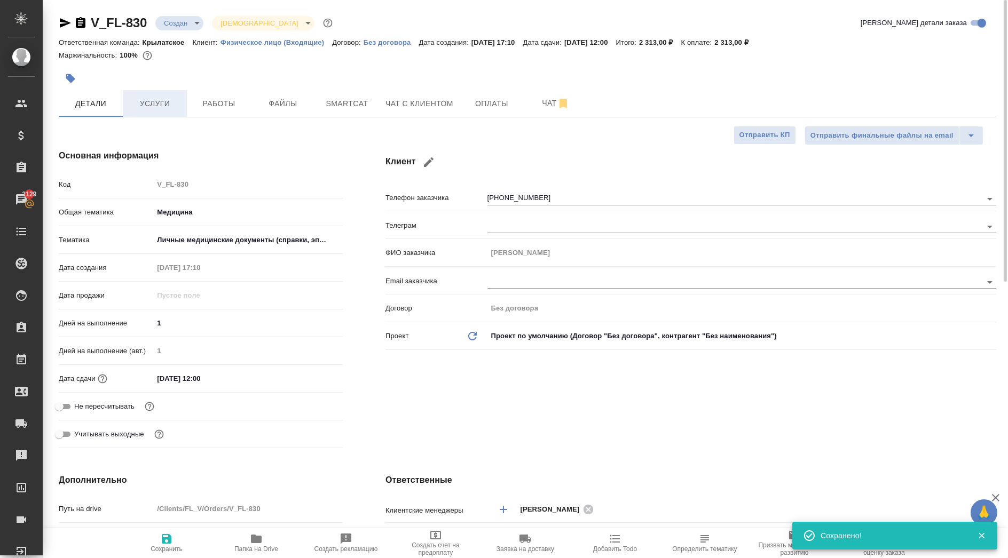
drag, startPoint x: 151, startPoint y: 81, endPoint x: 171, endPoint y: 105, distance: 31.8
click at [157, 90] on div at bounding box center [371, 78] width 625 height 23
click at [171, 105] on span "Услуги" at bounding box center [154, 103] width 51 height 13
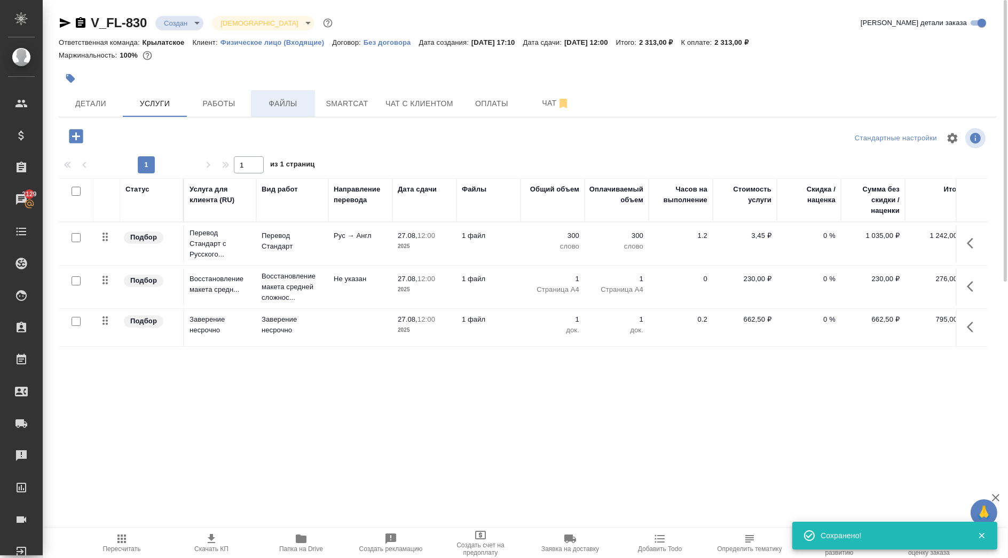
click at [253, 106] on button "Файлы" at bounding box center [283, 103] width 64 height 27
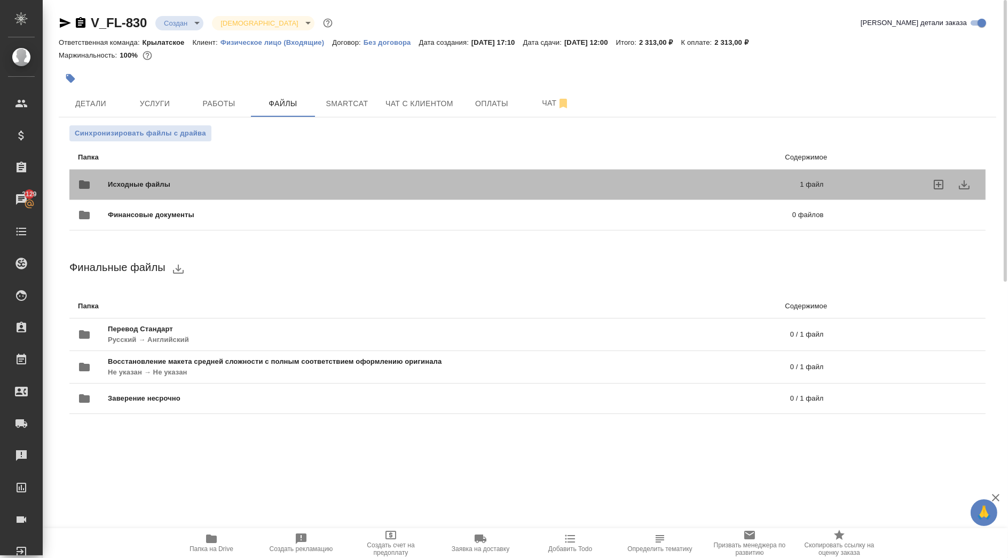
click at [113, 175] on div "Исходные файлы 1 файл" at bounding box center [451, 185] width 746 height 26
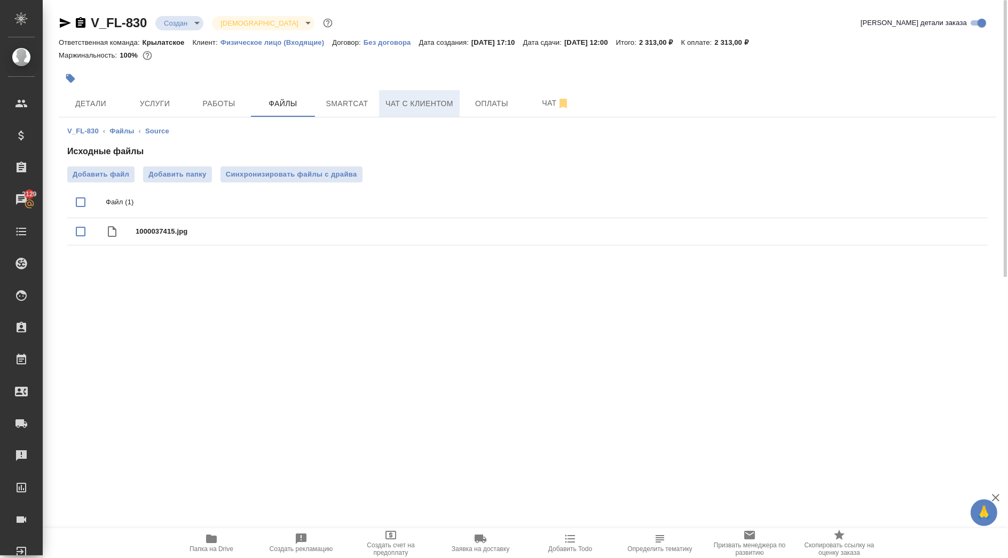
click at [411, 98] on span "Чат с клиентом" at bounding box center [419, 103] width 68 height 13
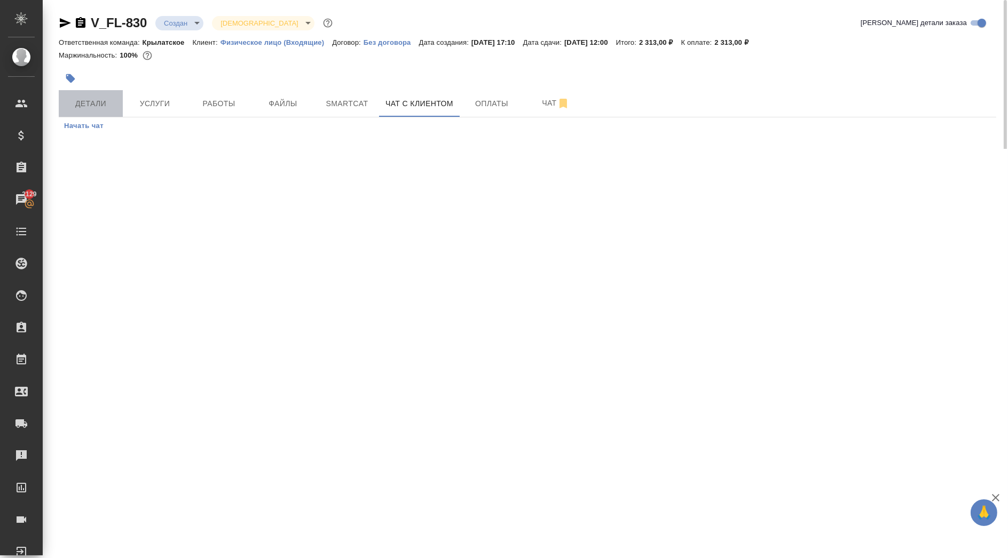
click at [112, 96] on button "Детали" at bounding box center [91, 103] width 64 height 27
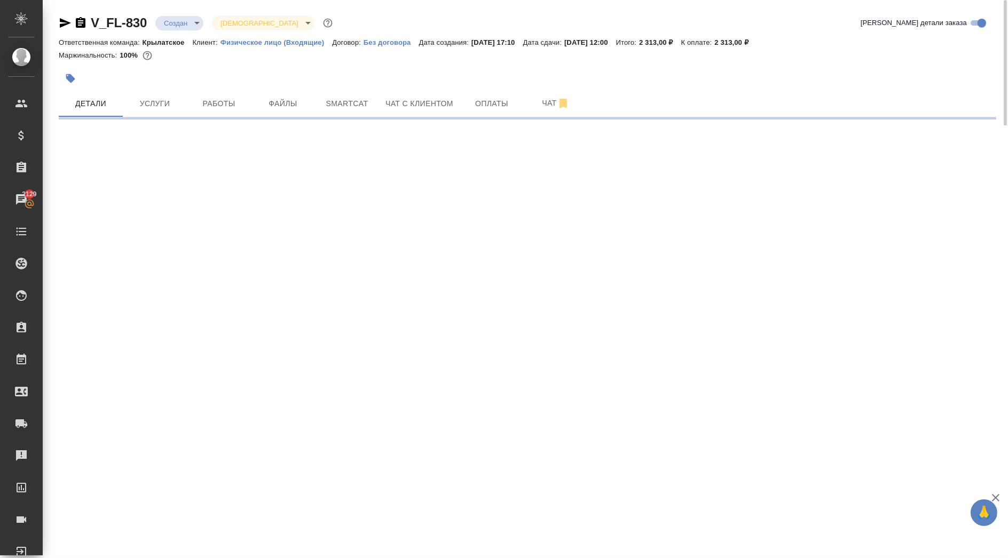
select select "RU"
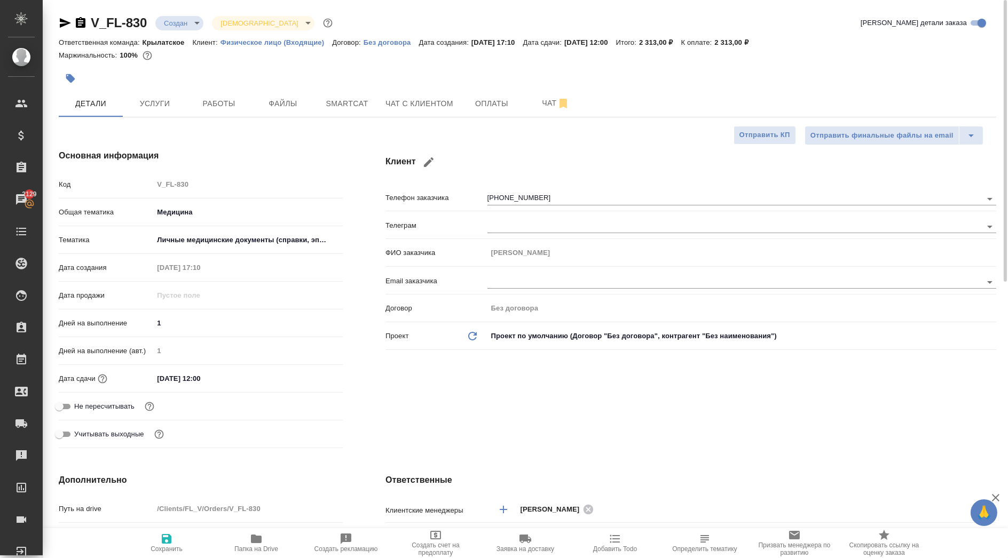
type textarea "x"
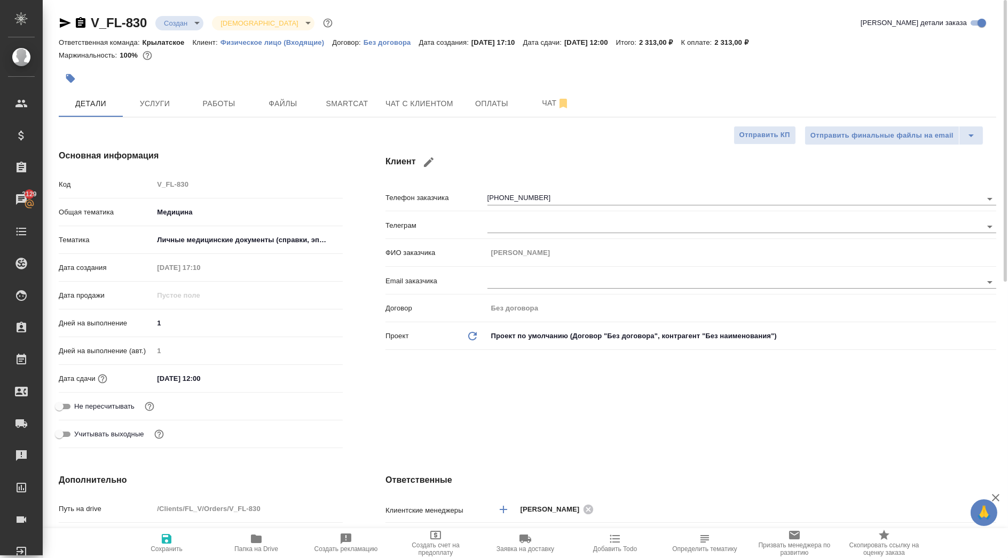
type textarea "x"
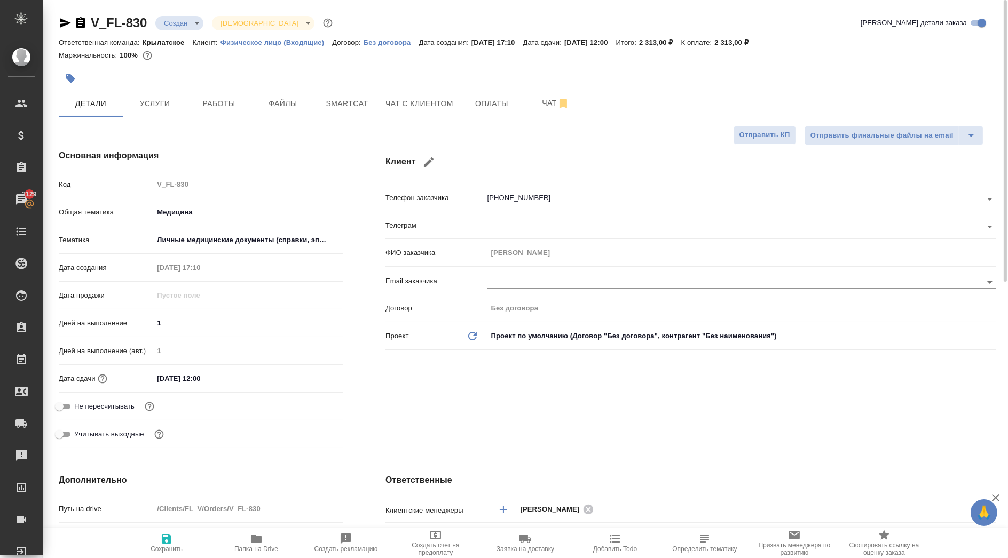
type textarea "x"
click at [180, 18] on body "🙏 .cls-1 fill:#fff; AWATERA Kasymov Timur Клиенты Спецификации Заказы 2129 Чаты…" at bounding box center [504, 279] width 1008 height 558
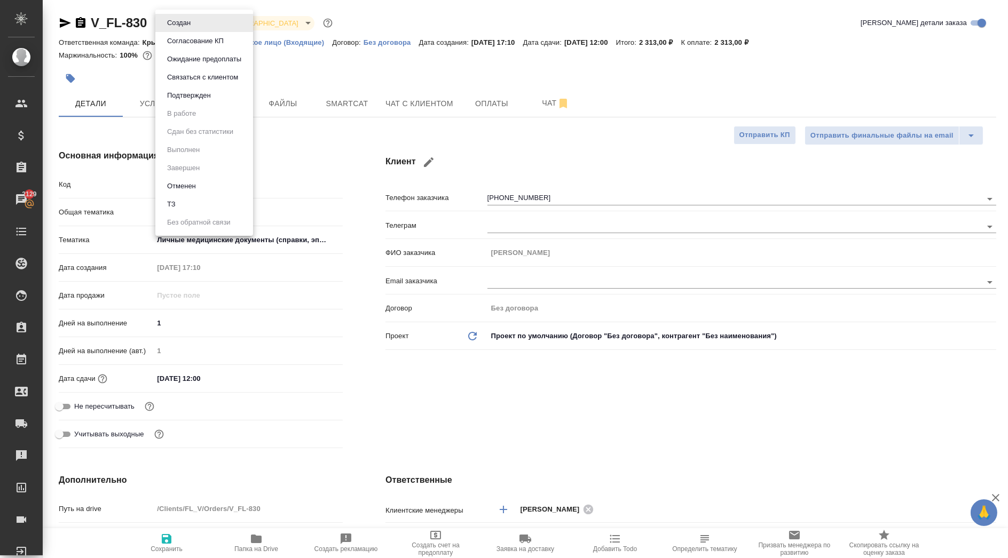
click at [191, 58] on button "Ожидание предоплаты" at bounding box center [204, 59] width 81 height 12
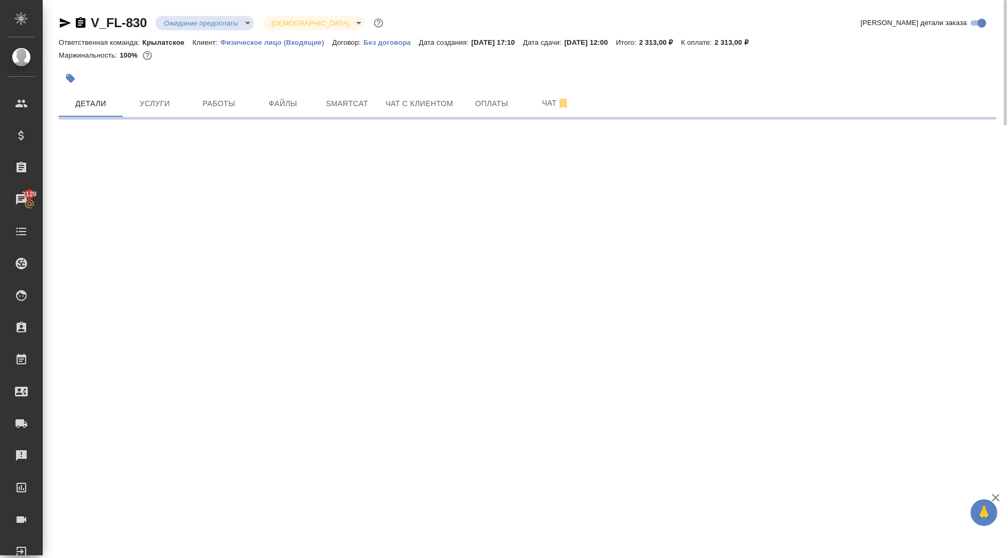
select select "RU"
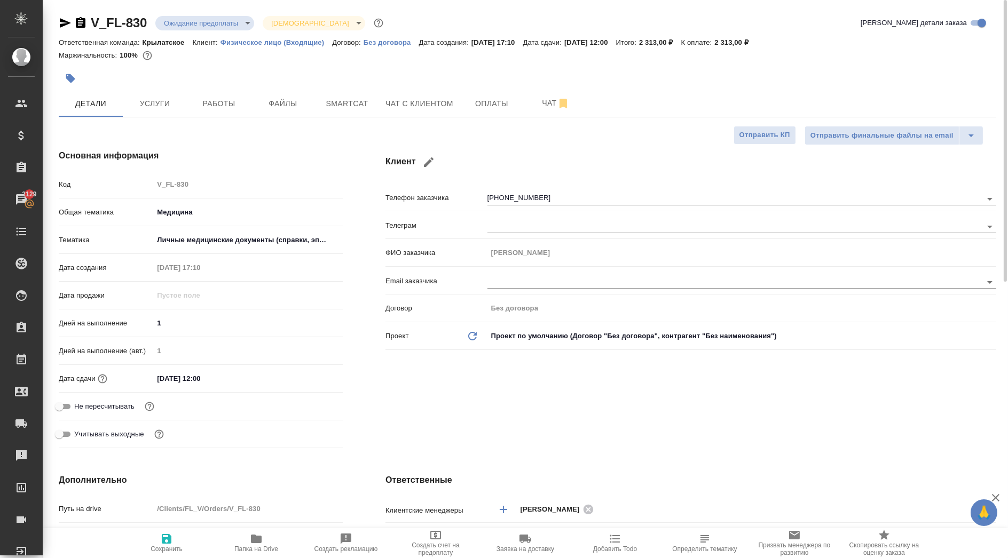
type textarea "x"
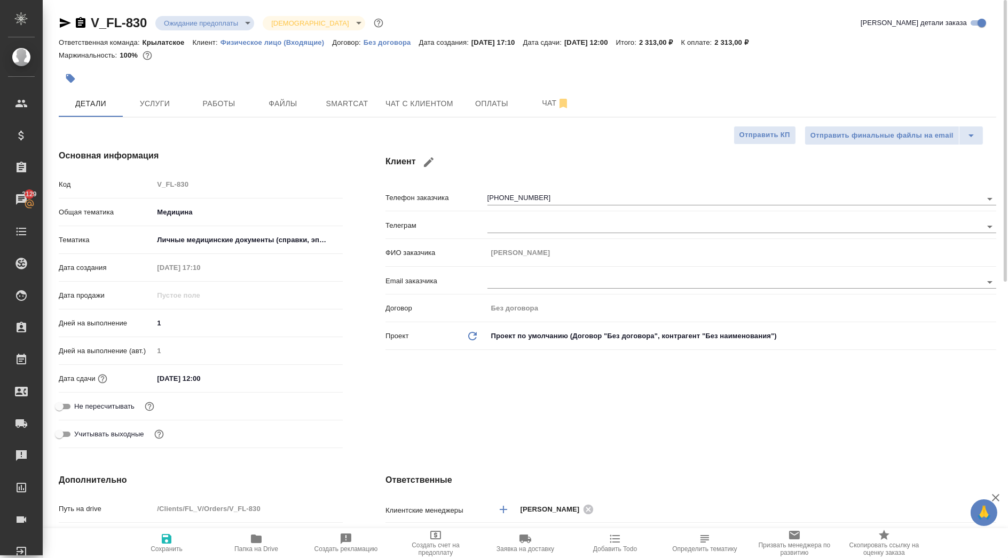
type textarea "x"
click at [418, 97] on span "Чат с клиентом" at bounding box center [419, 103] width 68 height 13
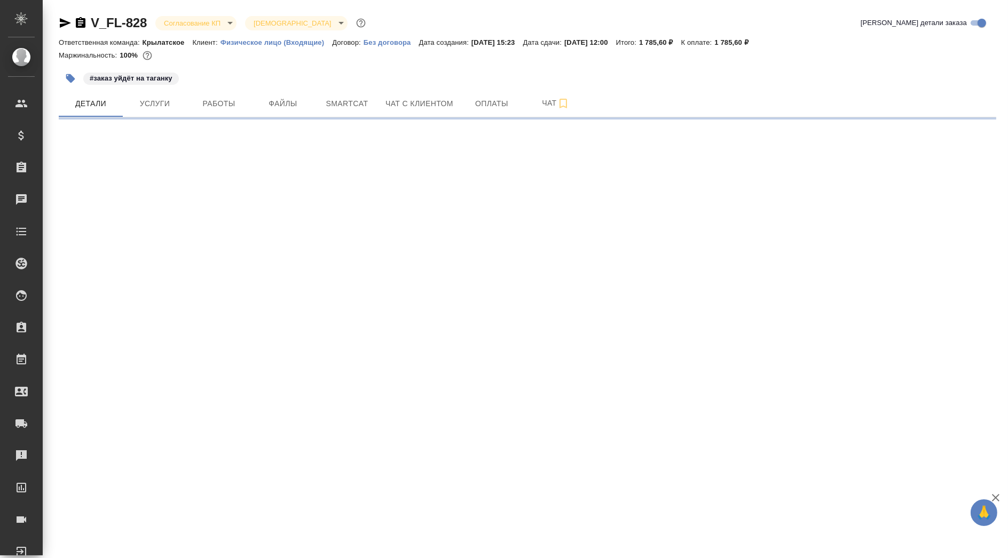
select select "RU"
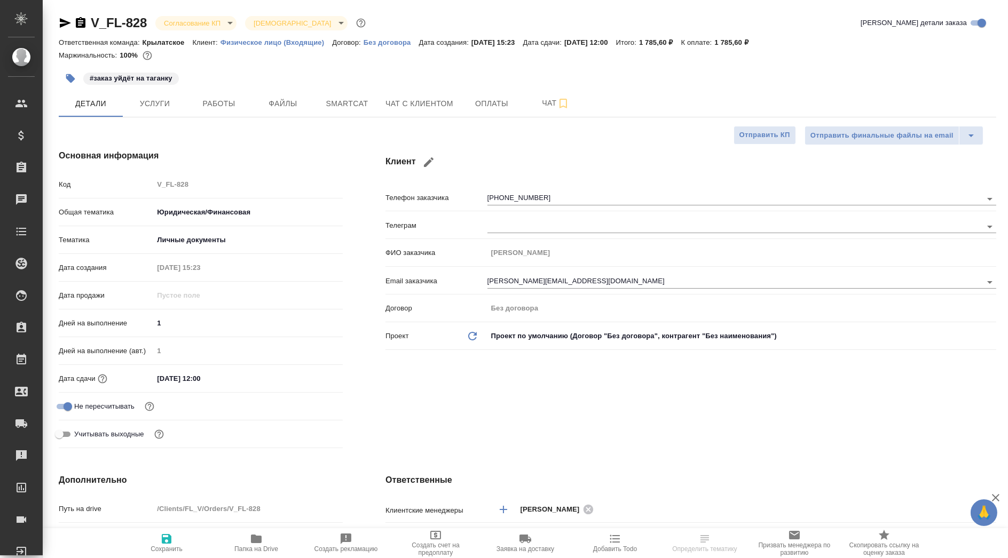
type textarea "x"
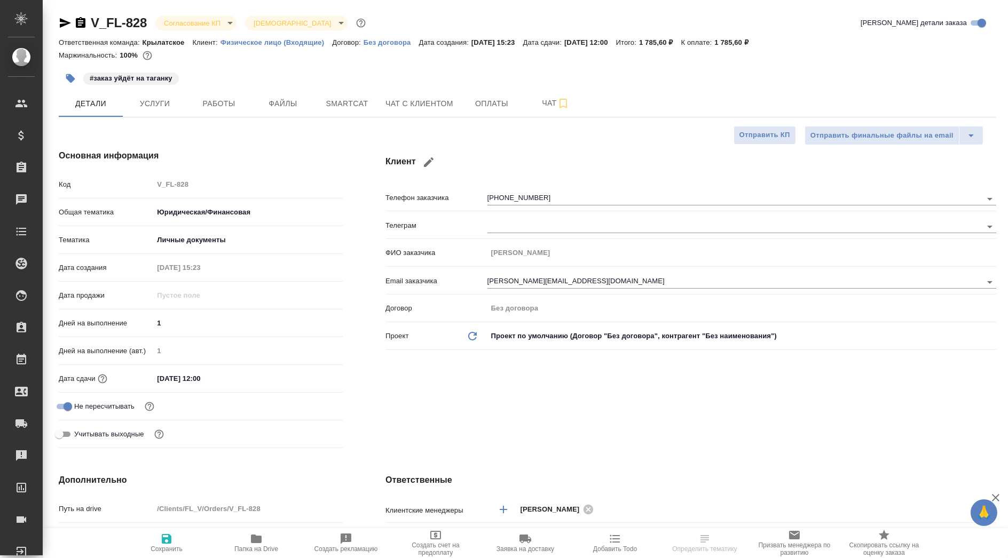
type textarea "x"
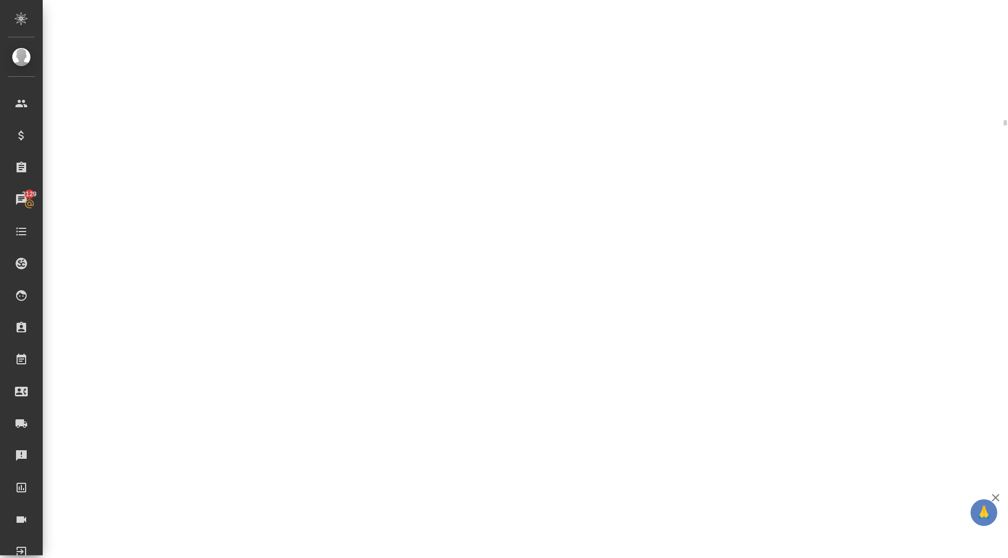
select select "RU"
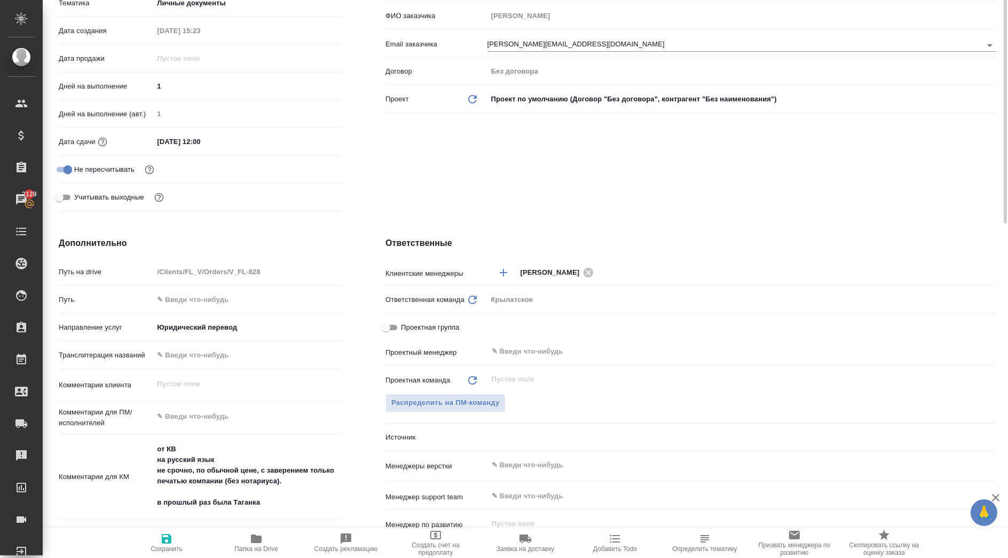
scroll to position [118, 0]
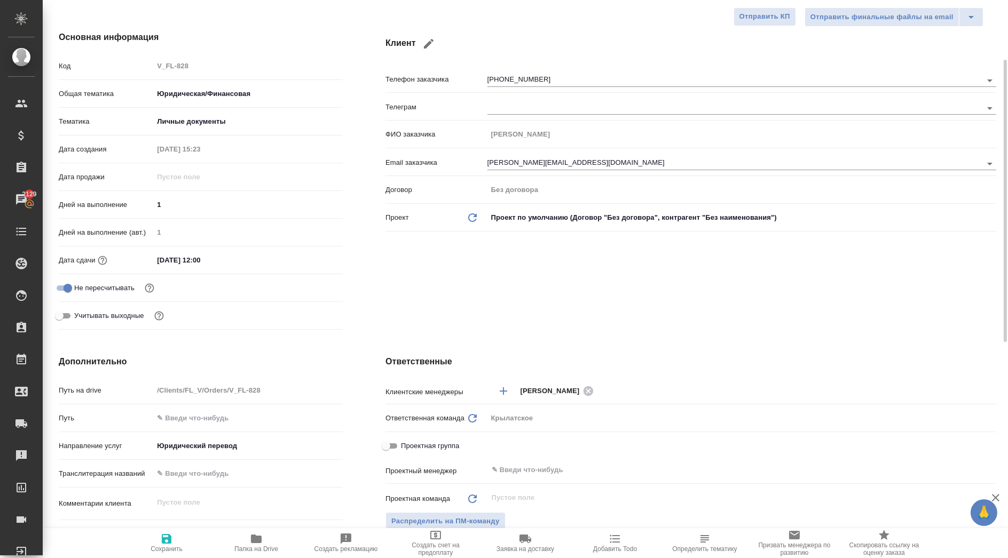
type textarea "x"
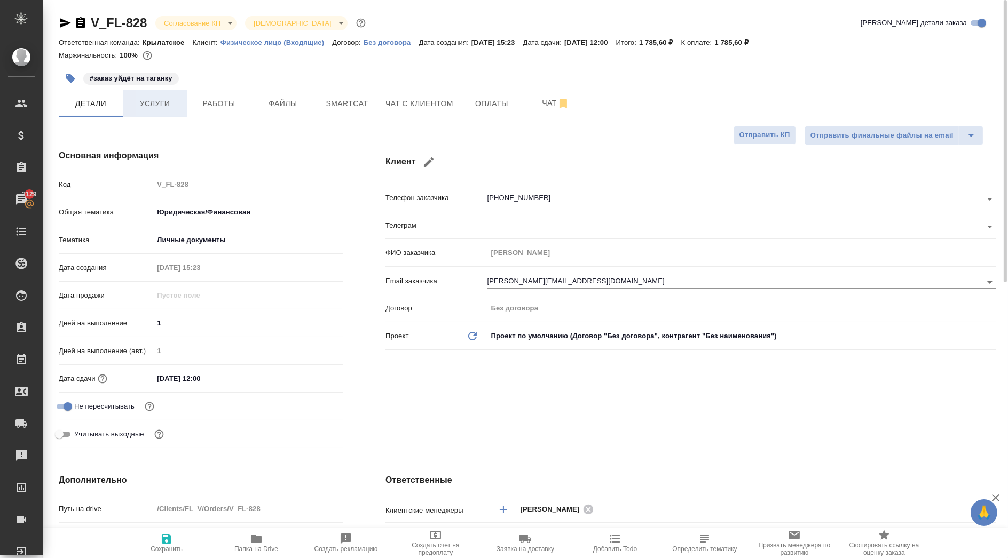
click at [161, 105] on span "Услуги" at bounding box center [154, 103] width 51 height 13
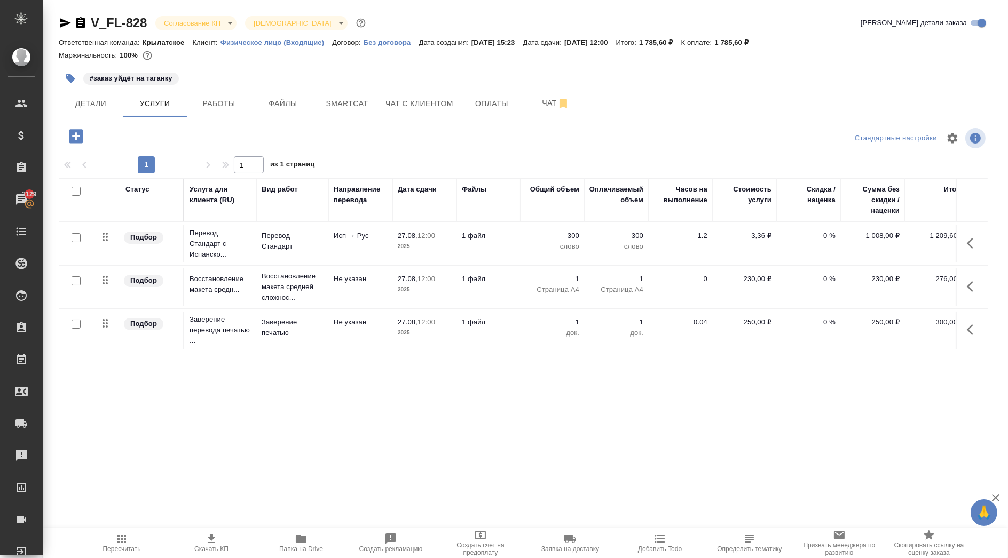
click at [113, 540] on span "Пересчитать" at bounding box center [121, 543] width 77 height 20
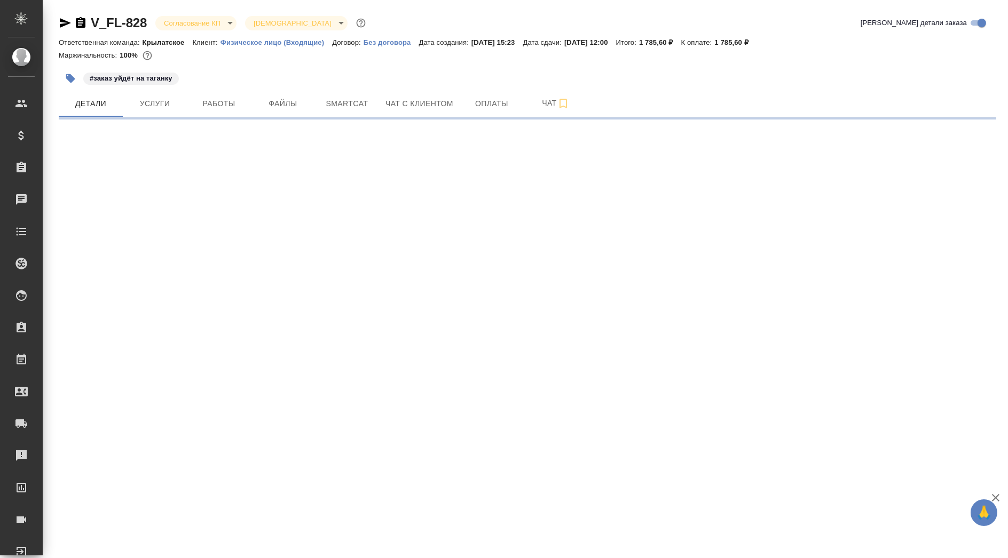
select select "RU"
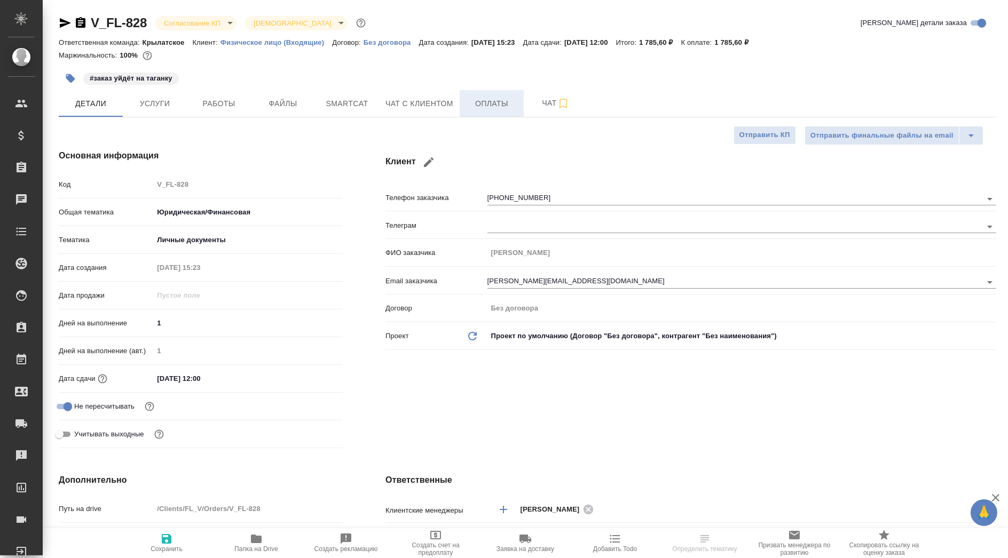
type textarea "x"
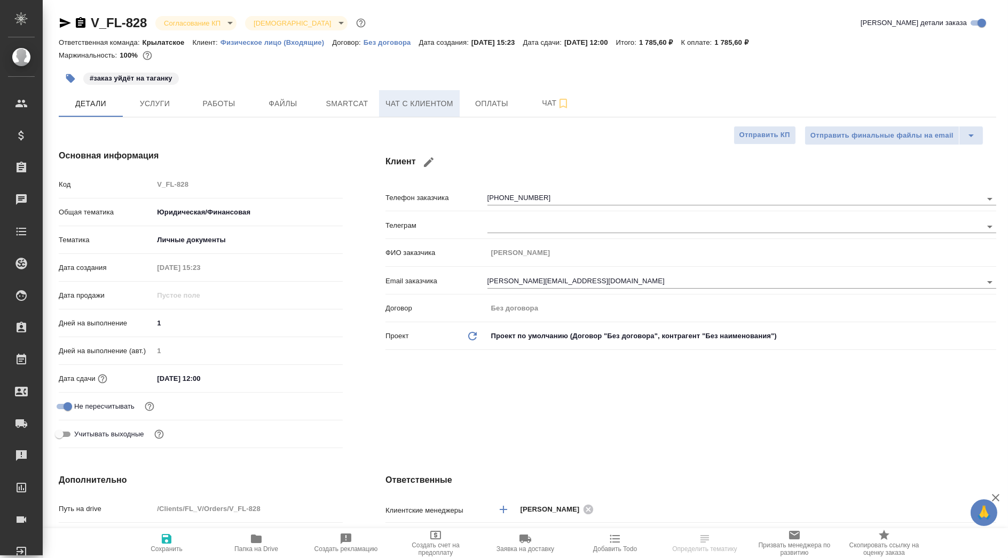
type textarea "x"
click at [424, 103] on span "Чат с клиентом" at bounding box center [419, 103] width 68 height 13
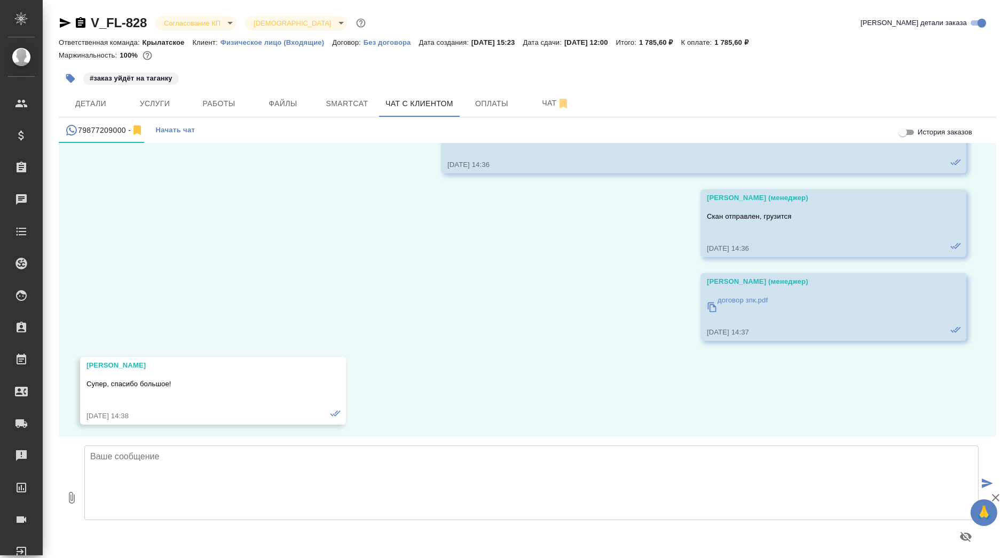
scroll to position [2411, 0]
click at [86, 106] on span "Детали" at bounding box center [90, 103] width 51 height 13
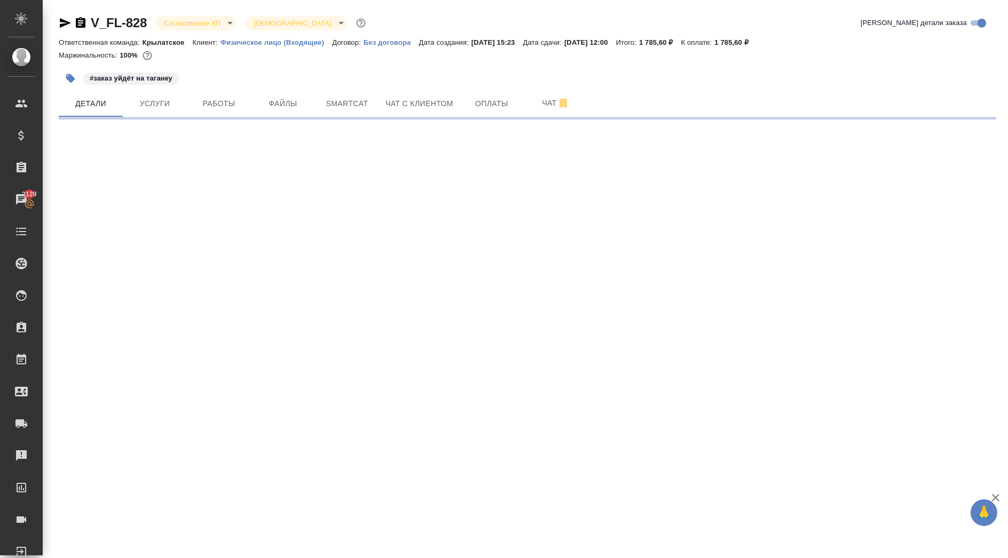
select select "RU"
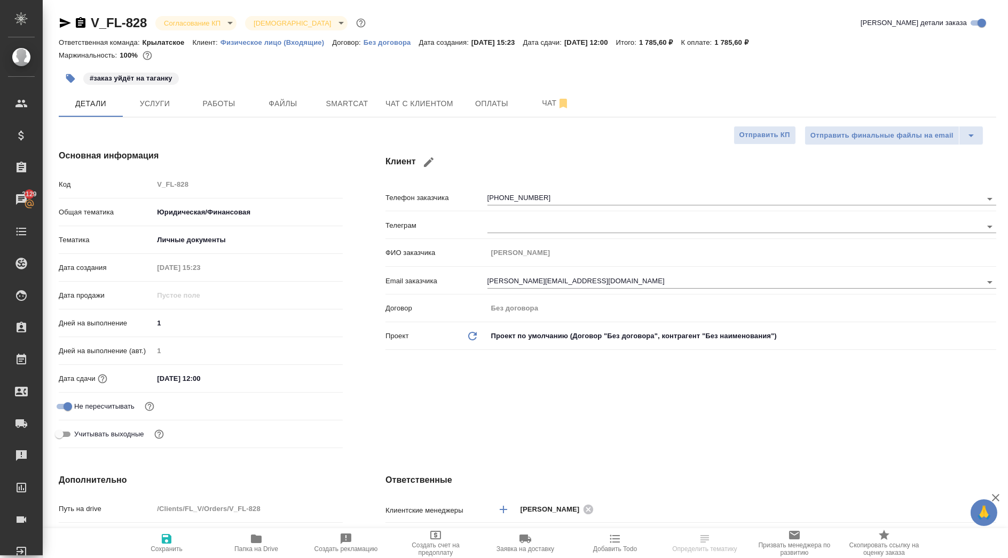
type textarea "x"
select select "RU"
type textarea "x"
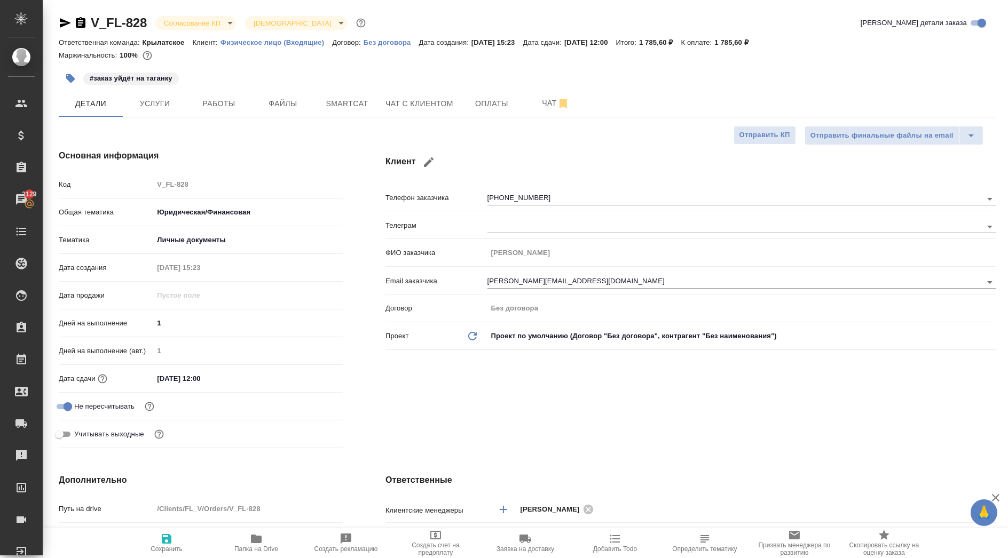
type textarea "x"
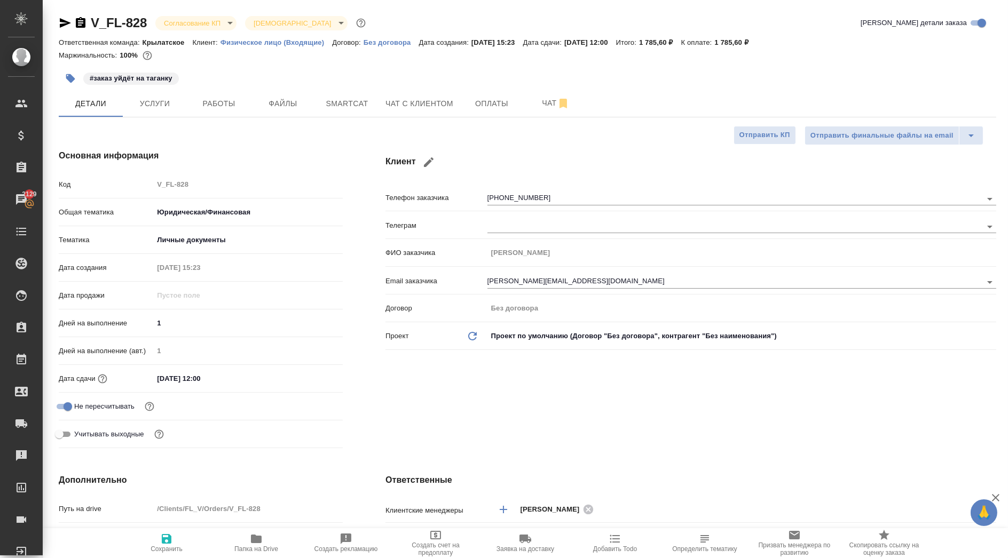
type textarea "x"
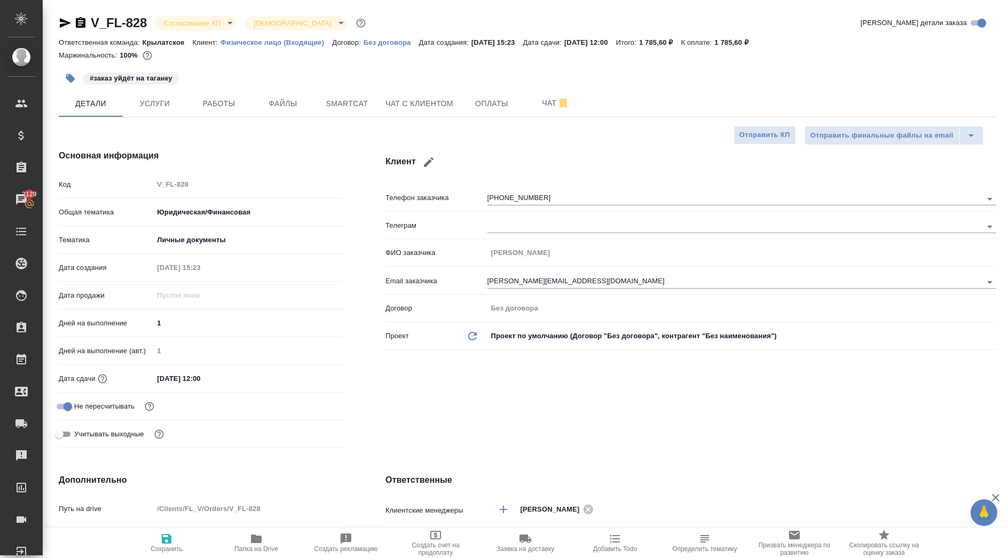
type textarea "x"
